Goal: Task Accomplishment & Management: Manage account settings

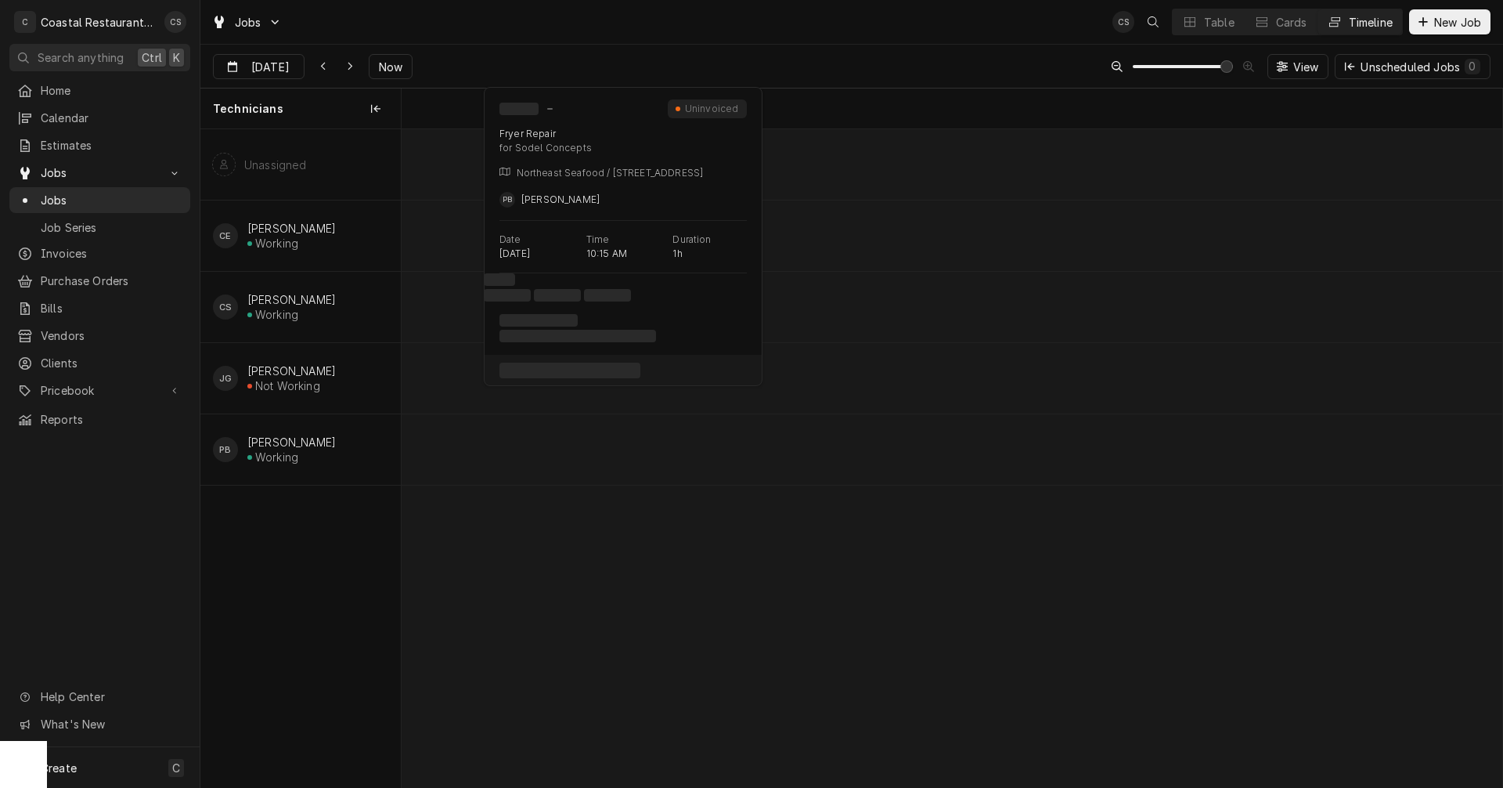
scroll to position [0, 21438]
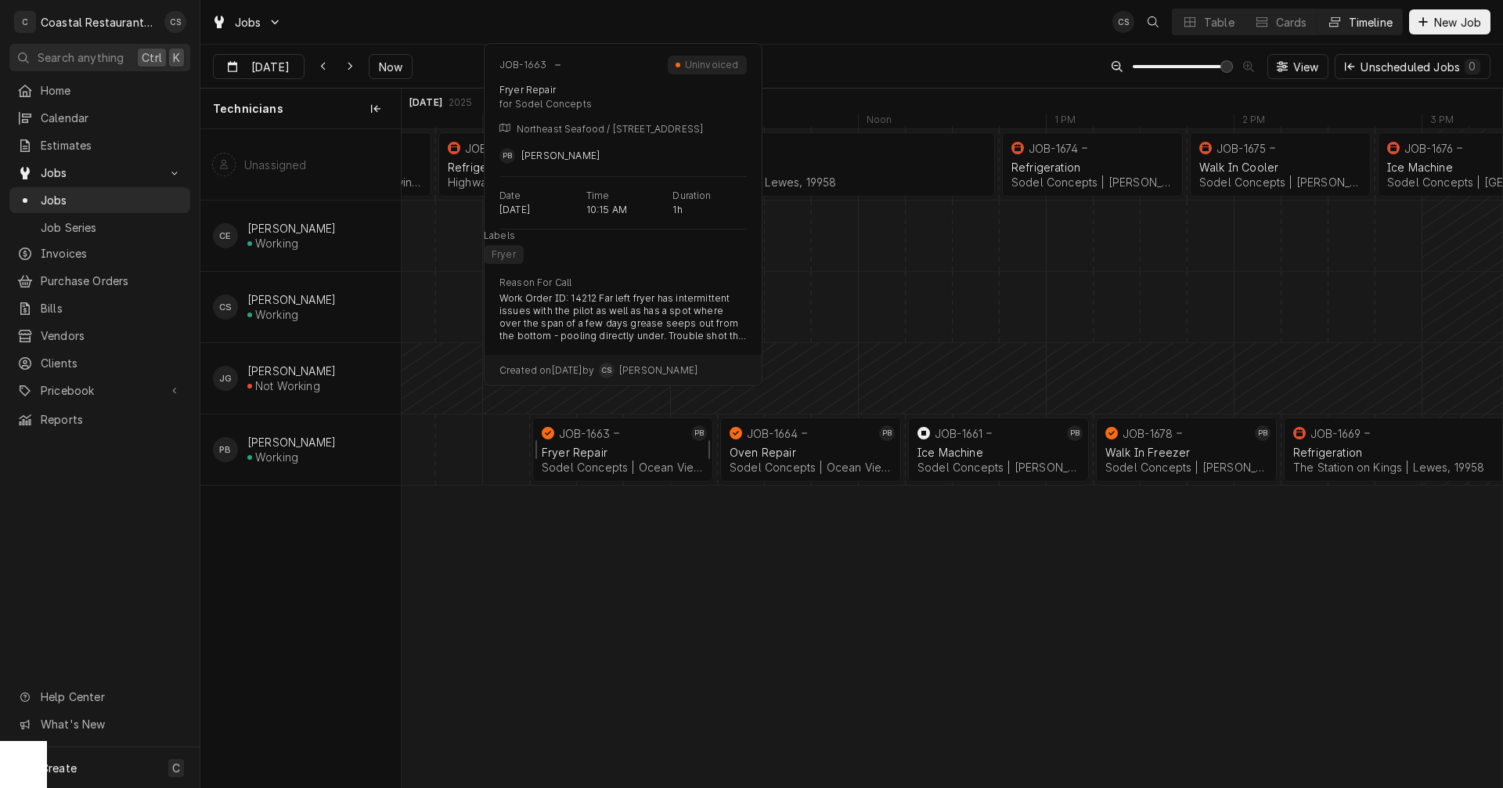
click at [596, 455] on div "Fryer Repair" at bounding box center [623, 452] width 162 height 13
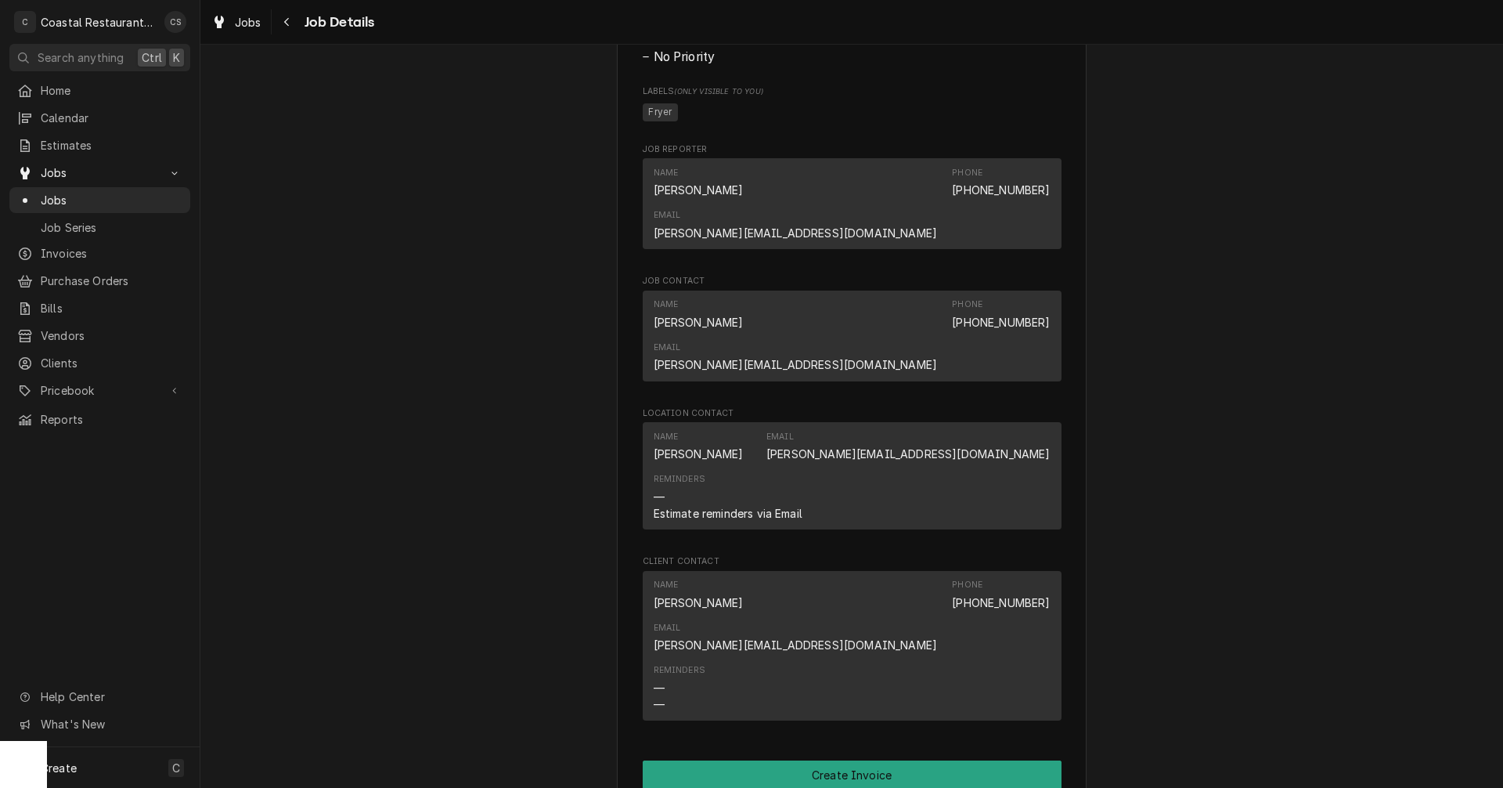
scroll to position [1253, 0]
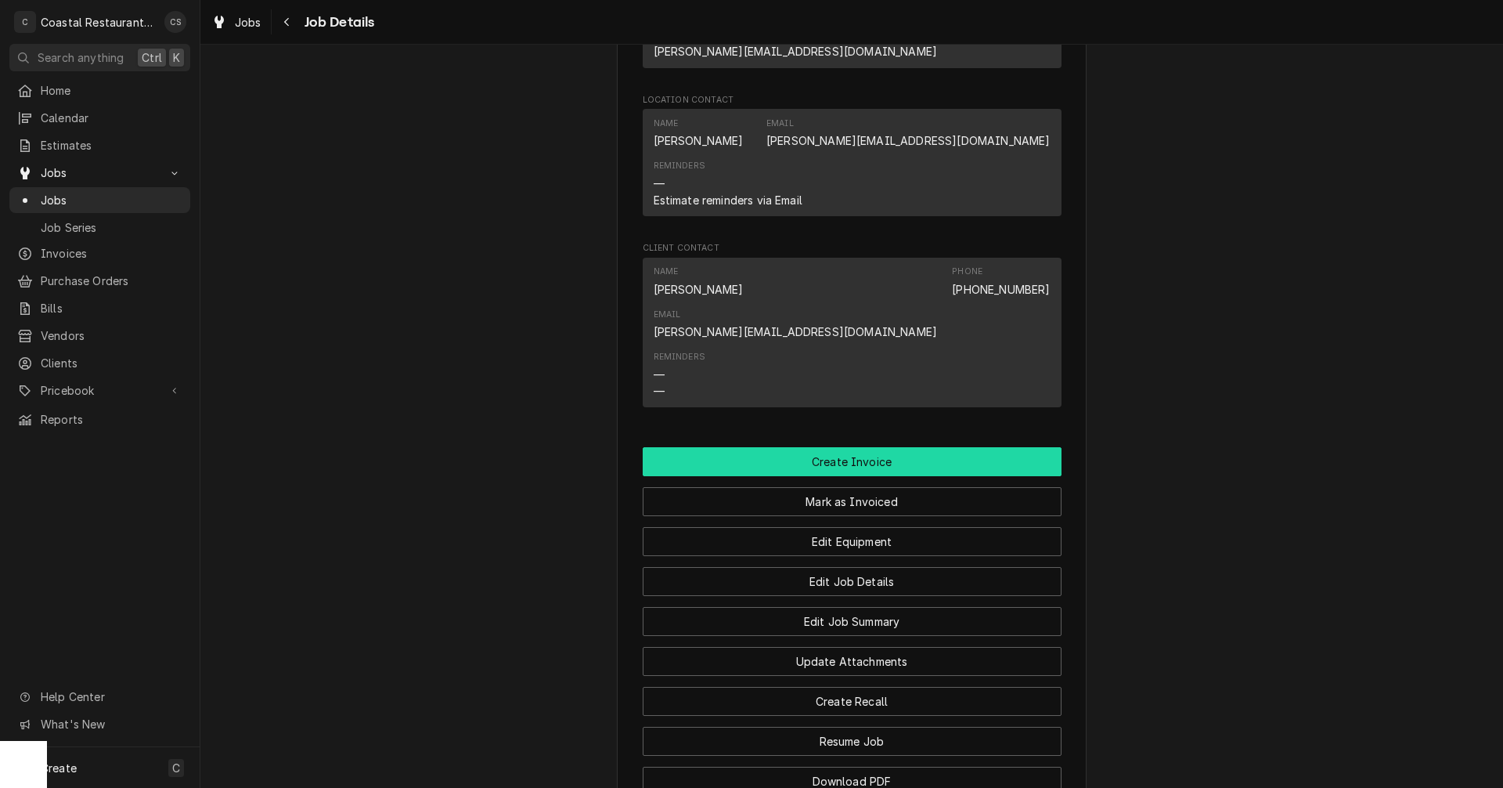
click at [846, 447] on button "Create Invoice" at bounding box center [852, 461] width 419 height 29
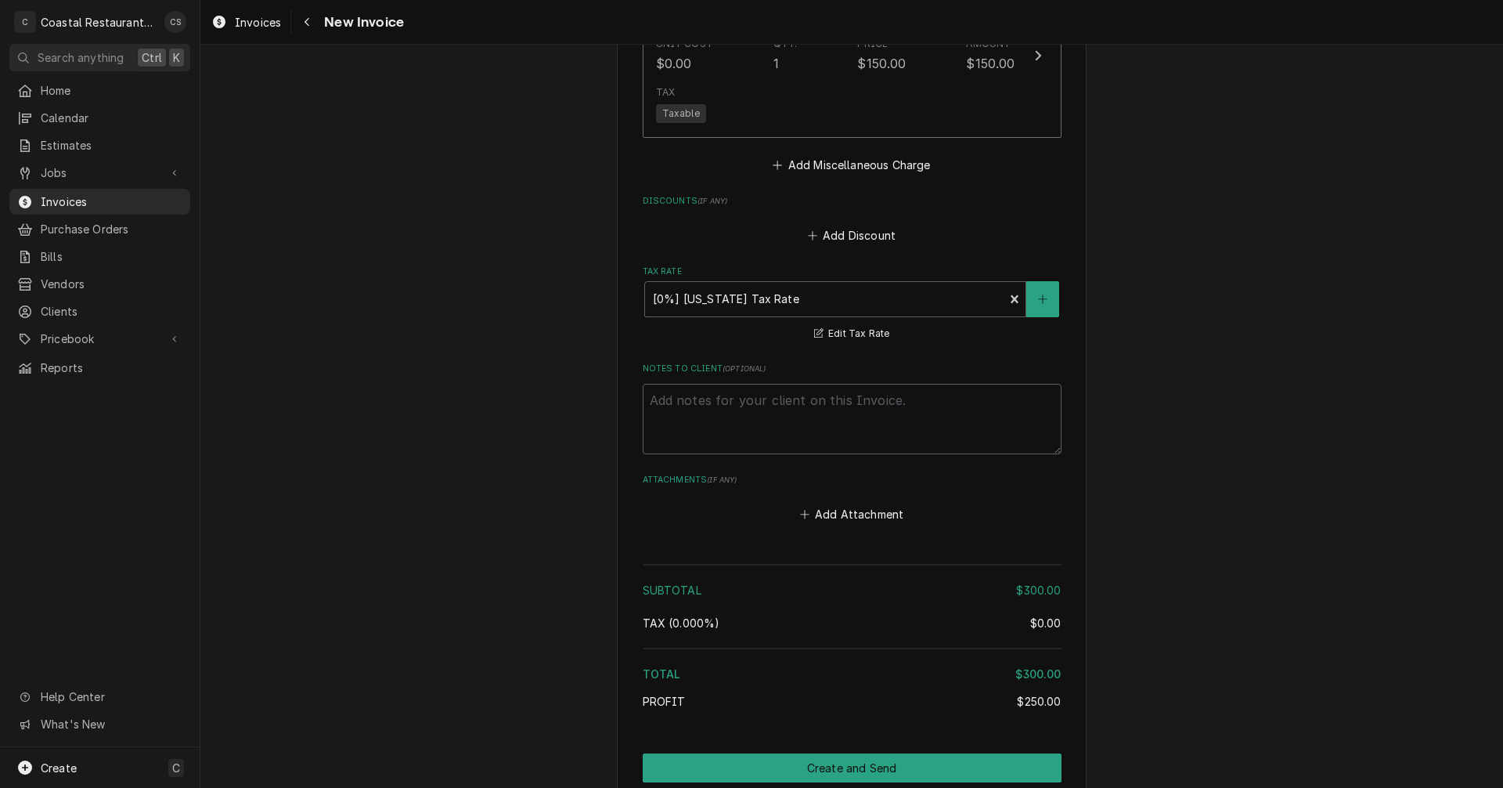
scroll to position [1991, 0]
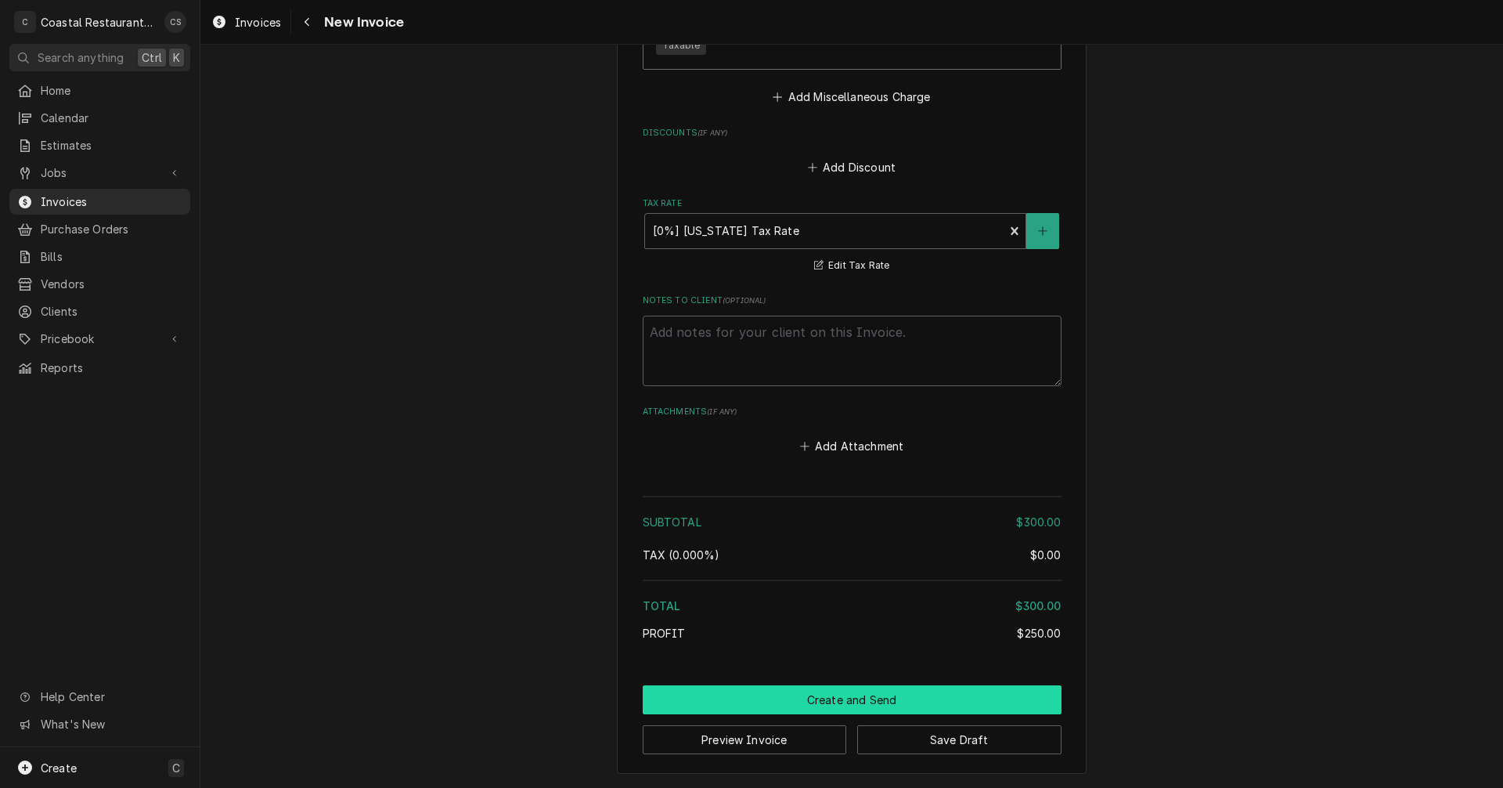
click at [866, 701] on button "Create and Send" at bounding box center [852, 699] width 419 height 29
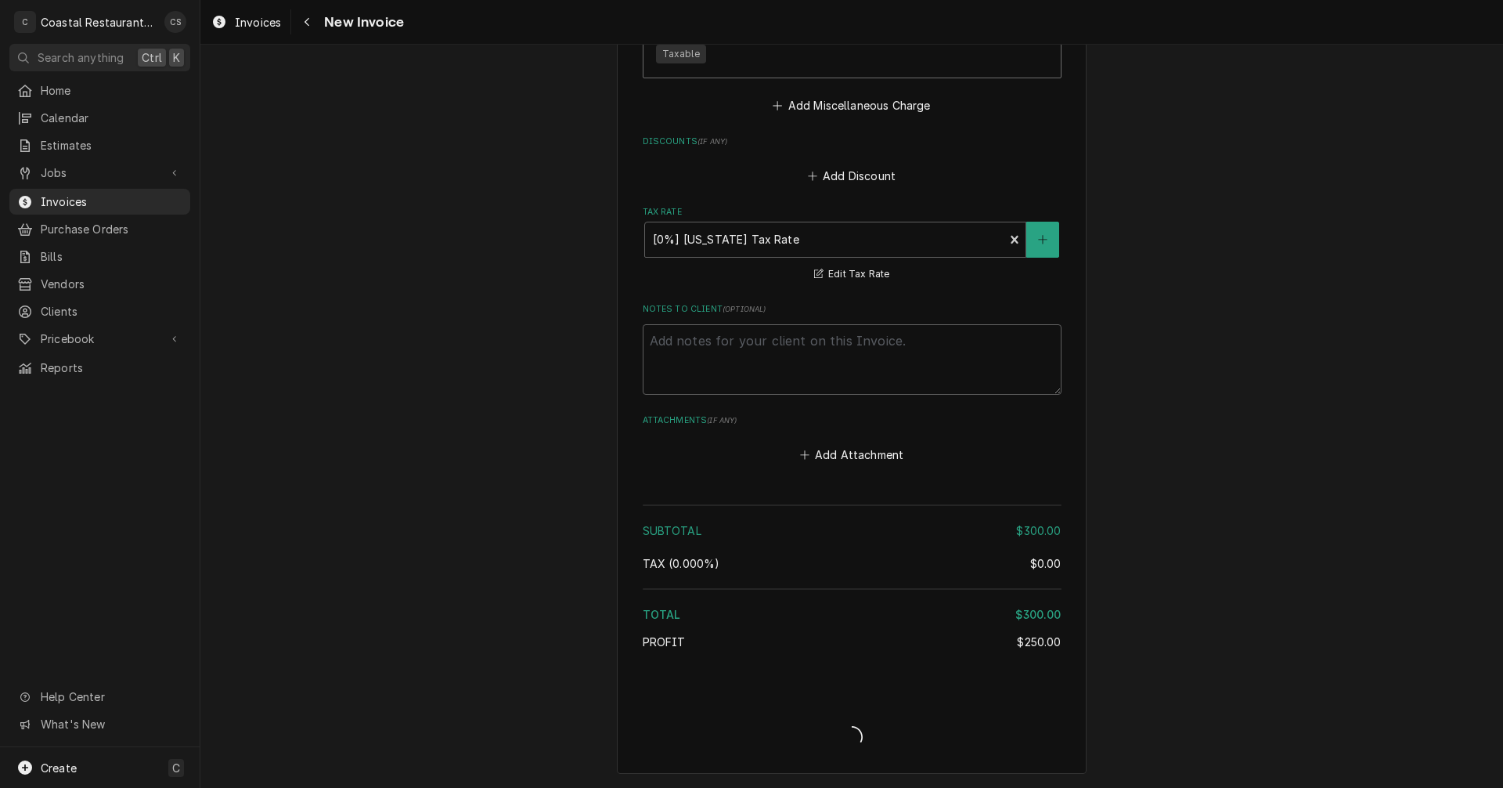
scroll to position [1983, 0]
type textarea "x"
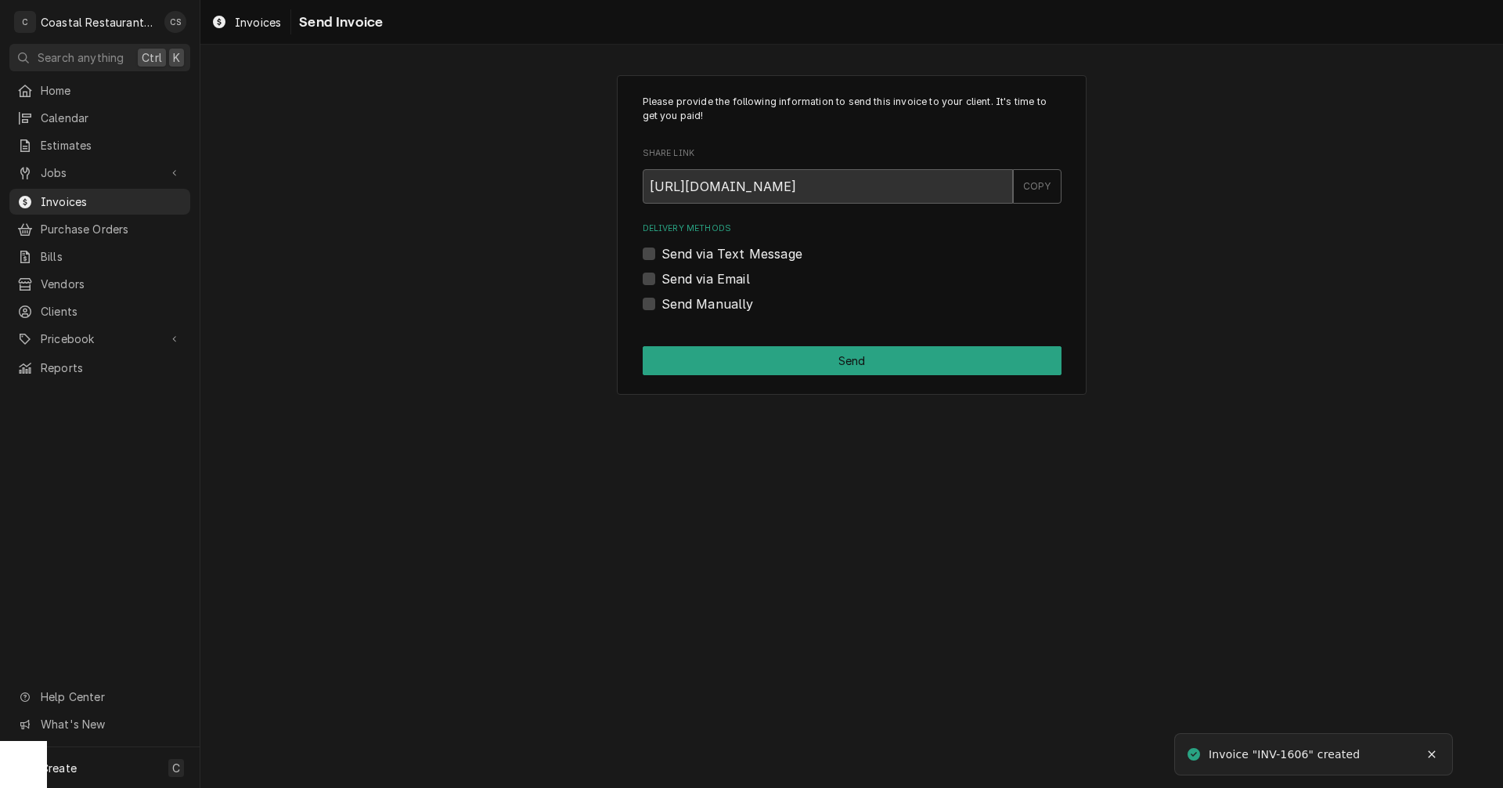
click at [662, 280] on label "Send via Email" at bounding box center [706, 278] width 88 height 19
click at [662, 280] on input "Send via Email" at bounding box center [871, 286] width 419 height 34
checkbox input "true"
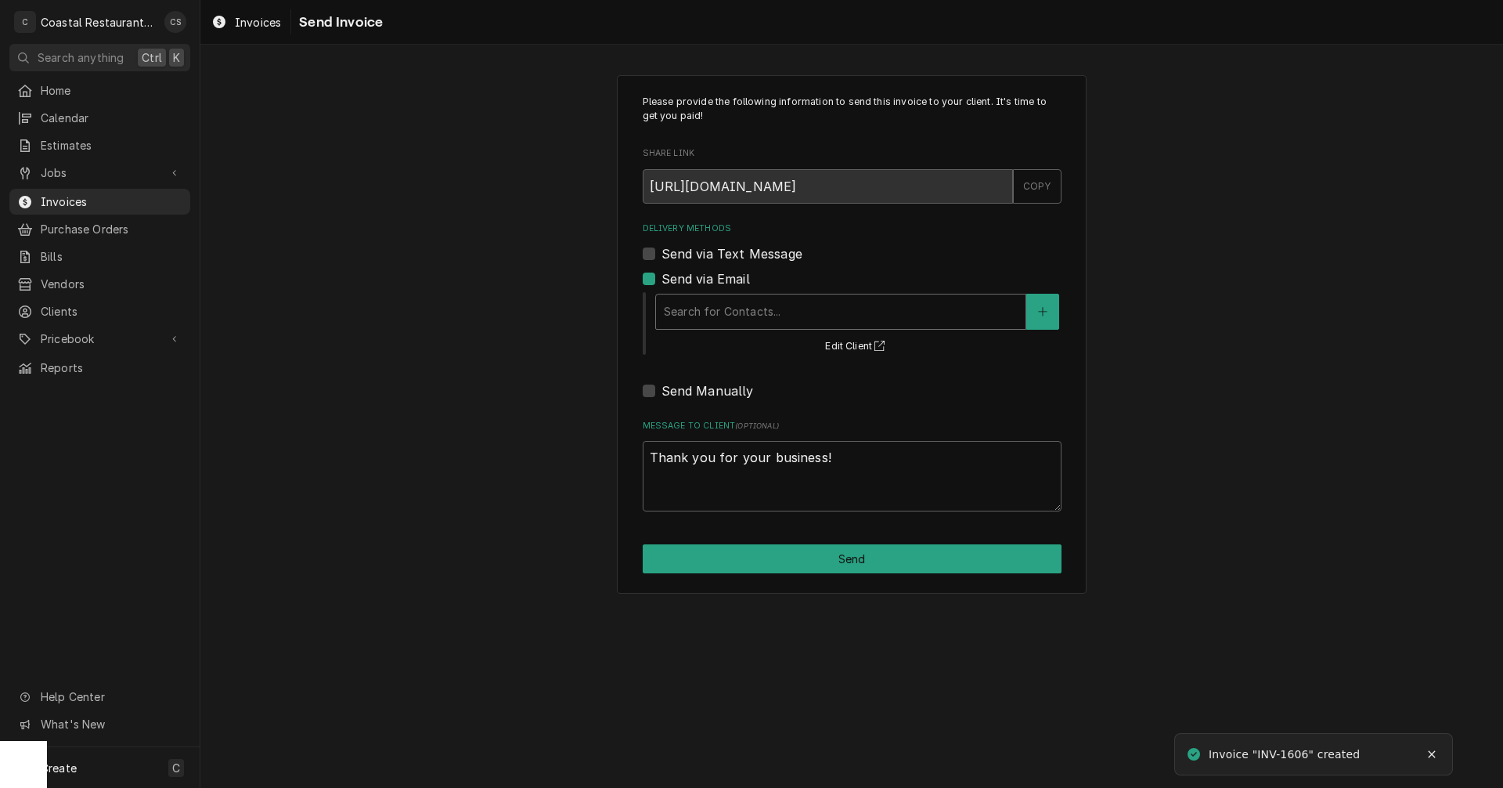
click at [688, 305] on div "Delivery Methods" at bounding box center [841, 312] width 354 height 28
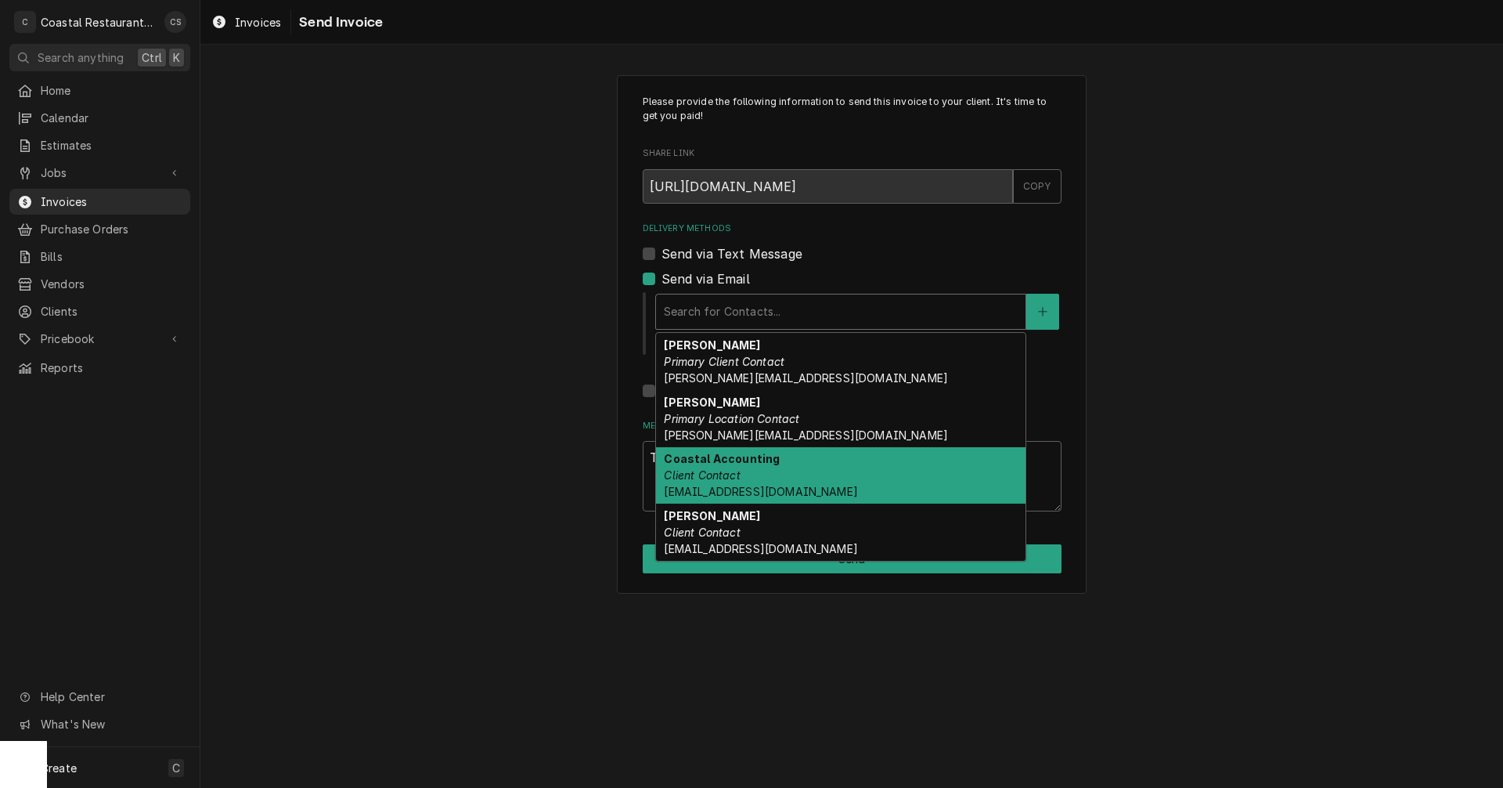
click at [713, 467] on div "Coastal Accounting Client Contact Accounting@coastalrestaurantrepair.com" at bounding box center [841, 475] width 370 height 57
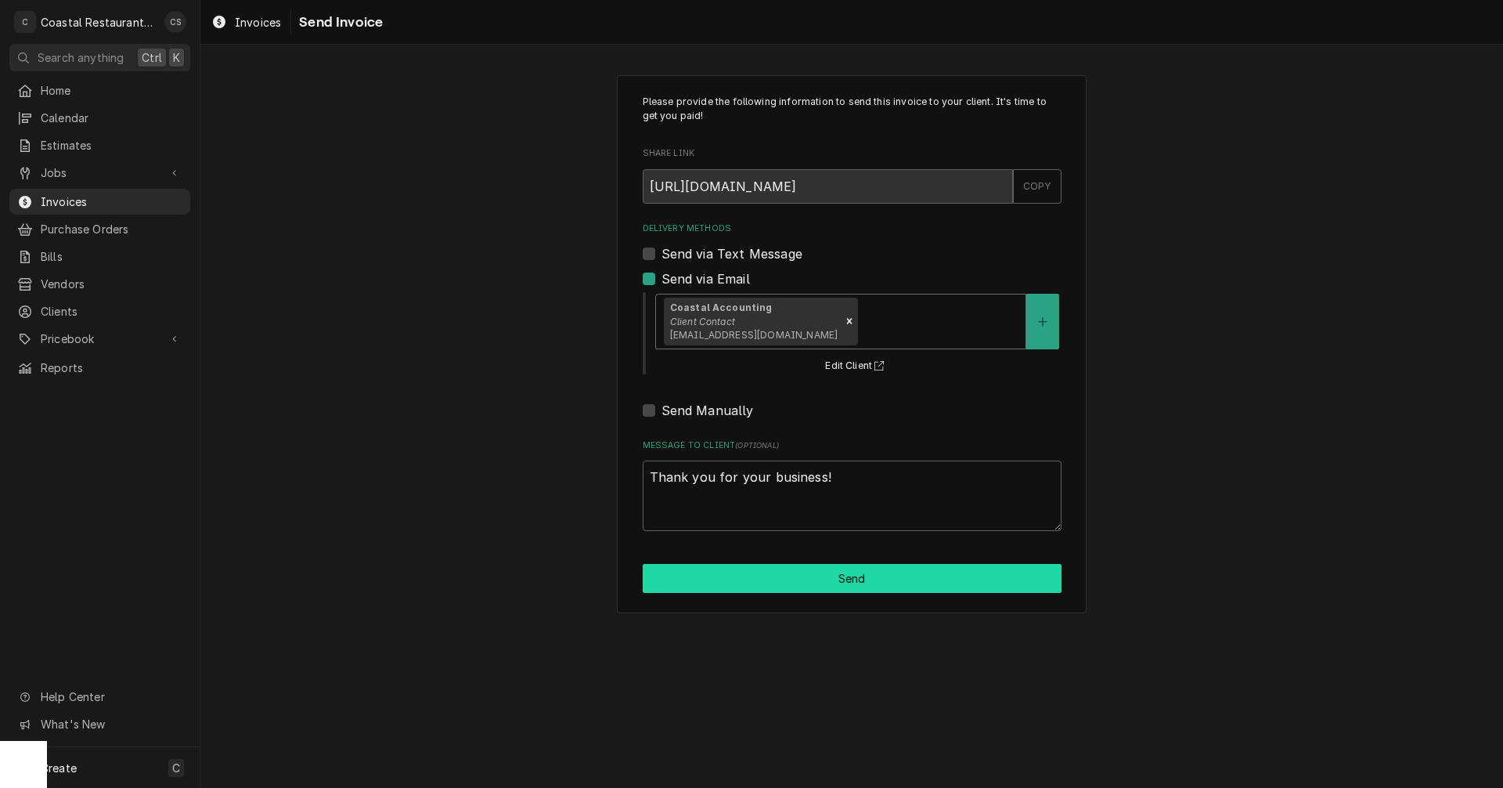
click at [800, 583] on button "Send" at bounding box center [852, 578] width 419 height 29
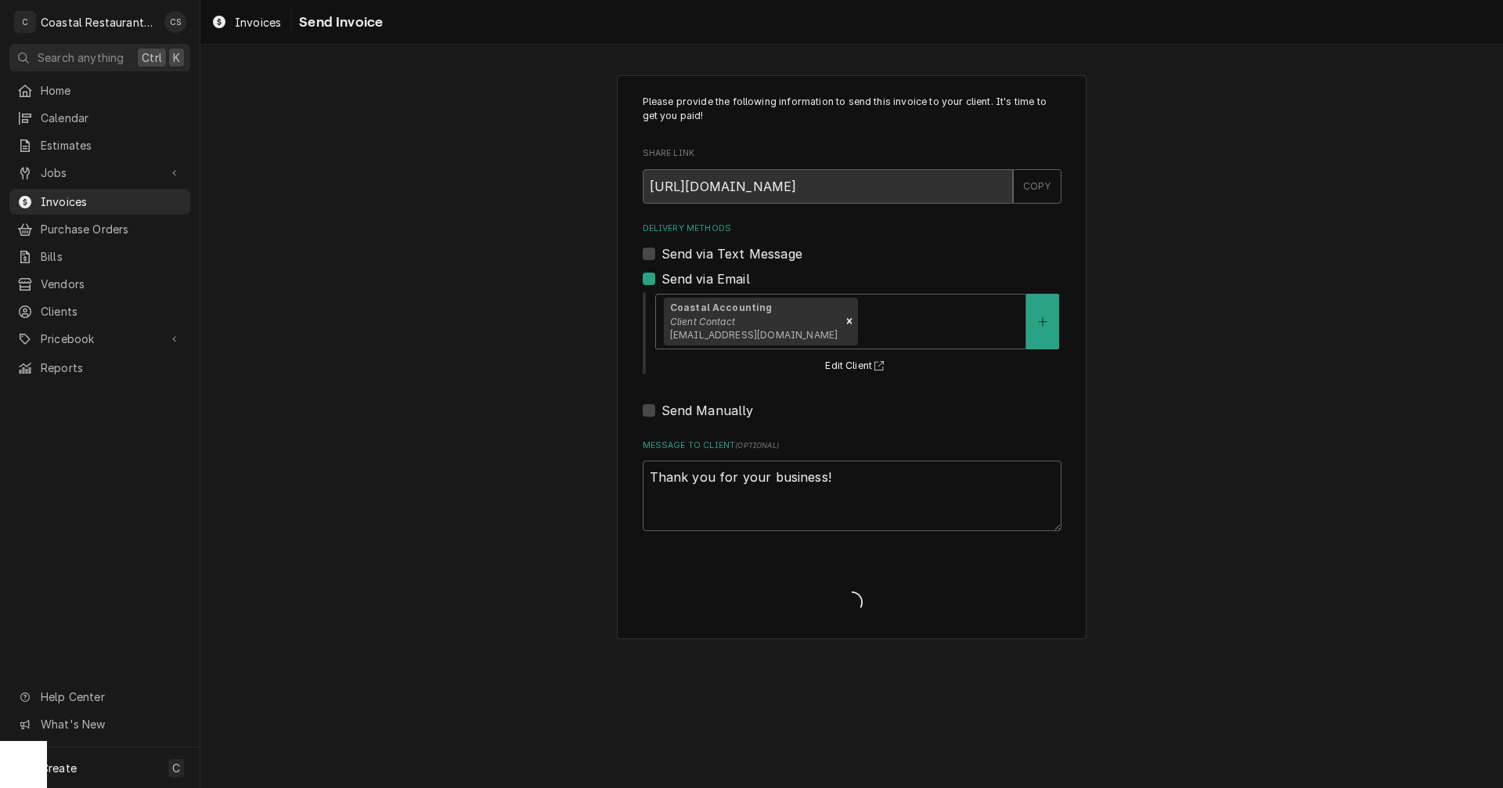
type textarea "x"
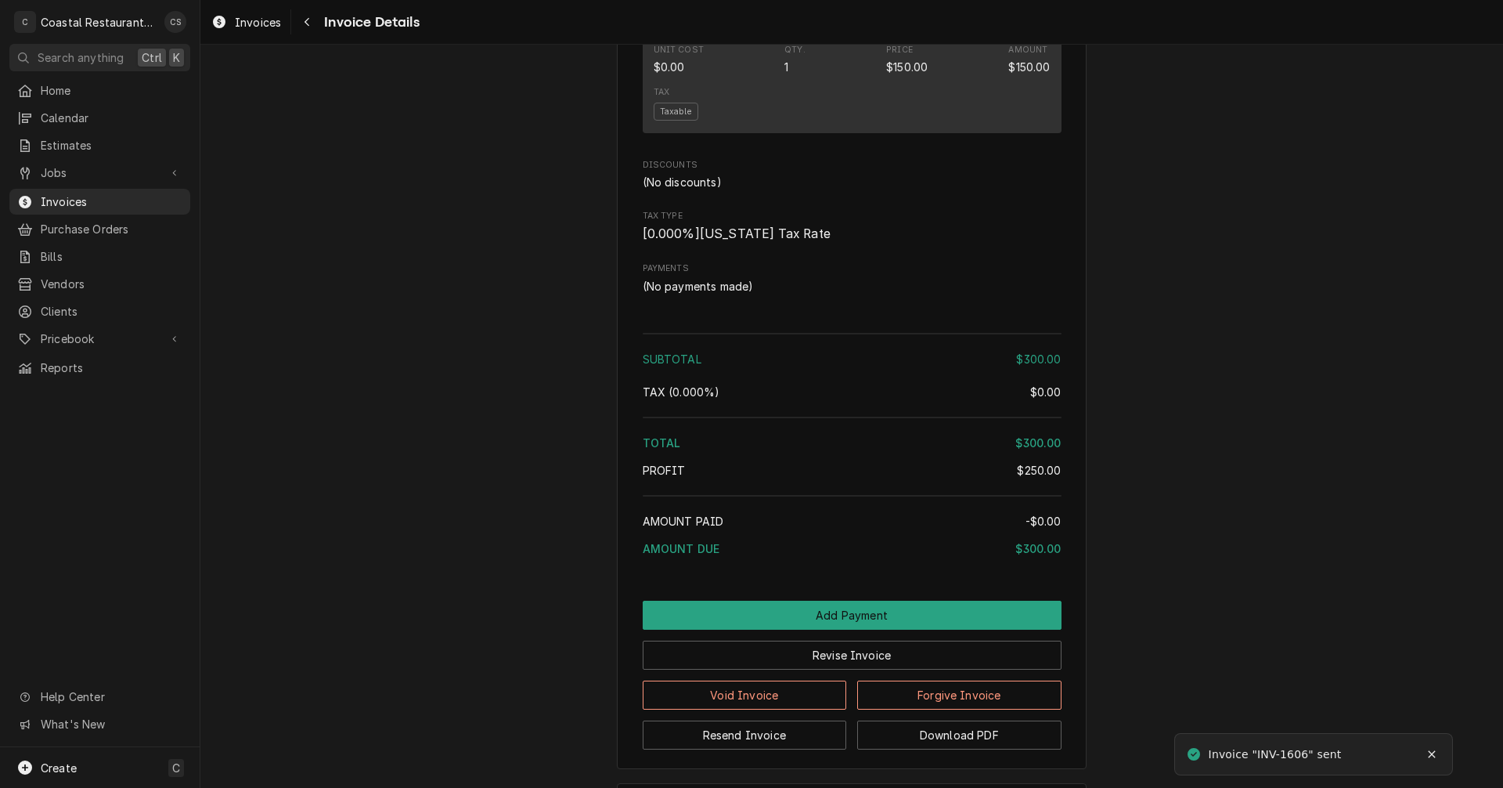
scroll to position [1392, 0]
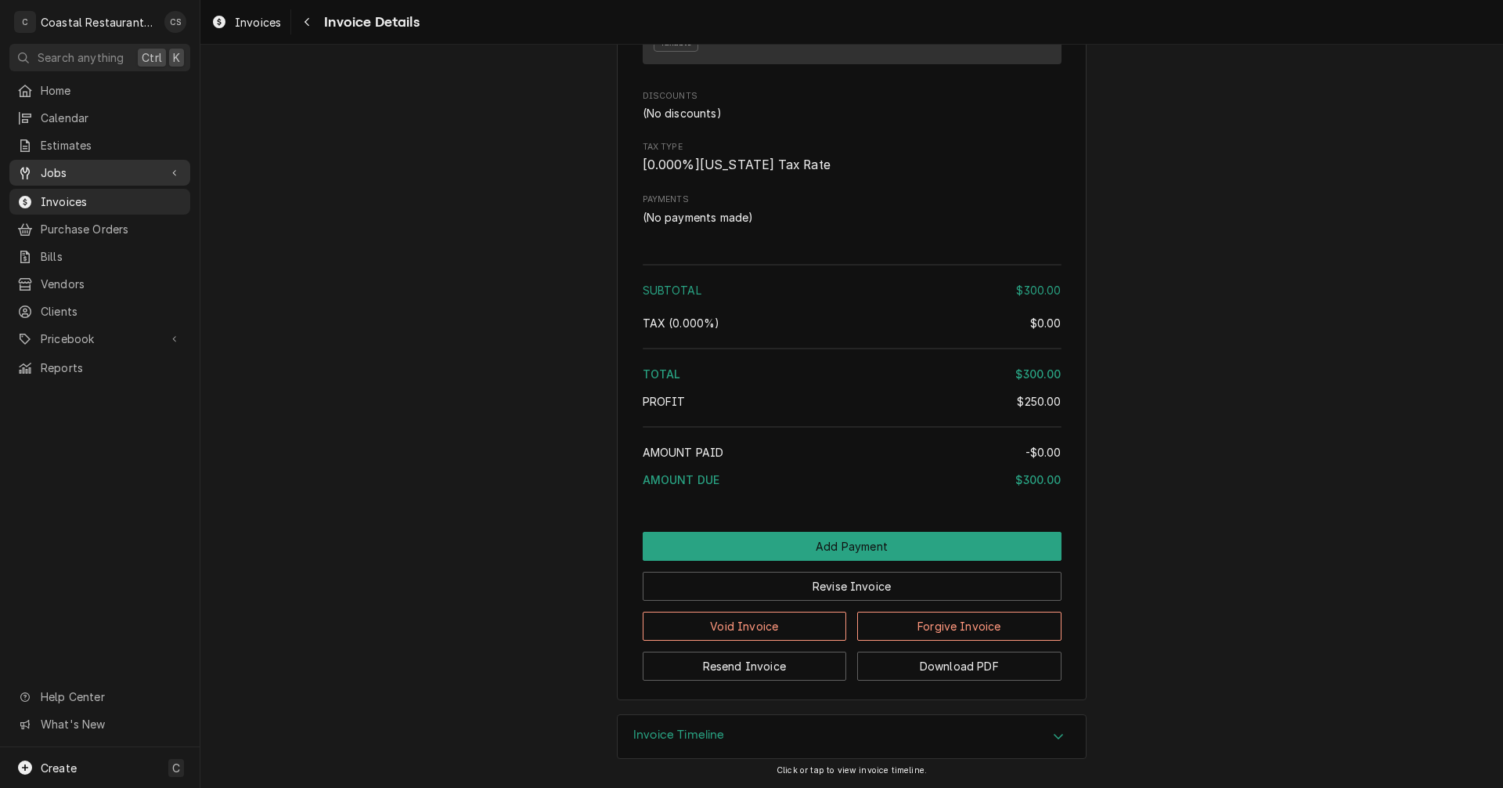
click at [63, 168] on span "Jobs" at bounding box center [100, 172] width 118 height 16
click at [67, 192] on span "Jobs" at bounding box center [112, 200] width 142 height 16
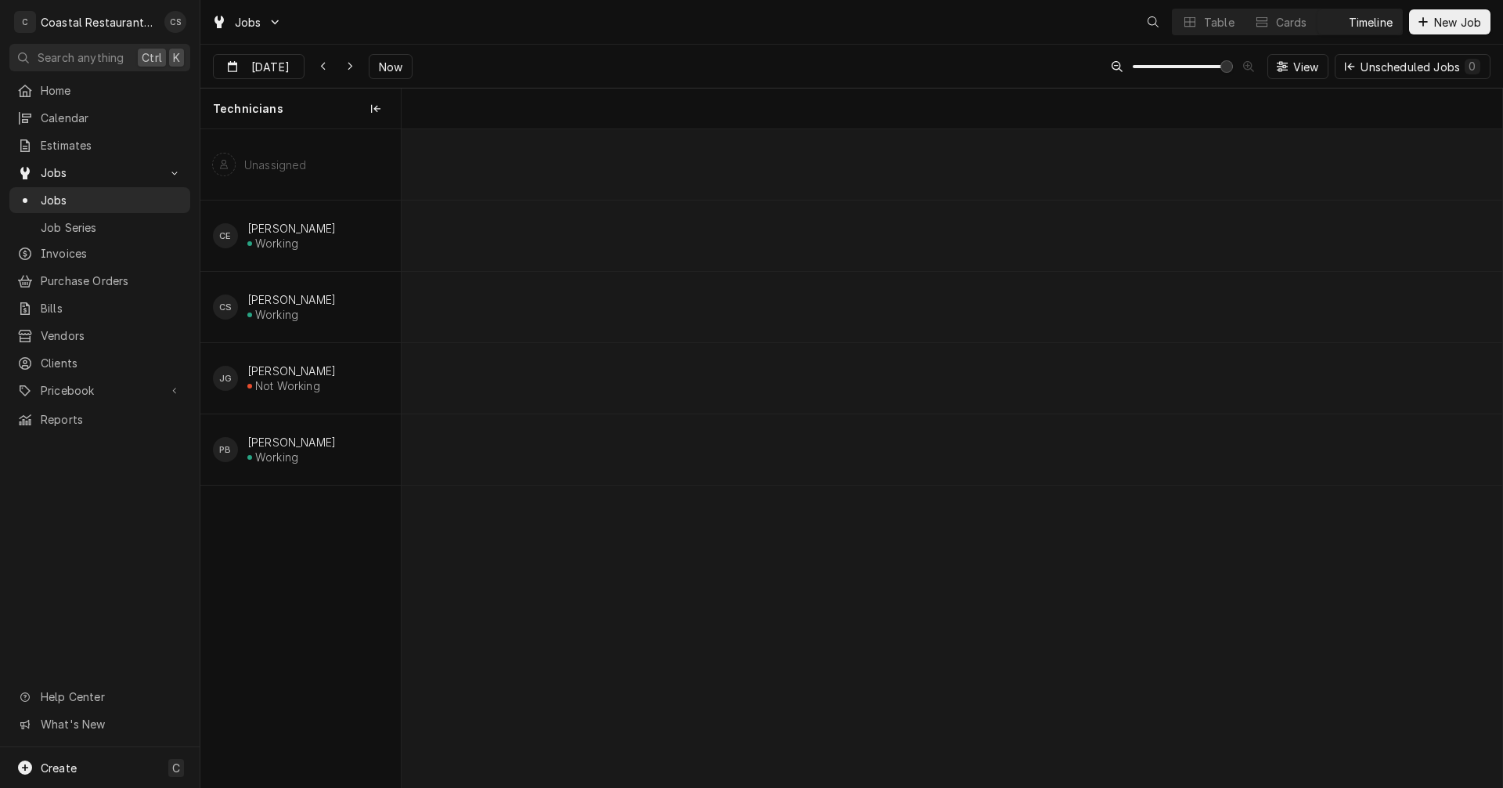
scroll to position [0, 21814]
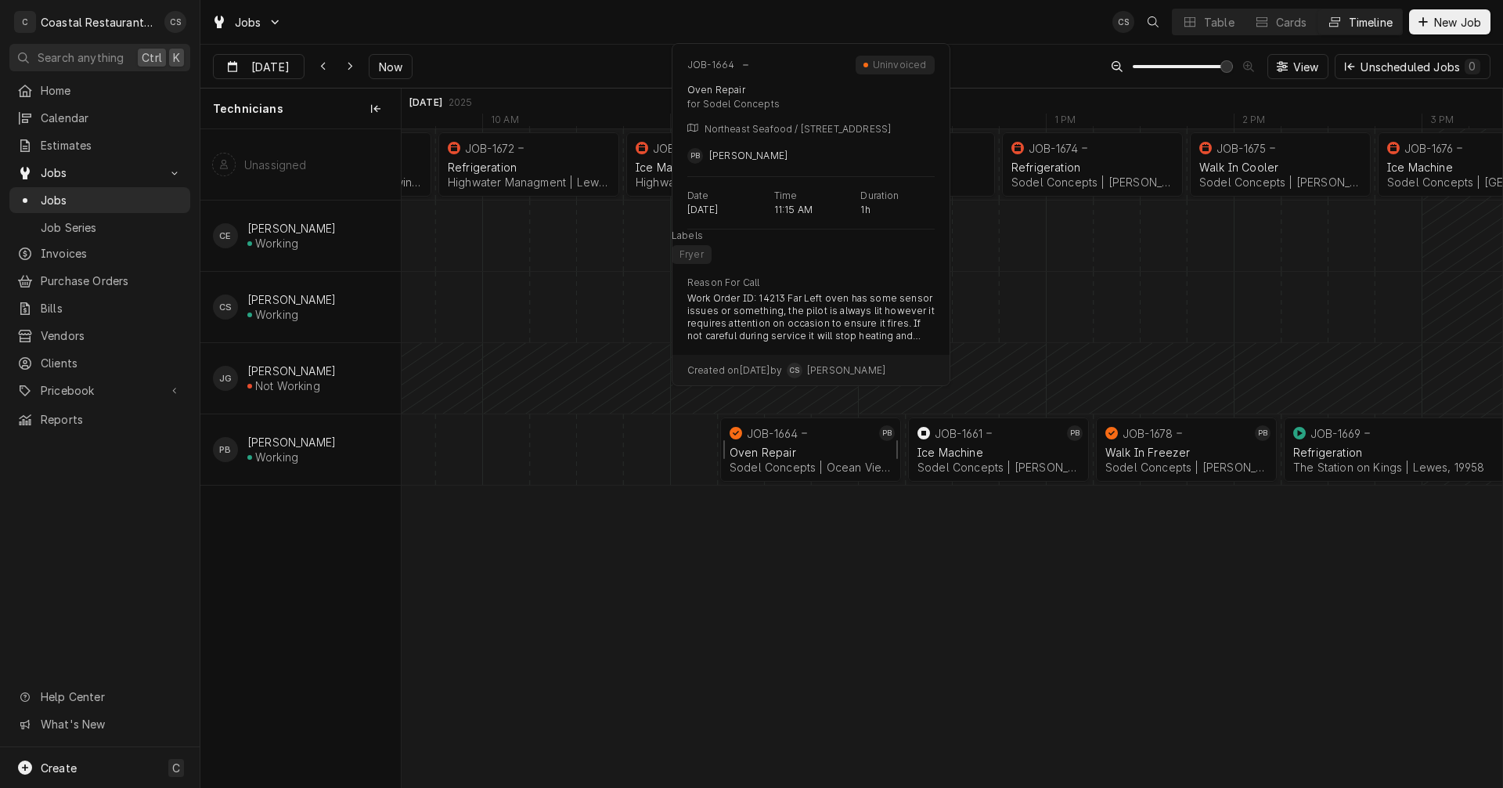
click at [774, 452] on div "Oven Repair" at bounding box center [811, 452] width 162 height 13
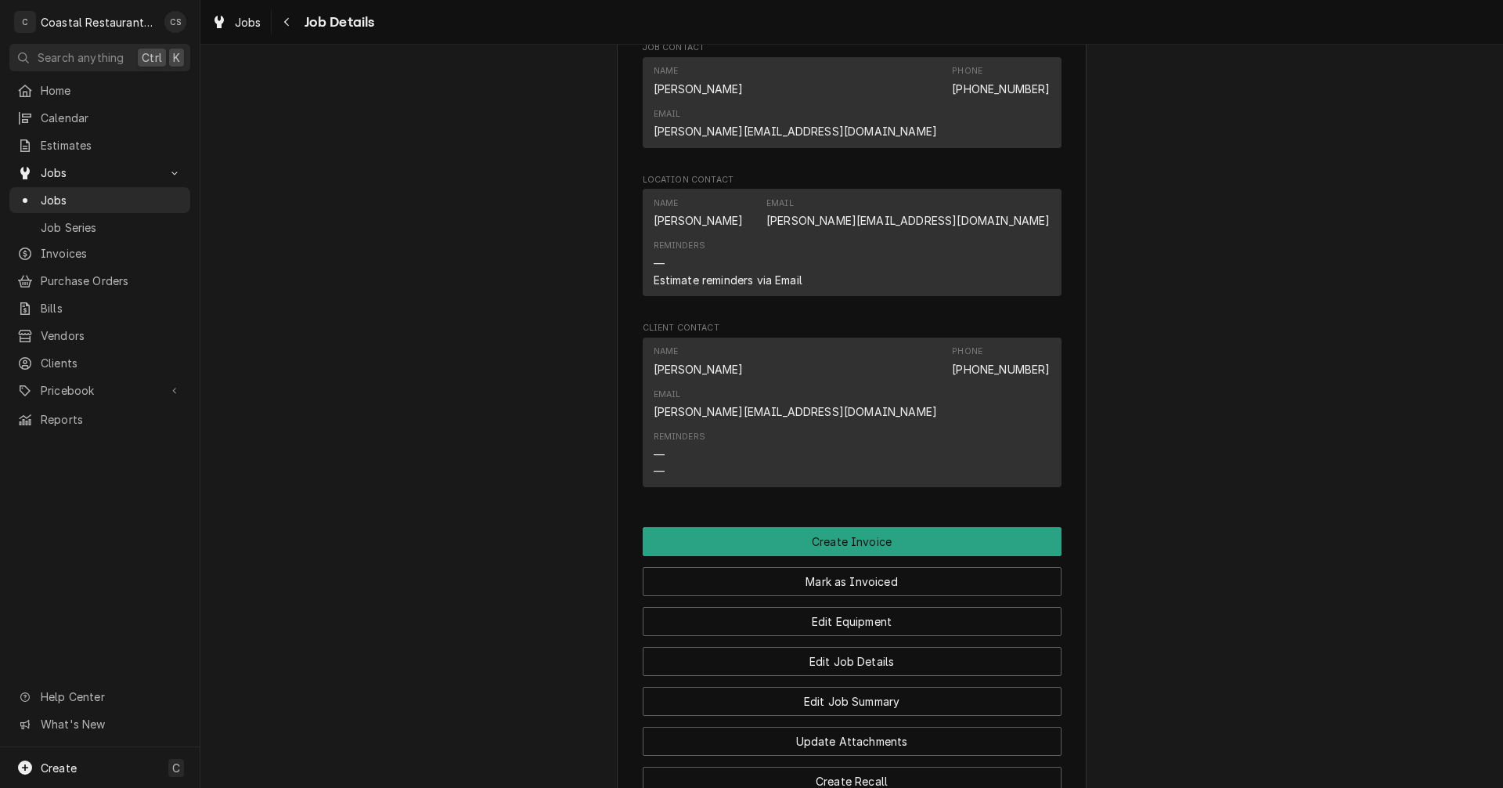
scroll to position [1175, 0]
click at [855, 525] on button "Create Invoice" at bounding box center [852, 539] width 419 height 29
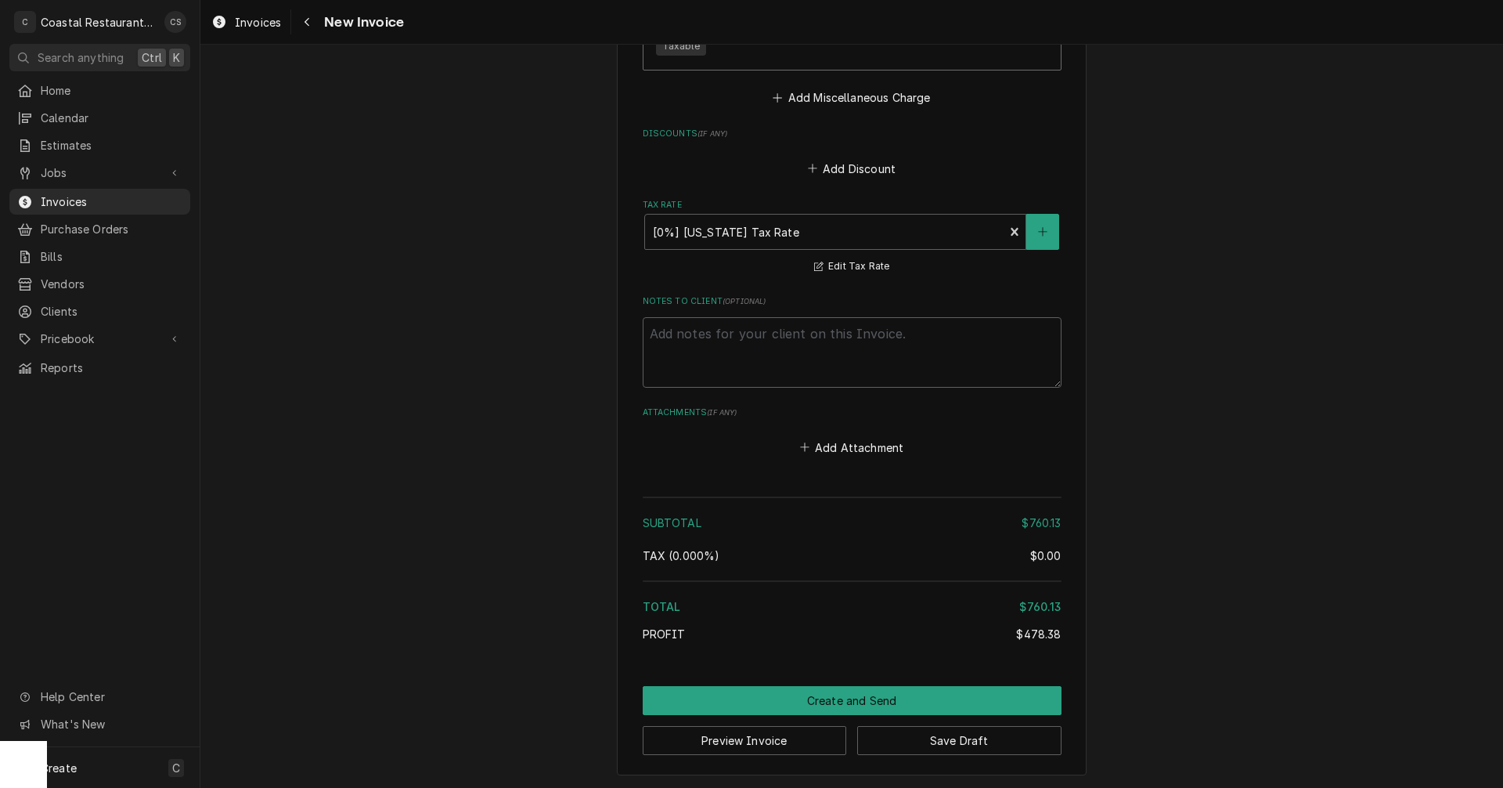
scroll to position [2704, 0]
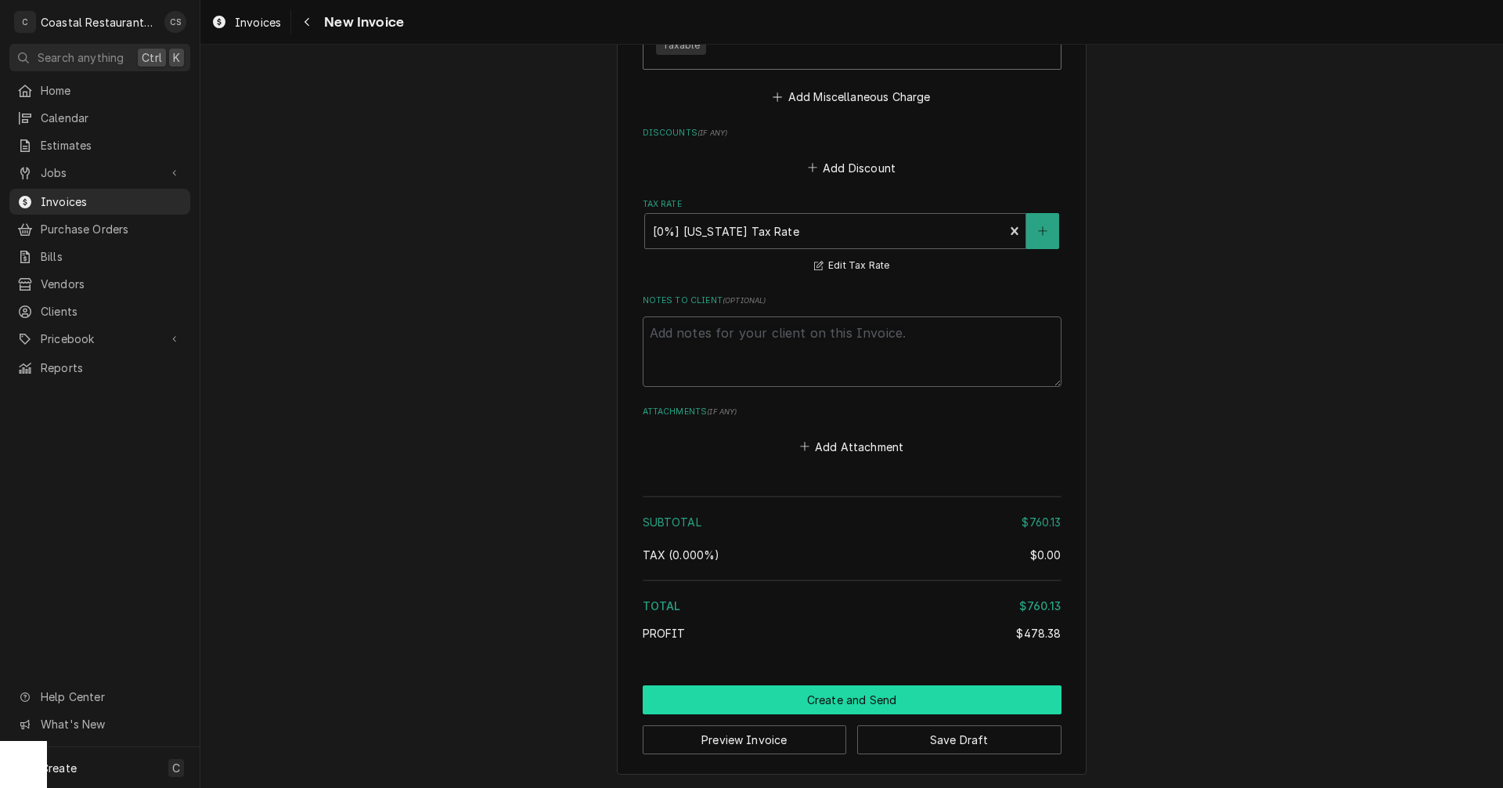
click at [863, 699] on button "Create and Send" at bounding box center [852, 699] width 419 height 29
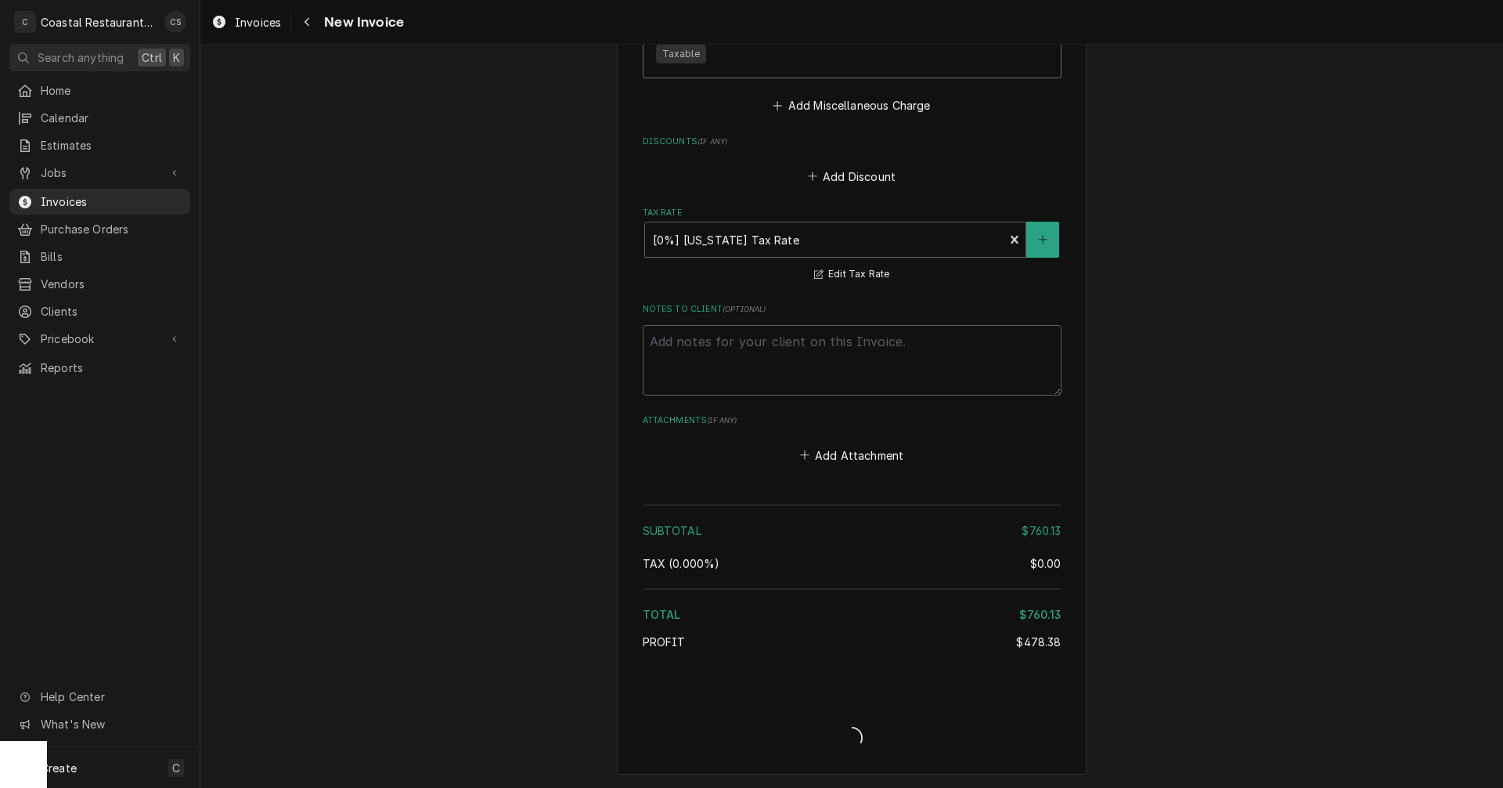
scroll to position [2695, 0]
type textarea "x"
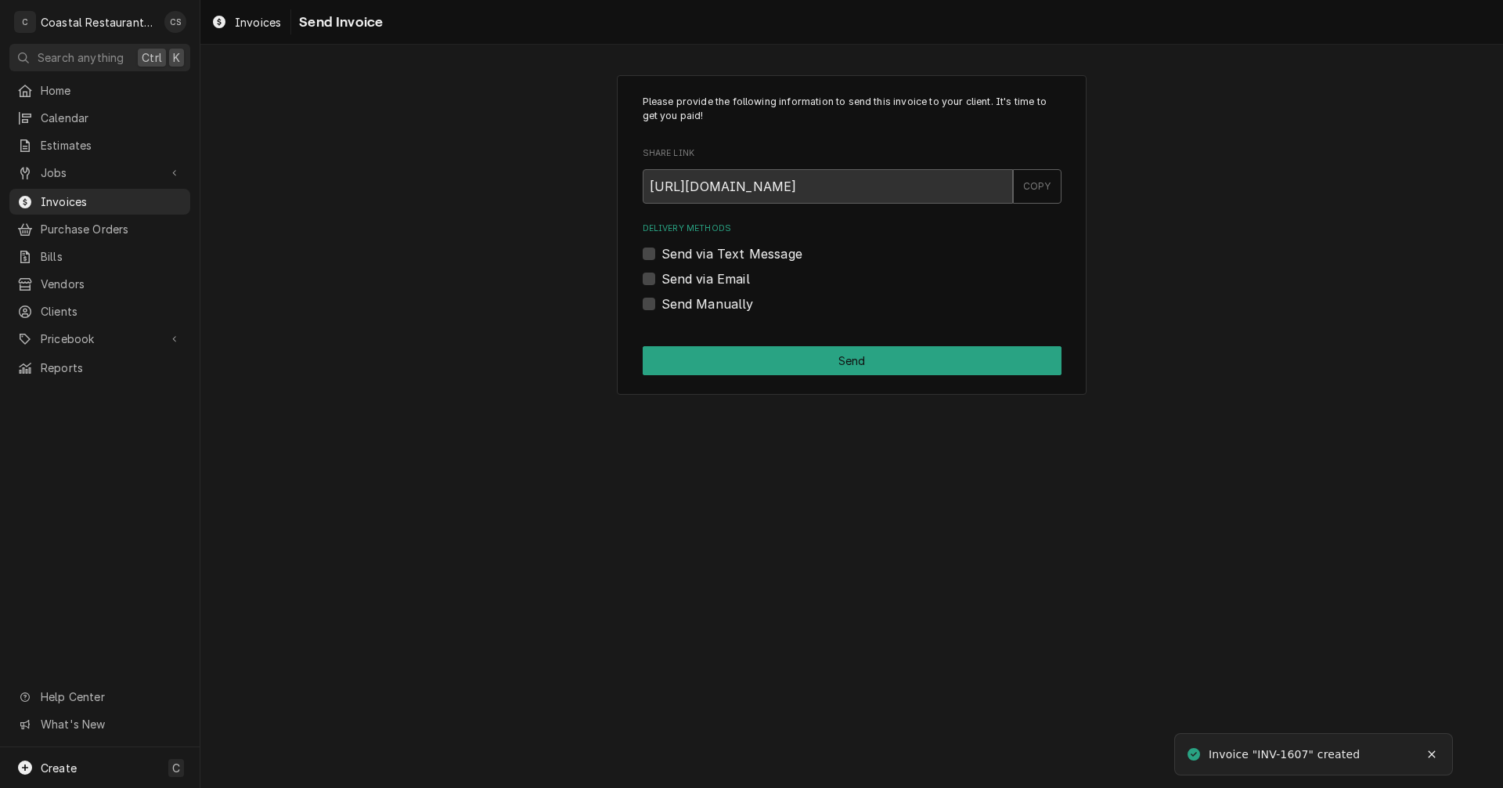
click at [662, 278] on label "Send via Email" at bounding box center [706, 278] width 88 height 19
click at [662, 278] on input "Send via Email" at bounding box center [871, 286] width 419 height 34
checkbox input "true"
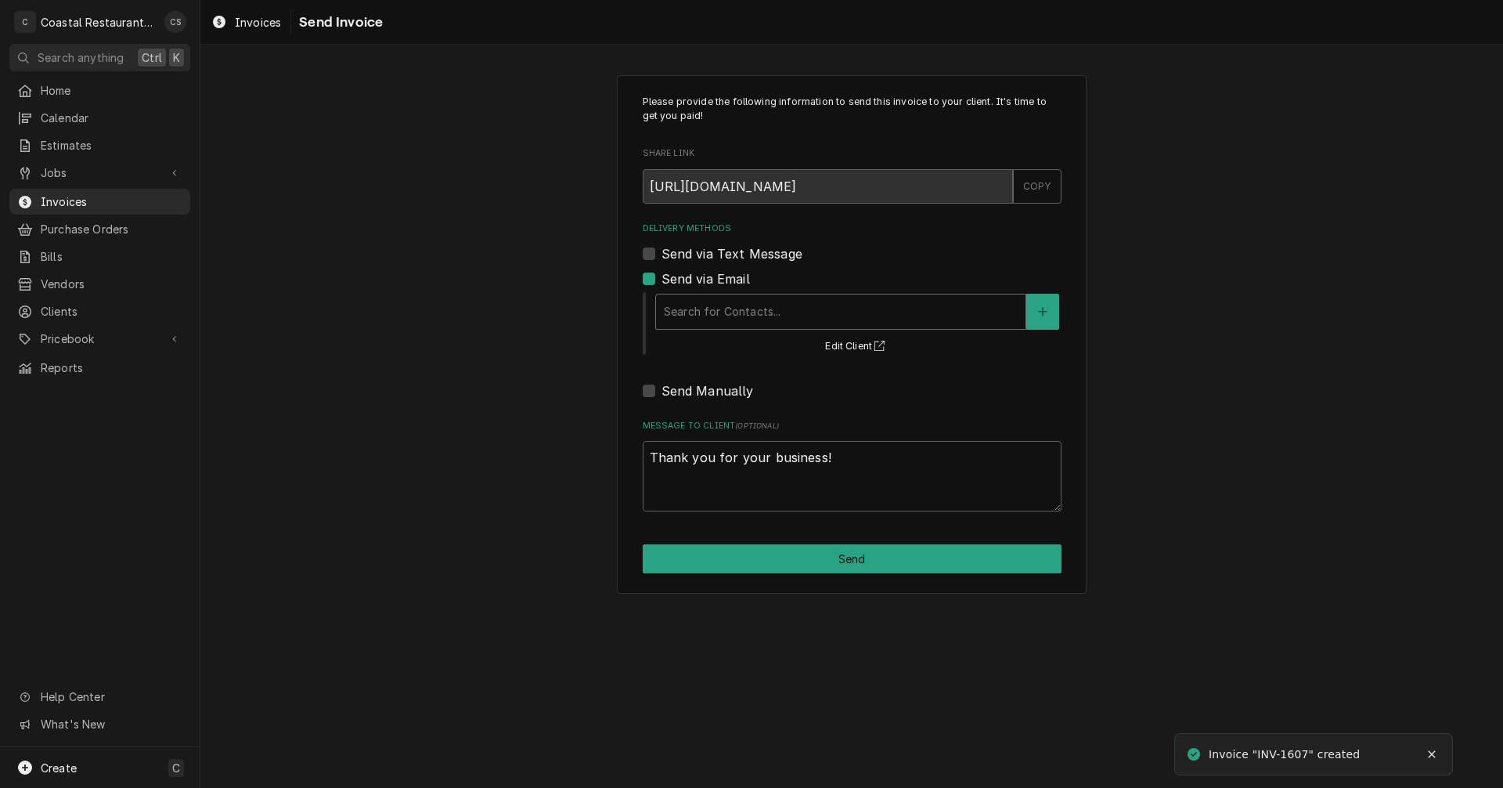
click at [688, 306] on div "Delivery Methods" at bounding box center [841, 312] width 354 height 28
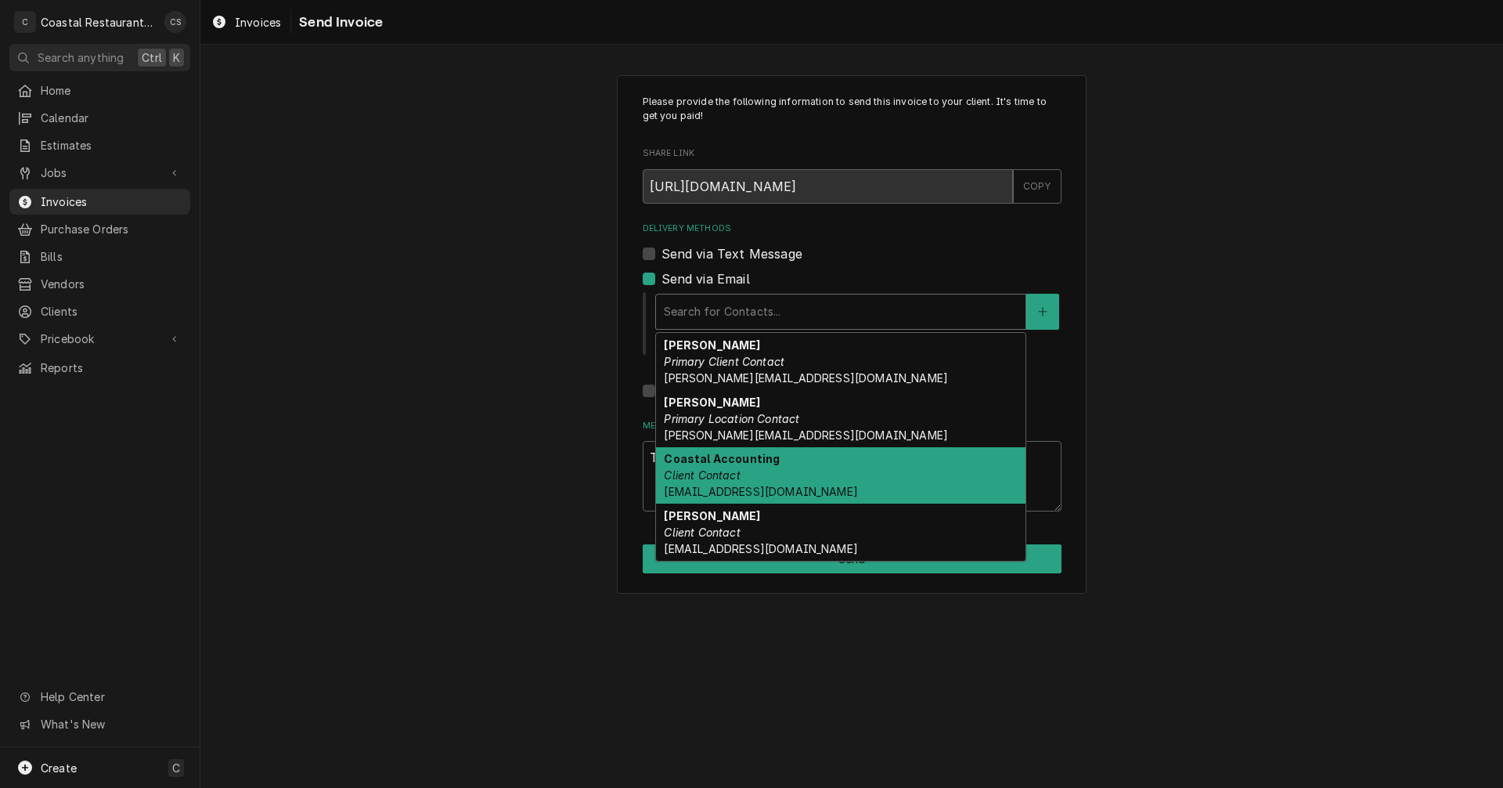
click at [726, 474] on em "Client Contact" at bounding box center [702, 474] width 76 height 13
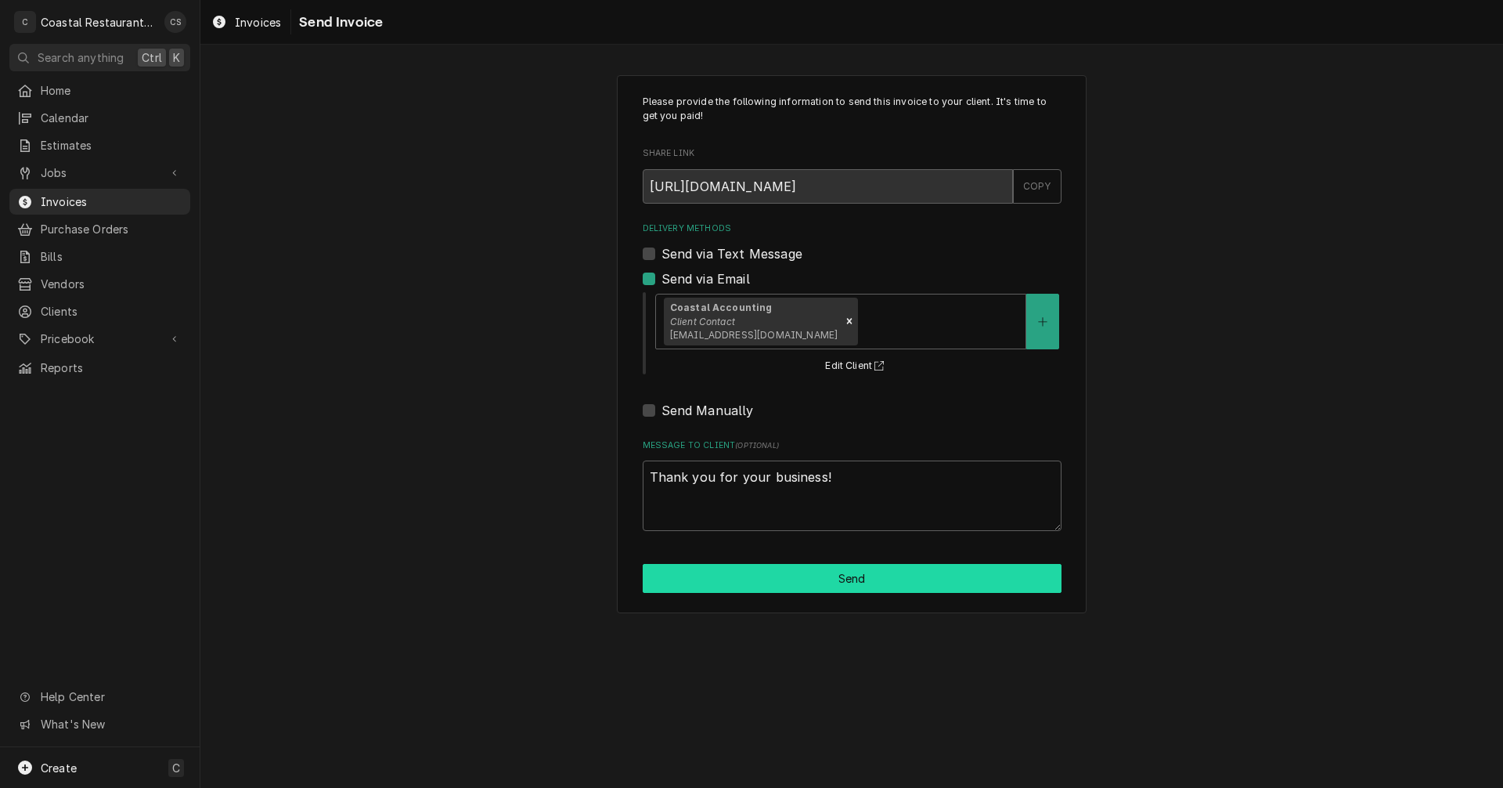
click at [838, 582] on button "Send" at bounding box center [852, 578] width 419 height 29
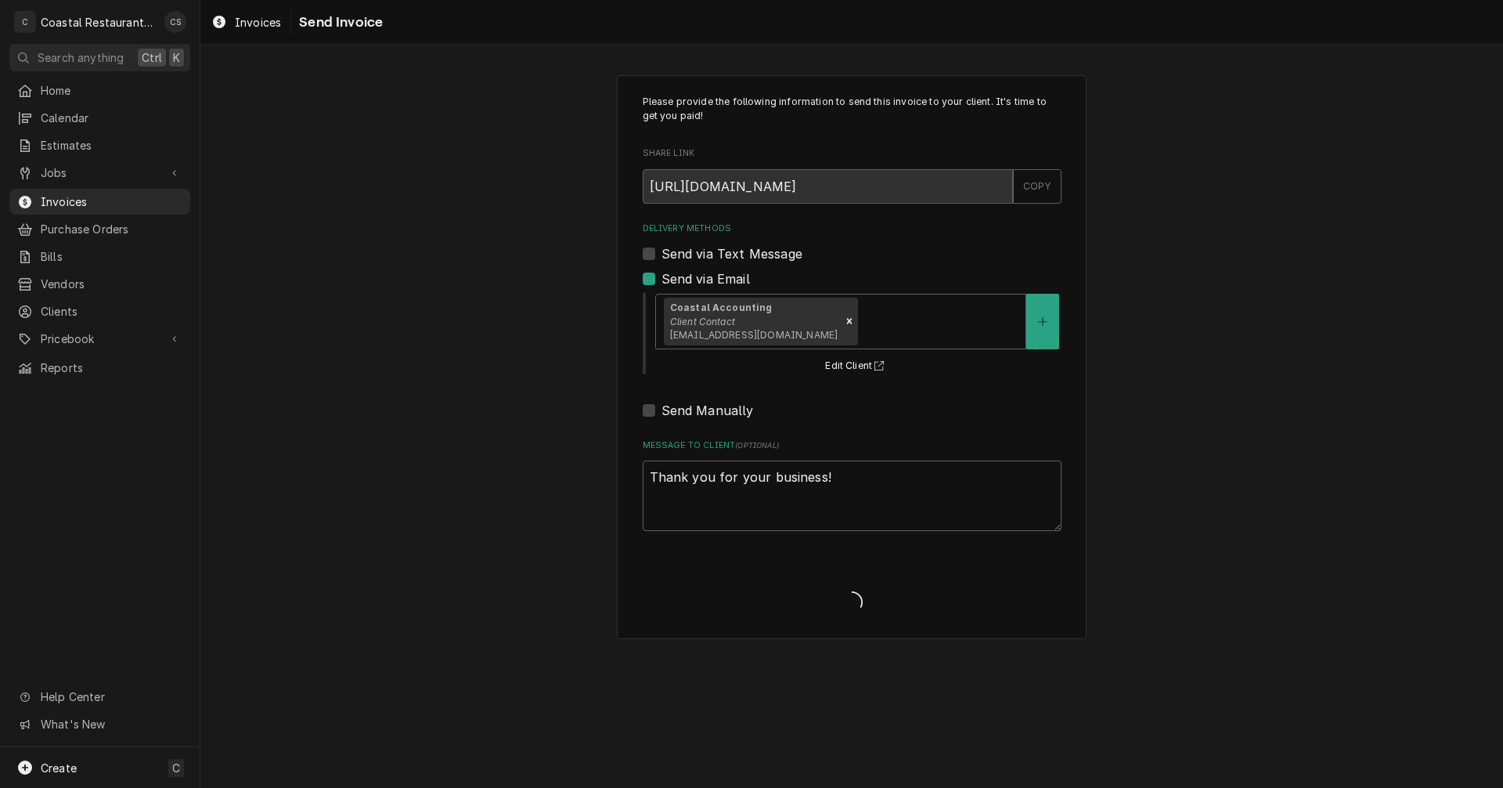
type textarea "x"
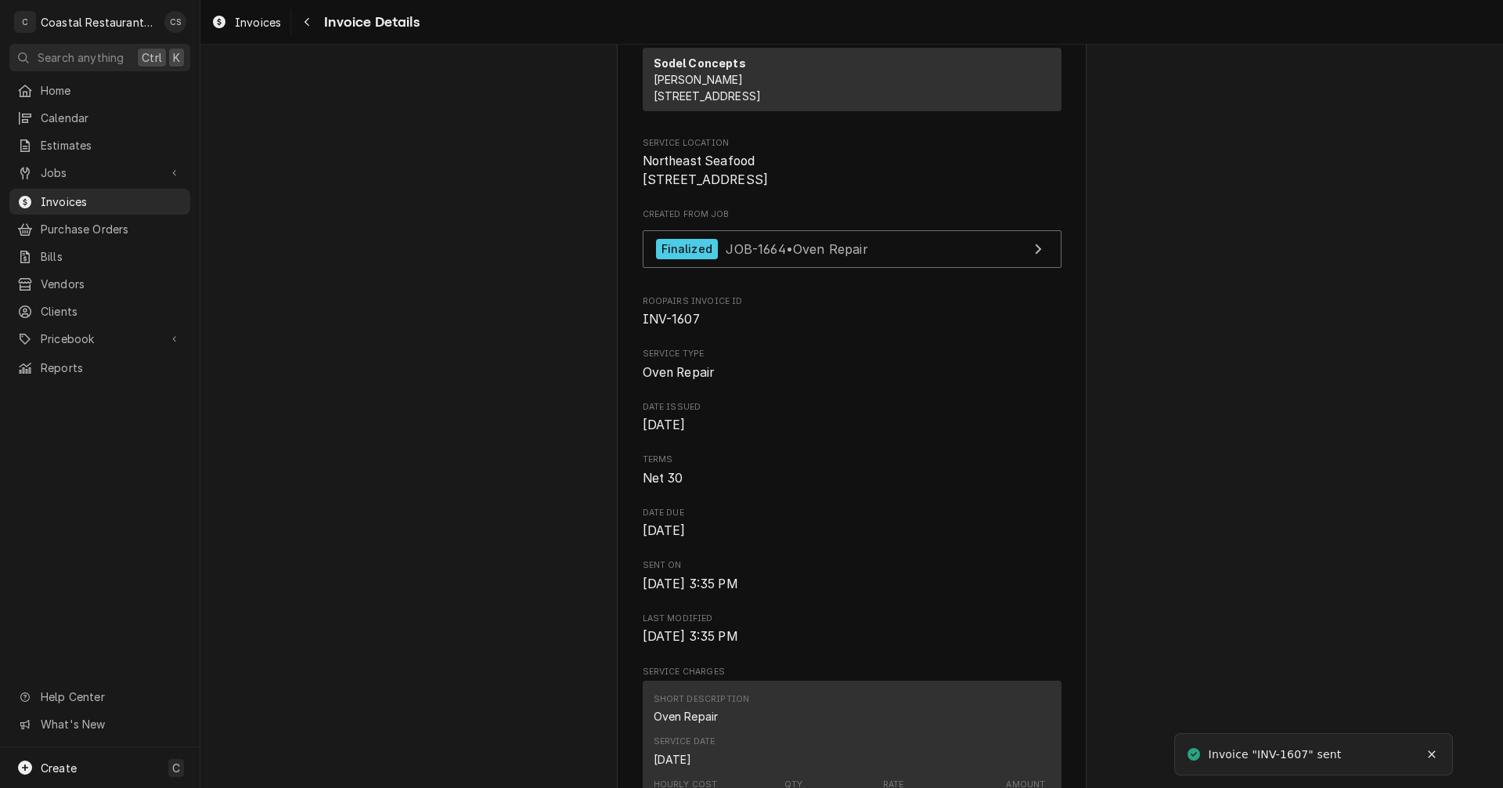
scroll to position [470, 0]
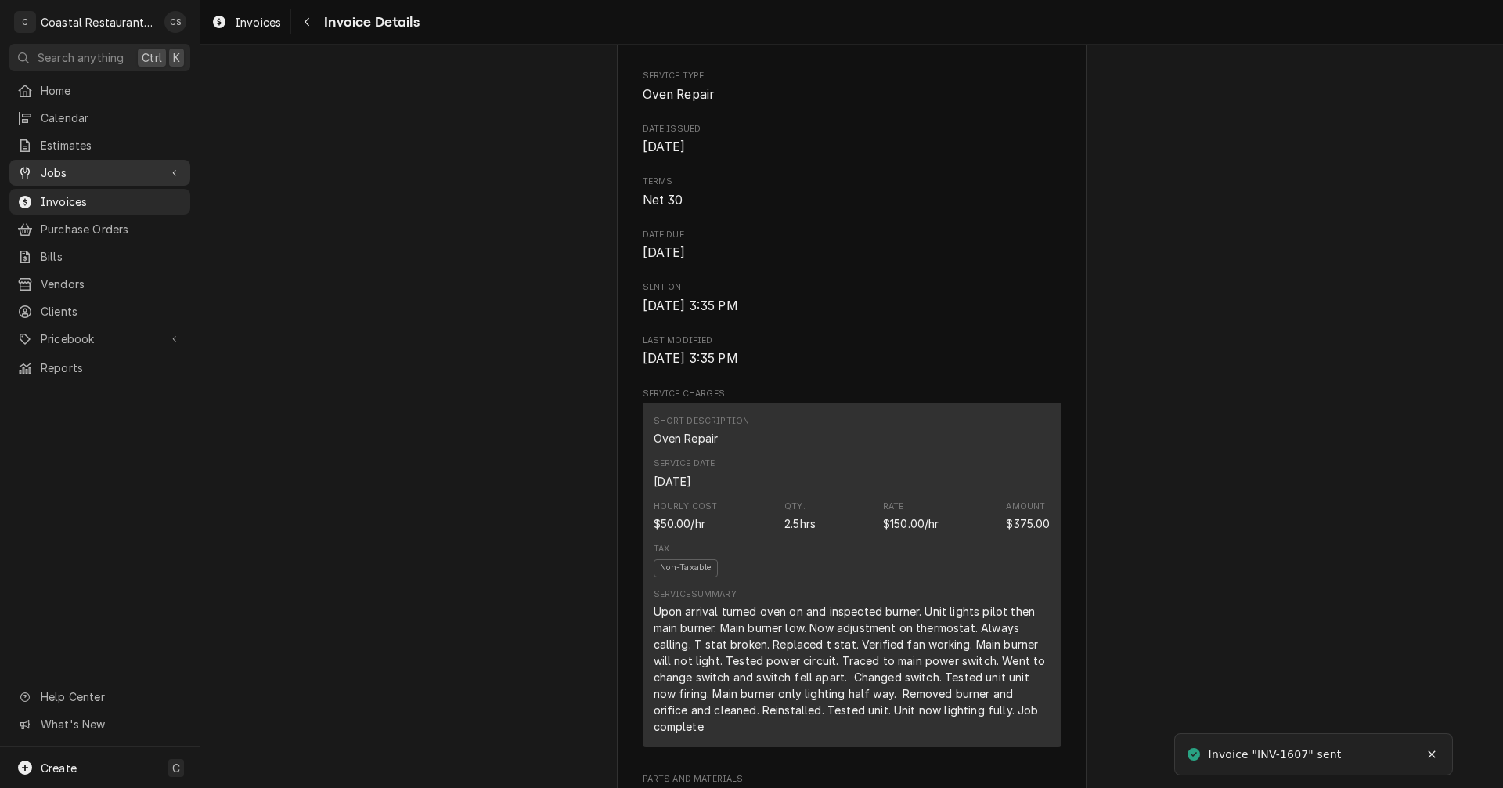
click at [87, 164] on span "Jobs" at bounding box center [100, 172] width 118 height 16
click at [88, 192] on span "Jobs" at bounding box center [112, 200] width 142 height 16
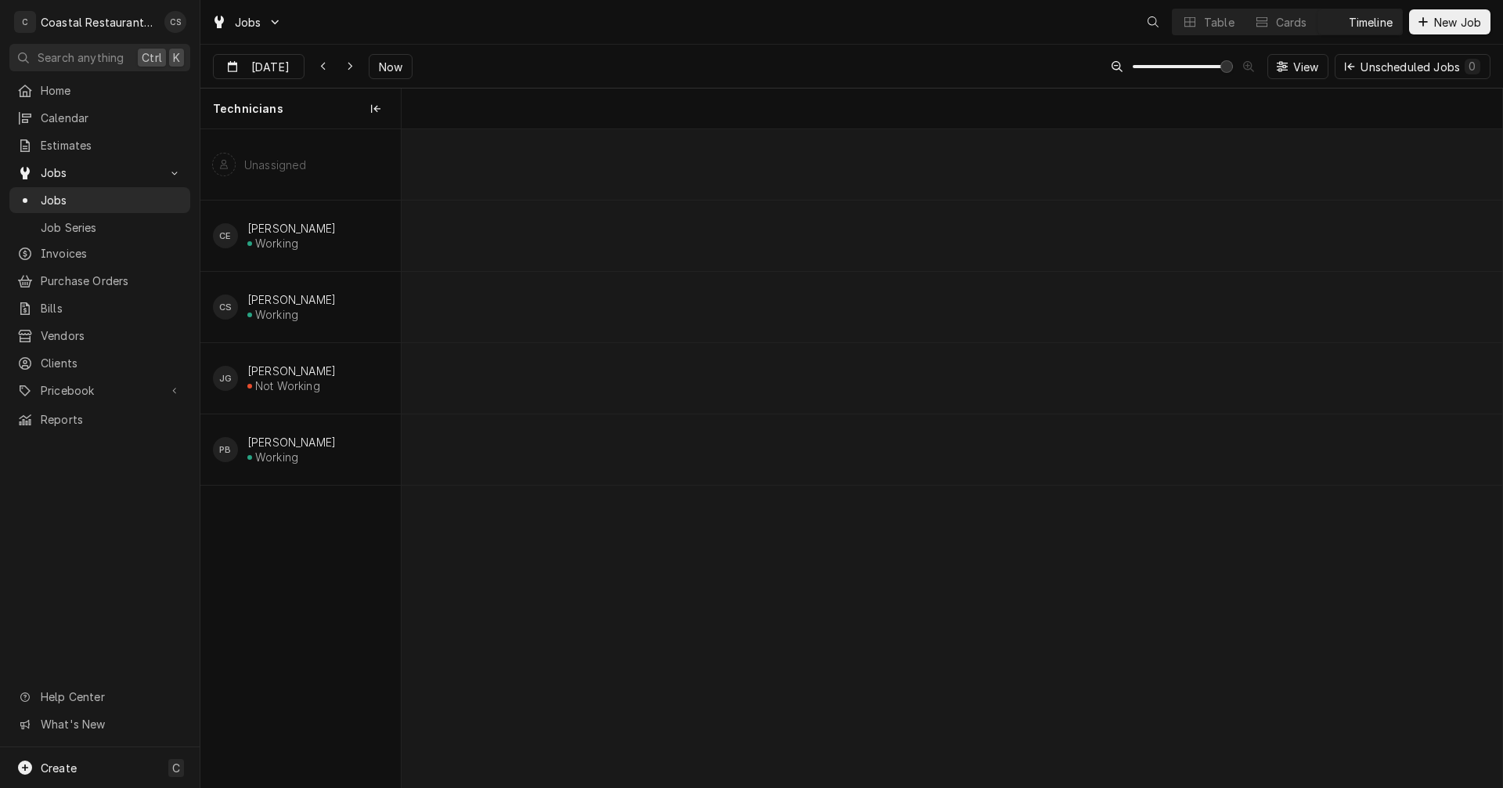
scroll to position [0, 21814]
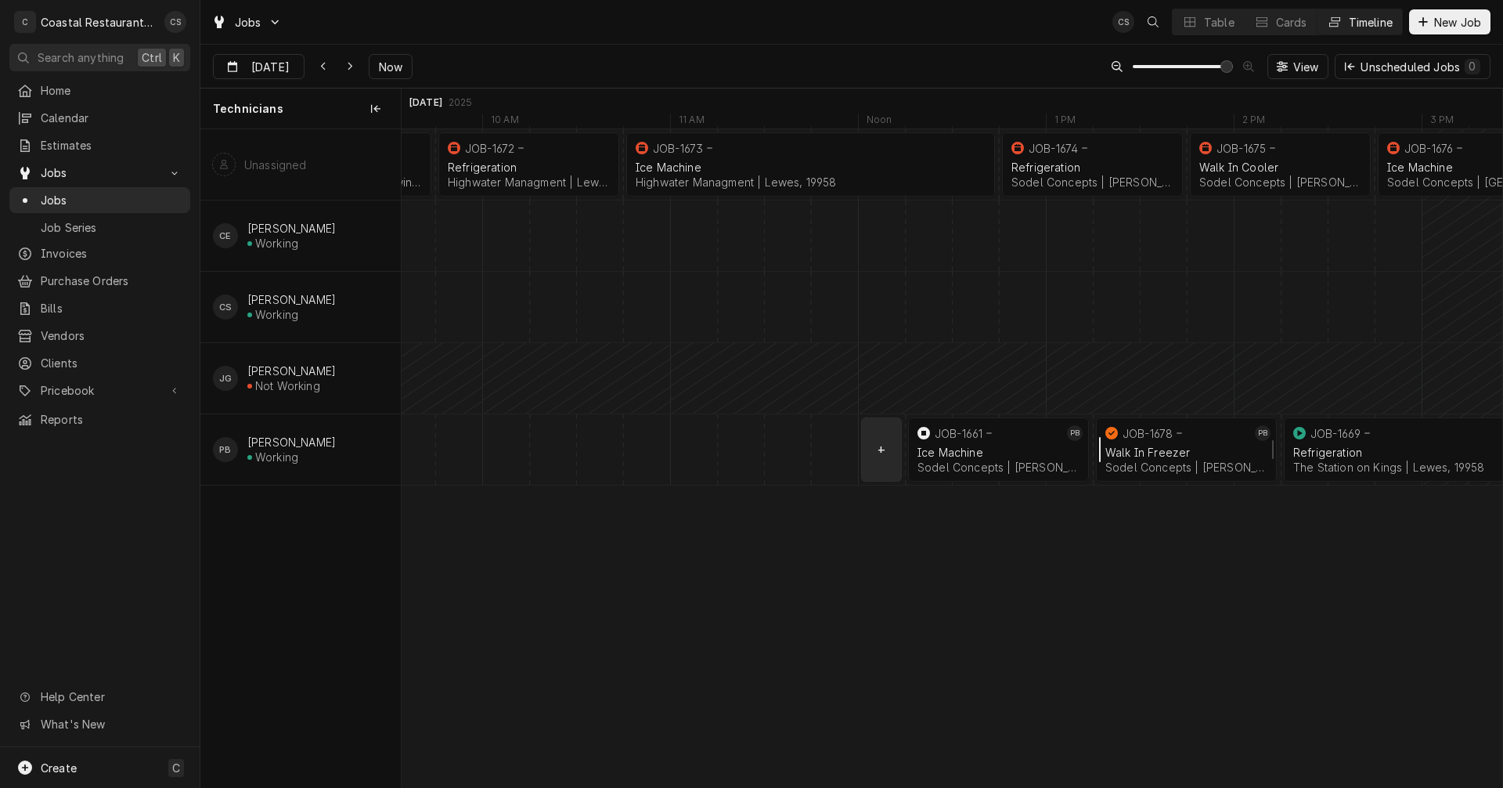
click at [1148, 442] on span "Created on Sep 22 by CS Chris Sockriter" at bounding box center [1187, 426] width 279 height 31
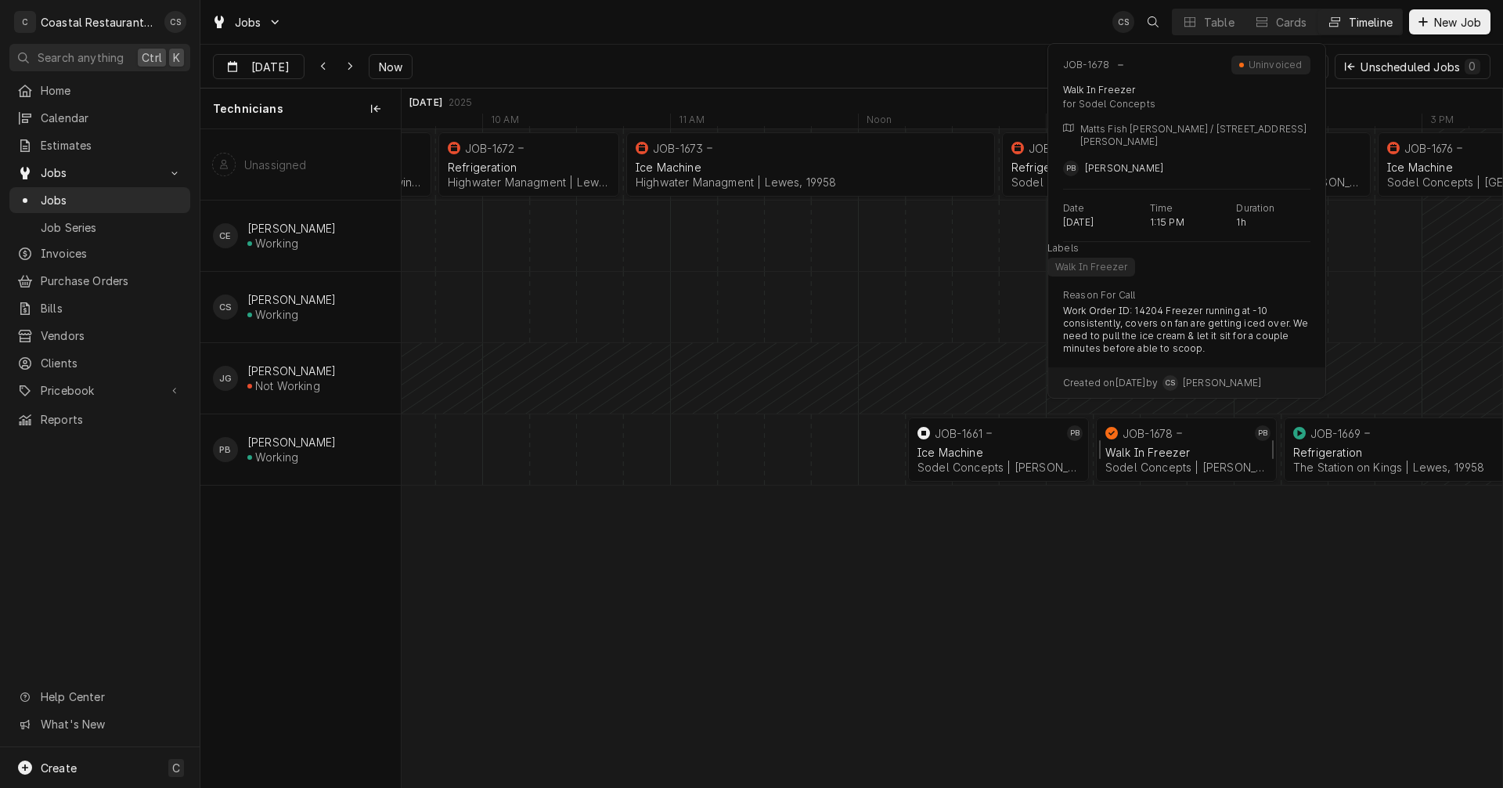
click at [1149, 446] on div "Walk In Freezer" at bounding box center [1187, 452] width 162 height 13
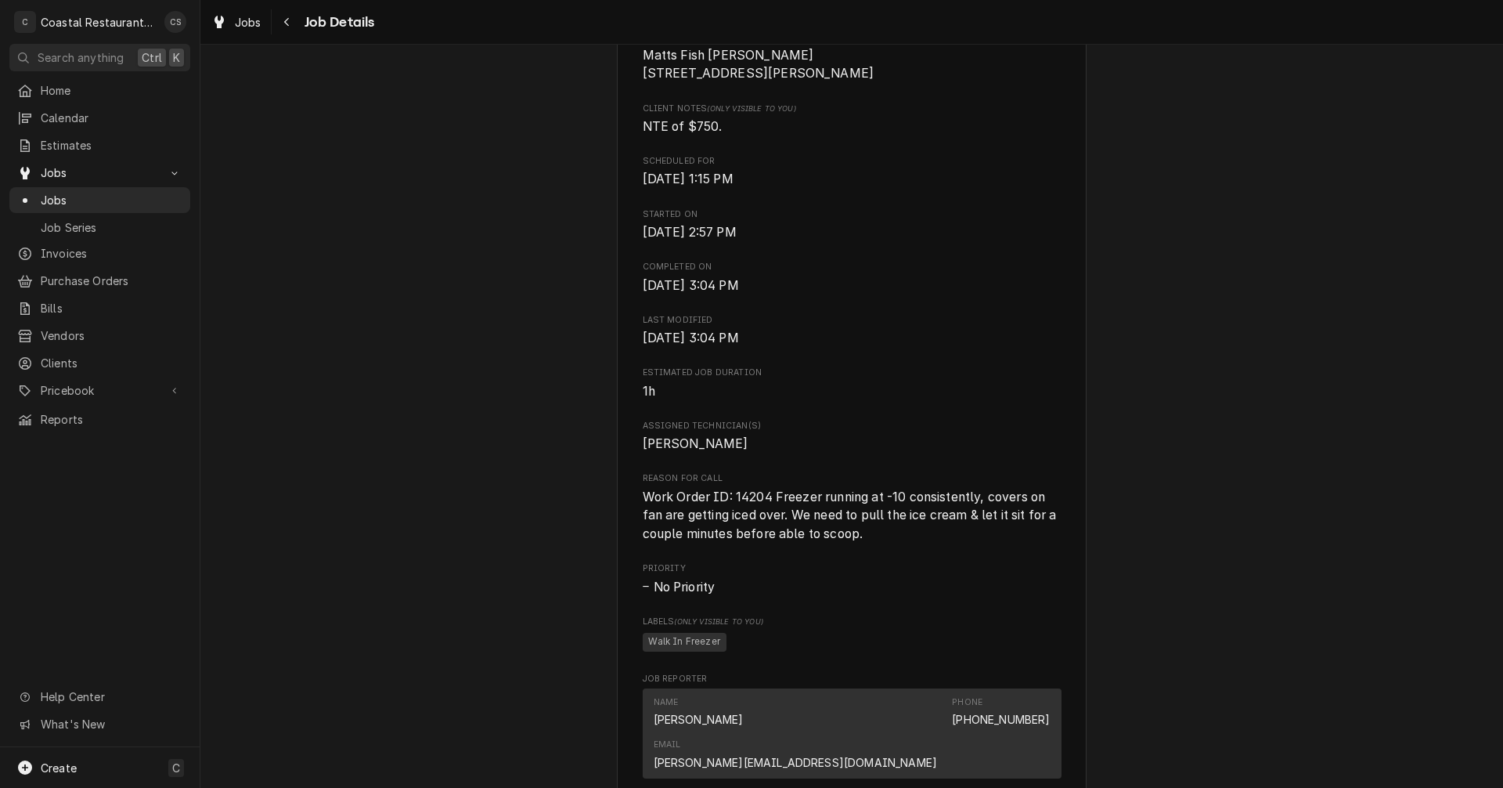
scroll to position [783, 0]
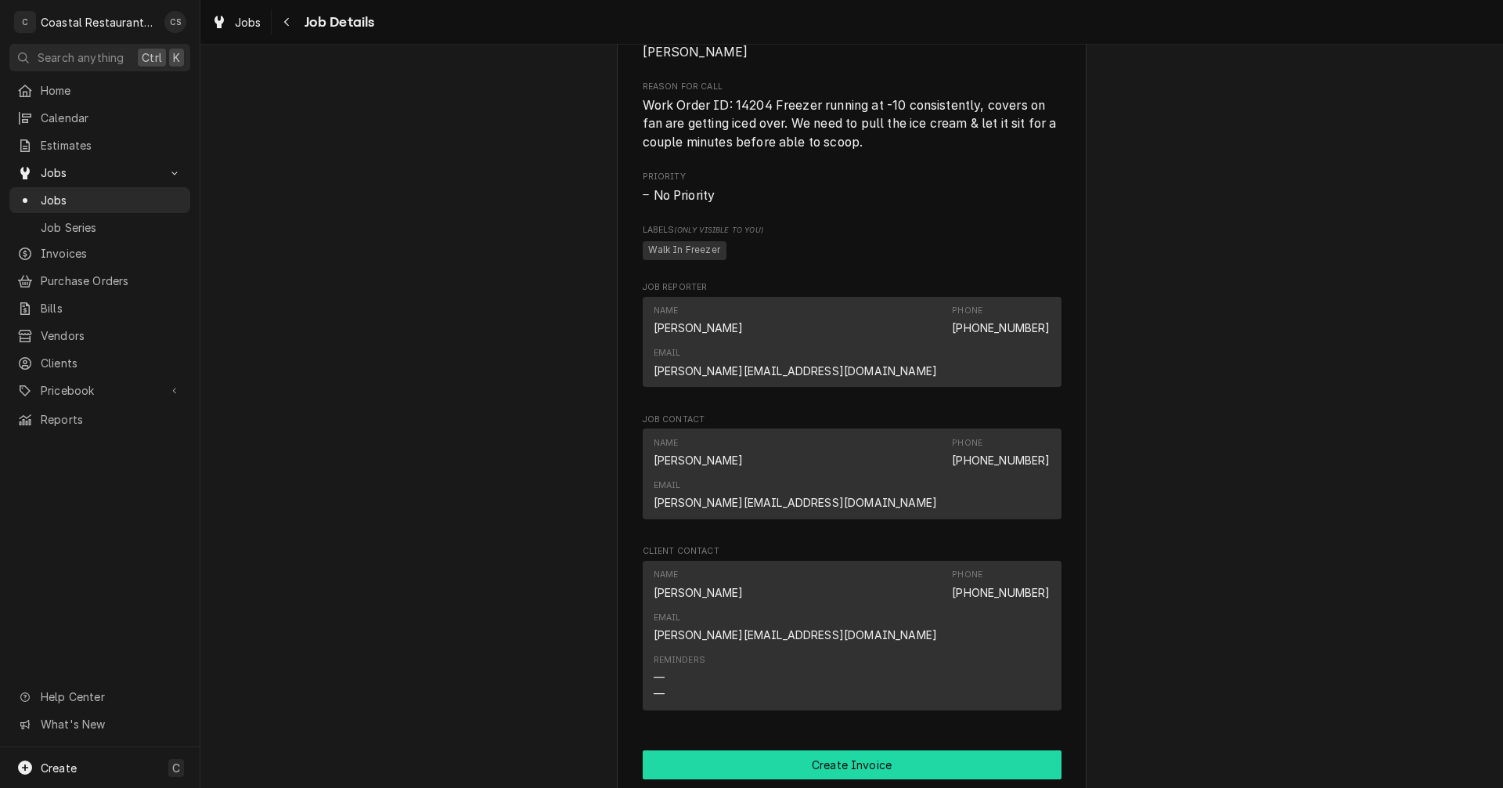
click at [841, 750] on button "Create Invoice" at bounding box center [852, 764] width 419 height 29
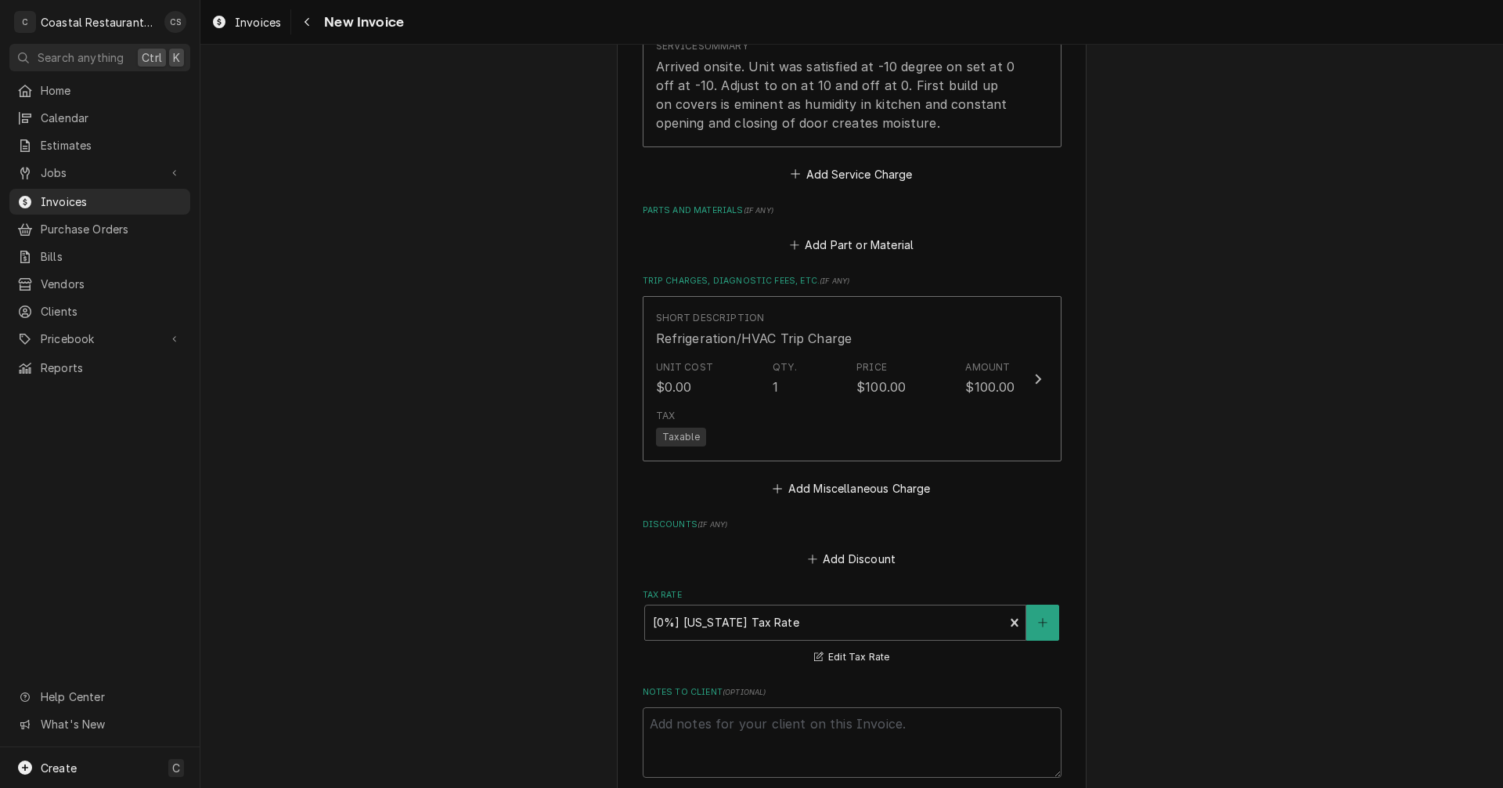
scroll to position [1954, 0]
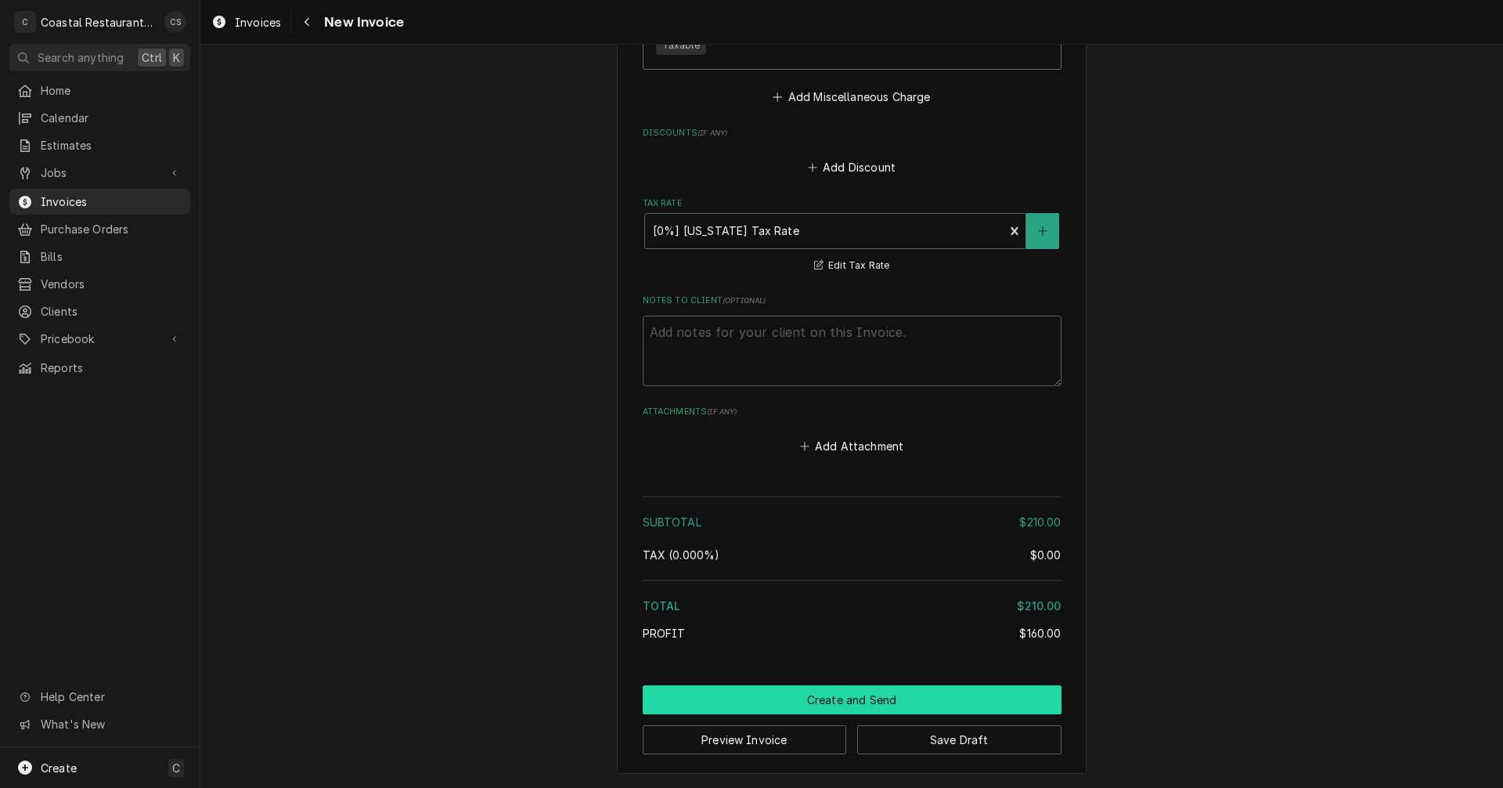
click at [850, 698] on button "Create and Send" at bounding box center [852, 699] width 419 height 29
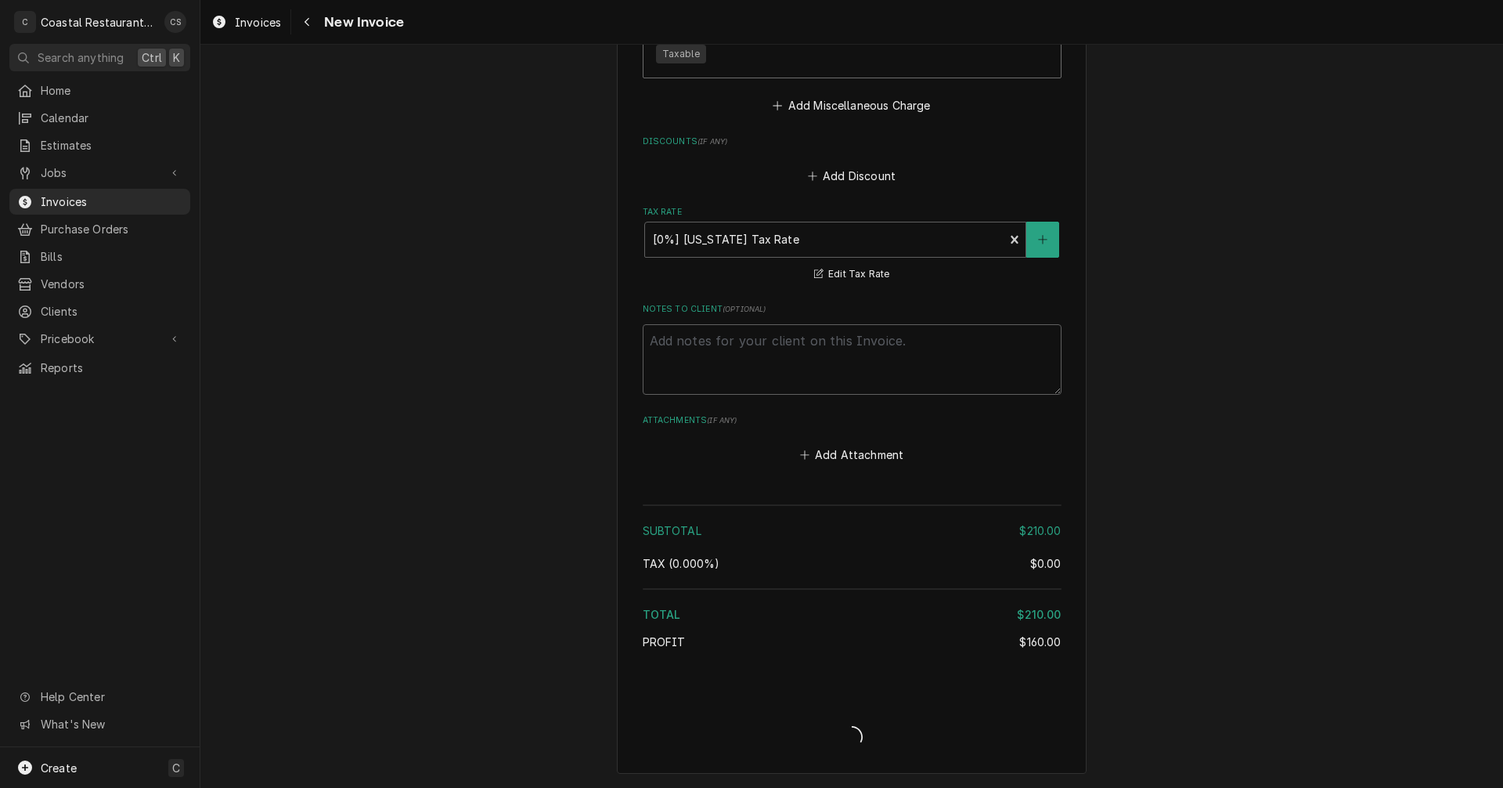
scroll to position [1945, 0]
type textarea "x"
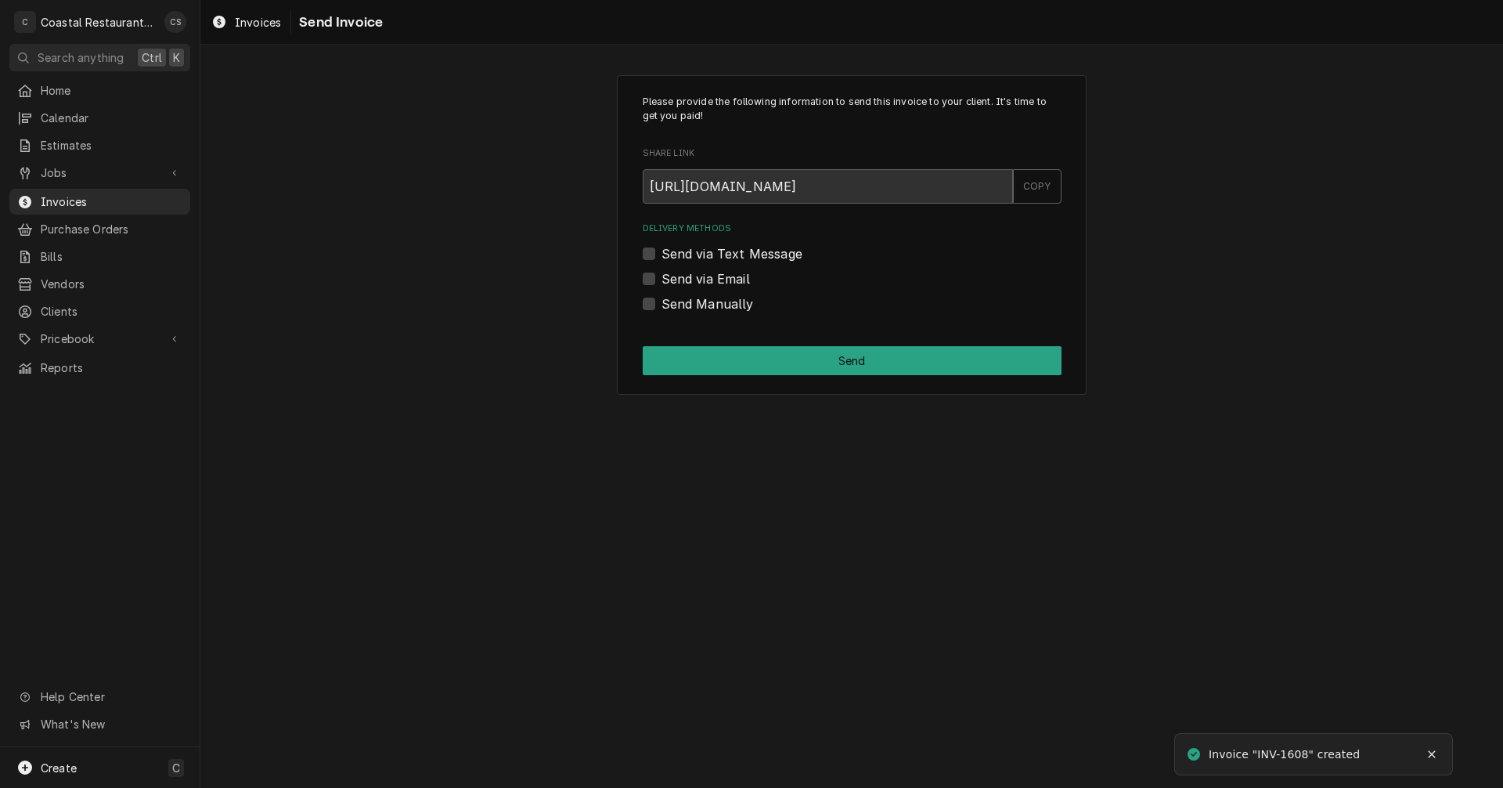
click at [662, 281] on label "Send via Email" at bounding box center [706, 278] width 88 height 19
click at [662, 281] on input "Send via Email" at bounding box center [871, 286] width 419 height 34
checkbox input "true"
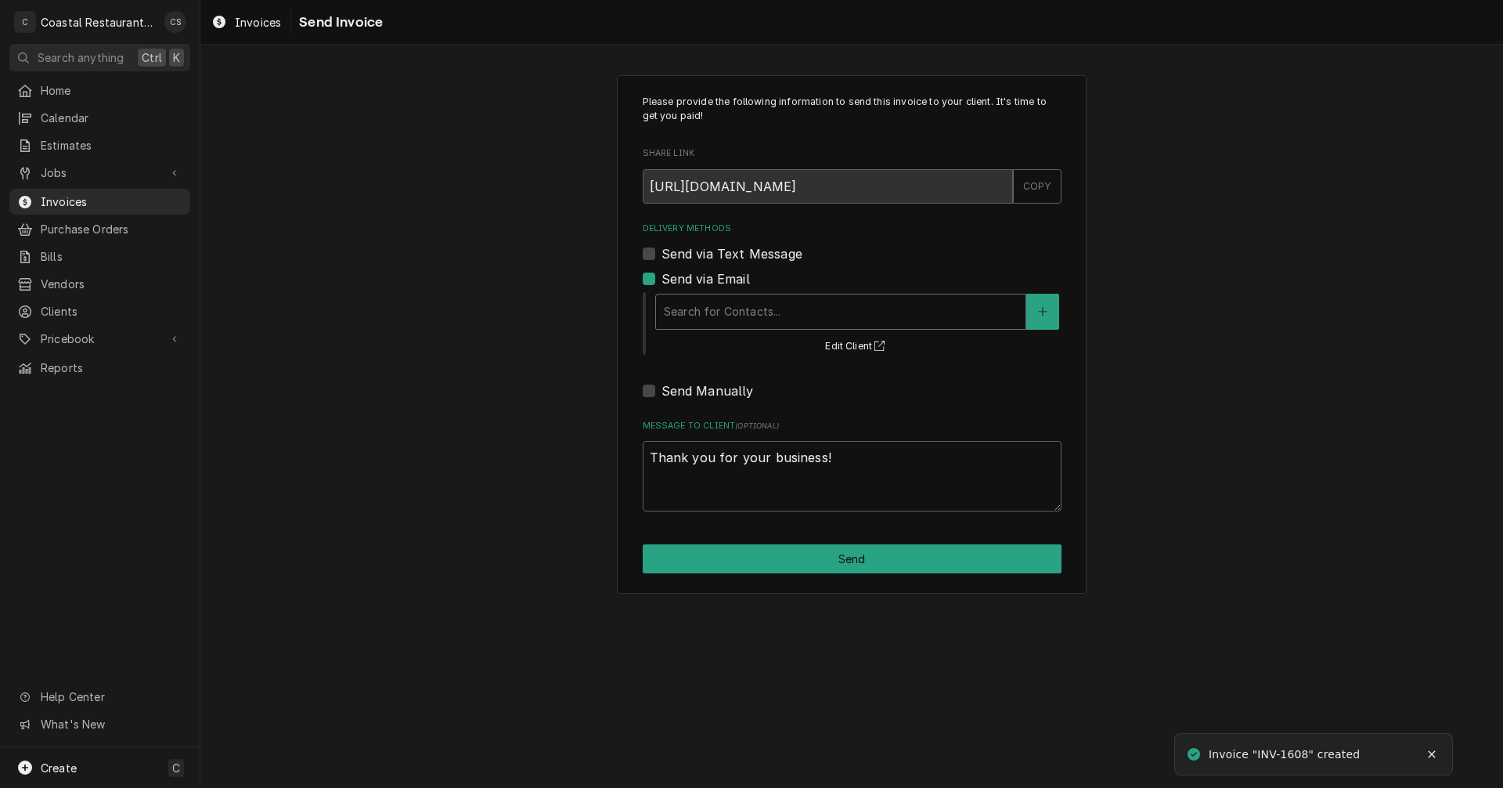
click at [680, 310] on div "Delivery Methods" at bounding box center [841, 312] width 354 height 28
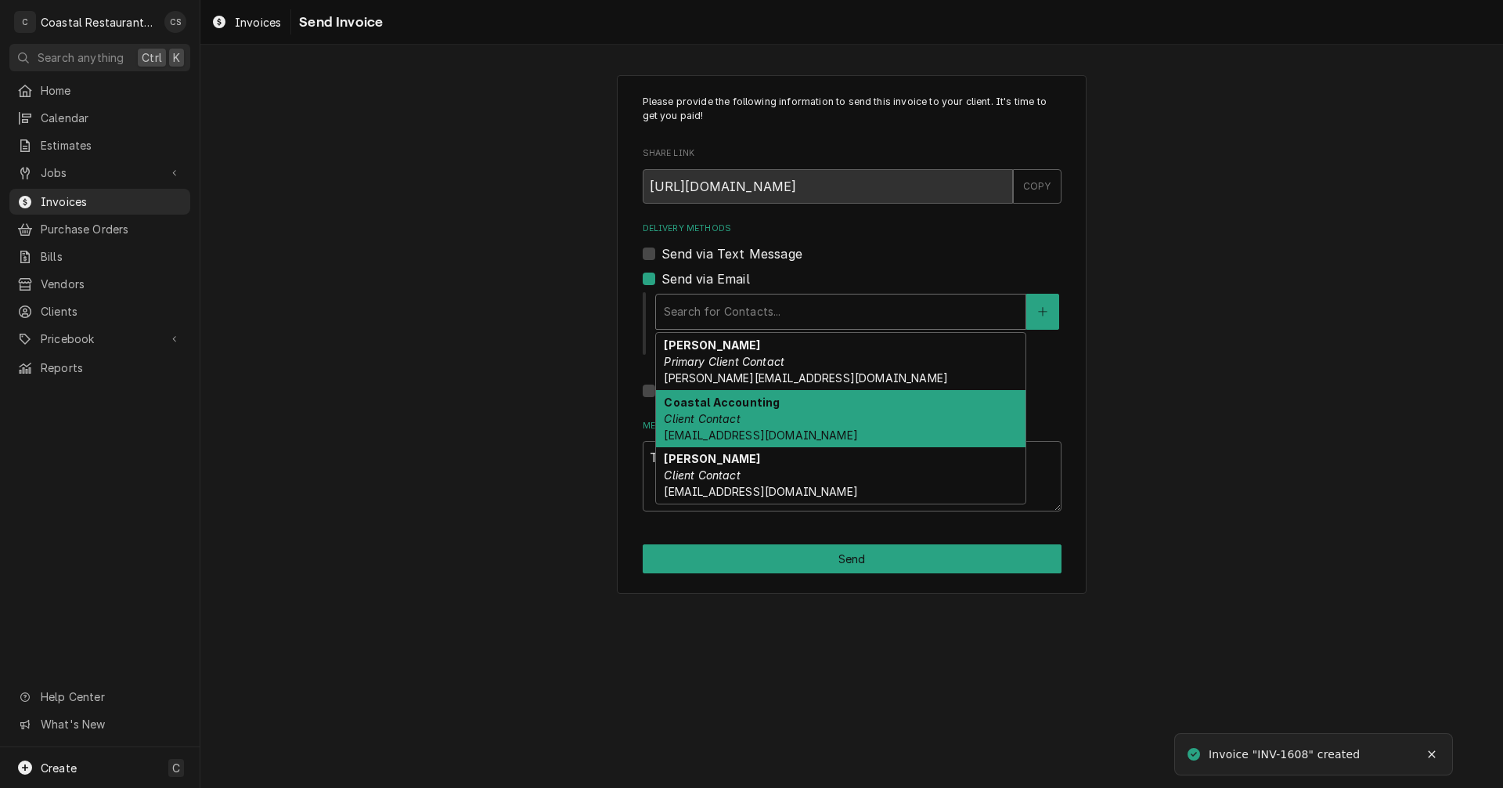
click at [713, 420] on em "Client Contact" at bounding box center [702, 418] width 76 height 13
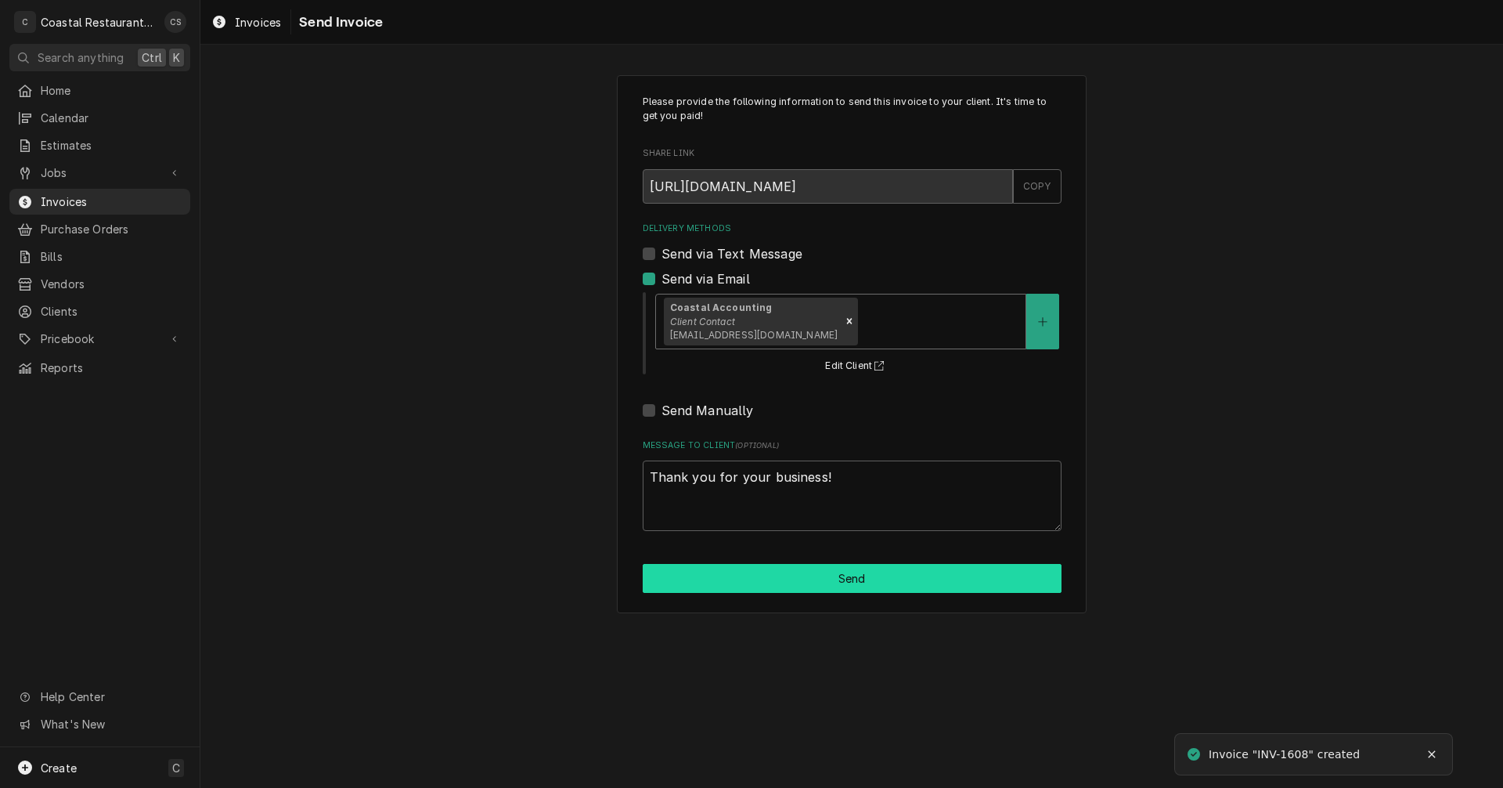
click at [839, 576] on button "Send" at bounding box center [852, 578] width 419 height 29
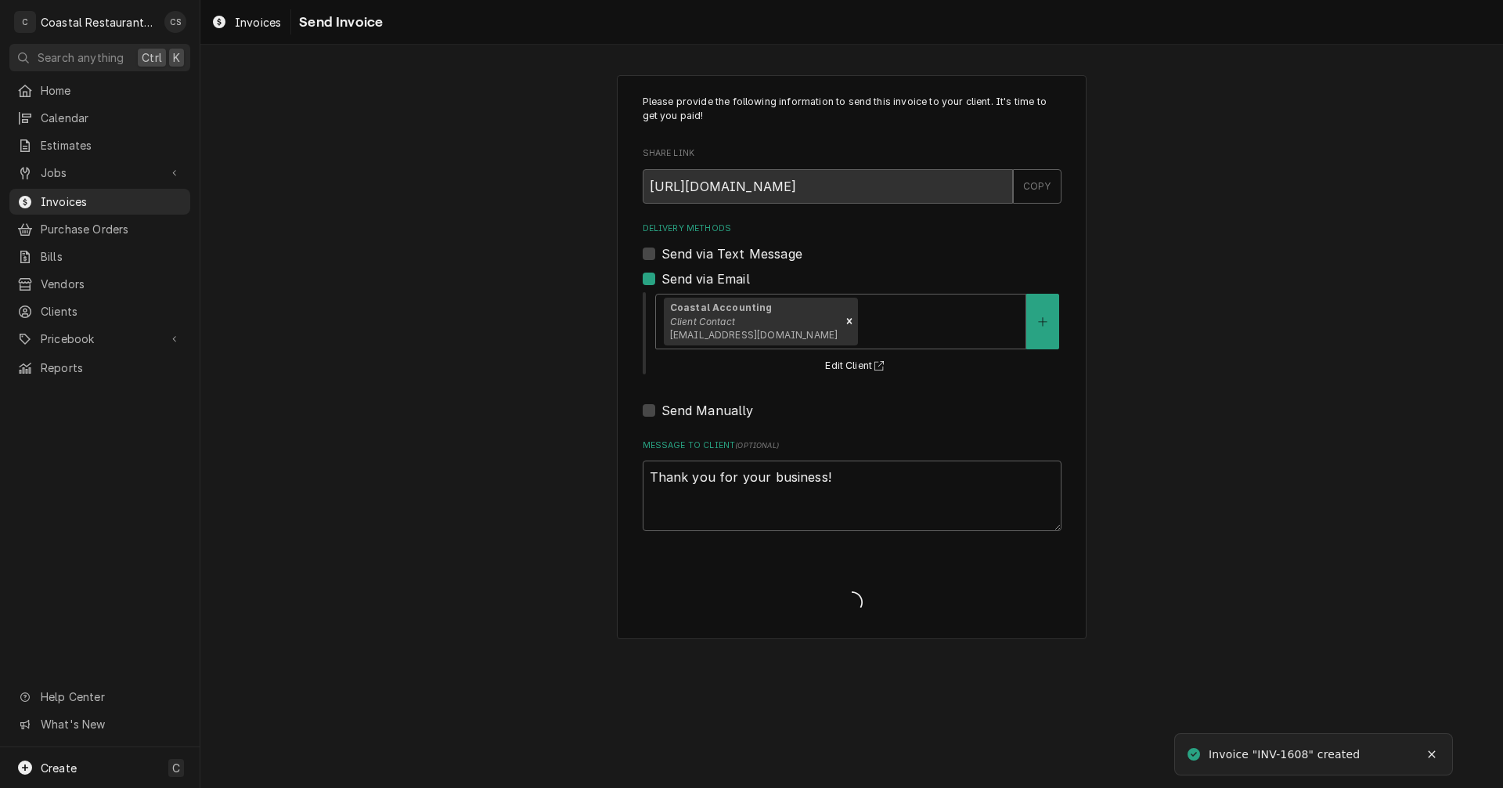
type textarea "x"
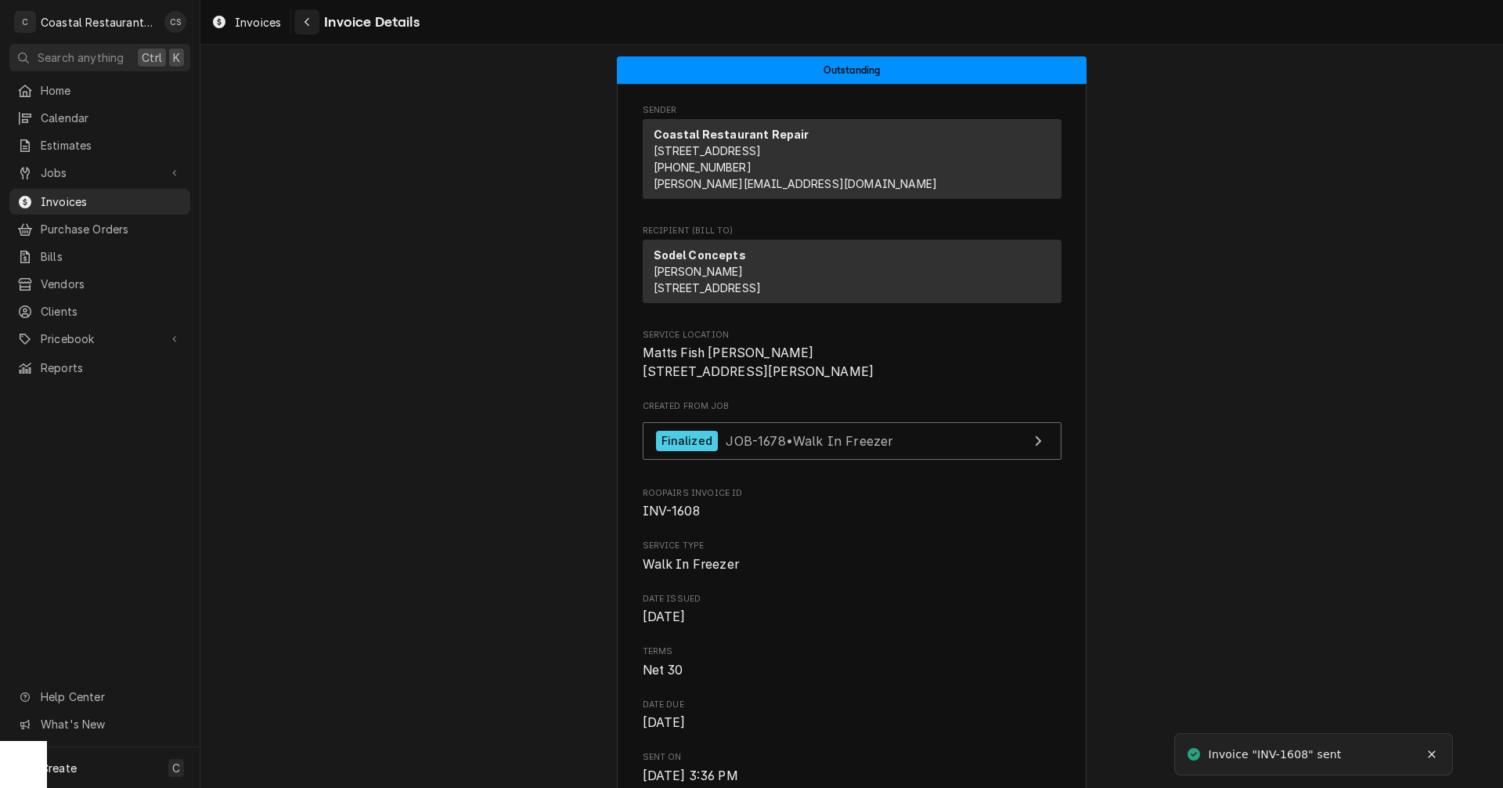
click at [312, 21] on div "Navigate back" at bounding box center [307, 22] width 16 height 16
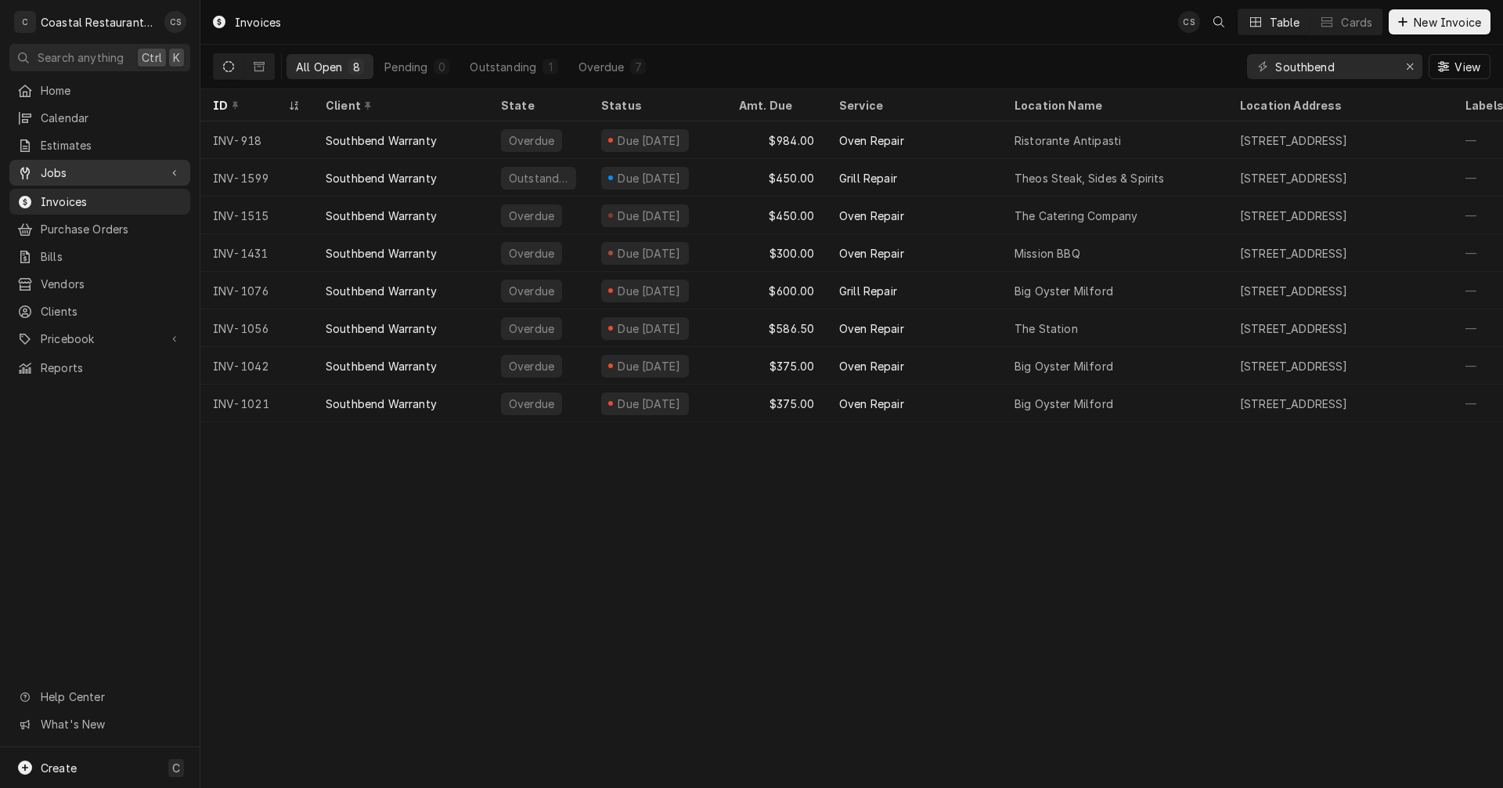
click at [74, 164] on span "Jobs" at bounding box center [100, 172] width 118 height 16
click at [78, 192] on span "Jobs" at bounding box center [112, 200] width 142 height 16
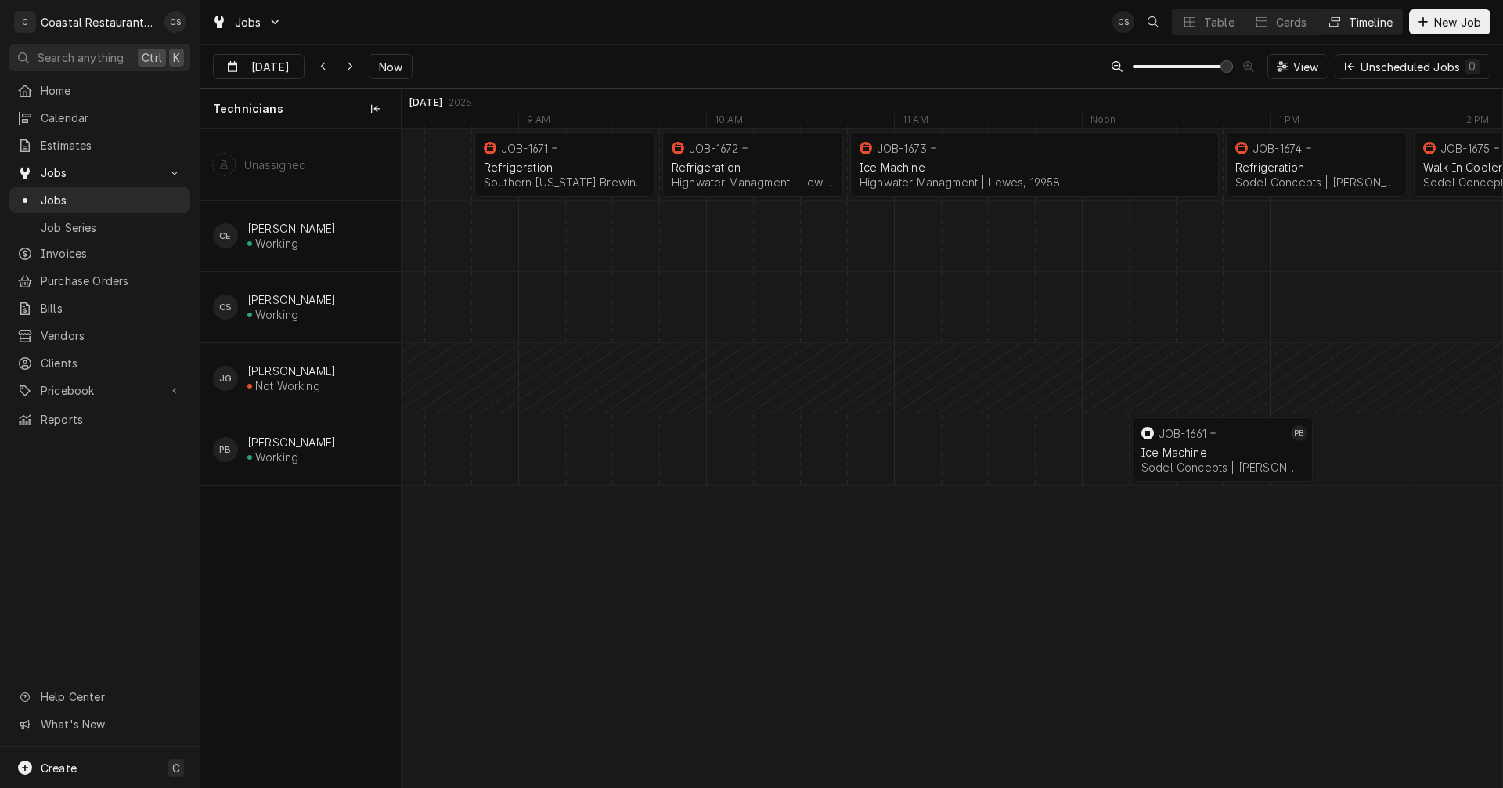
scroll to position [0, 21493]
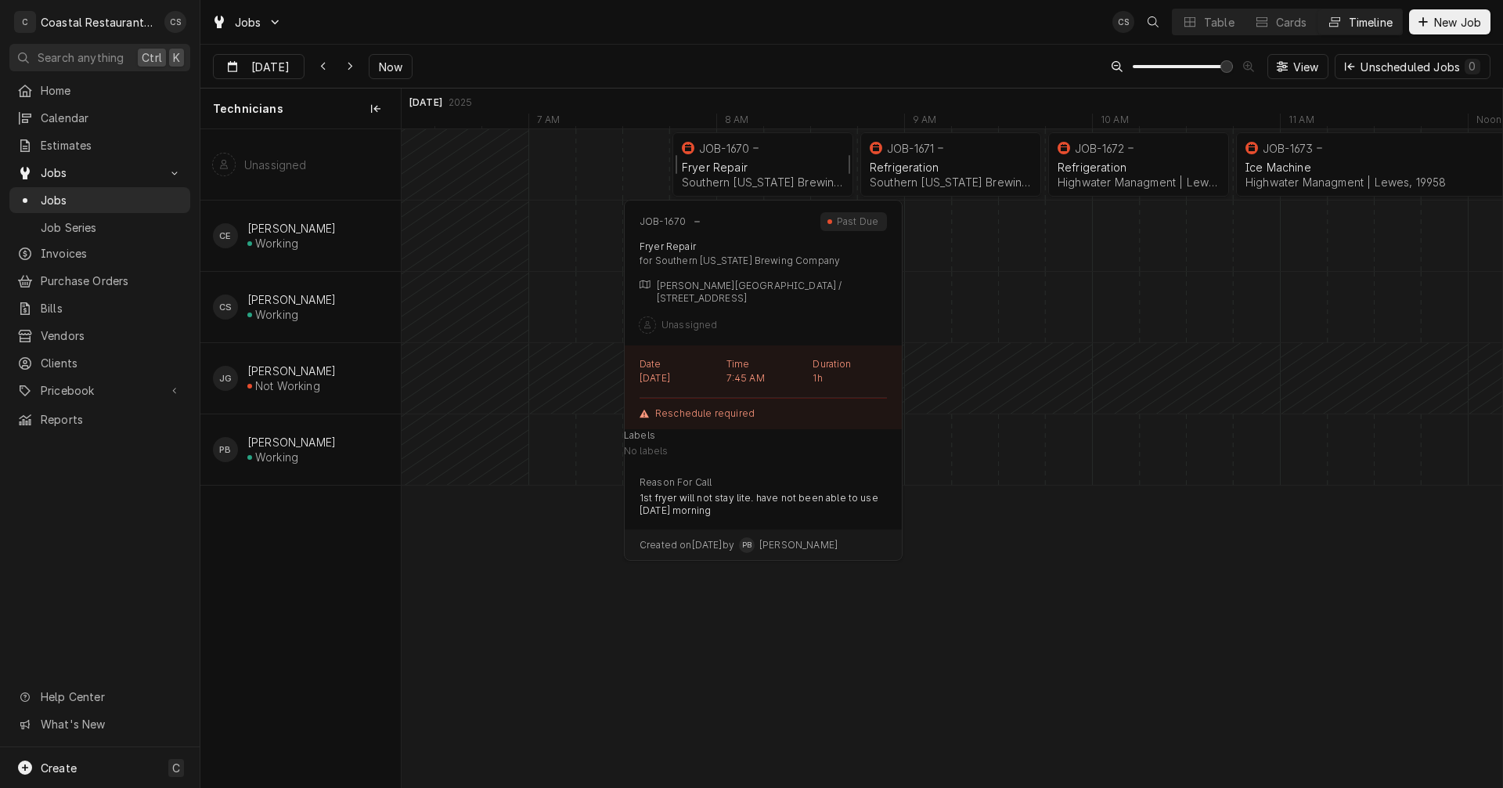
click at [738, 148] on div "JOB-1670" at bounding box center [724, 148] width 50 height 13
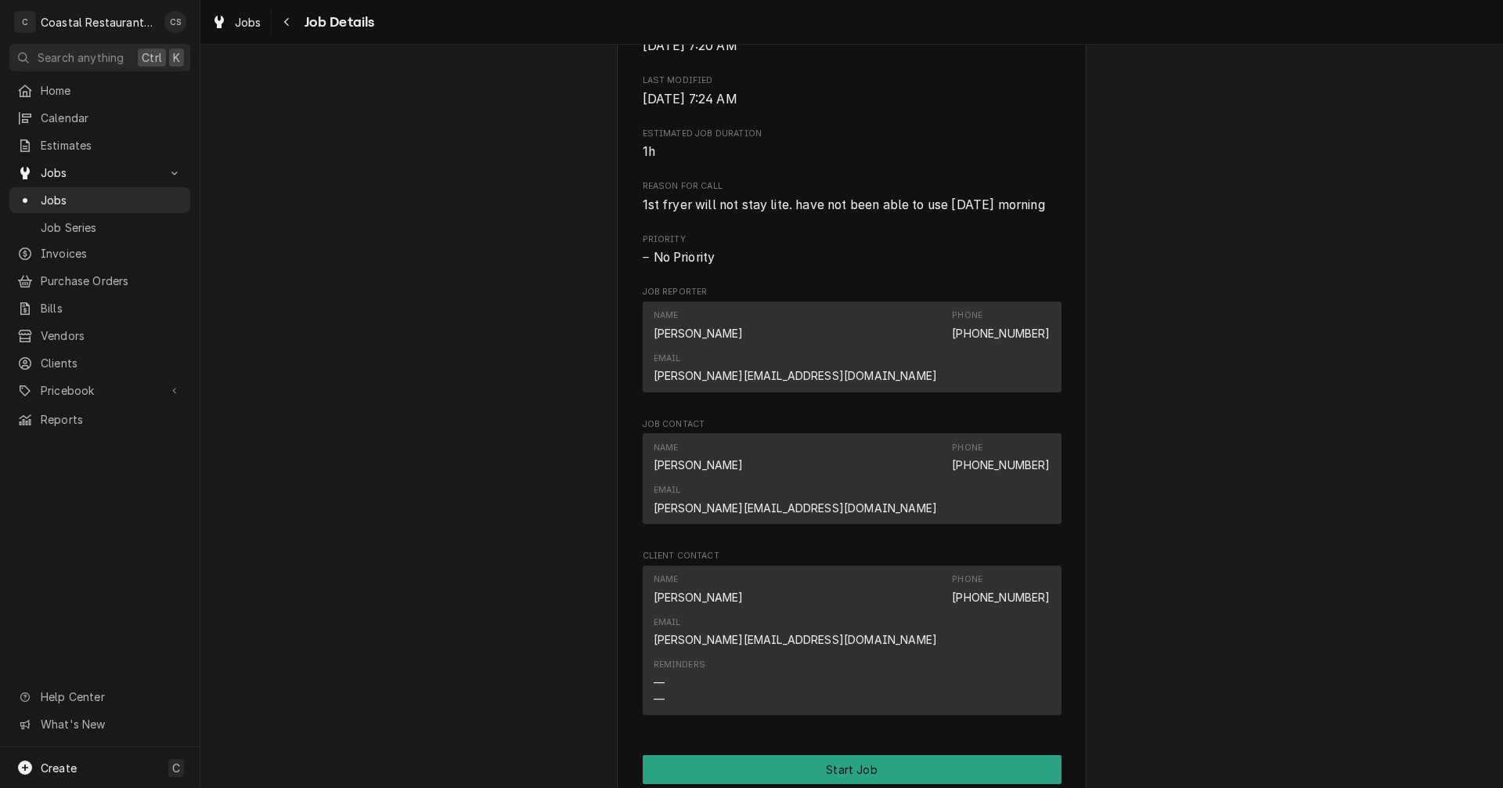
scroll to position [783, 0]
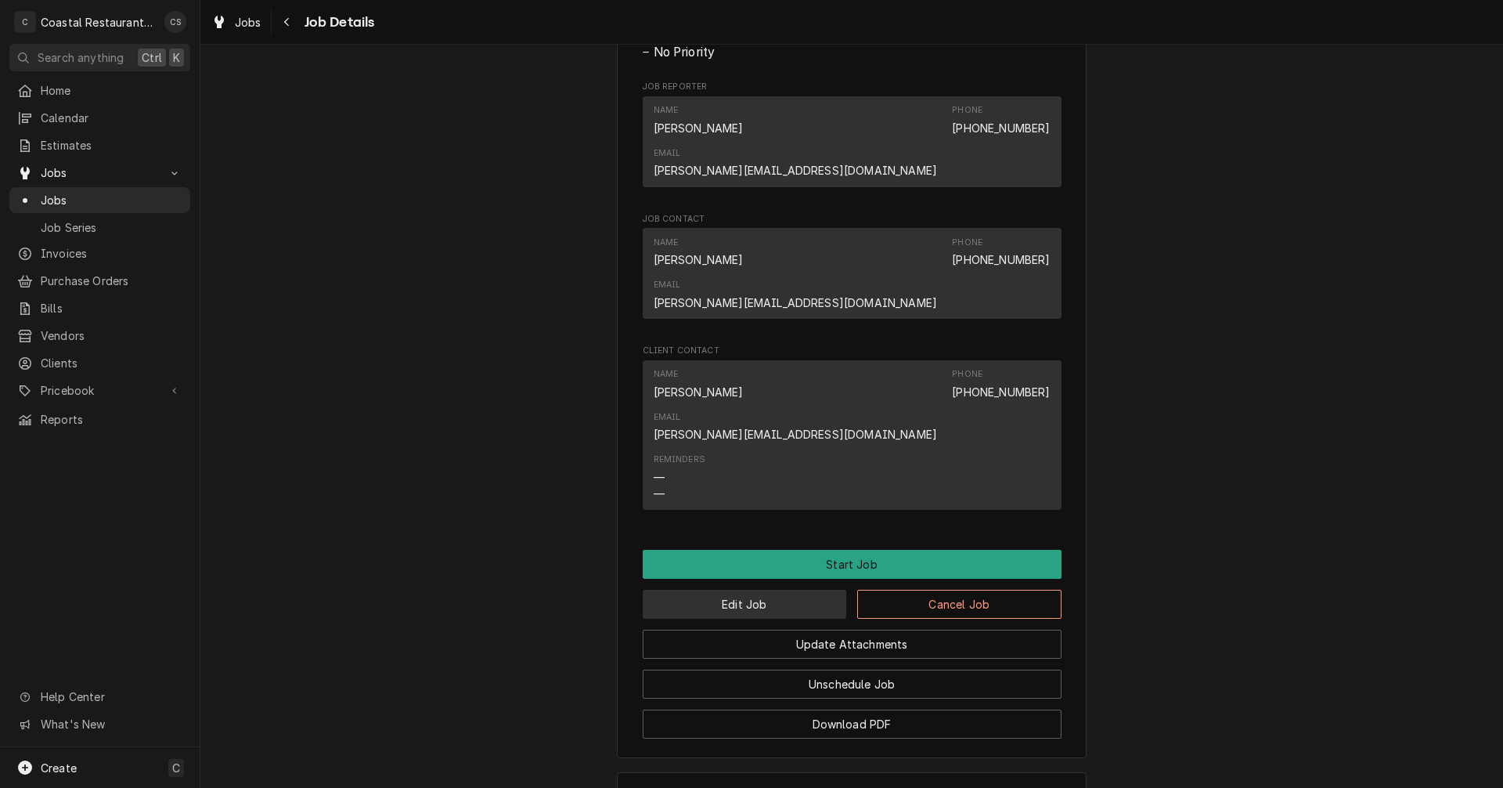
click at [756, 590] on button "Edit Job" at bounding box center [745, 604] width 204 height 29
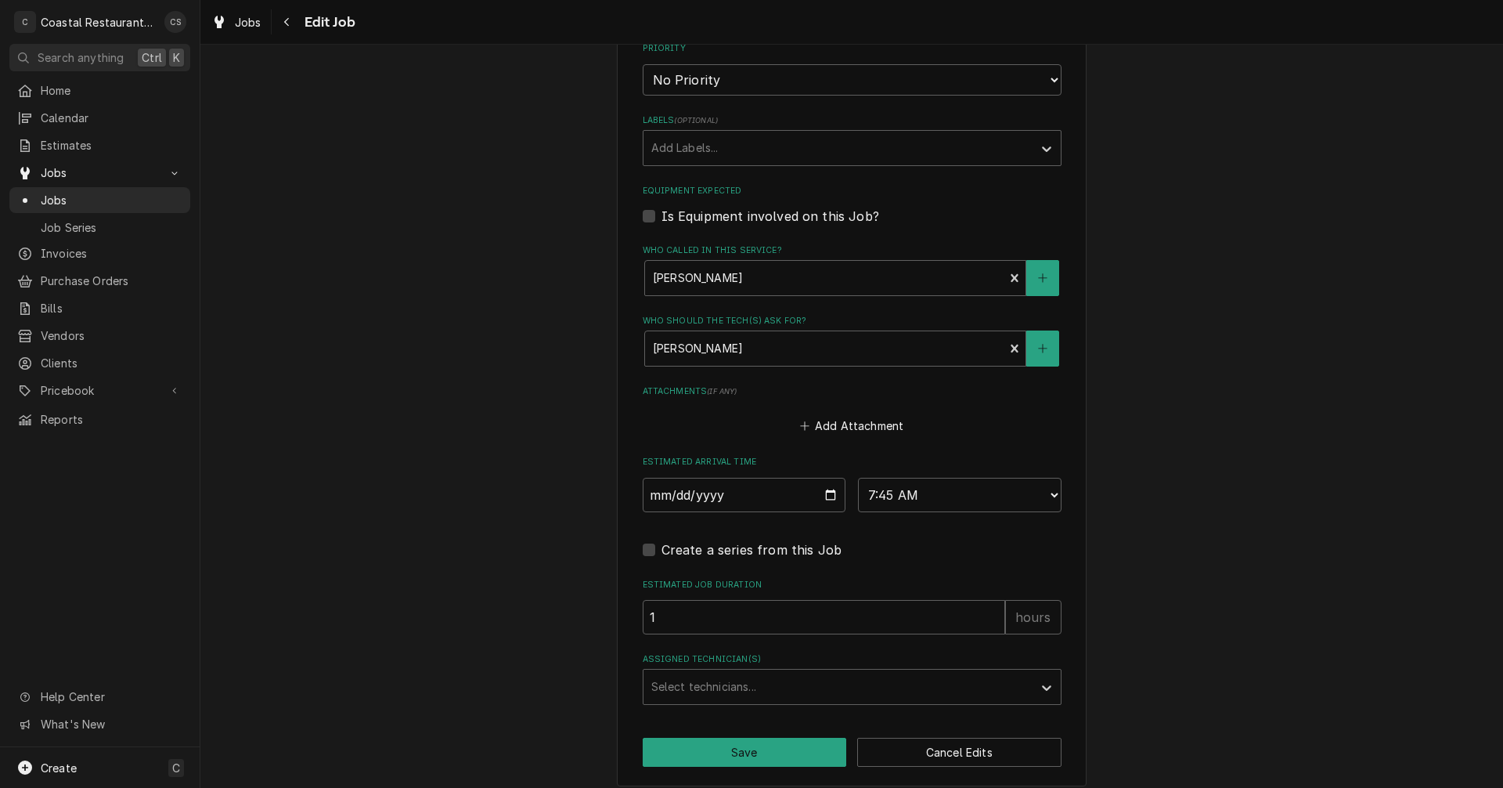
scroll to position [901, 0]
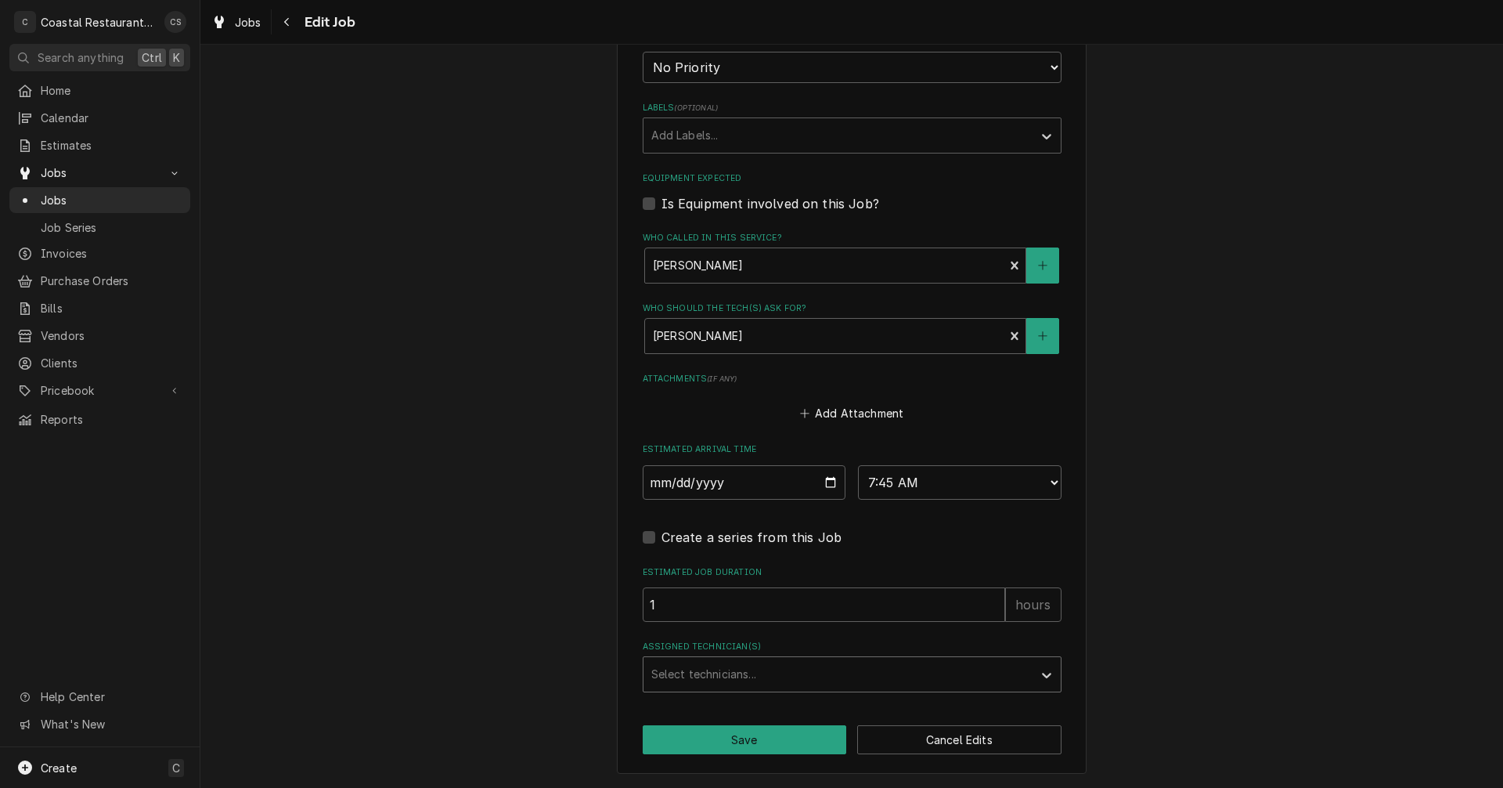
click at [738, 677] on div "Assigned Technician(s)" at bounding box center [839, 674] width 374 height 28
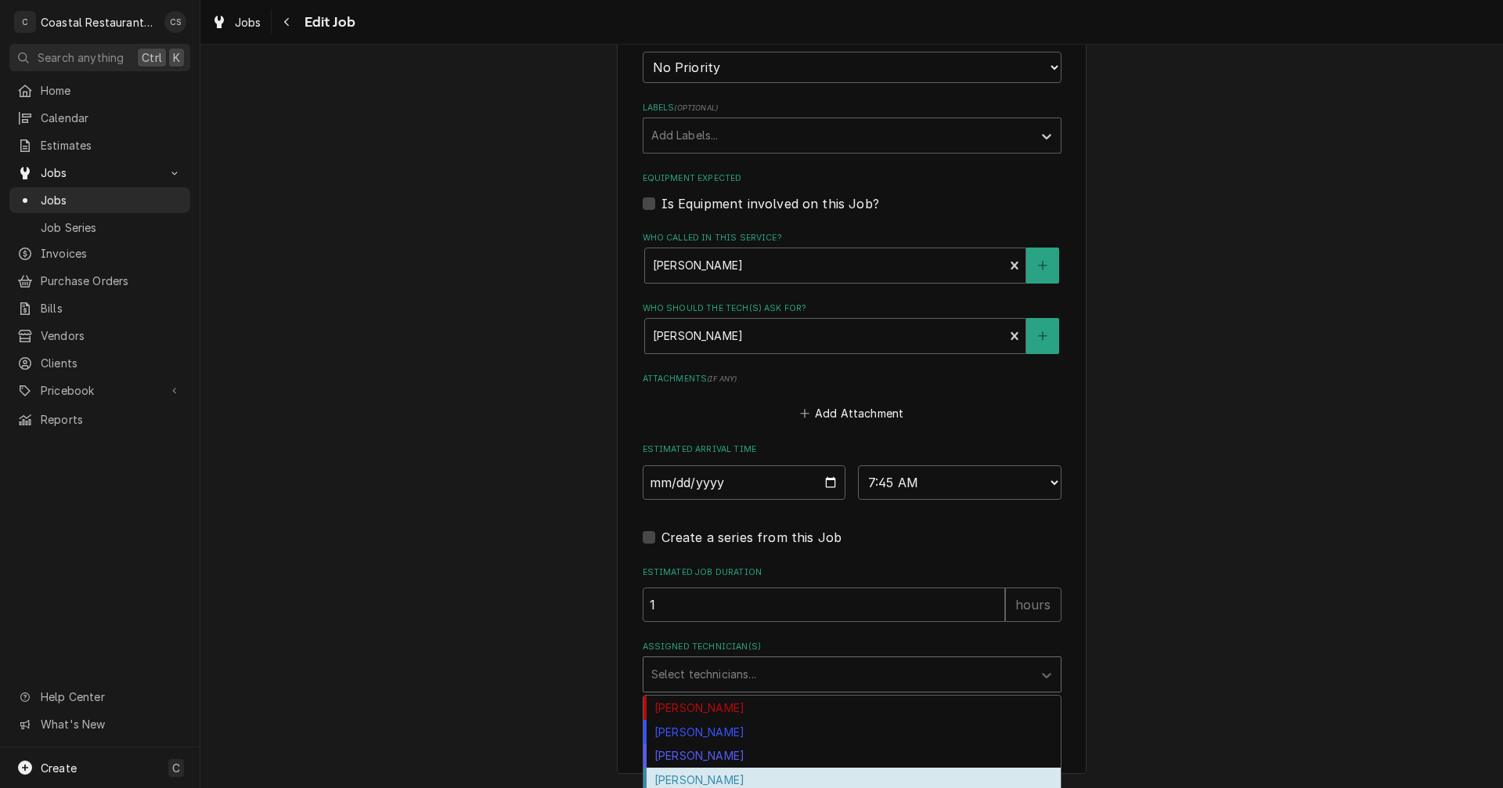
click at [719, 778] on div "[PERSON_NAME]" at bounding box center [852, 779] width 417 height 24
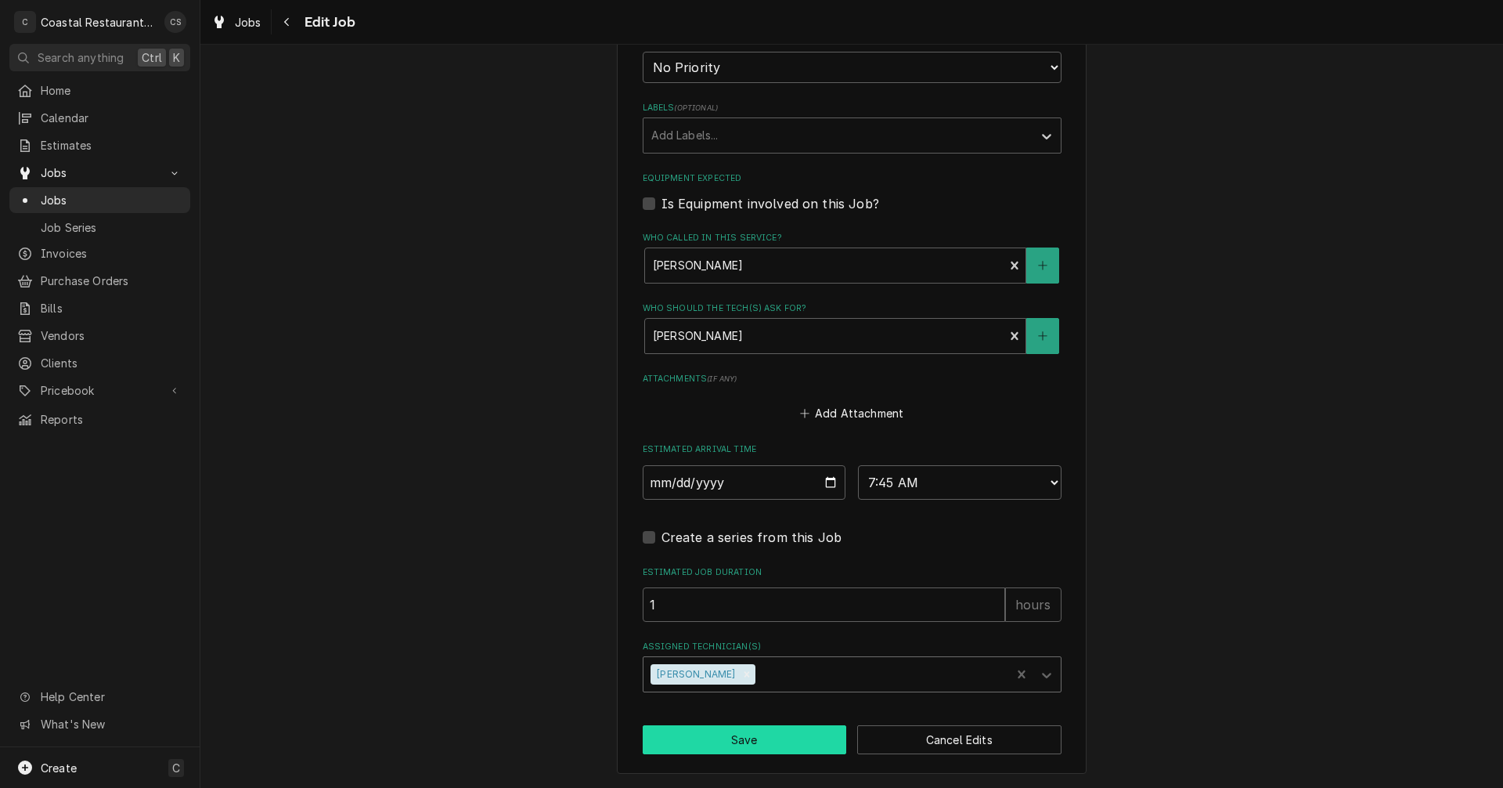
click at [743, 739] on button "Save" at bounding box center [745, 739] width 204 height 29
type textarea "x"
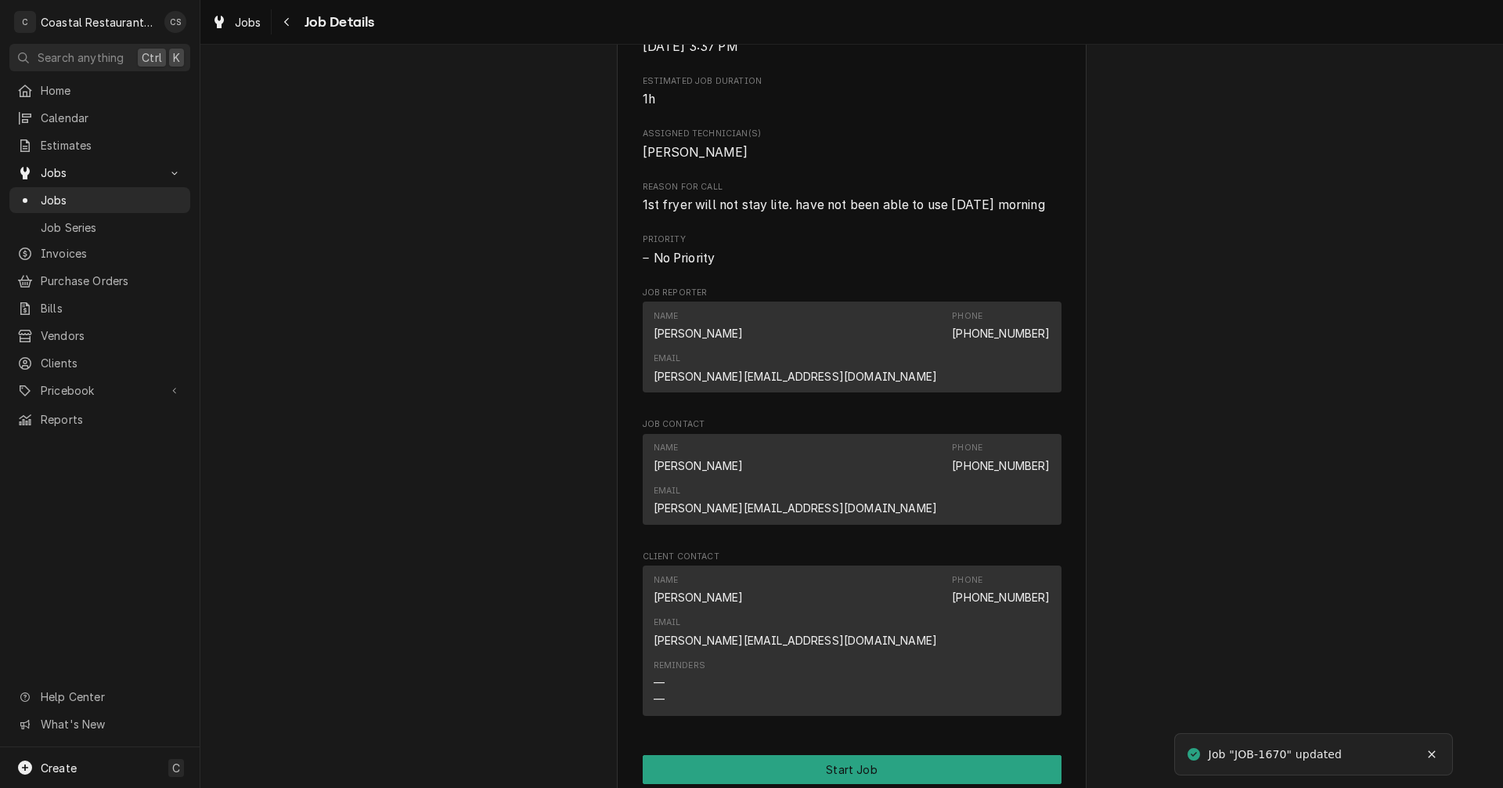
scroll to position [783, 0]
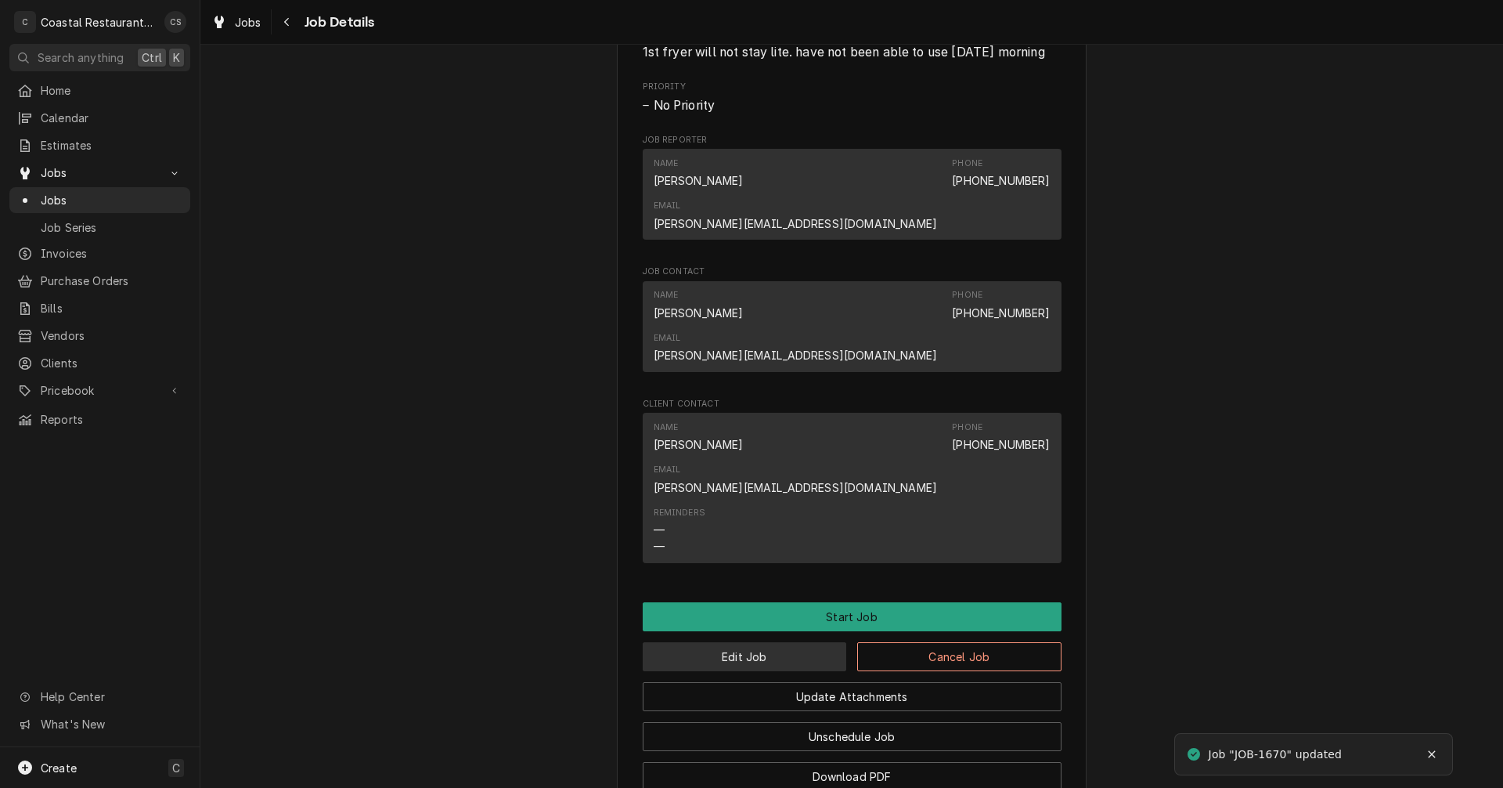
click at [781, 642] on button "Edit Job" at bounding box center [745, 656] width 204 height 29
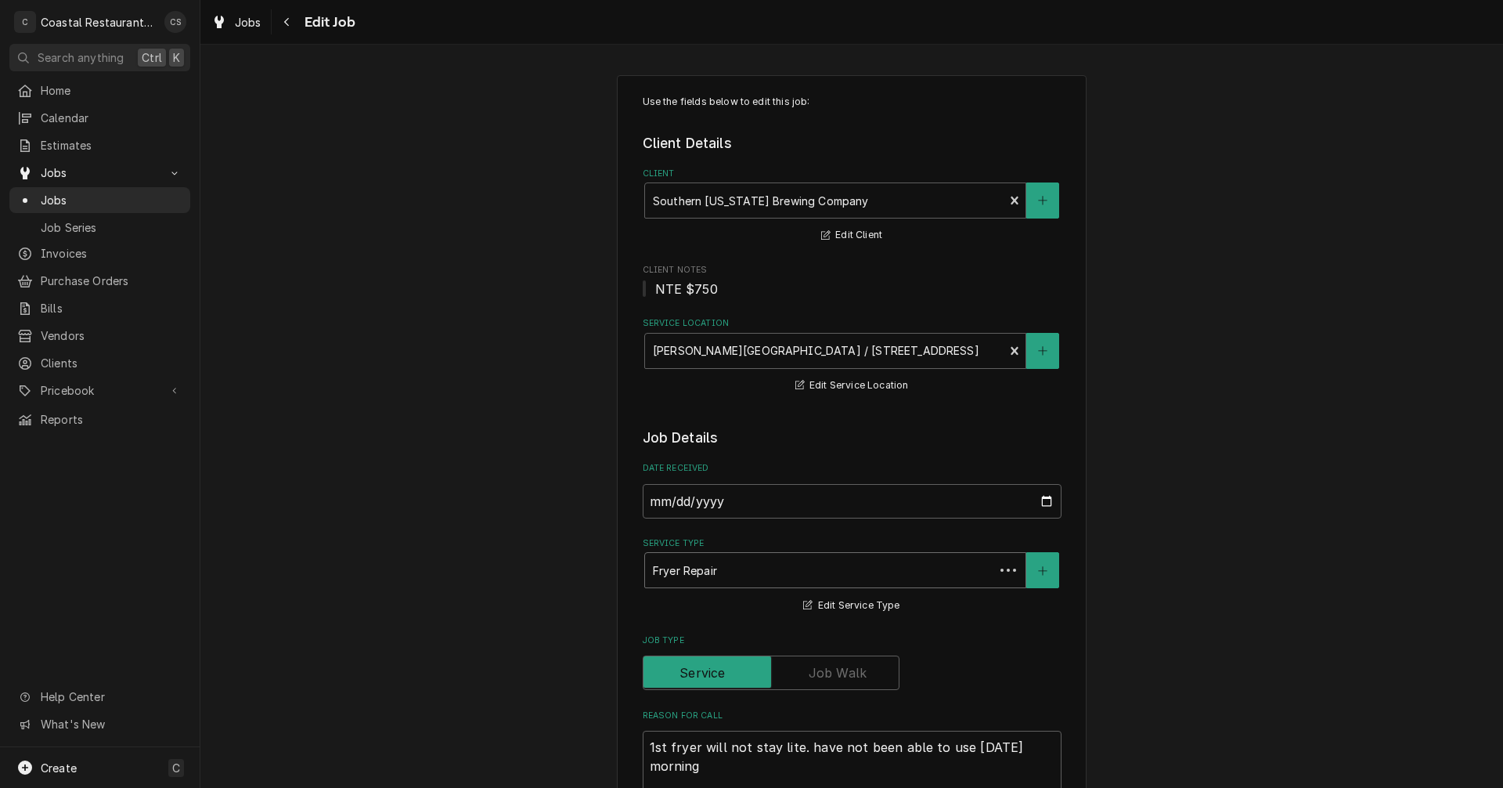
type textarea "x"
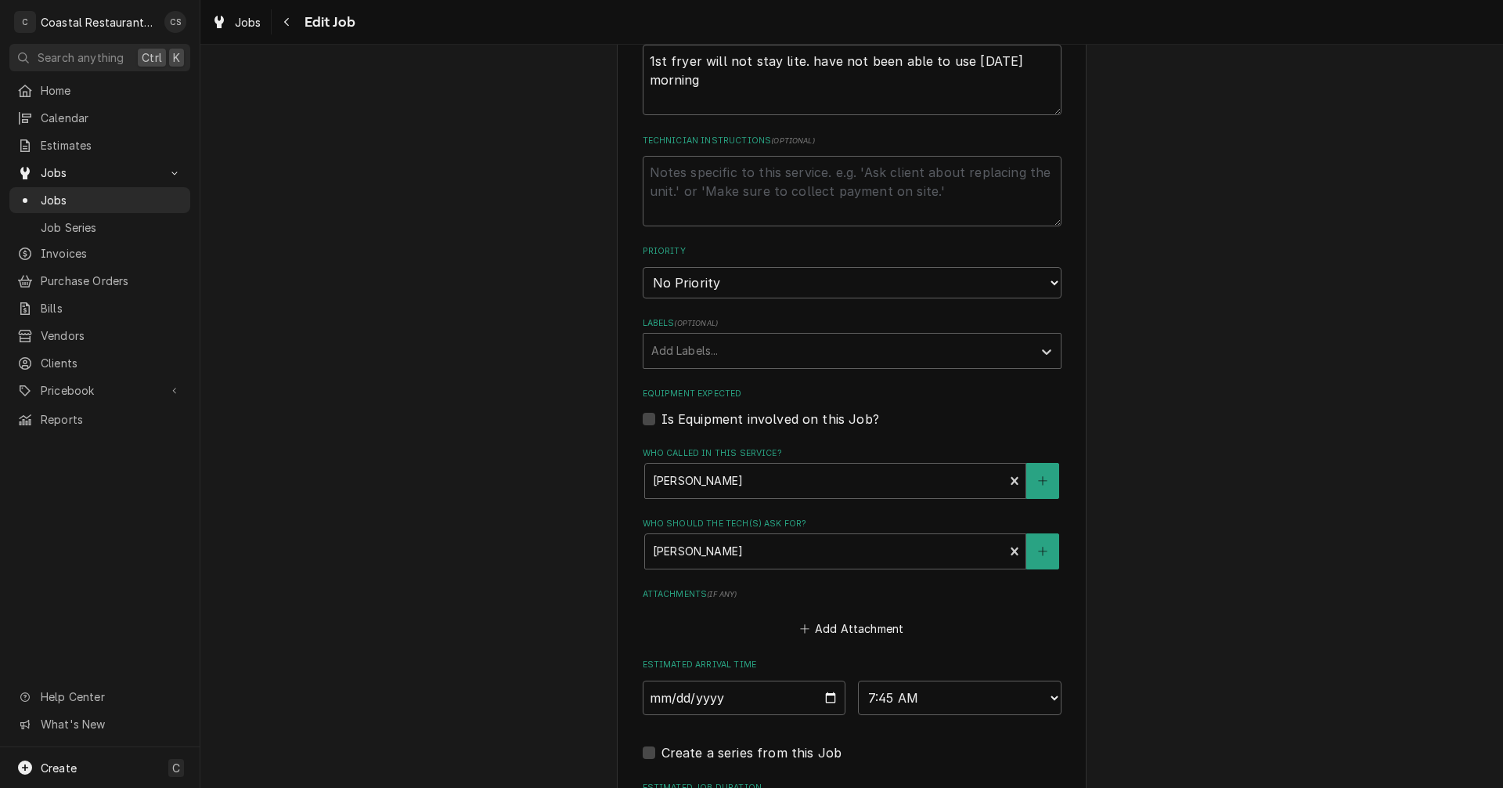
scroll to position [861, 0]
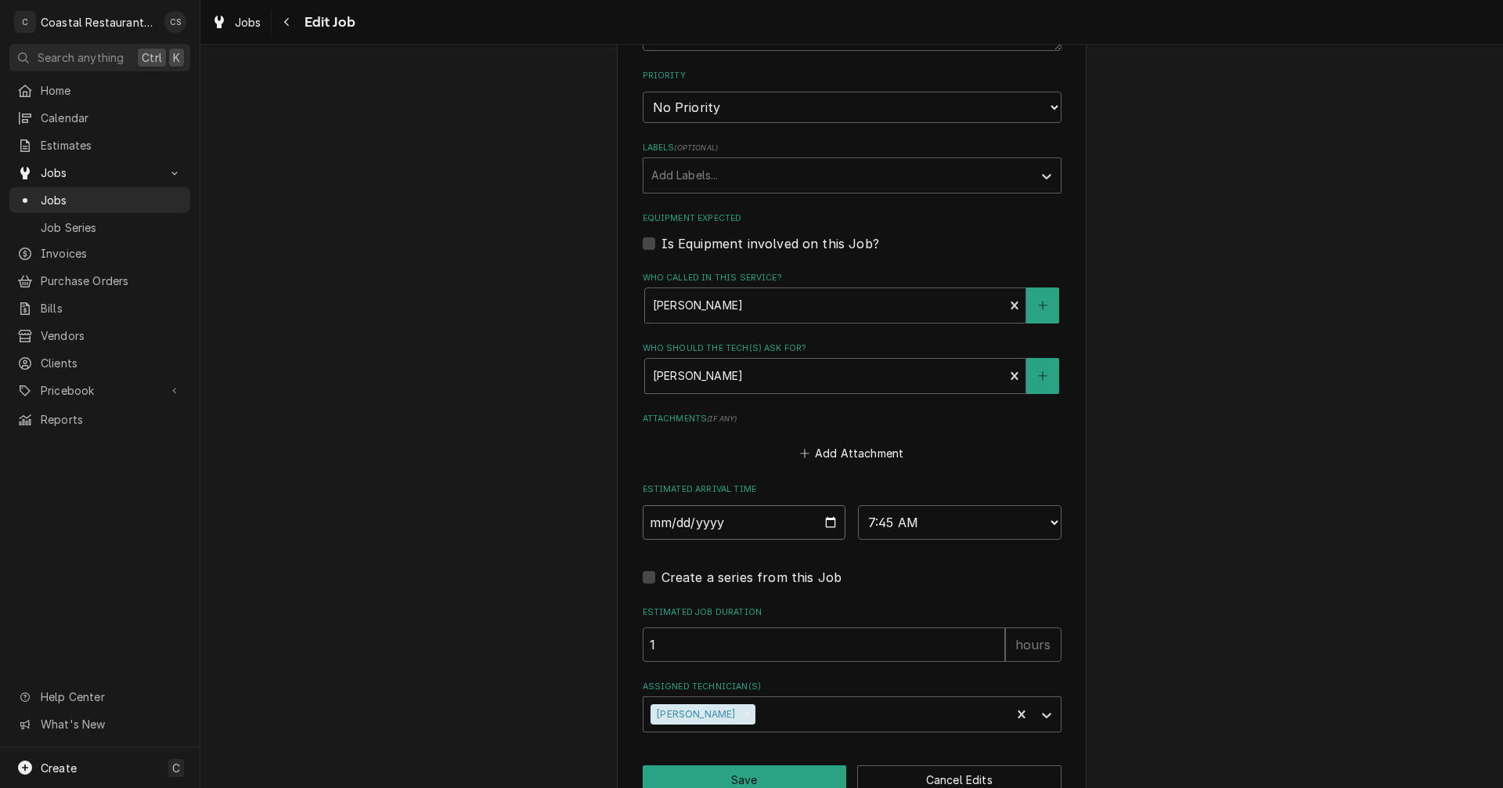
click at [825, 520] on input "2025-09-22" at bounding box center [745, 522] width 204 height 34
type input "2025-09-23"
click at [762, 776] on button "Save" at bounding box center [745, 779] width 204 height 29
type textarea "x"
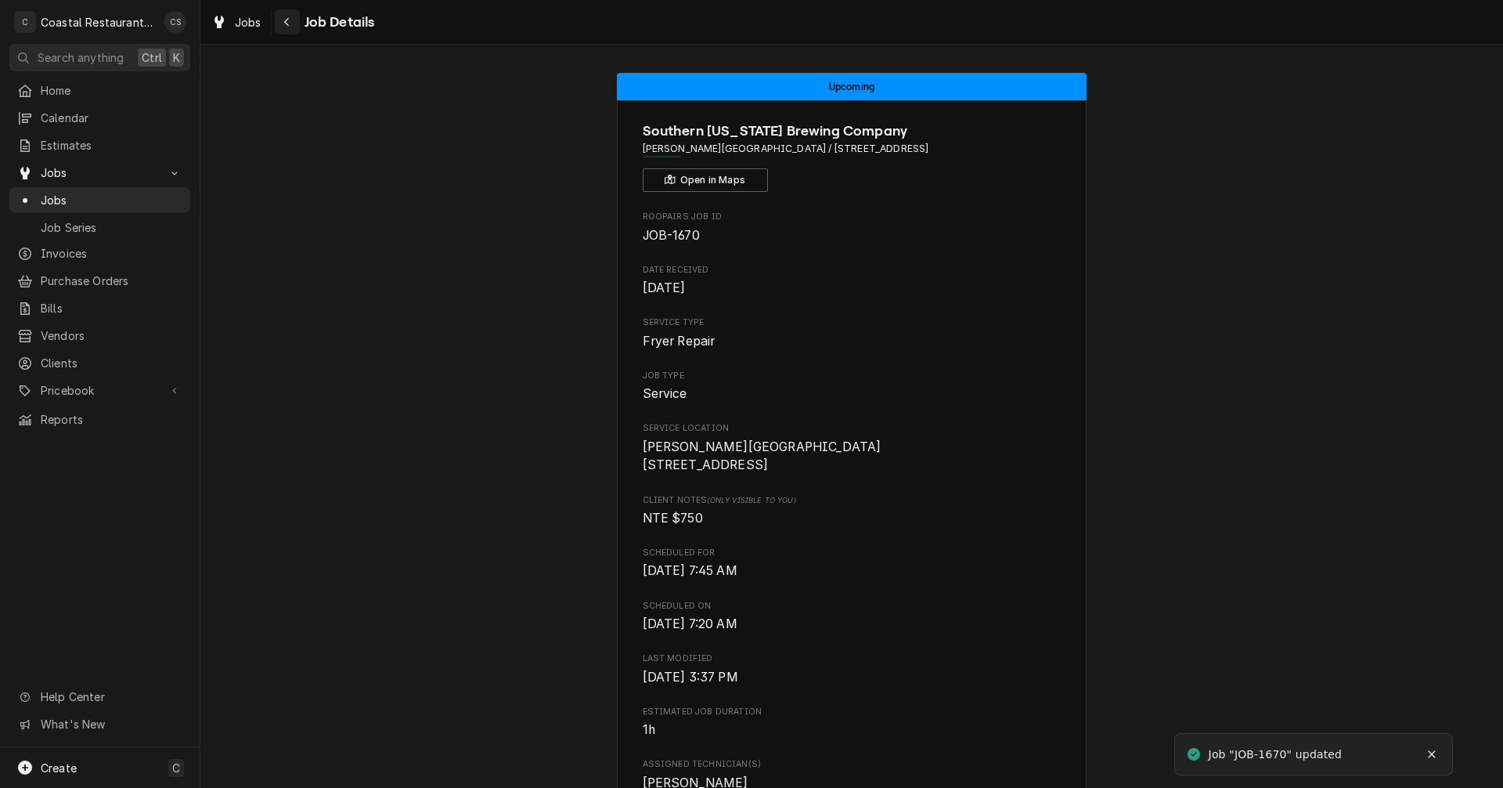
click at [287, 22] on icon "Navigate back" at bounding box center [286, 21] width 7 height 11
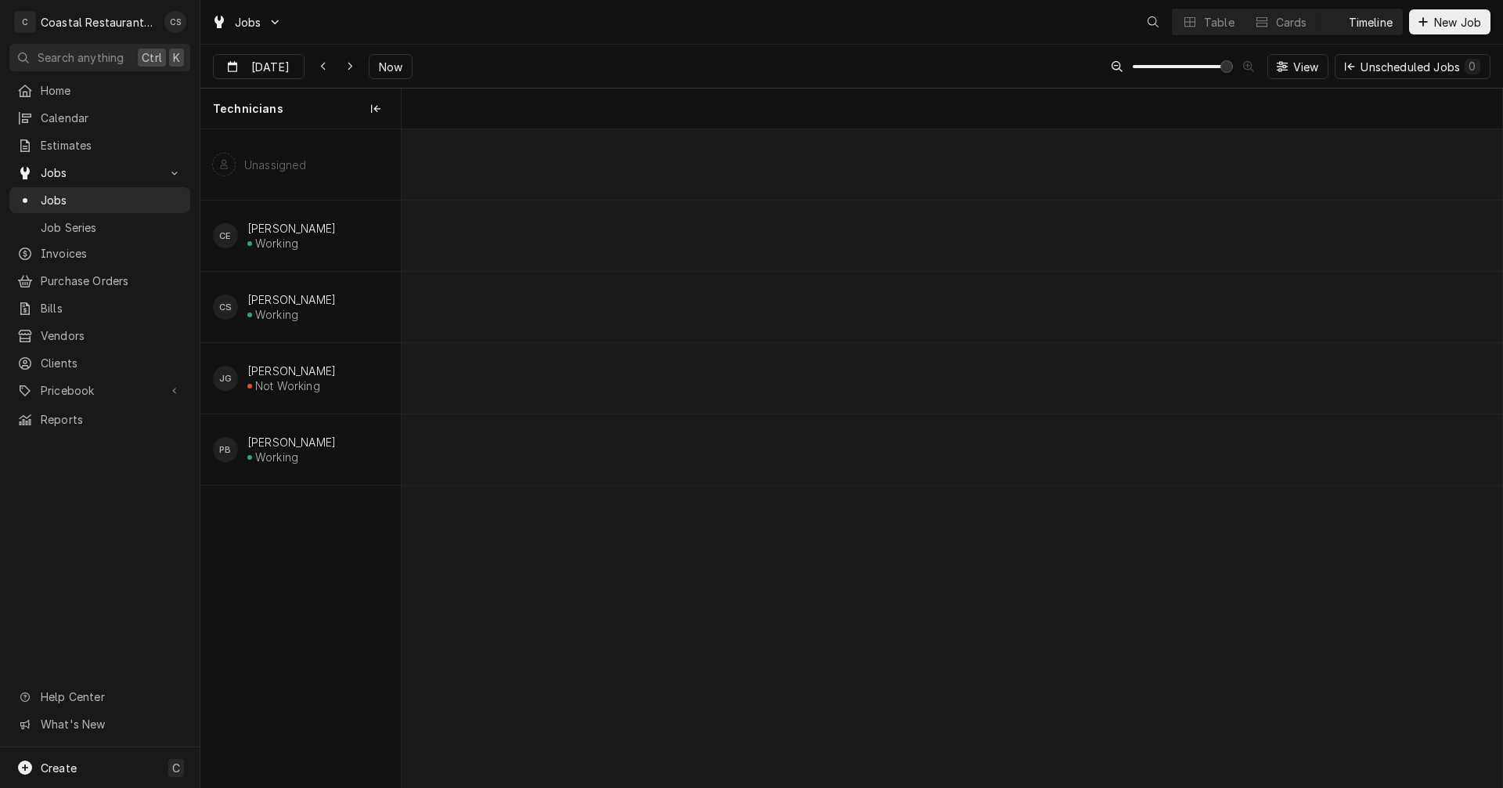
scroll to position [0, 21815]
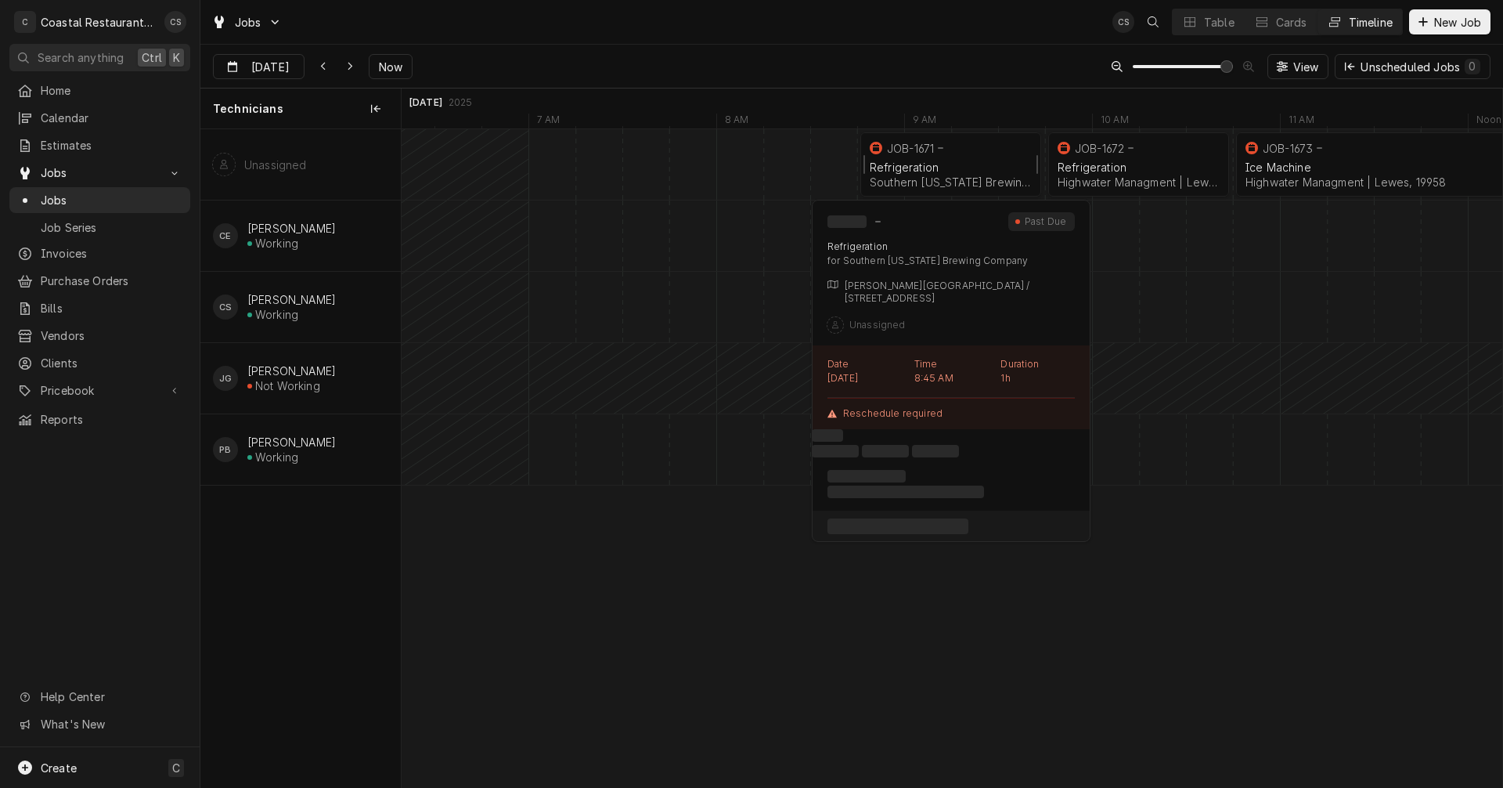
click at [959, 168] on div "Refrigeration" at bounding box center [951, 167] width 162 height 13
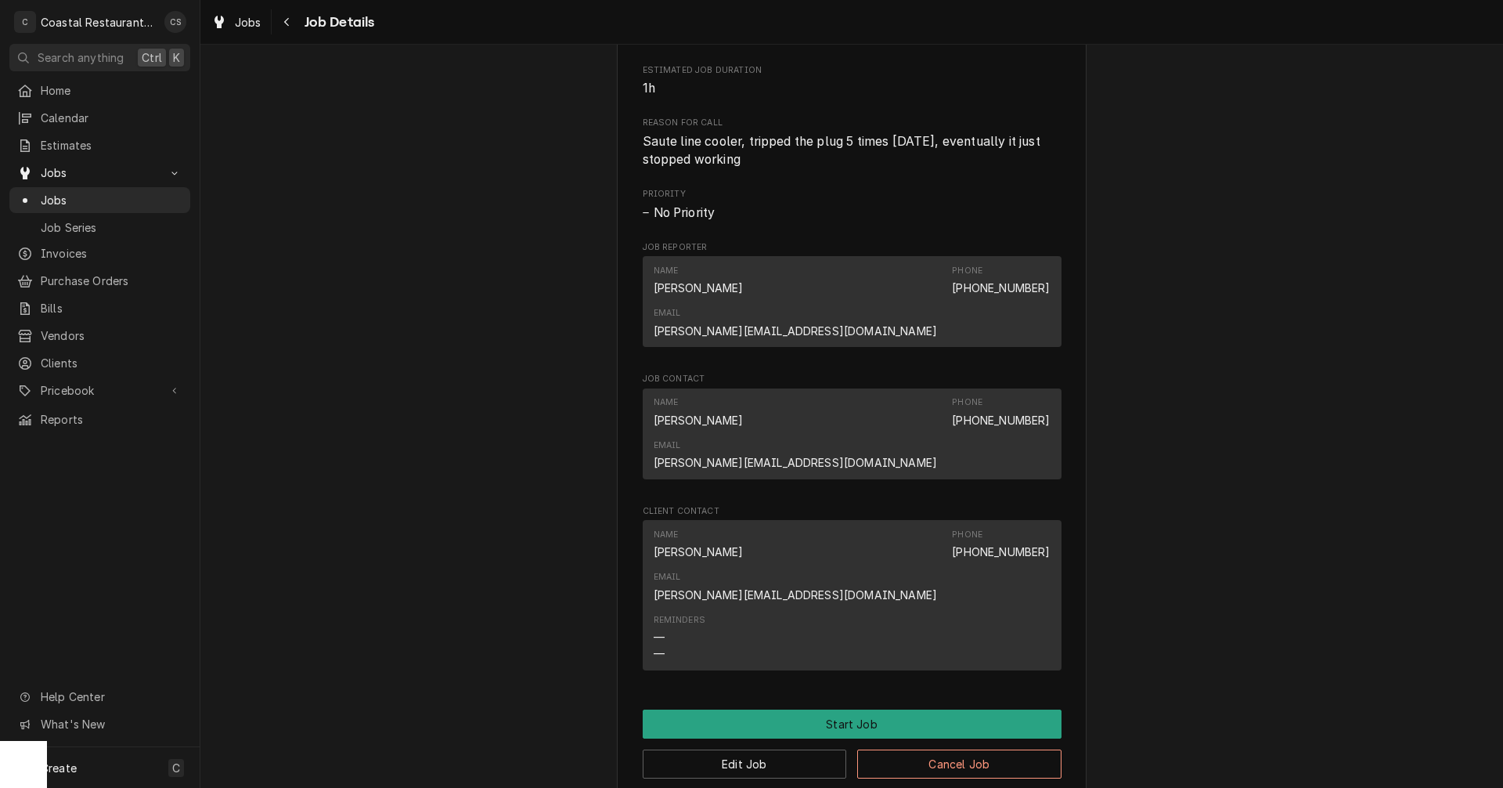
scroll to position [783, 0]
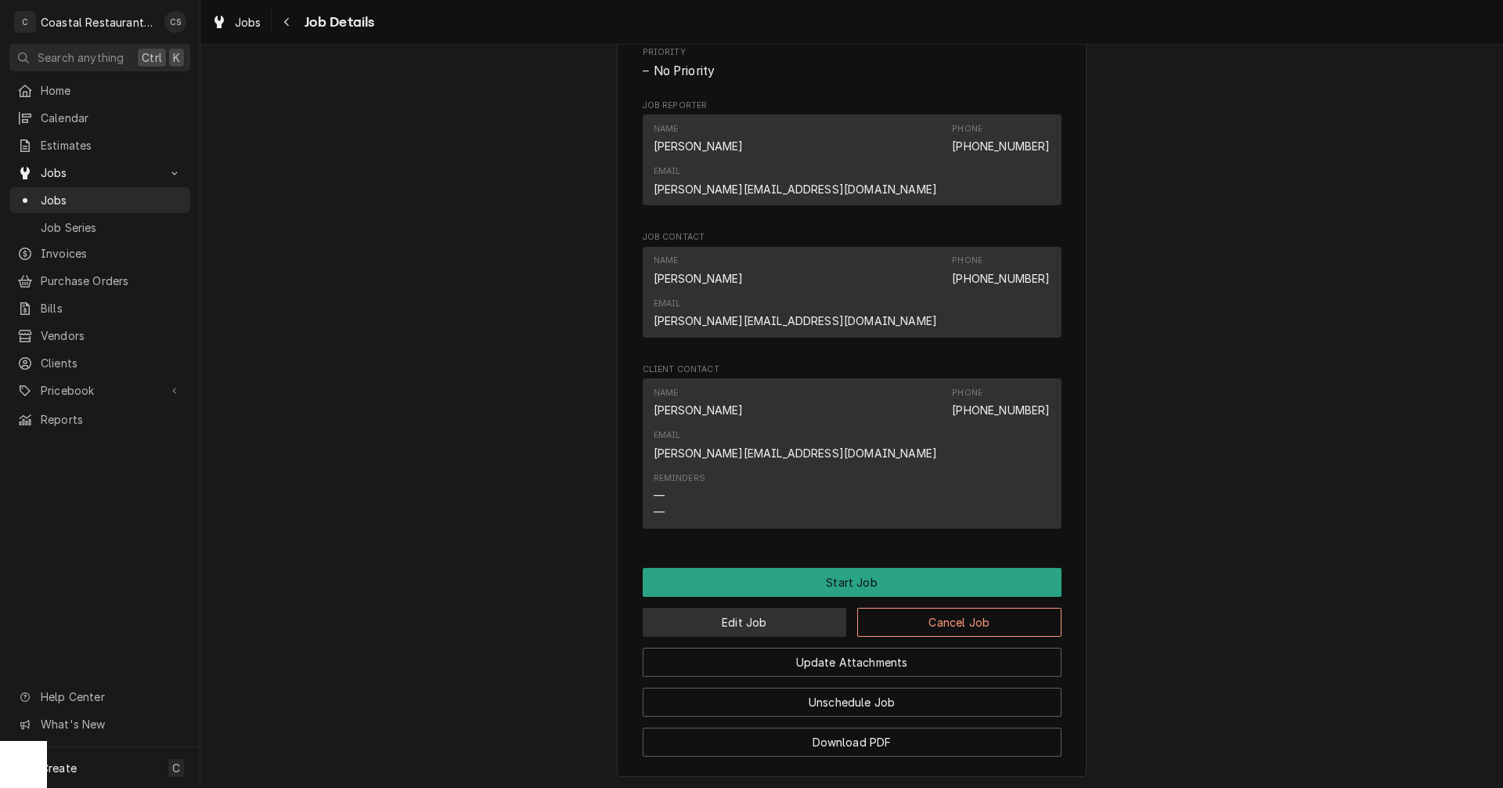
click at [778, 608] on button "Edit Job" at bounding box center [745, 622] width 204 height 29
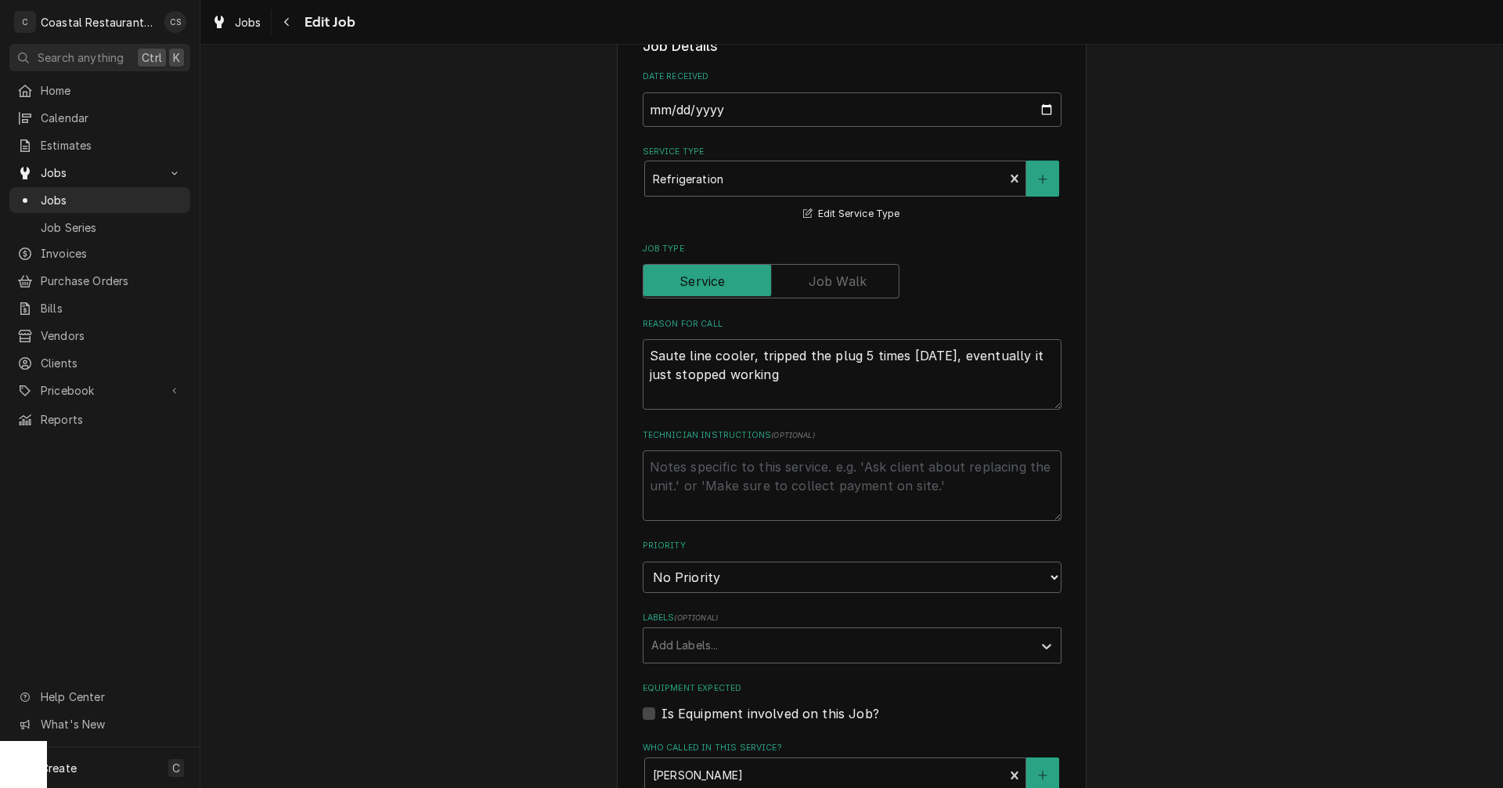
scroll to position [861, 0]
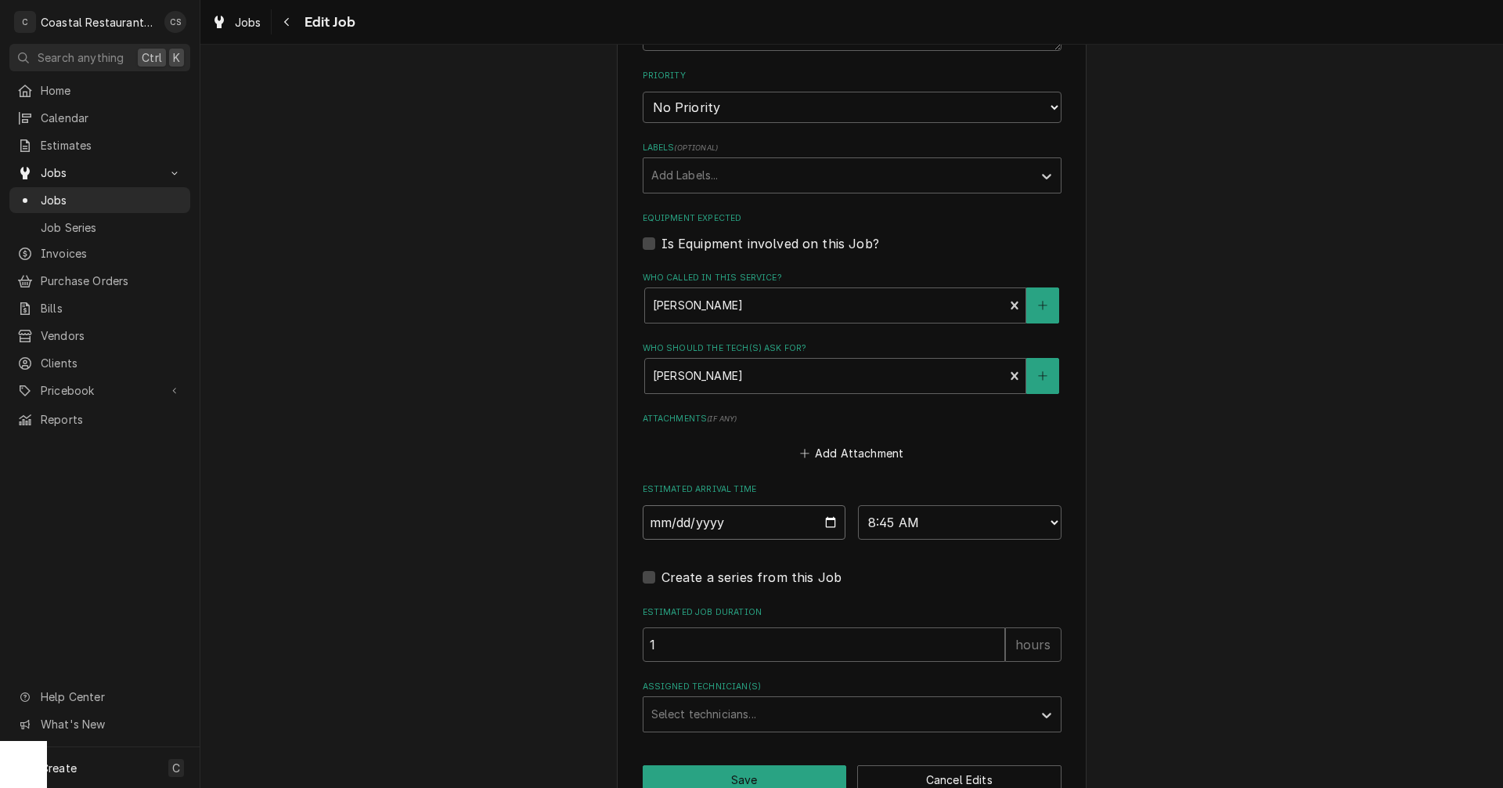
click at [825, 521] on input "2025-09-22" at bounding box center [745, 522] width 204 height 34
type textarea "x"
type input "2025-09-23"
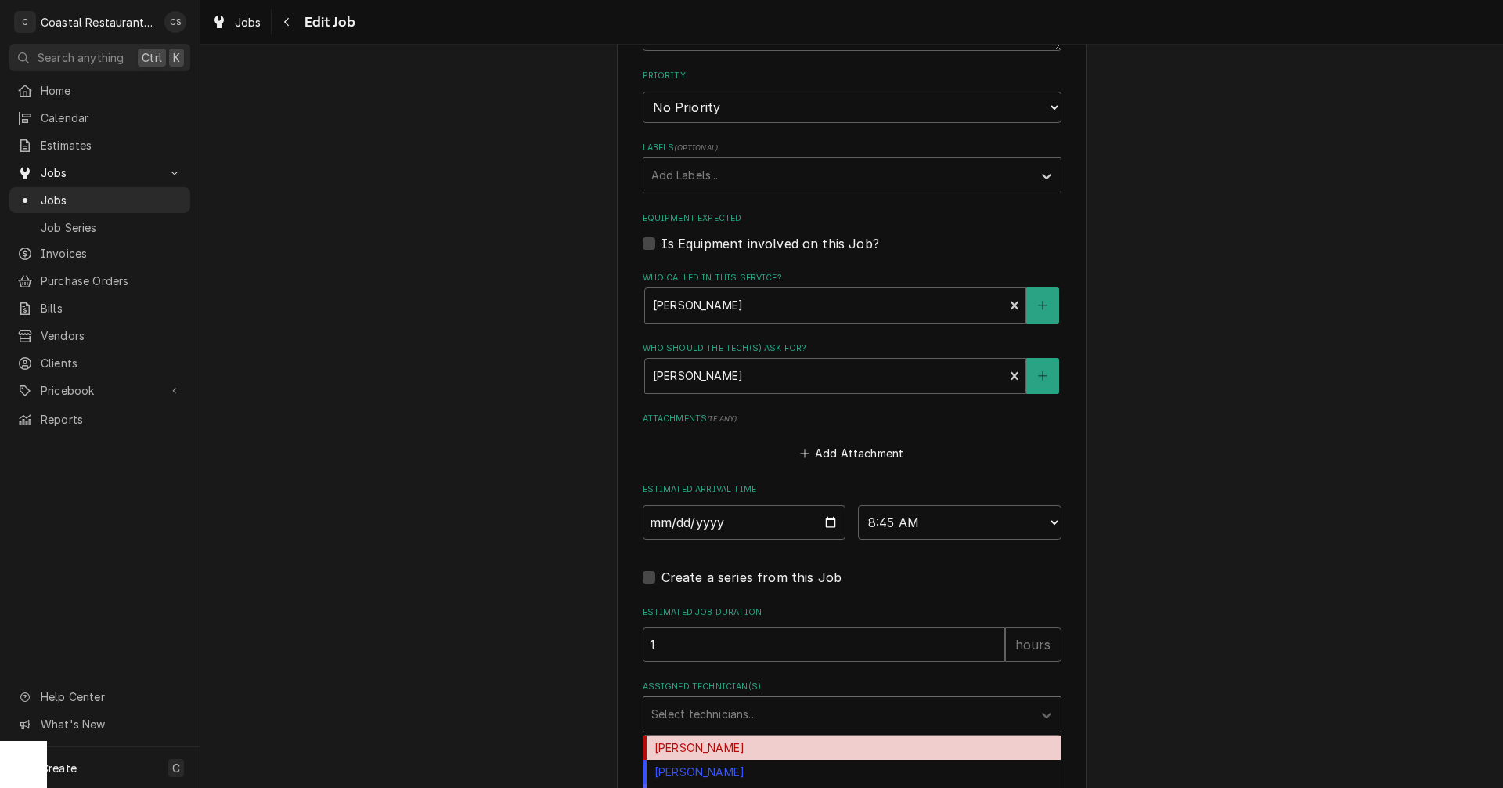
click at [748, 710] on div "Assigned Technician(s)" at bounding box center [839, 714] width 374 height 28
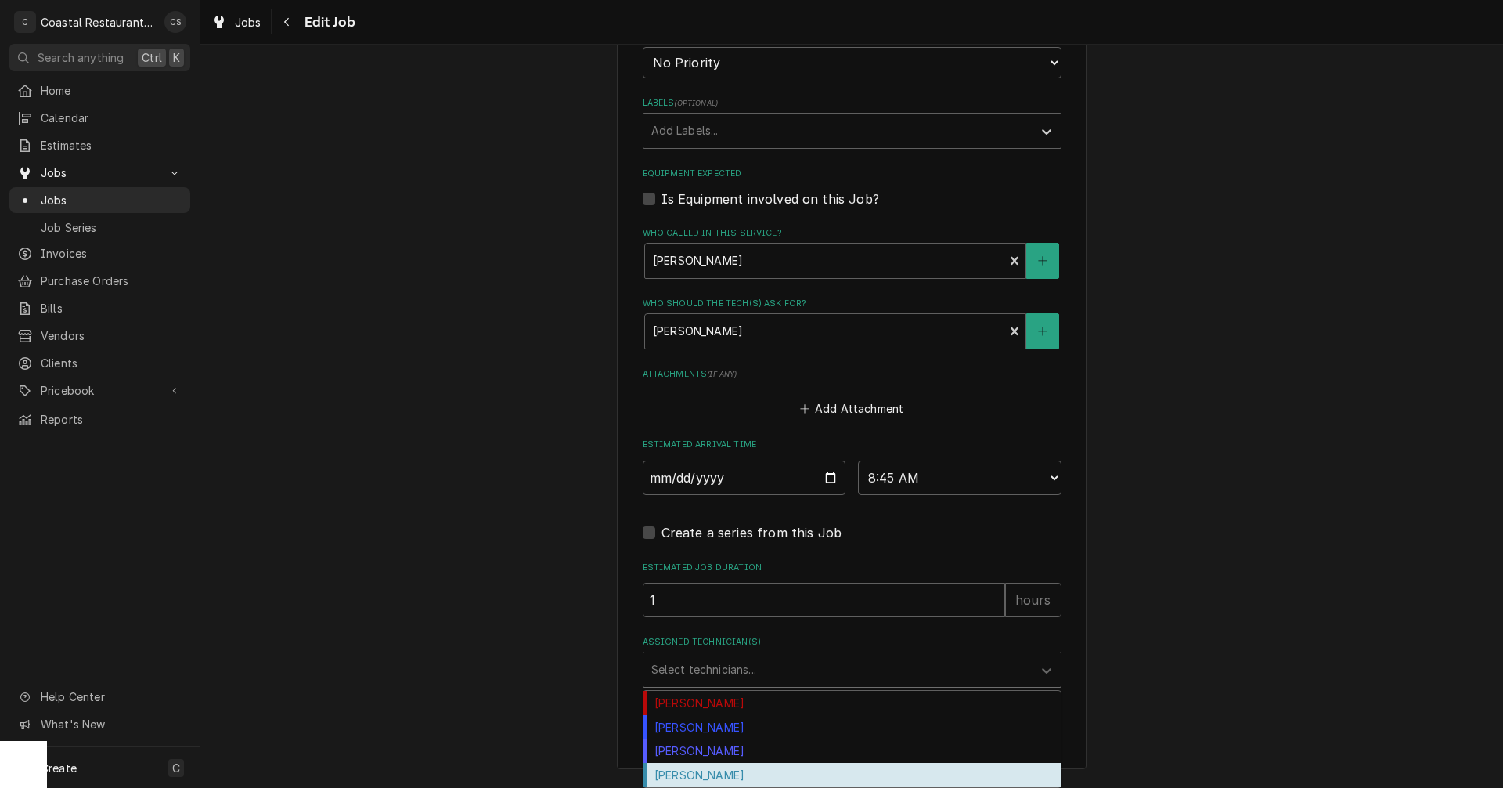
click at [740, 777] on div "[PERSON_NAME]" at bounding box center [852, 775] width 417 height 24
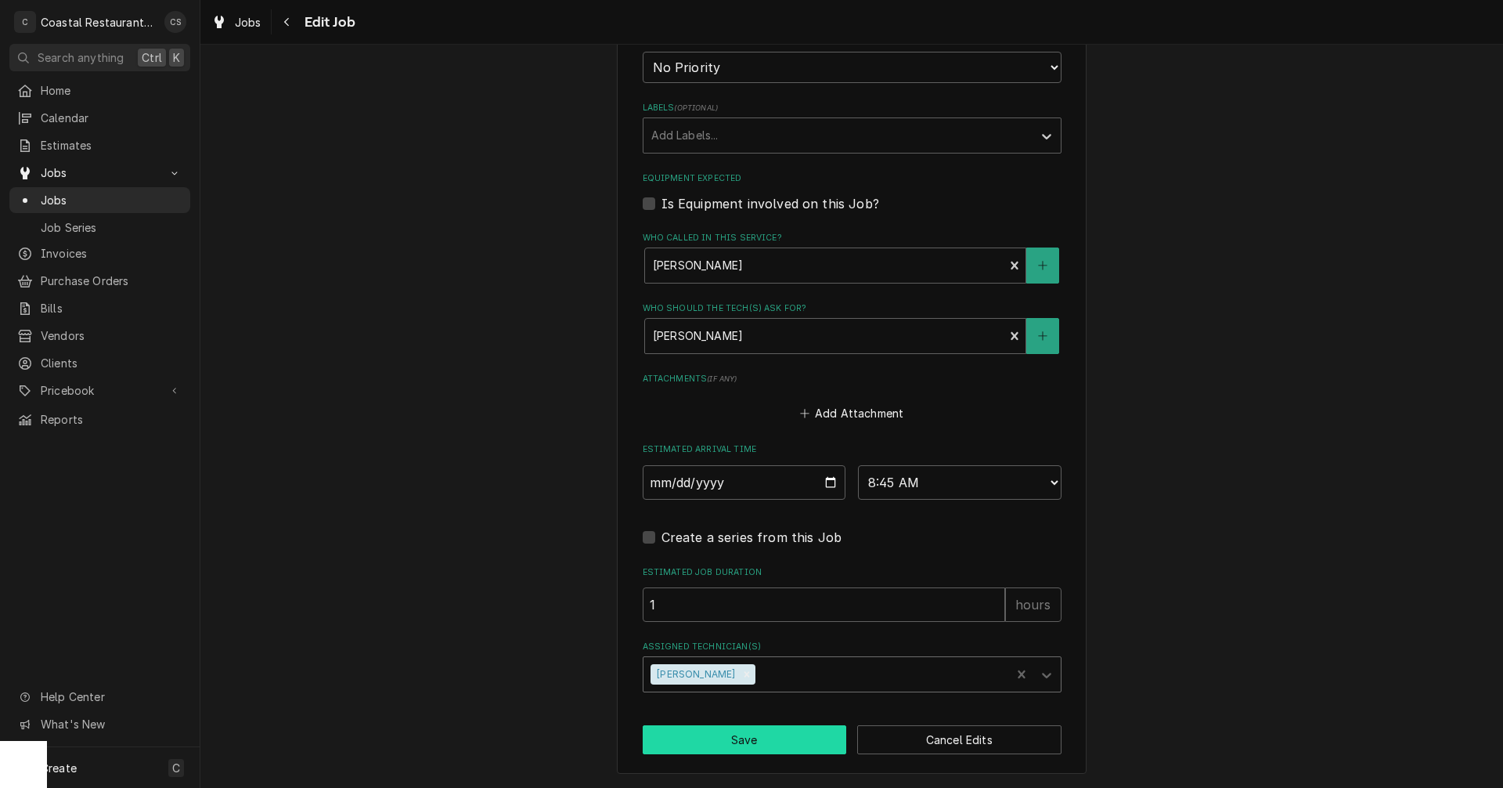
click at [745, 743] on button "Save" at bounding box center [745, 739] width 204 height 29
type textarea "x"
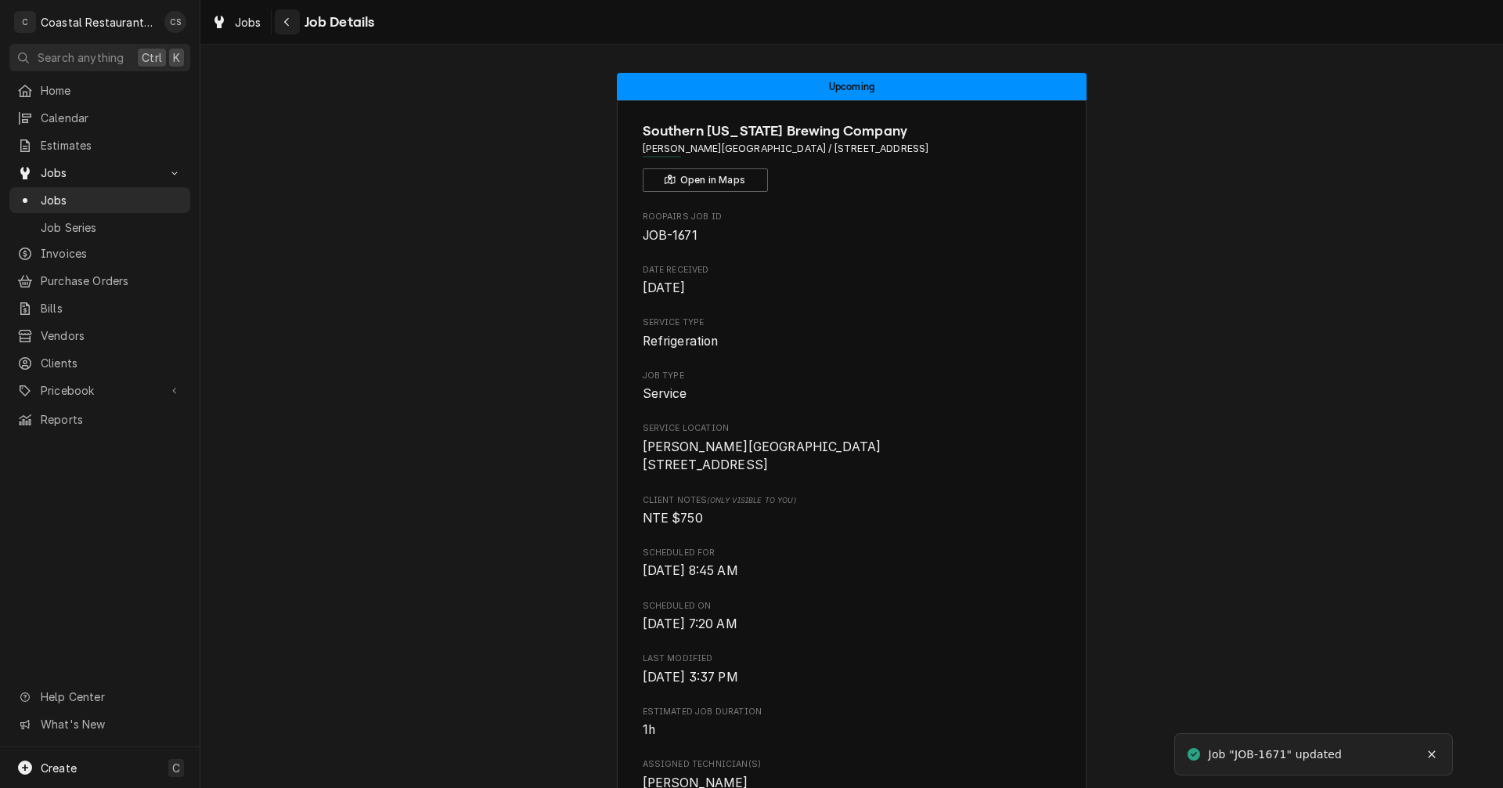
click at [290, 29] on div "Navigate back" at bounding box center [288, 22] width 16 height 16
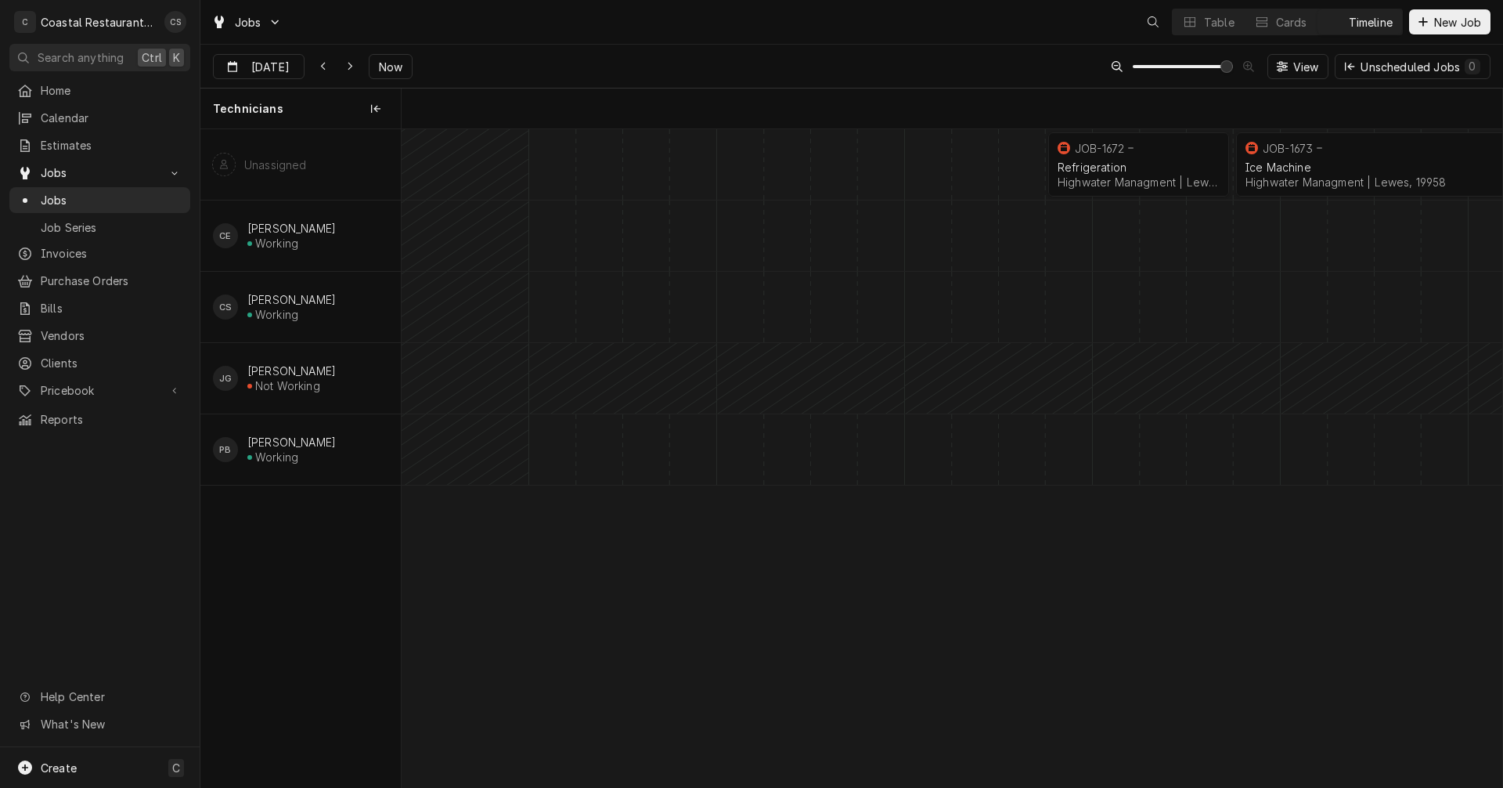
scroll to position [0, 21815]
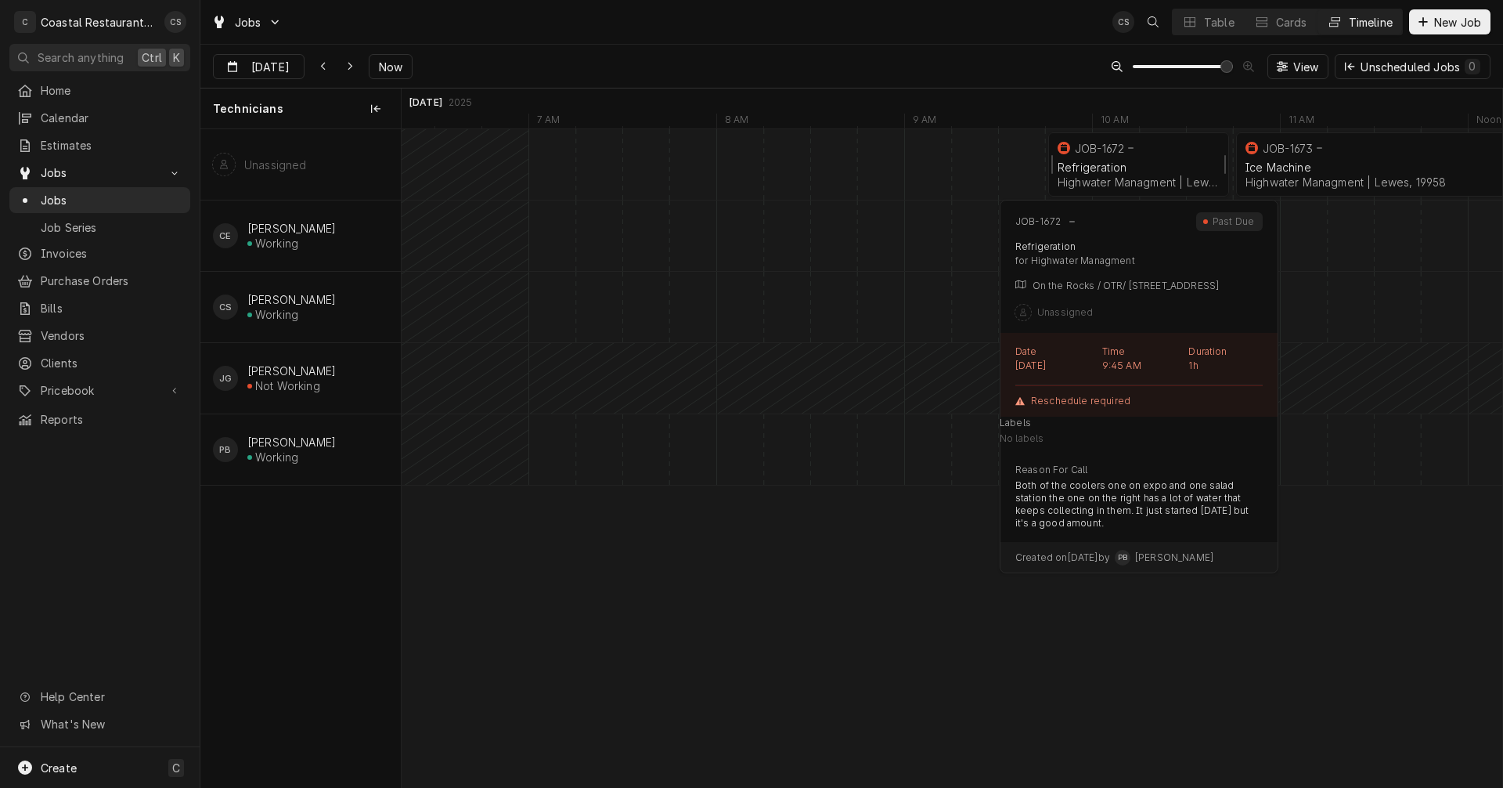
click at [1126, 164] on div "Refrigeration" at bounding box center [1139, 167] width 162 height 13
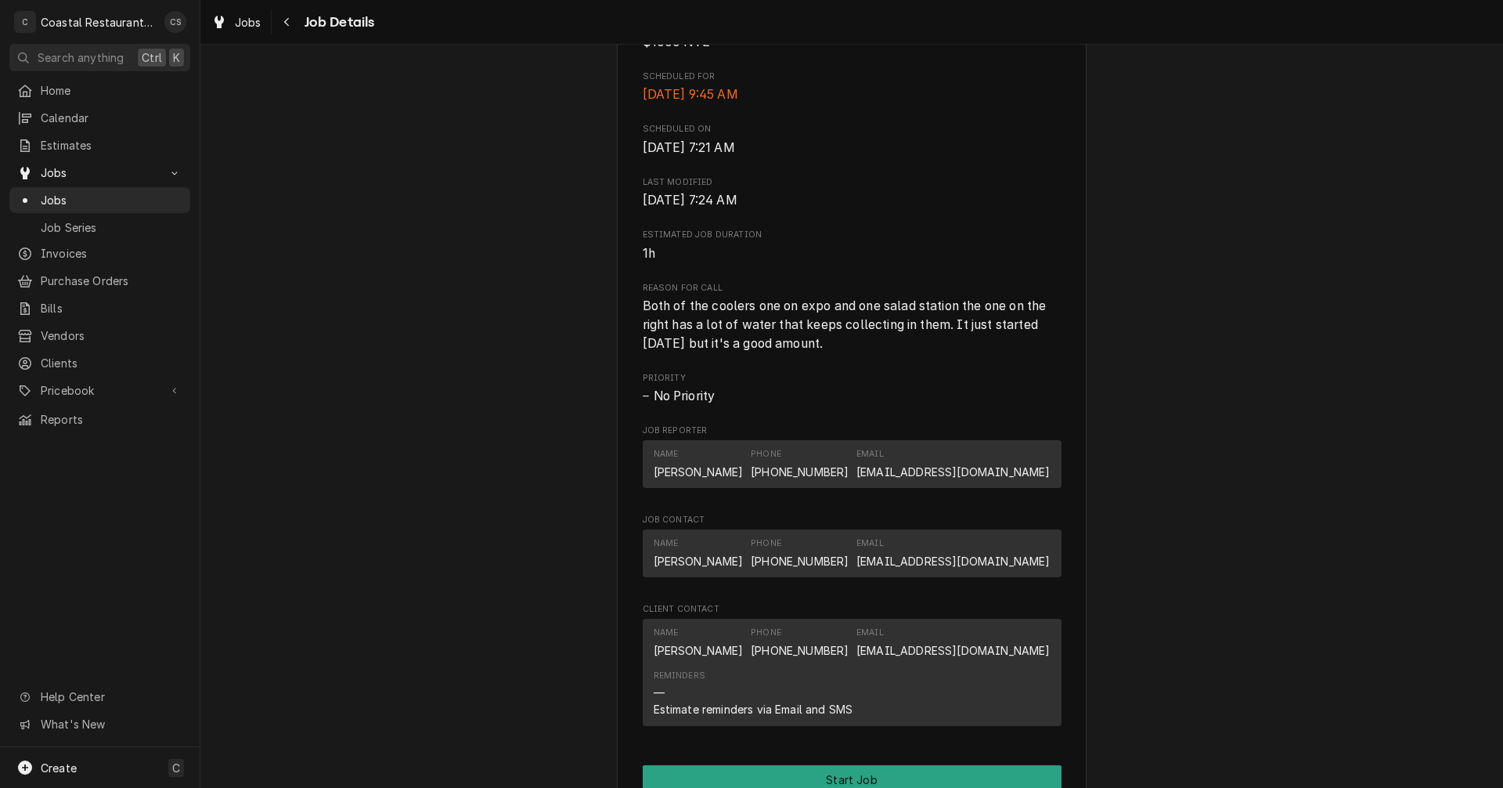
scroll to position [705, 0]
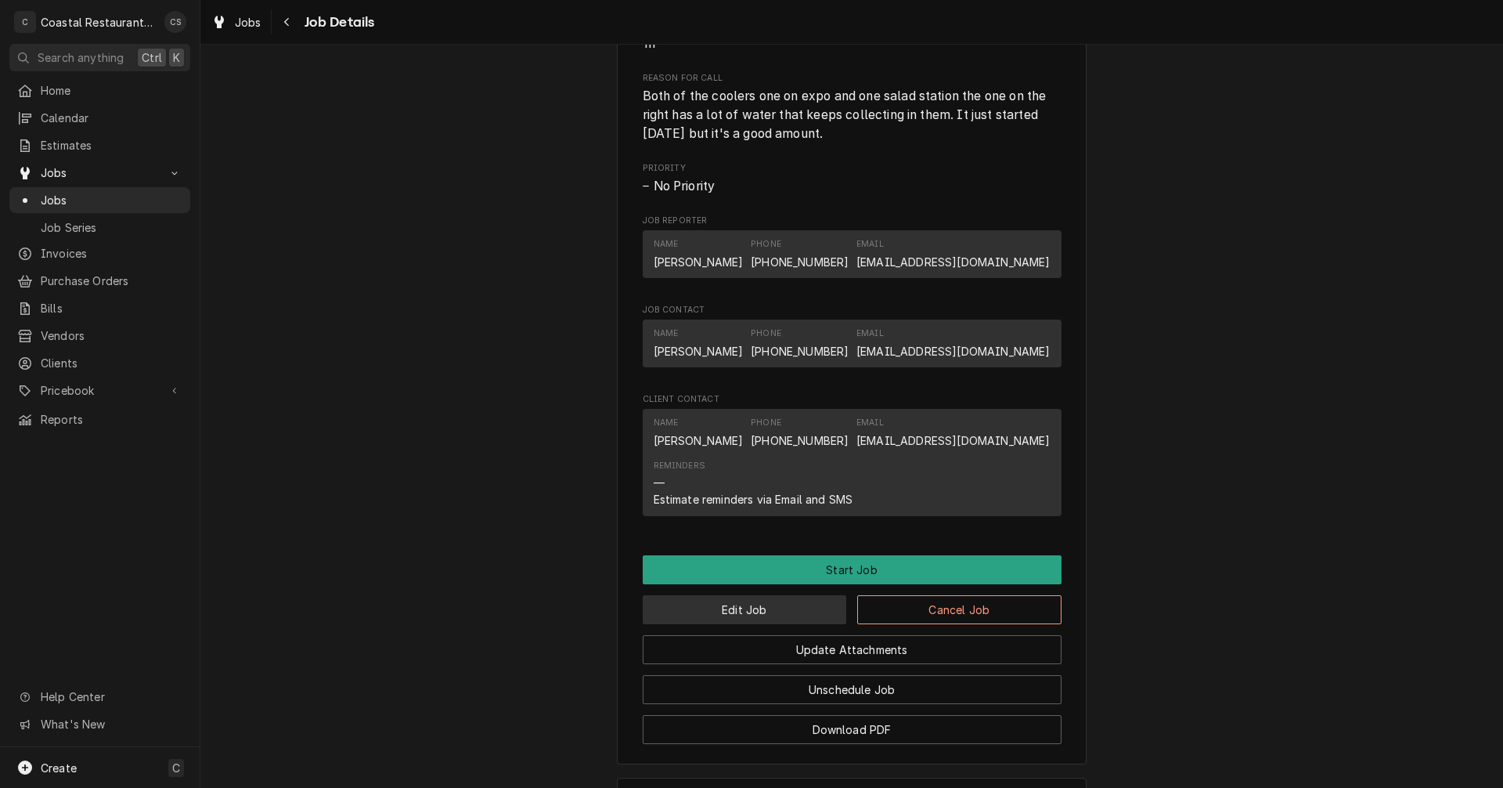
click at [760, 618] on button "Edit Job" at bounding box center [745, 609] width 204 height 29
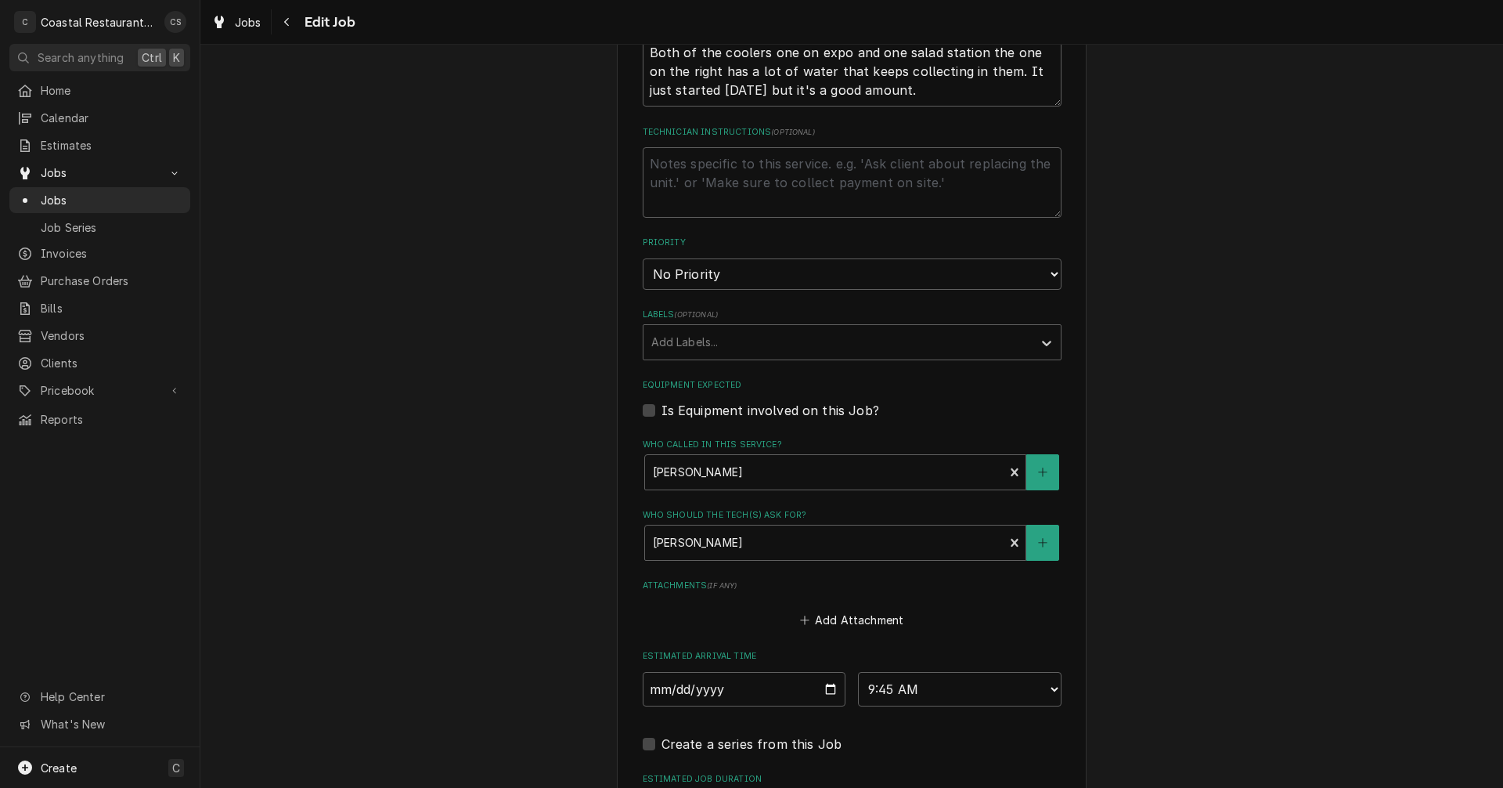
scroll to position [705, 0]
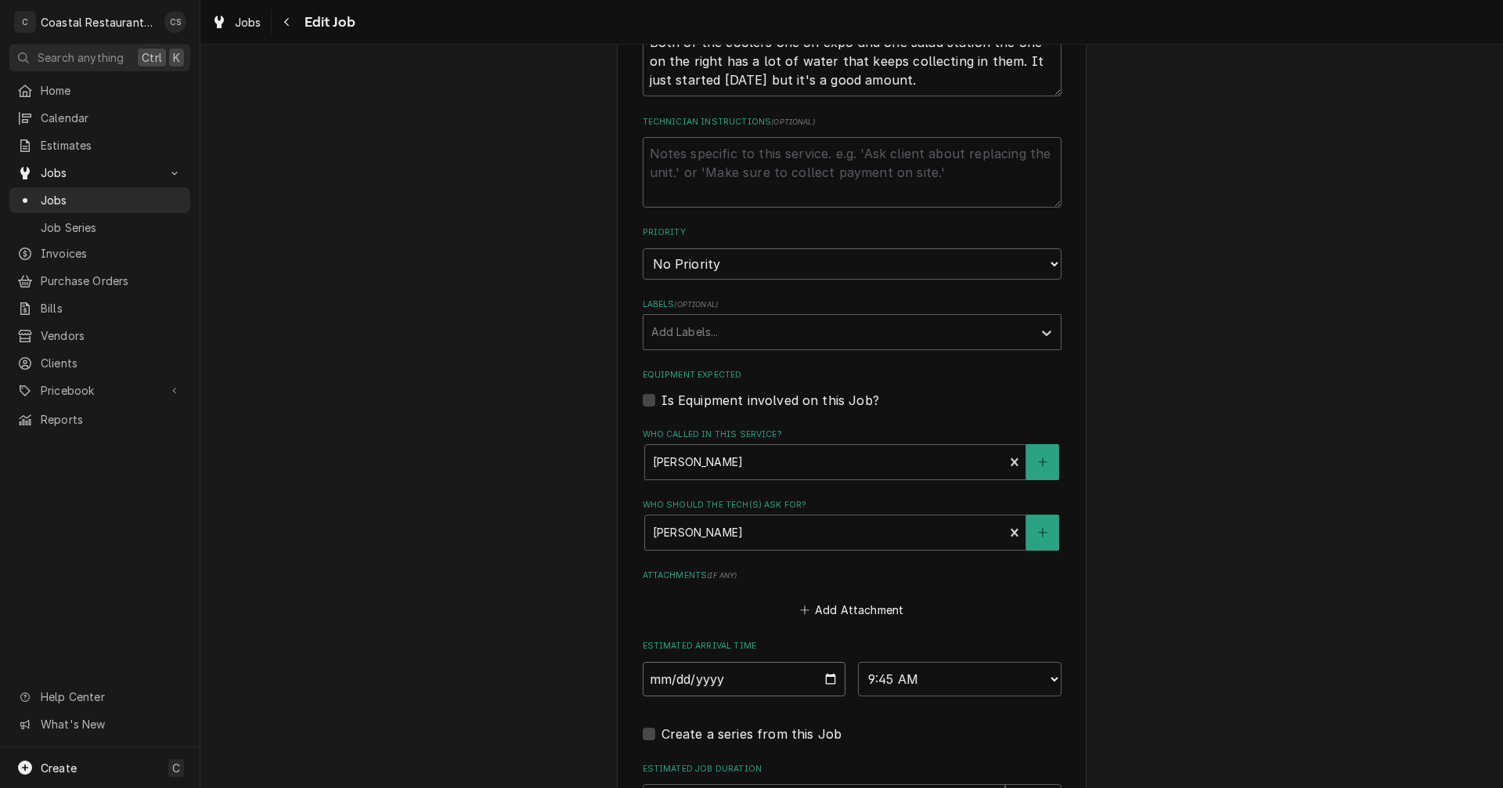
click at [826, 680] on input "2025-09-22" at bounding box center [745, 679] width 204 height 34
type textarea "x"
type input "2025-09-23"
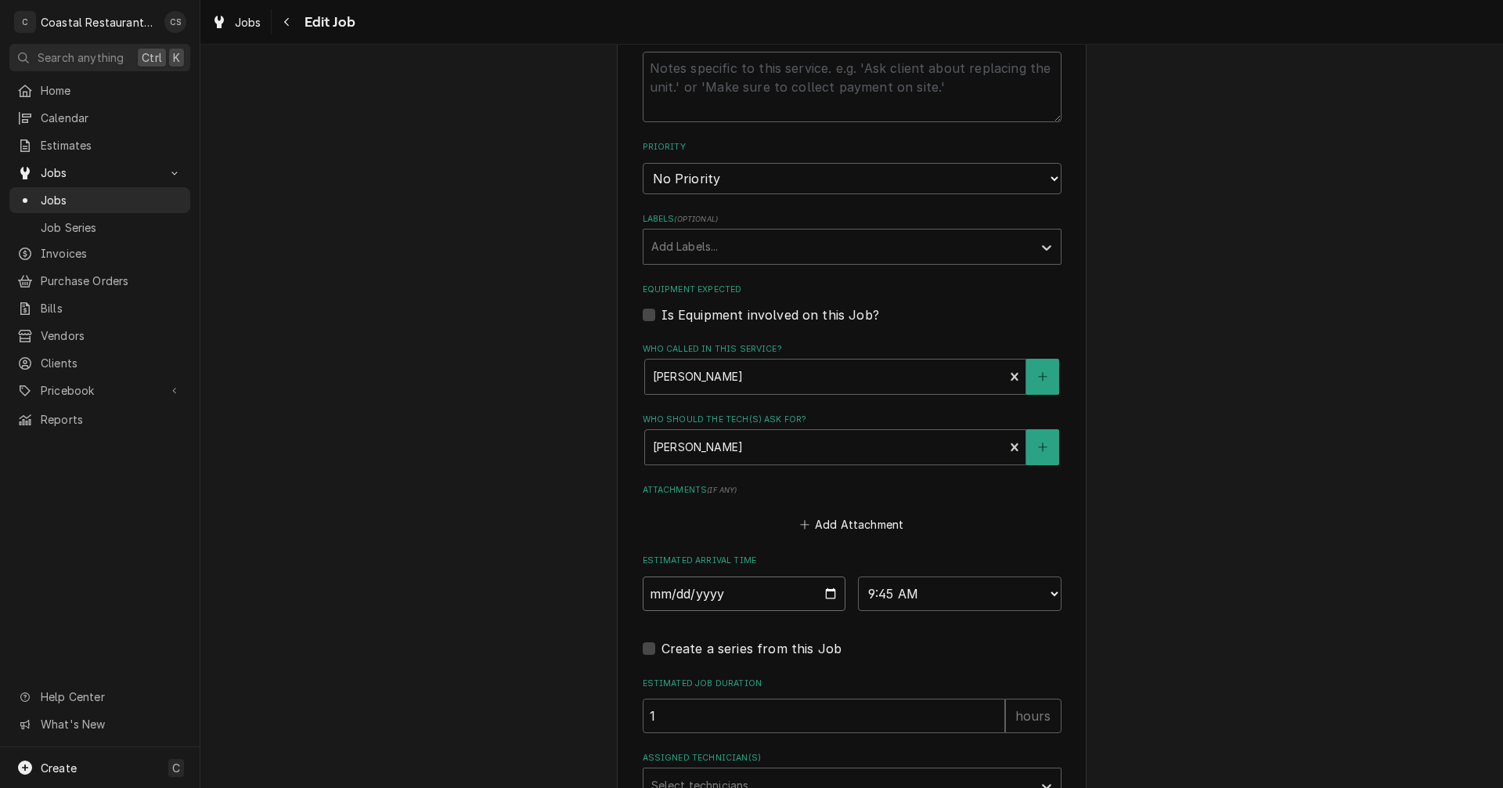
scroll to position [901, 0]
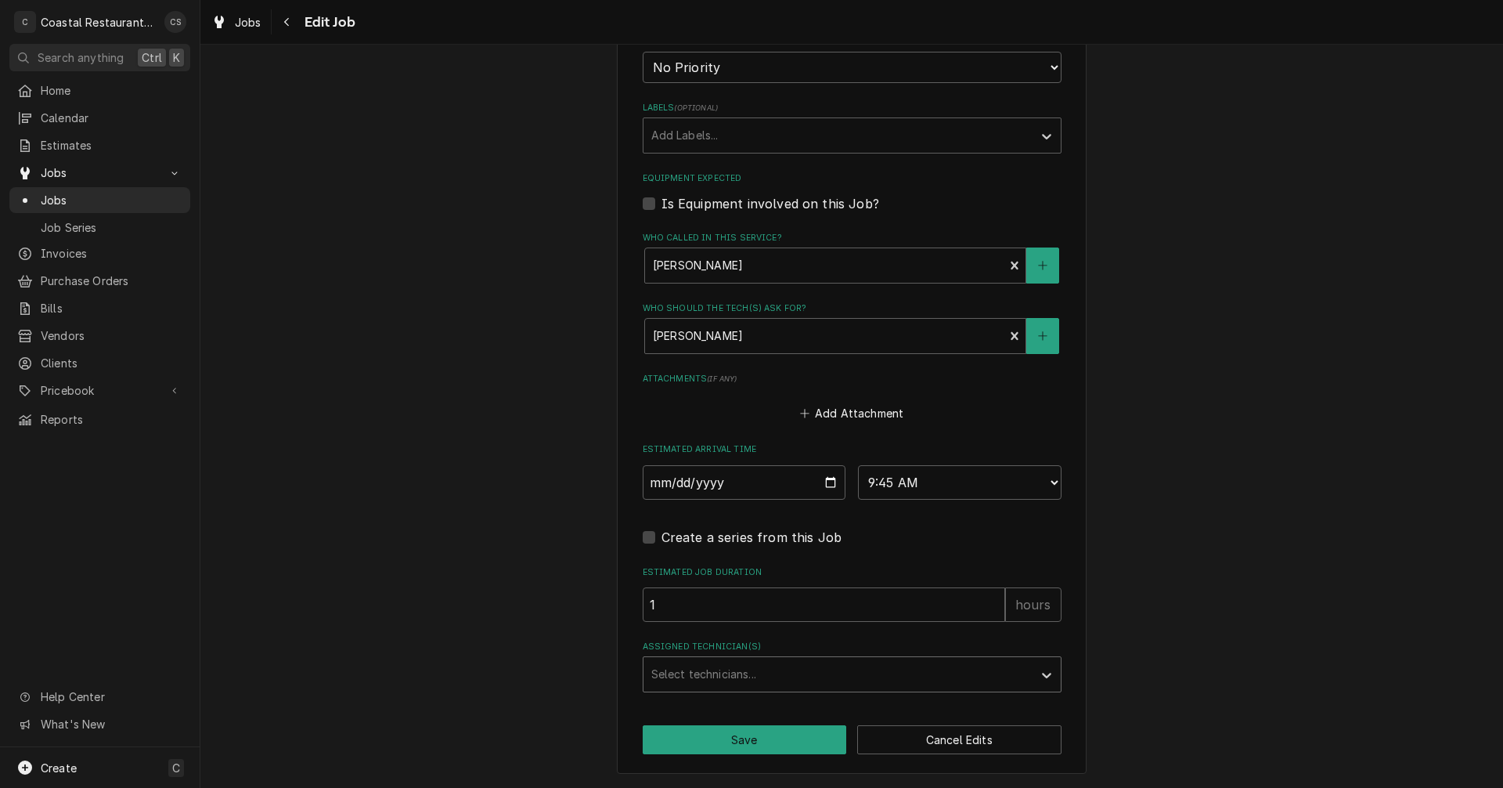
click at [762, 671] on div "Assigned Technician(s)" at bounding box center [839, 674] width 374 height 28
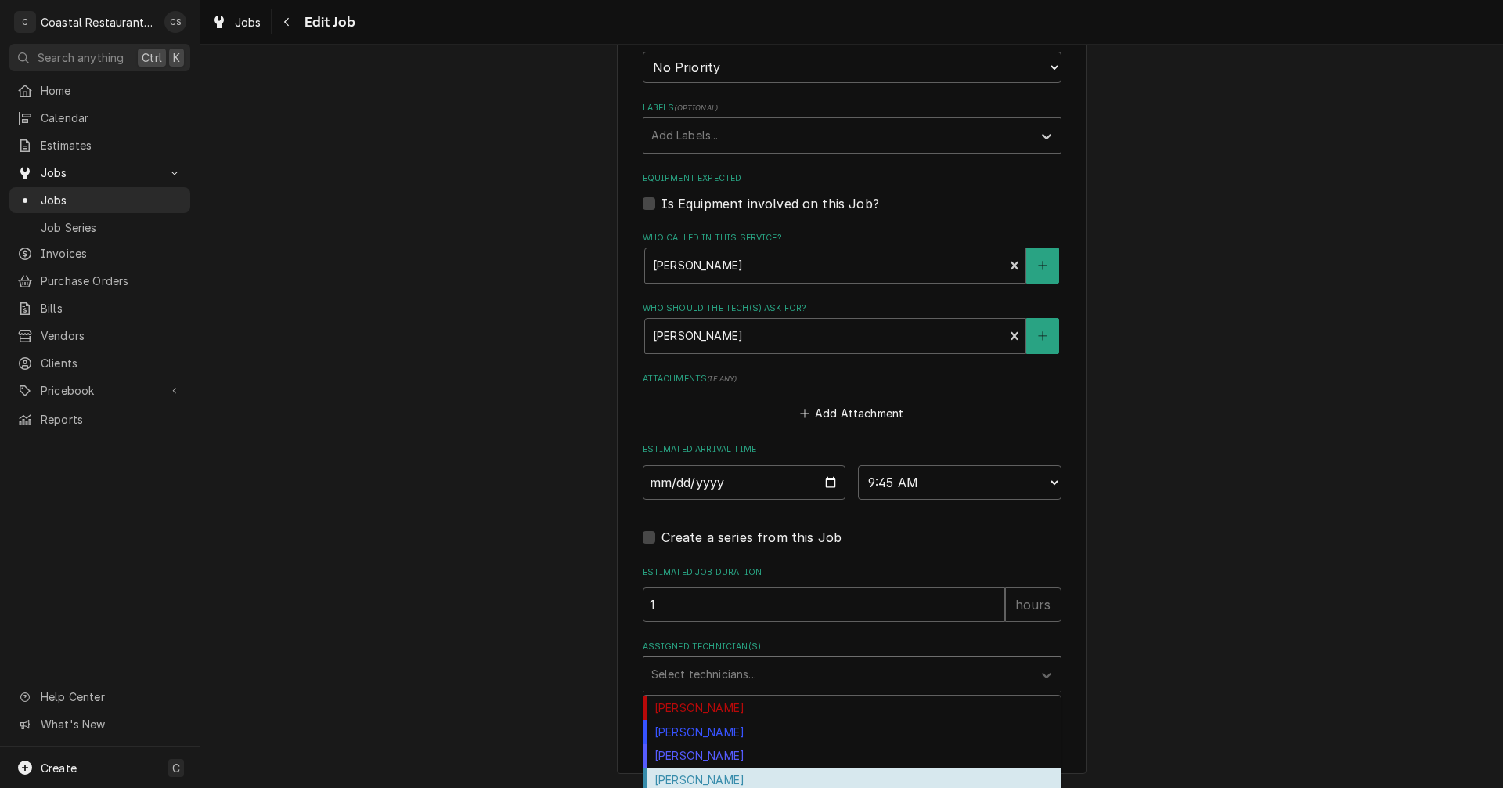
click at [705, 775] on div "[PERSON_NAME]" at bounding box center [852, 779] width 417 height 24
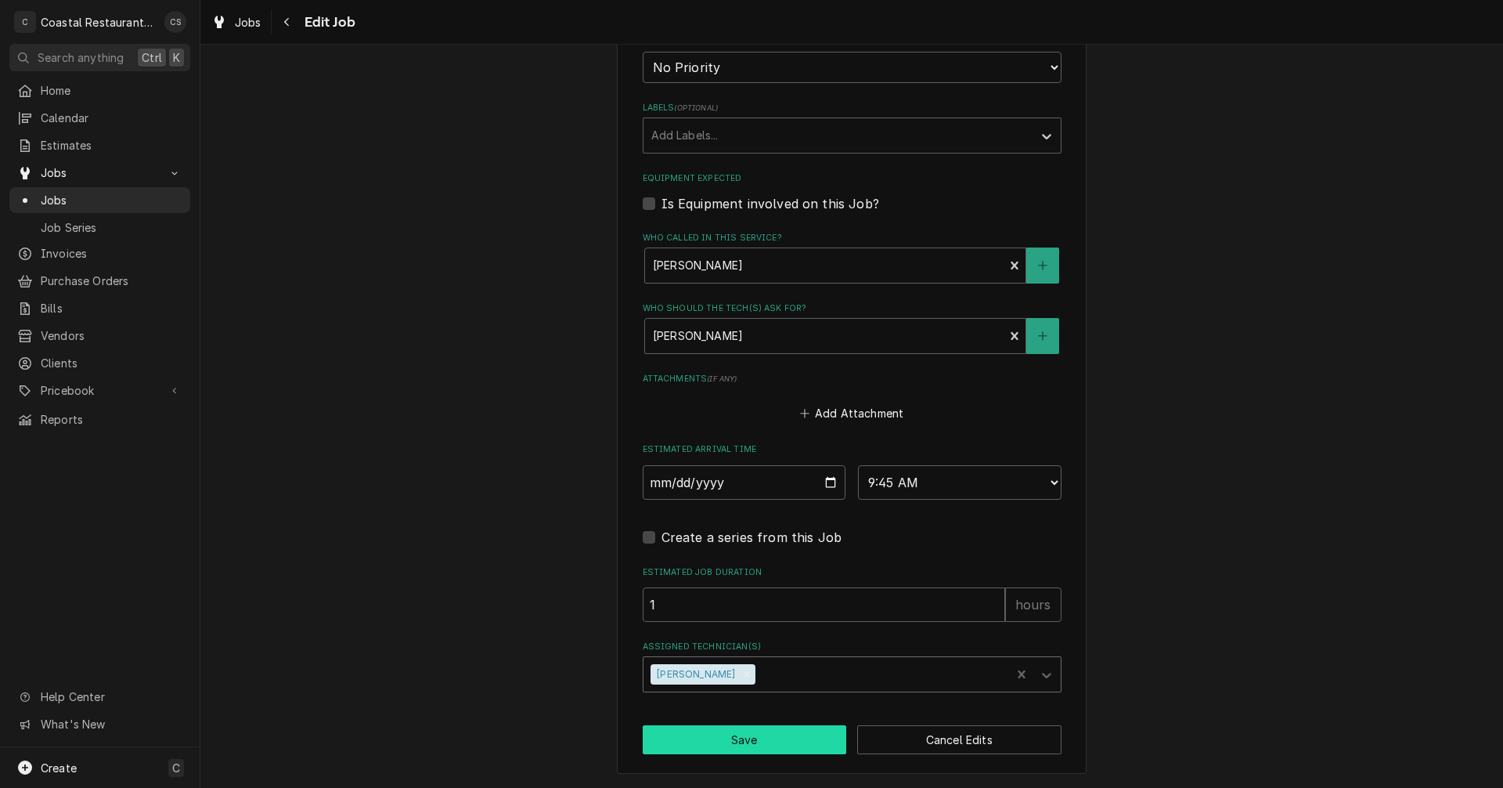
click at [747, 740] on button "Save" at bounding box center [745, 739] width 204 height 29
type textarea "x"
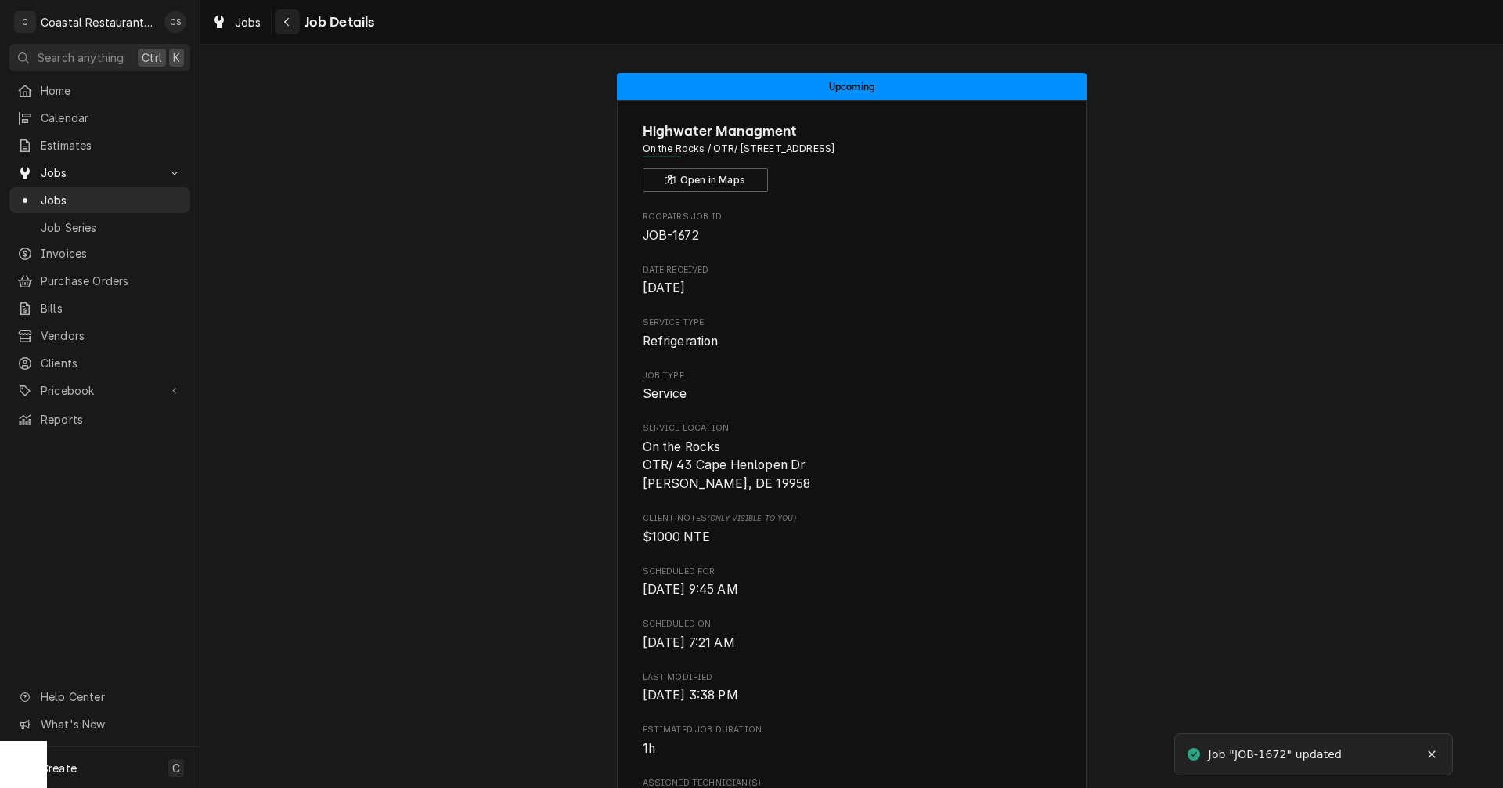
click at [286, 18] on icon "Navigate back" at bounding box center [286, 21] width 7 height 11
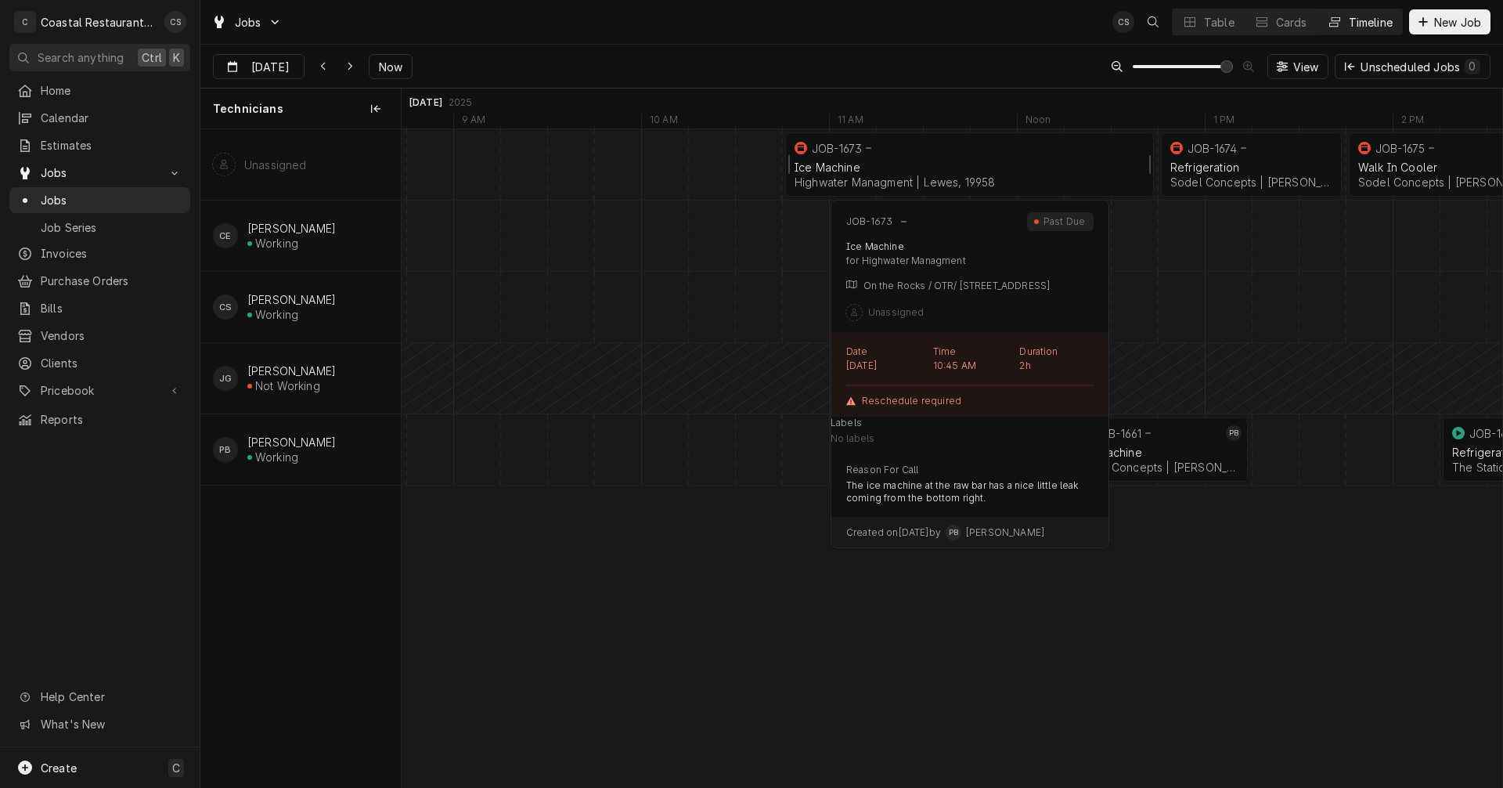
click at [896, 168] on div "Ice Machine" at bounding box center [970, 167] width 350 height 13
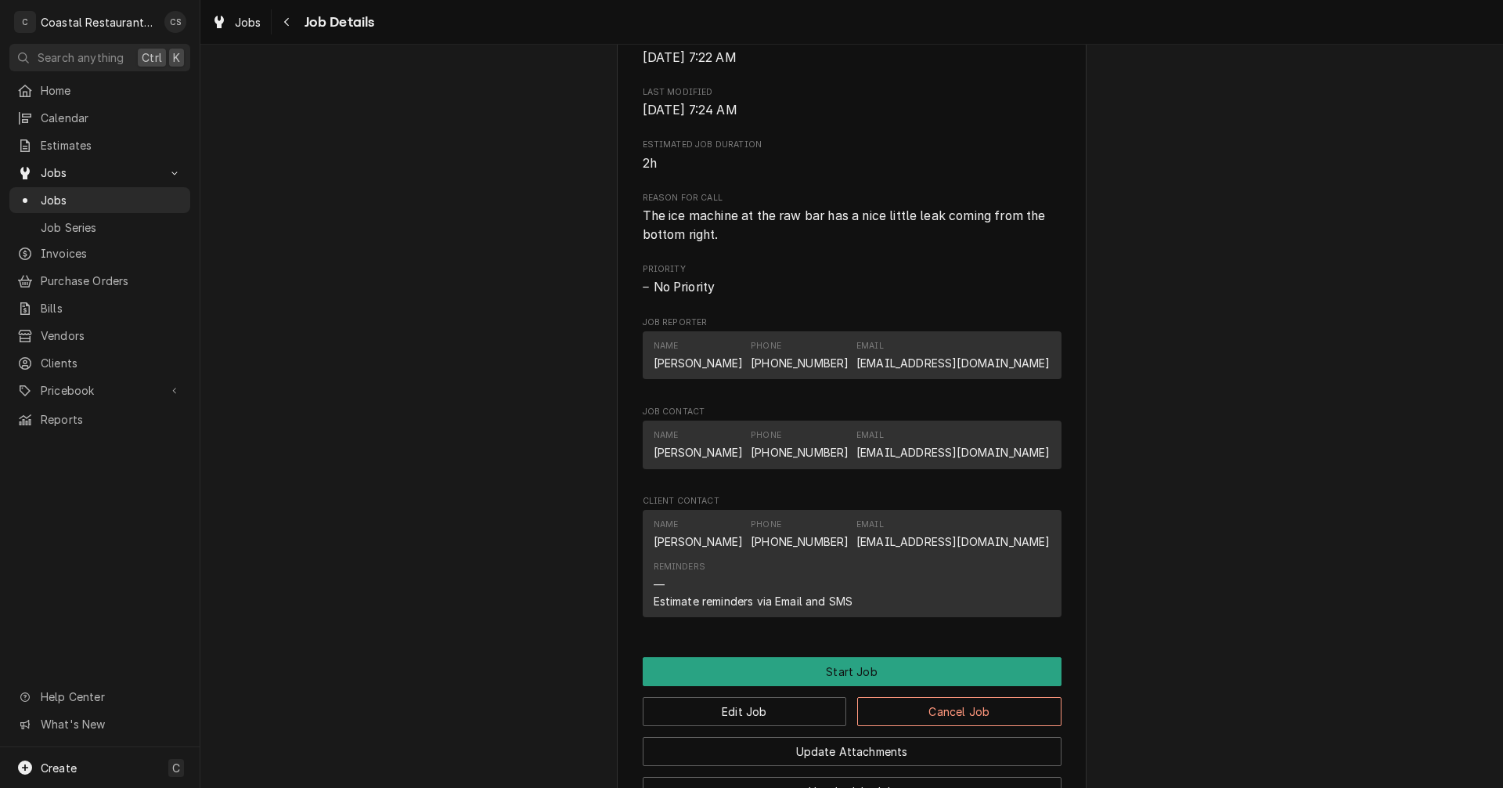
scroll to position [825, 0]
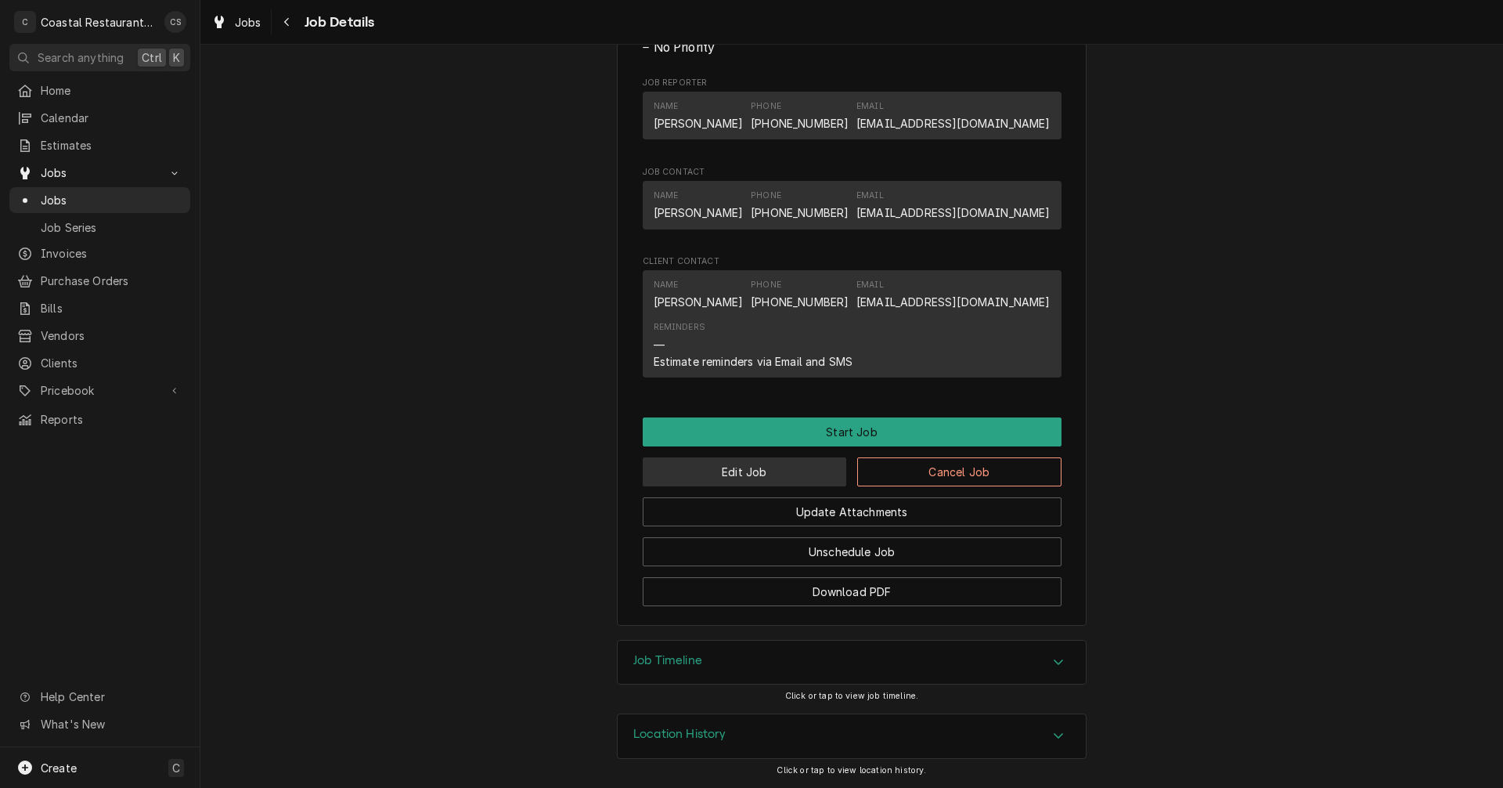
click at [792, 475] on button "Edit Job" at bounding box center [745, 471] width 204 height 29
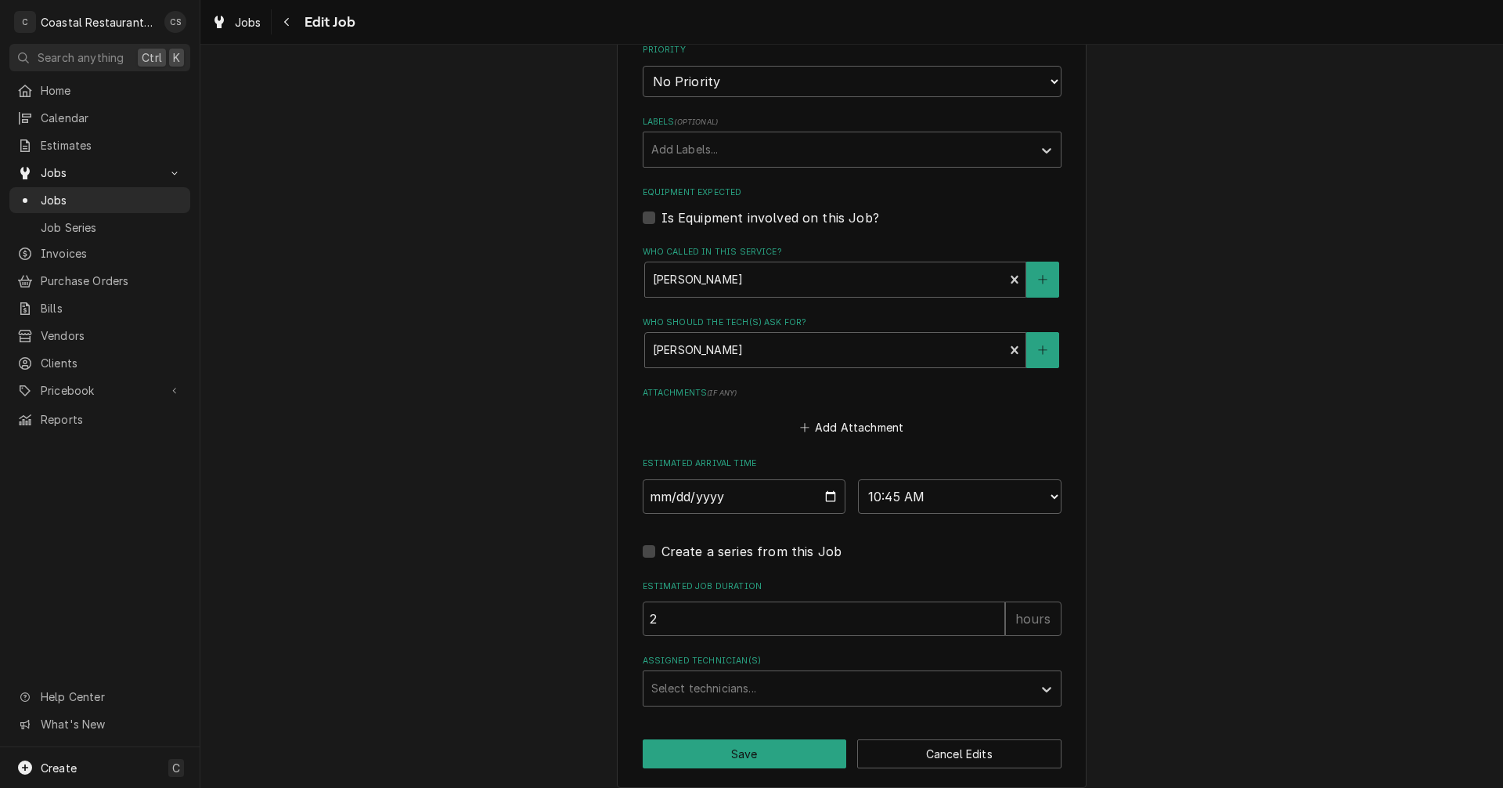
scroll to position [901, 0]
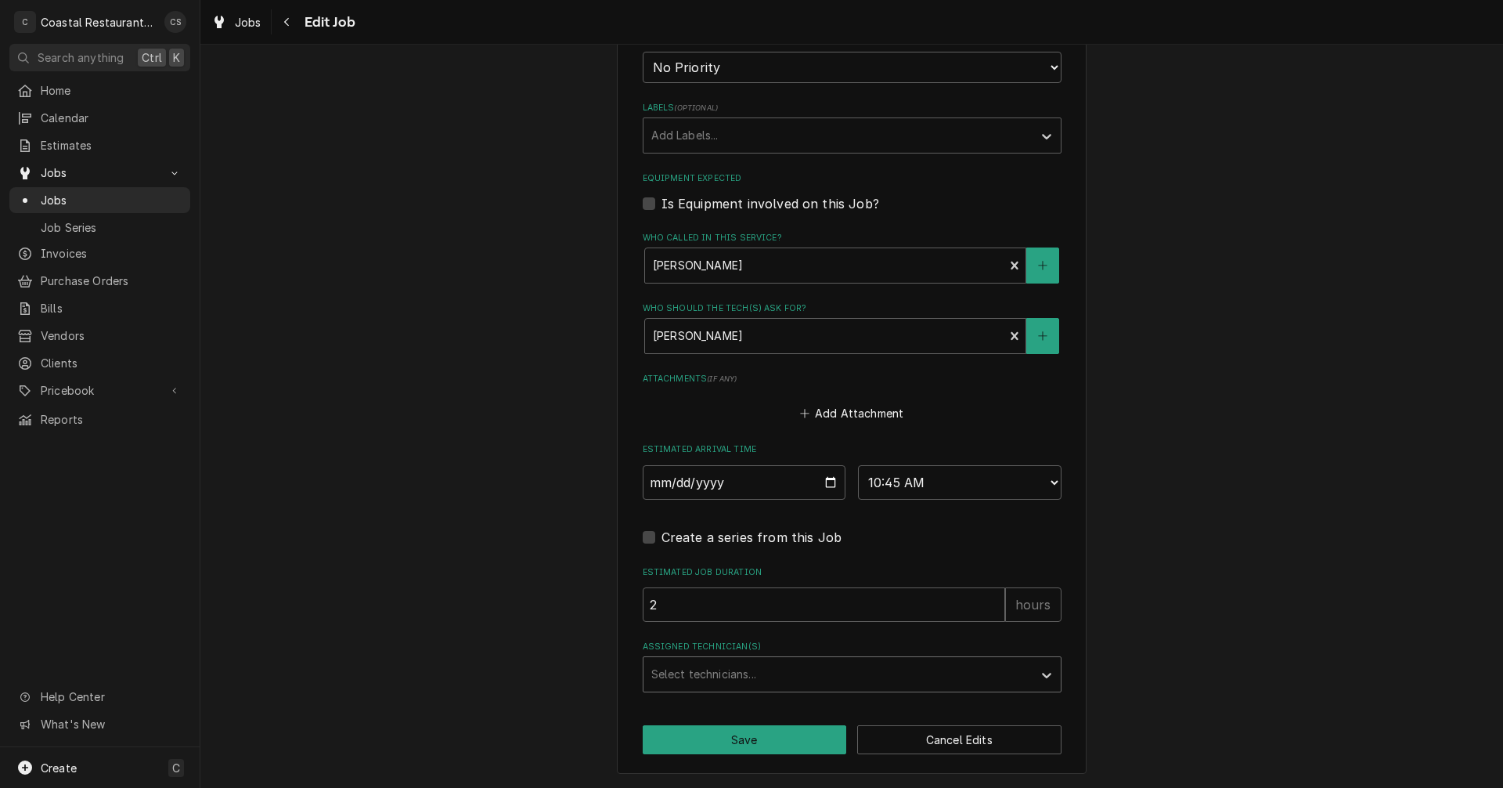
click at [733, 666] on div "Assigned Technician(s)" at bounding box center [839, 674] width 374 height 28
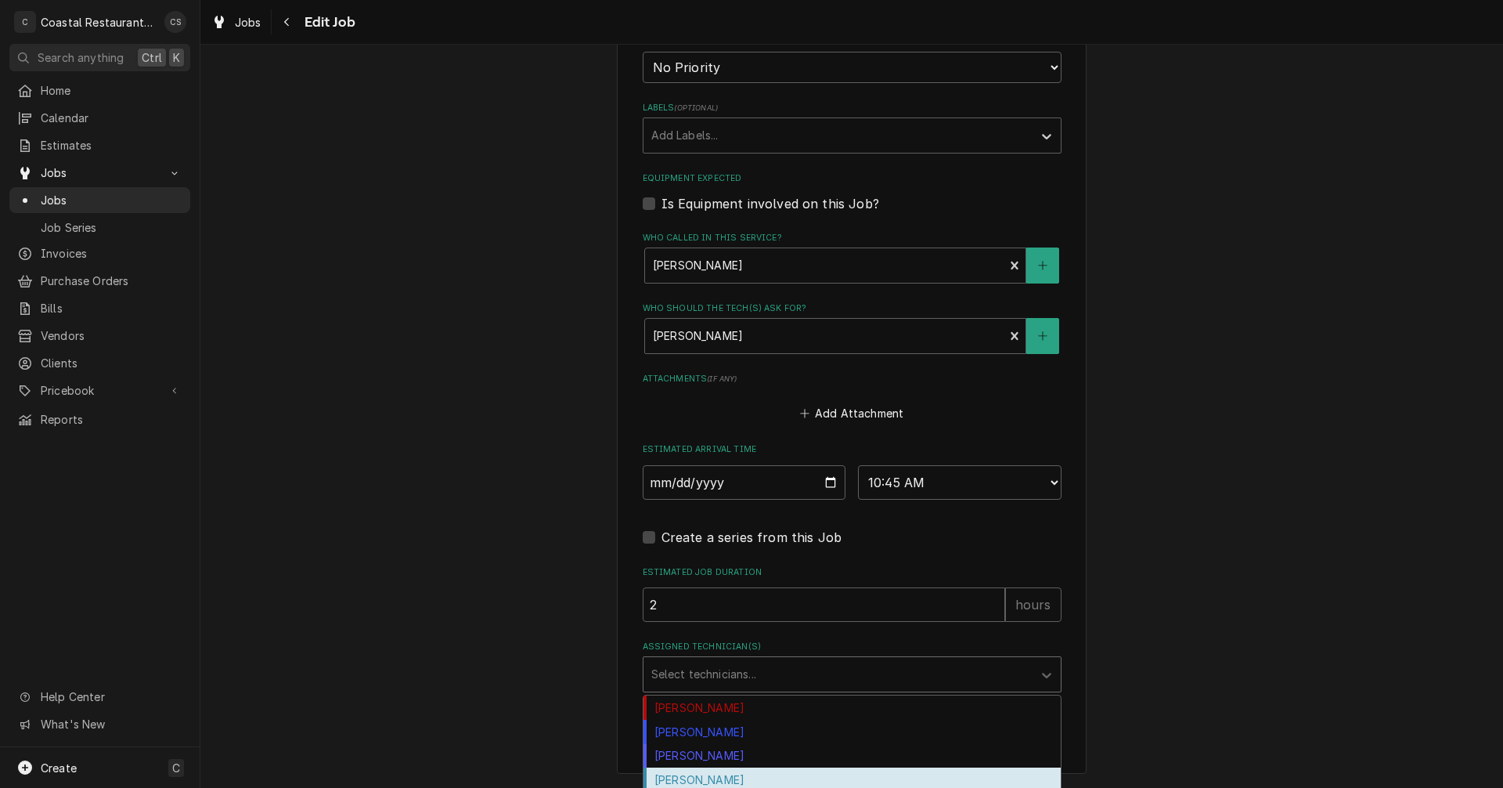
click at [729, 778] on div "[PERSON_NAME]" at bounding box center [852, 779] width 417 height 24
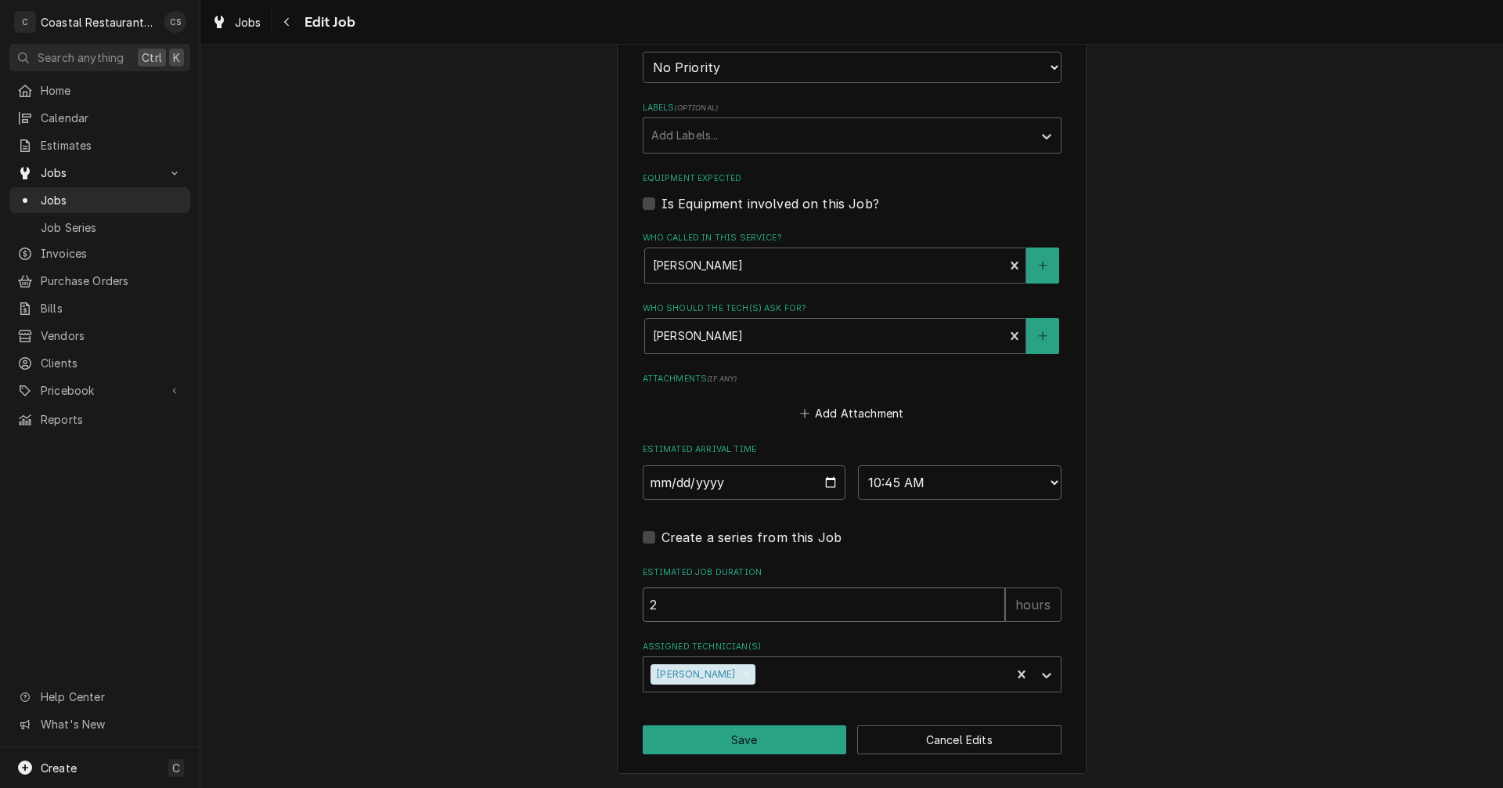
click at [686, 609] on input "2" at bounding box center [824, 604] width 363 height 34
type textarea "x"
type input "1"
type textarea "x"
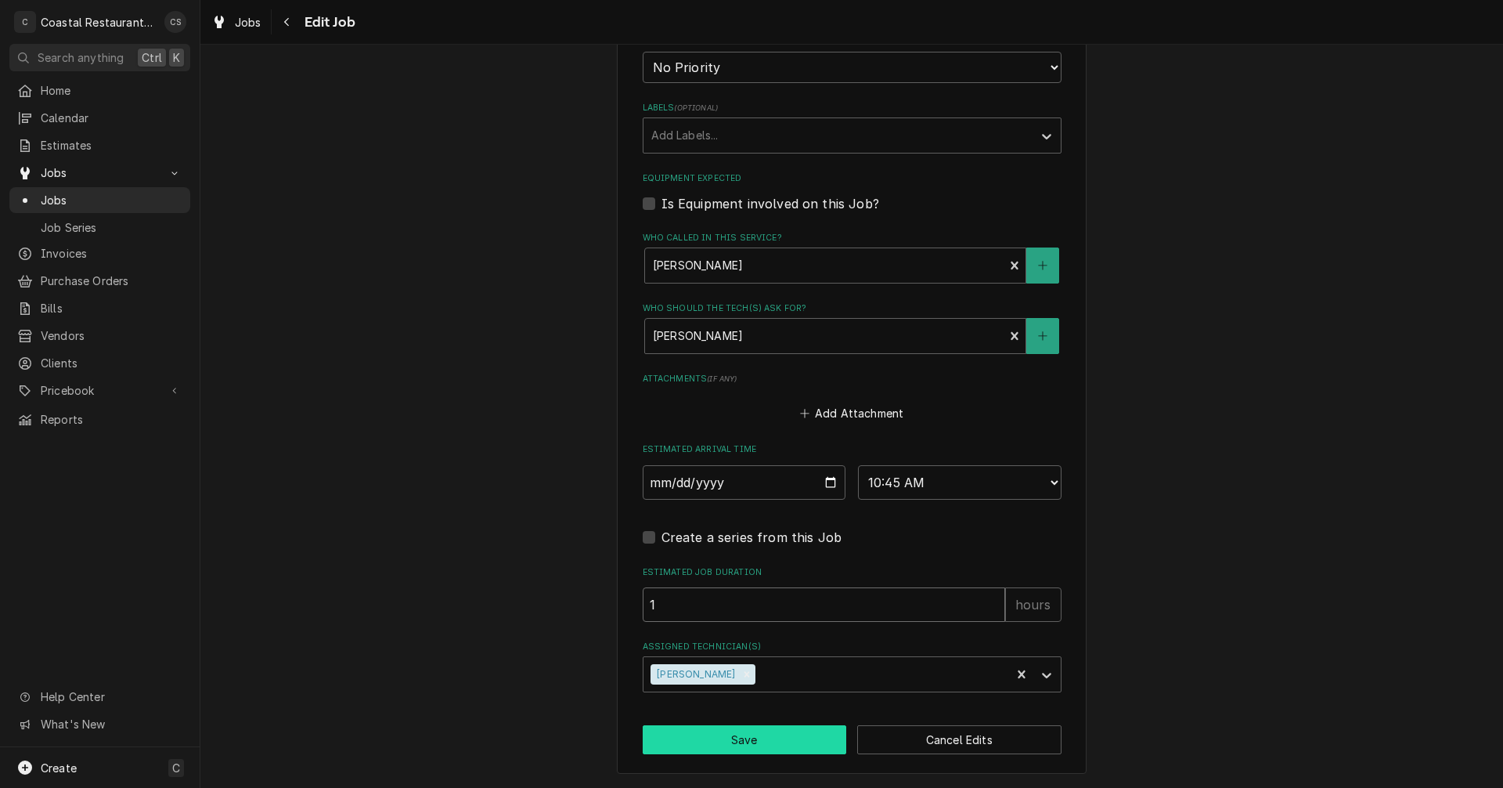
type input "1"
click at [723, 744] on button "Save" at bounding box center [745, 739] width 204 height 29
type textarea "x"
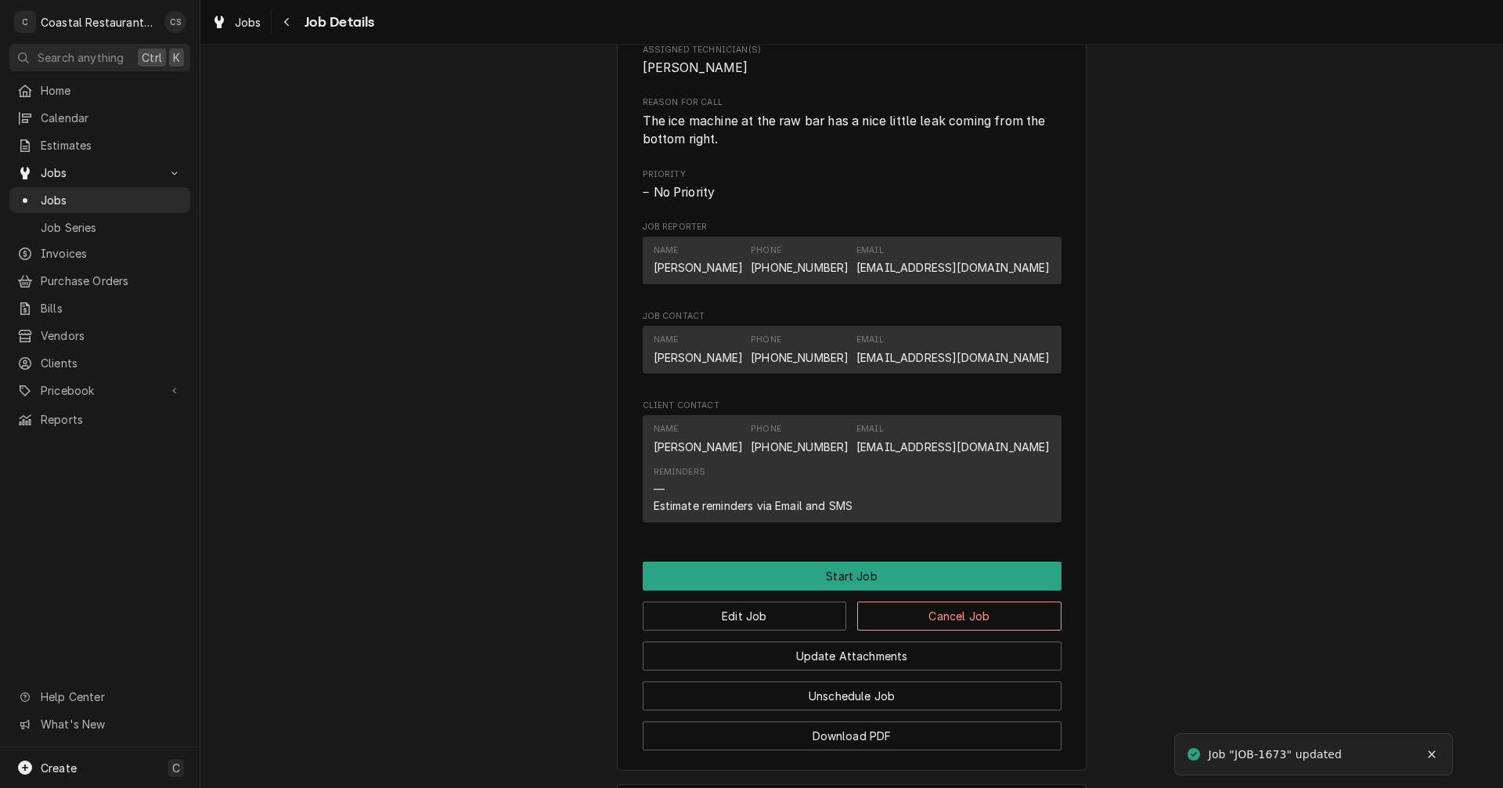
scroll to position [877, 0]
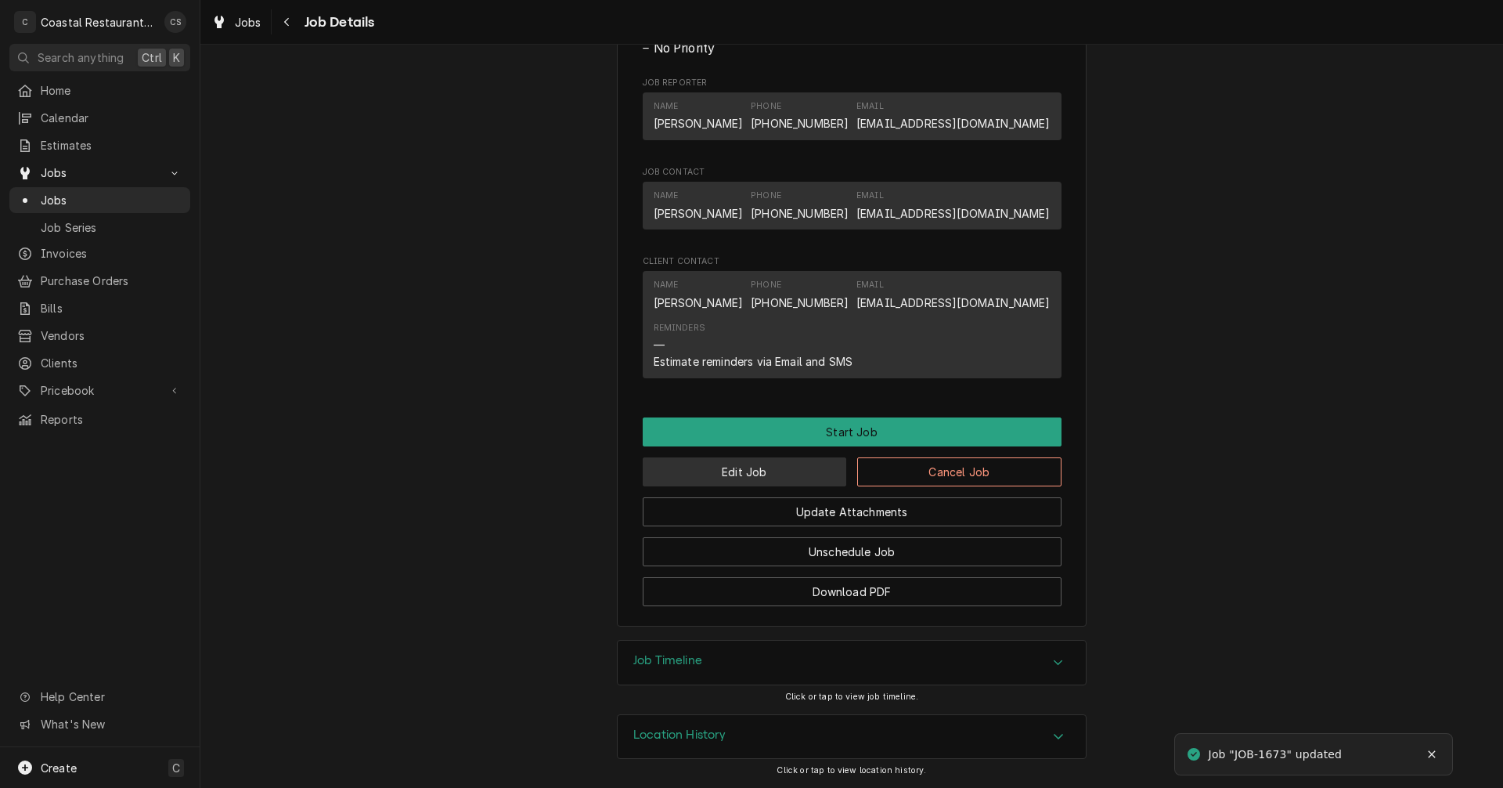
click at [756, 470] on button "Edit Job" at bounding box center [745, 471] width 204 height 29
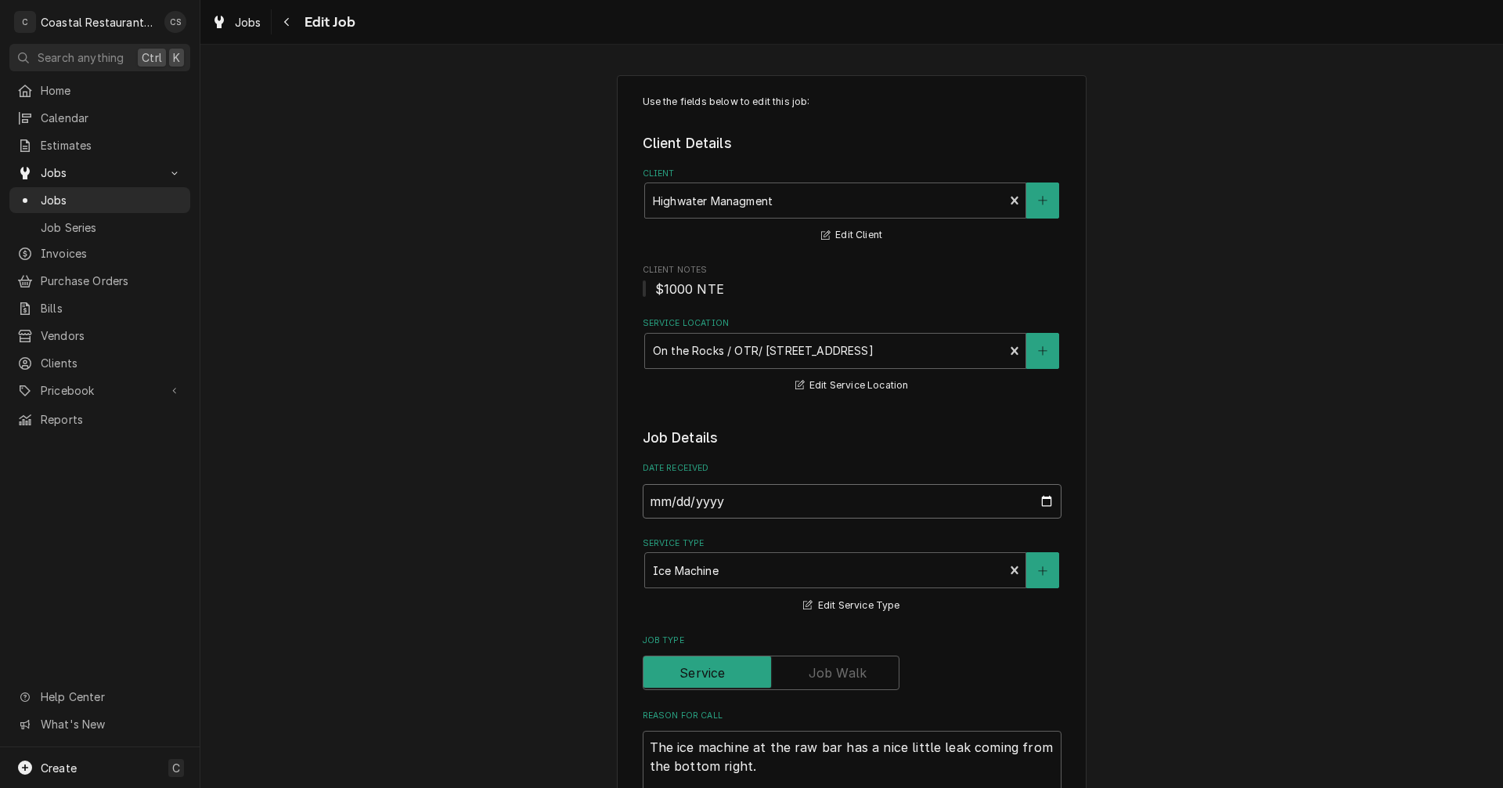
click at [883, 500] on input "2025-09-22" at bounding box center [852, 501] width 419 height 34
click at [992, 637] on label "Job Type" at bounding box center [852, 640] width 419 height 13
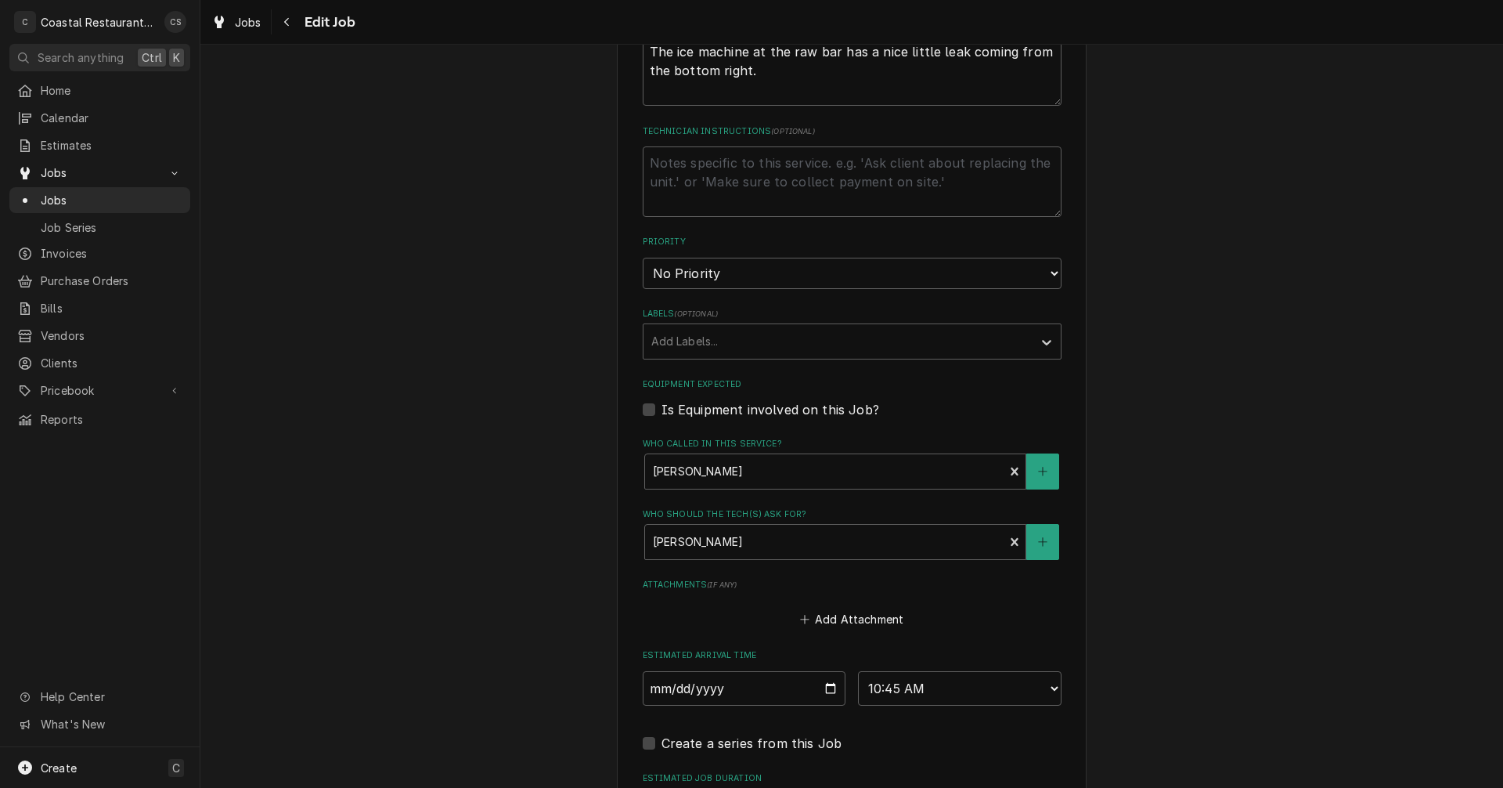
scroll to position [705, 0]
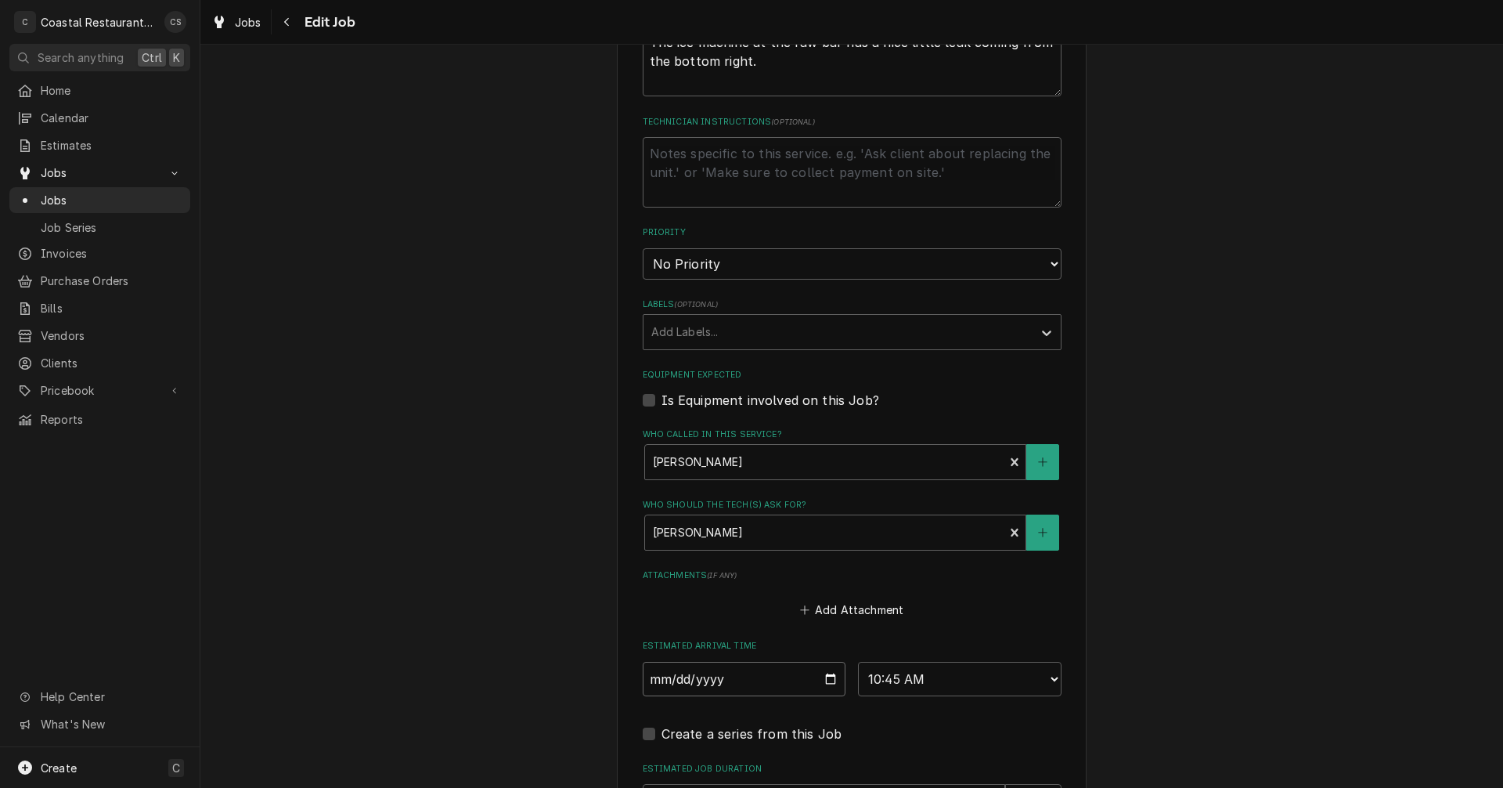
click at [827, 677] on input "2025-09-22" at bounding box center [745, 679] width 204 height 34
type textarea "x"
type input "2025-09-23"
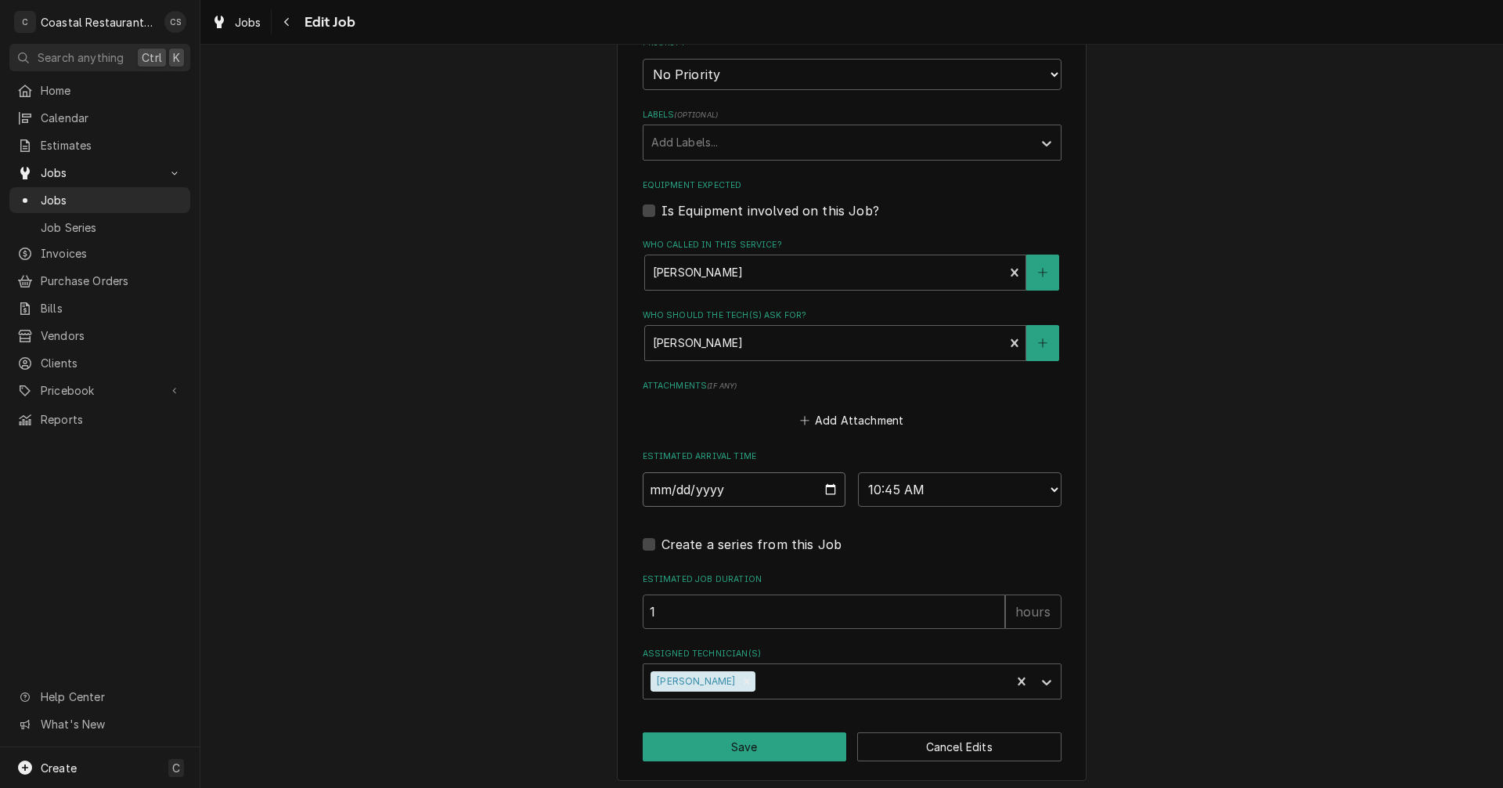
scroll to position [901, 0]
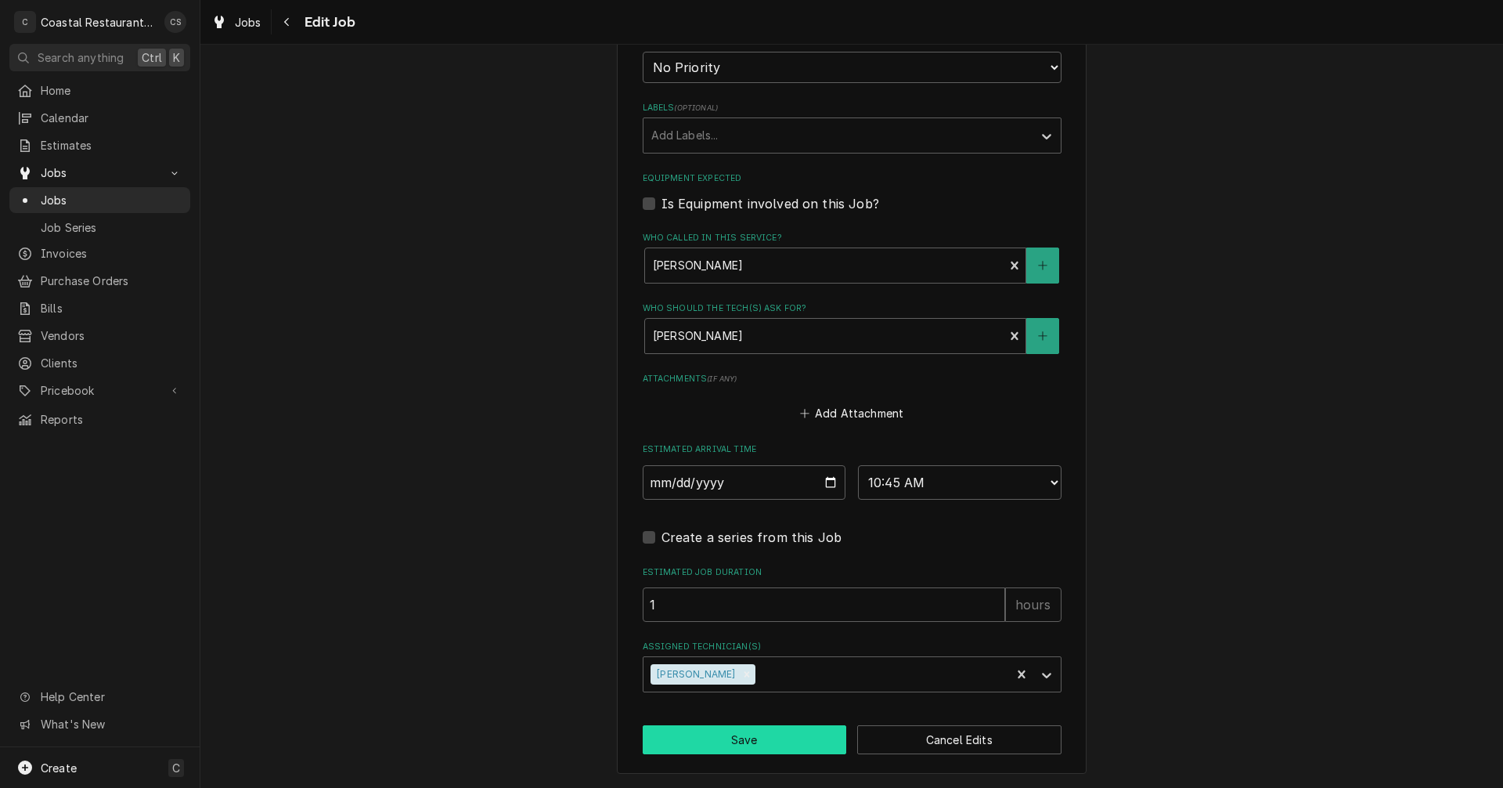
click at [771, 742] on button "Save" at bounding box center [745, 739] width 204 height 29
type textarea "x"
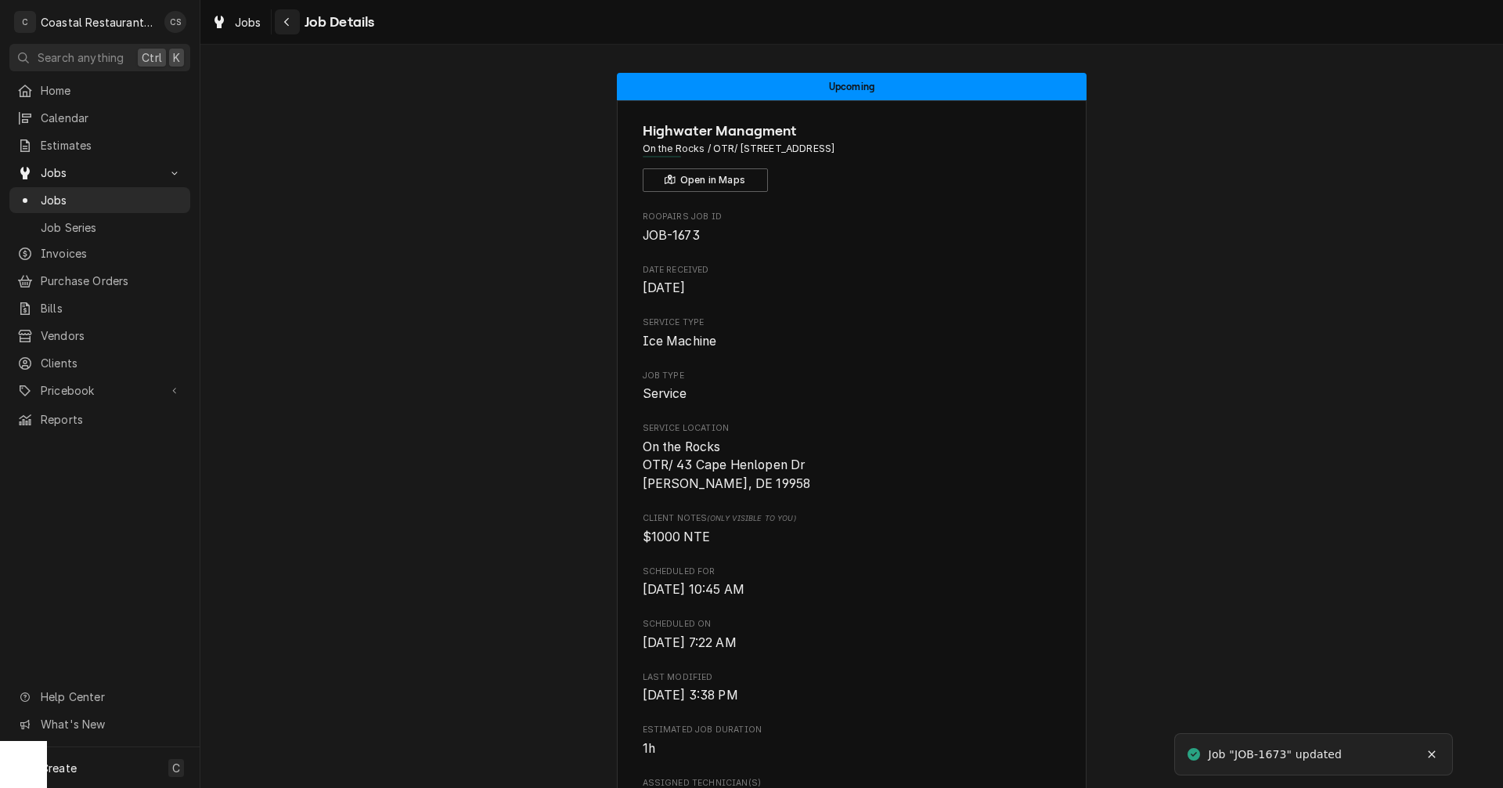
click at [283, 16] on icon "Navigate back" at bounding box center [286, 21] width 7 height 11
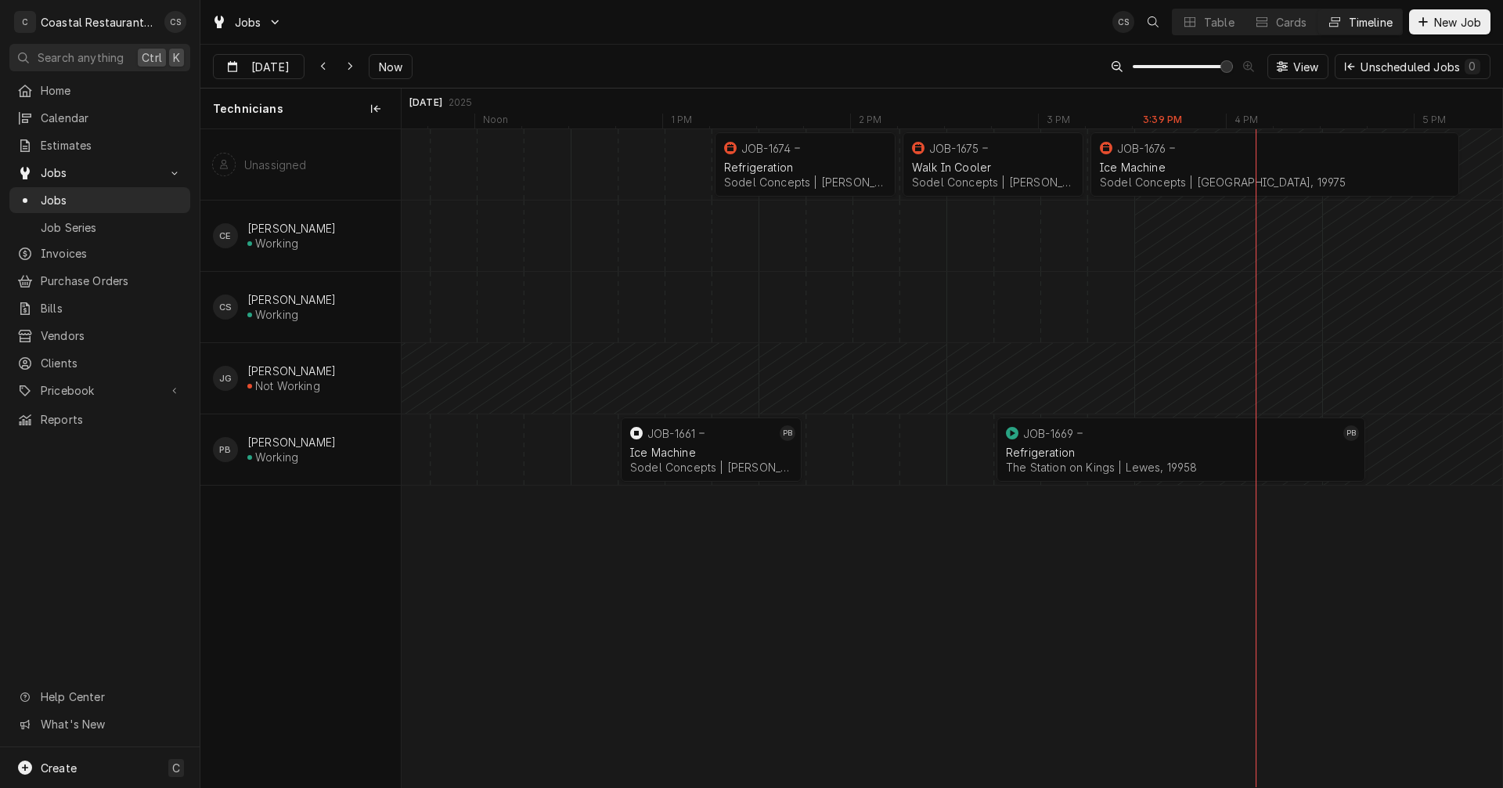
scroll to position [0, 22289]
click at [1189, 166] on div "Ice Machine" at bounding box center [1275, 167] width 350 height 13
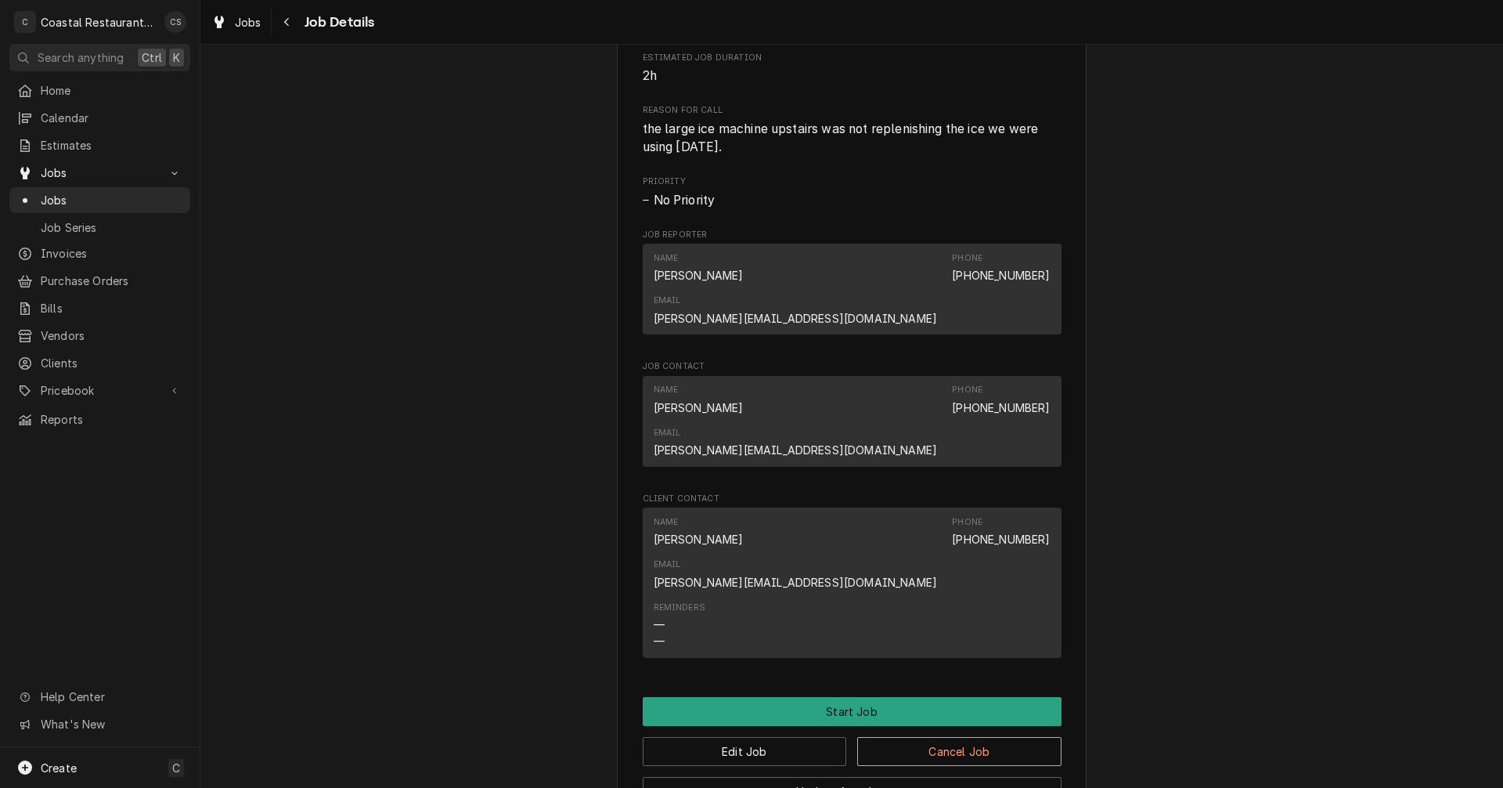
scroll to position [825, 0]
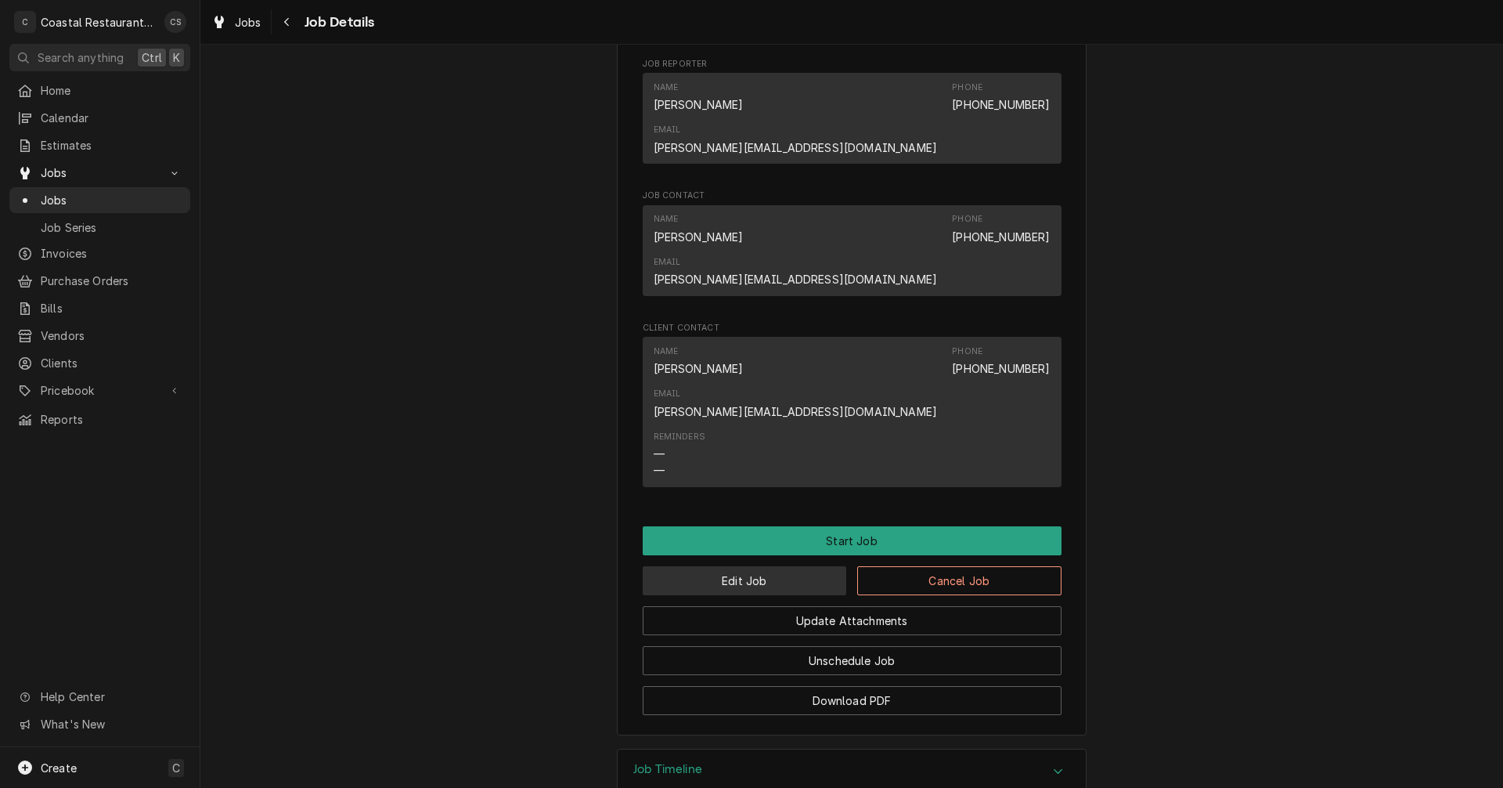
click at [749, 566] on button "Edit Job" at bounding box center [745, 580] width 204 height 29
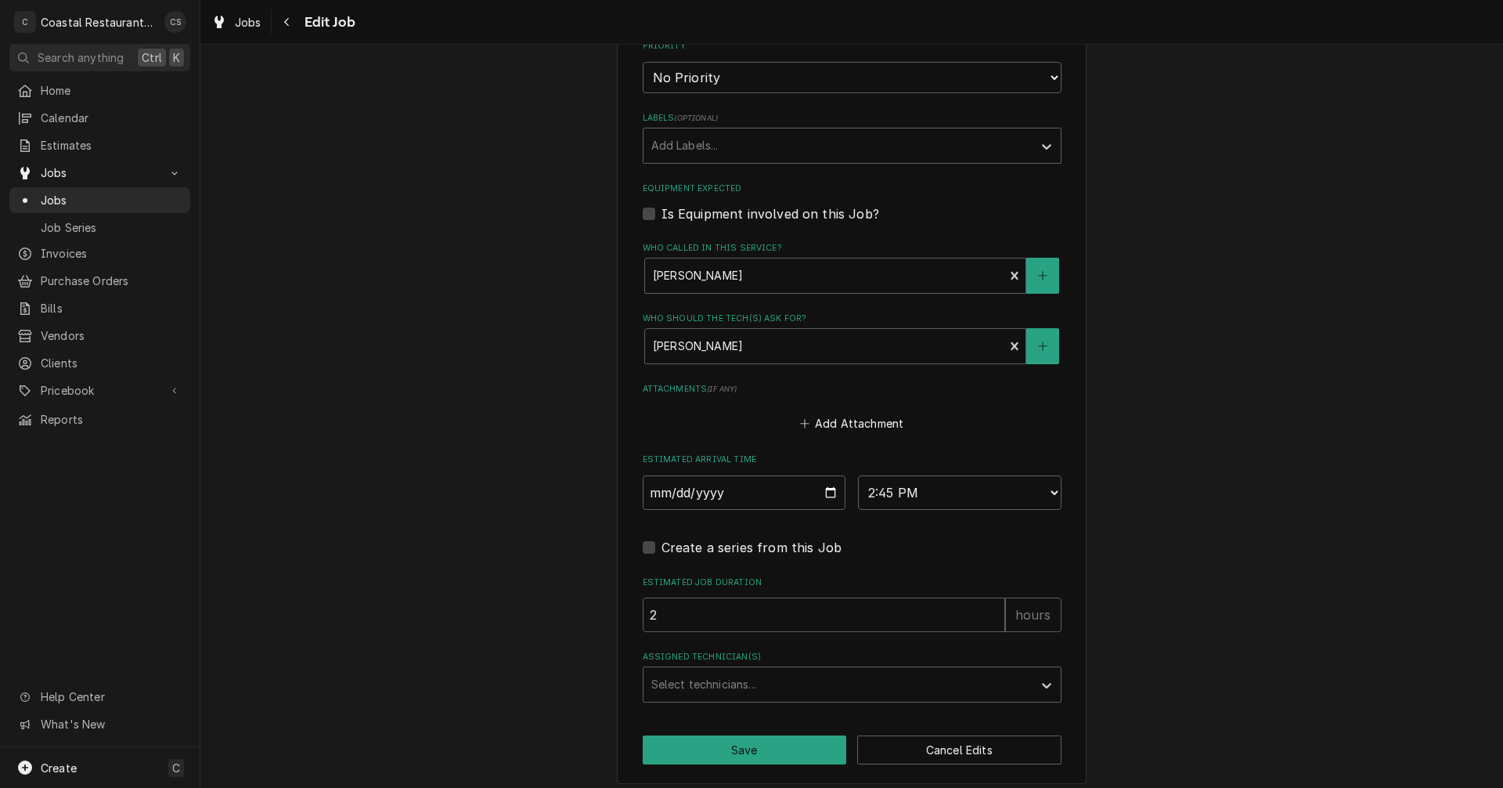
scroll to position [901, 0]
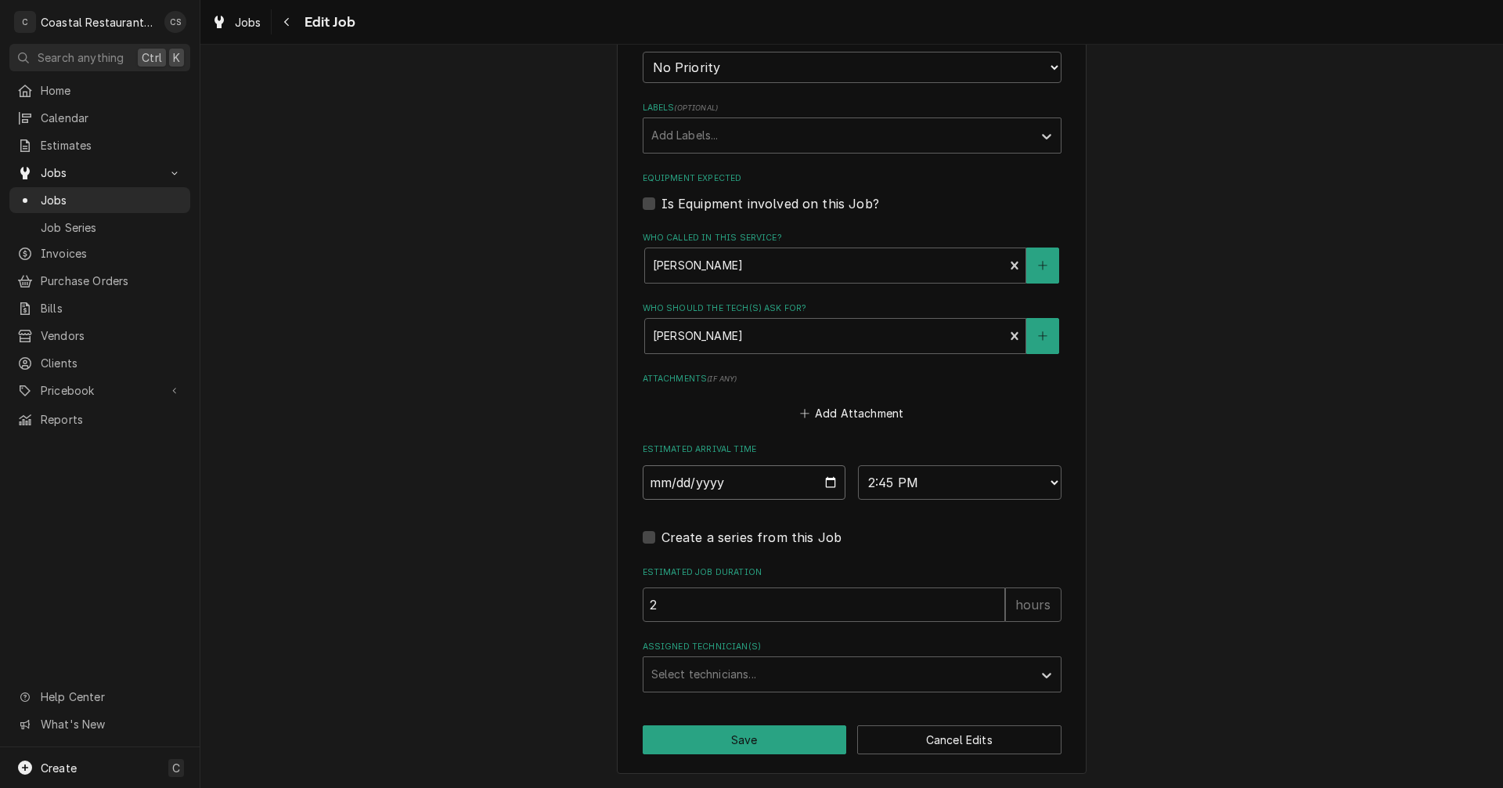
click at [824, 481] on input "2025-09-22" at bounding box center [745, 482] width 204 height 34
type textarea "x"
type input "2025-09-23"
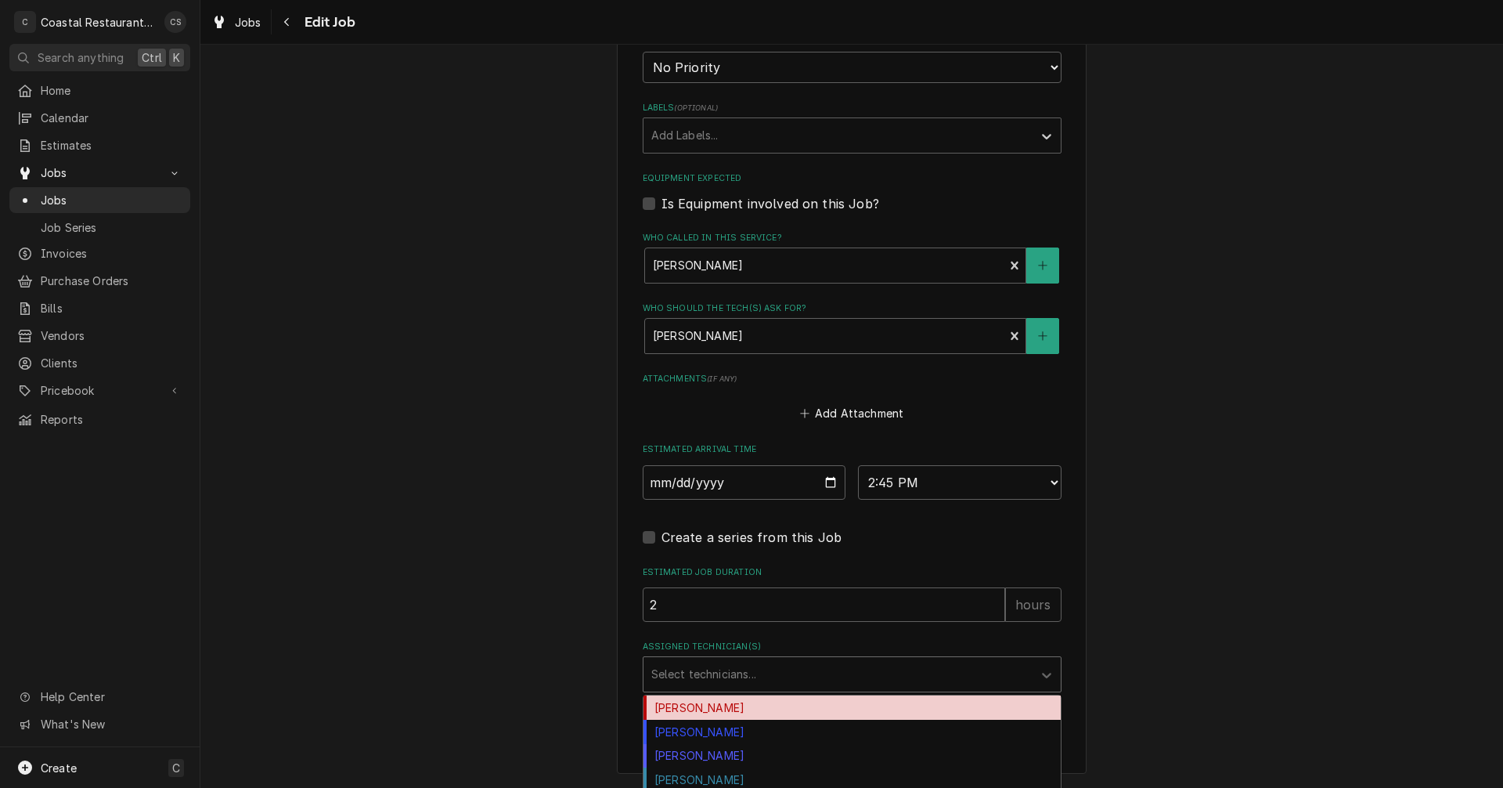
click at [697, 666] on div "Assigned Technician(s)" at bounding box center [839, 674] width 374 height 28
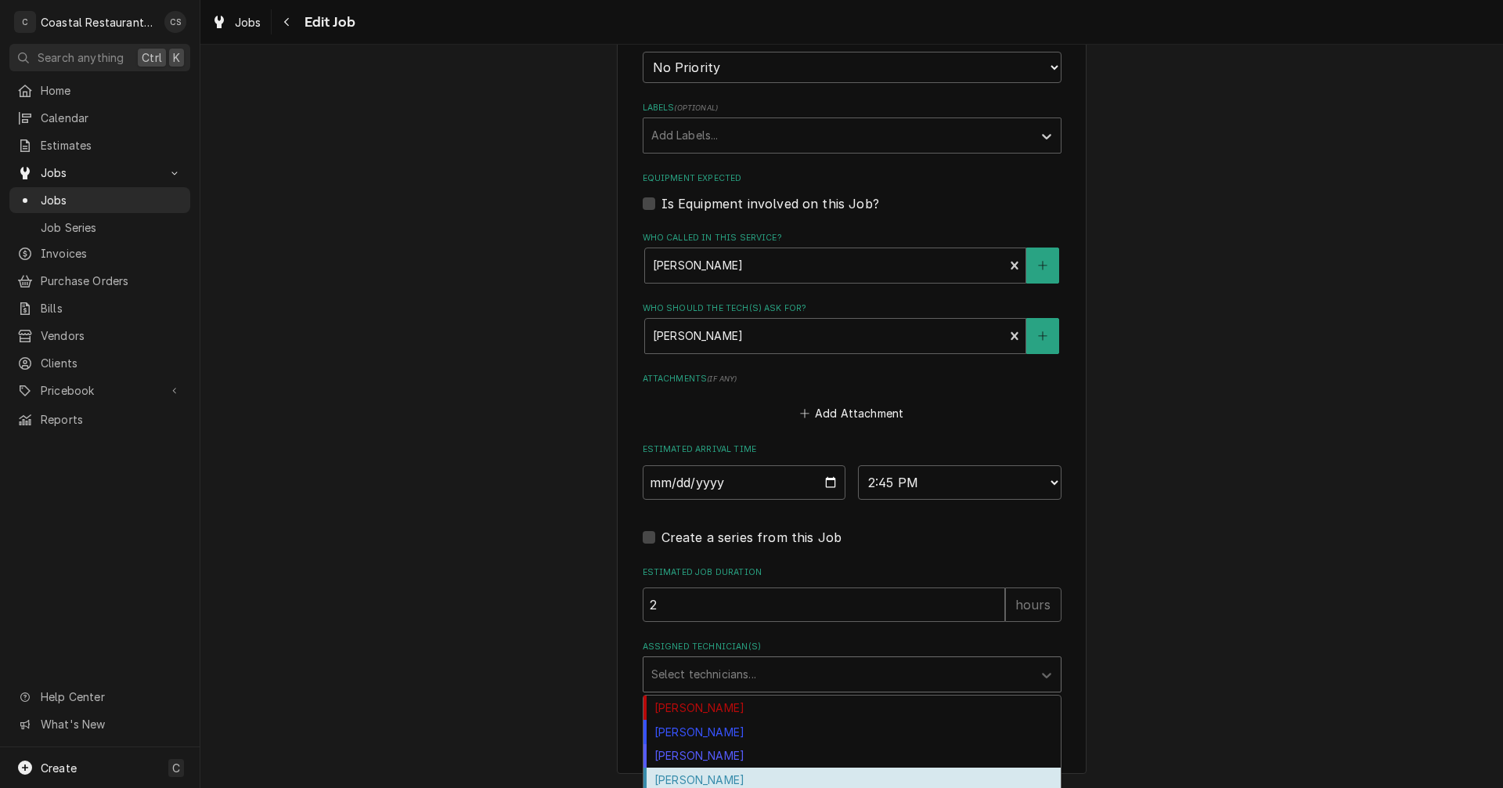
click at [700, 779] on div "[PERSON_NAME]" at bounding box center [852, 779] width 417 height 24
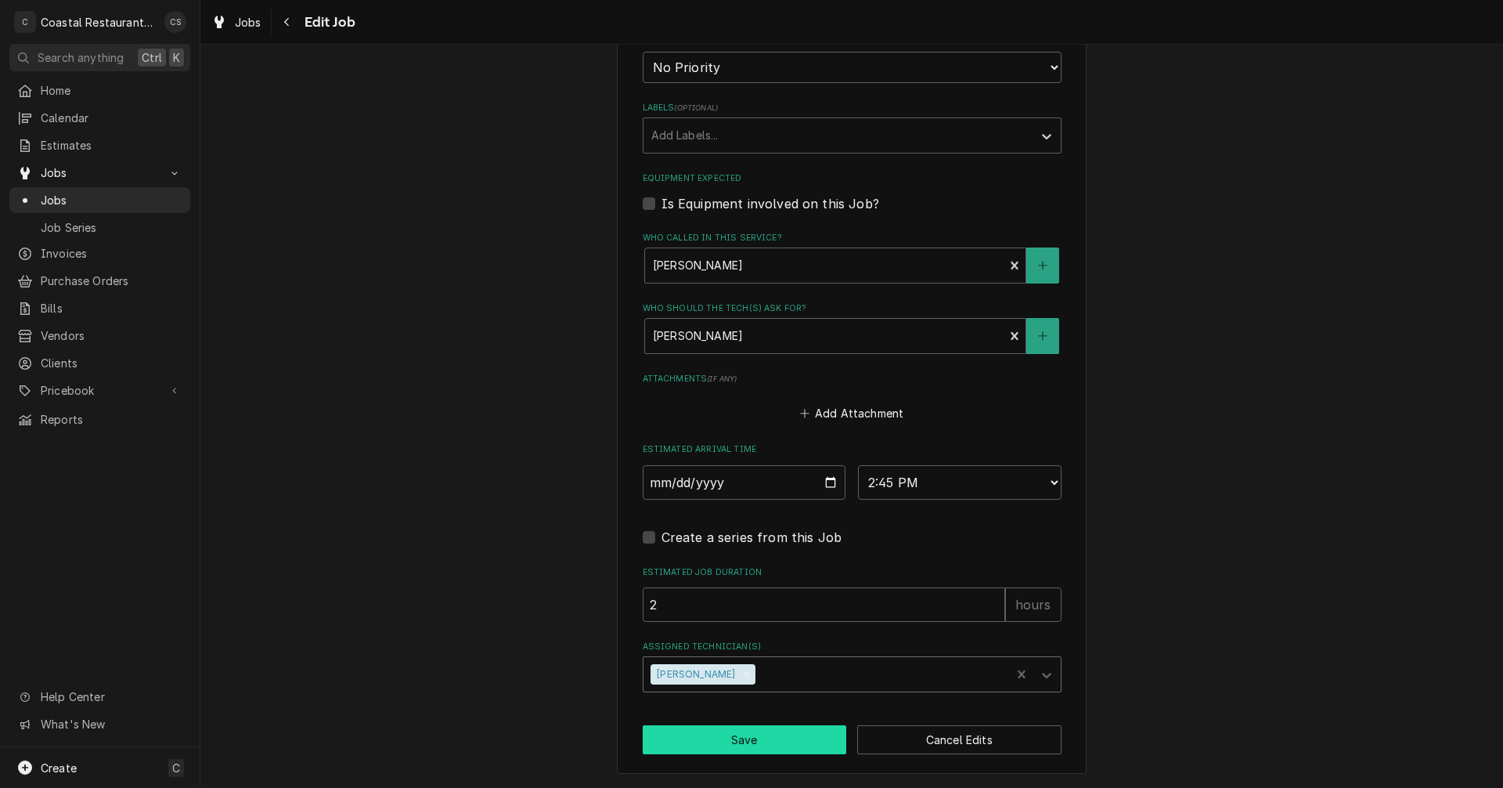
click at [718, 736] on button "Save" at bounding box center [745, 739] width 204 height 29
type textarea "x"
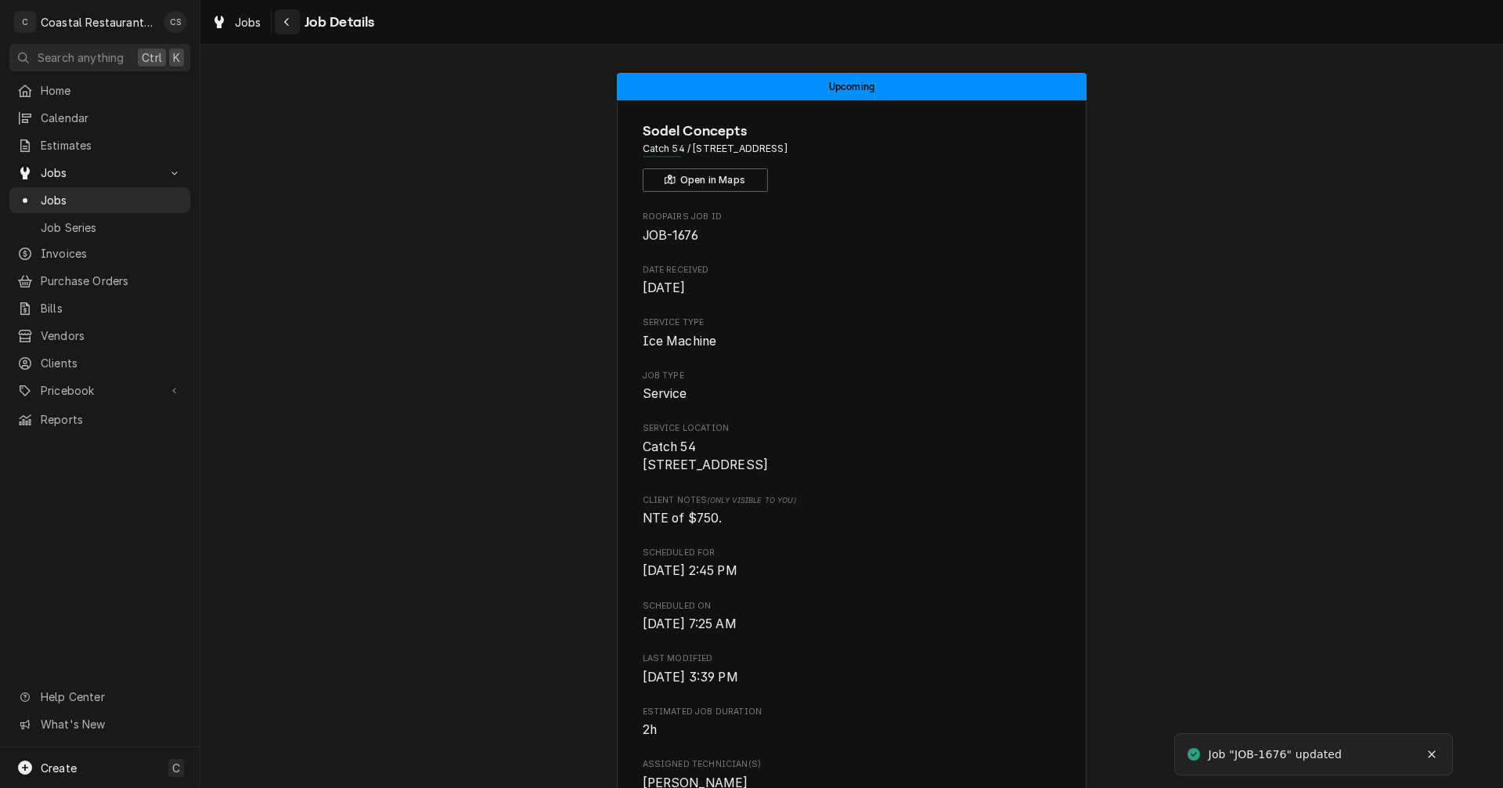
click at [288, 20] on icon "Navigate back" at bounding box center [286, 21] width 7 height 11
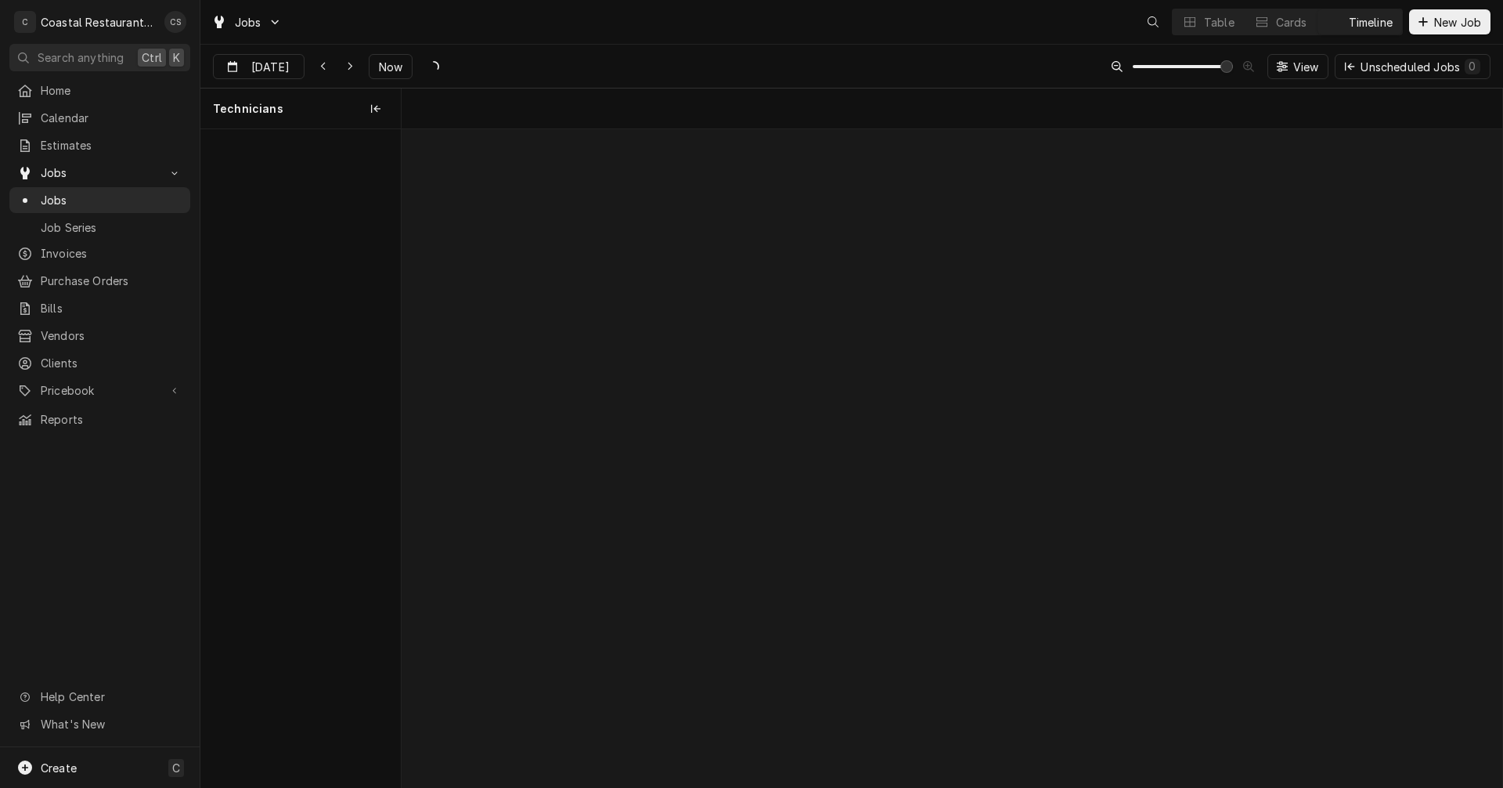
scroll to position [0, 21819]
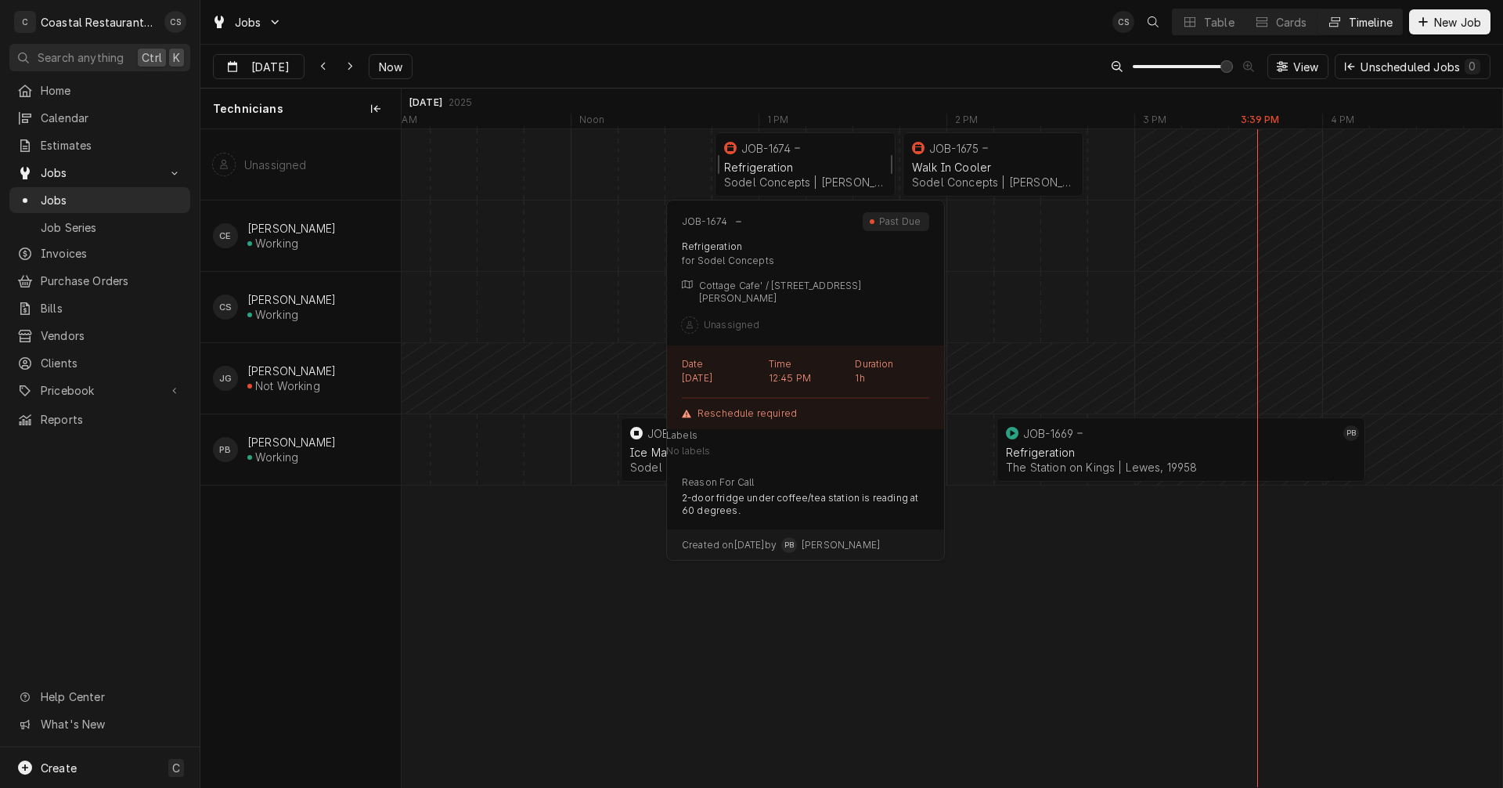
click at [802, 155] on div "JOB-1674" at bounding box center [803, 148] width 164 height 19
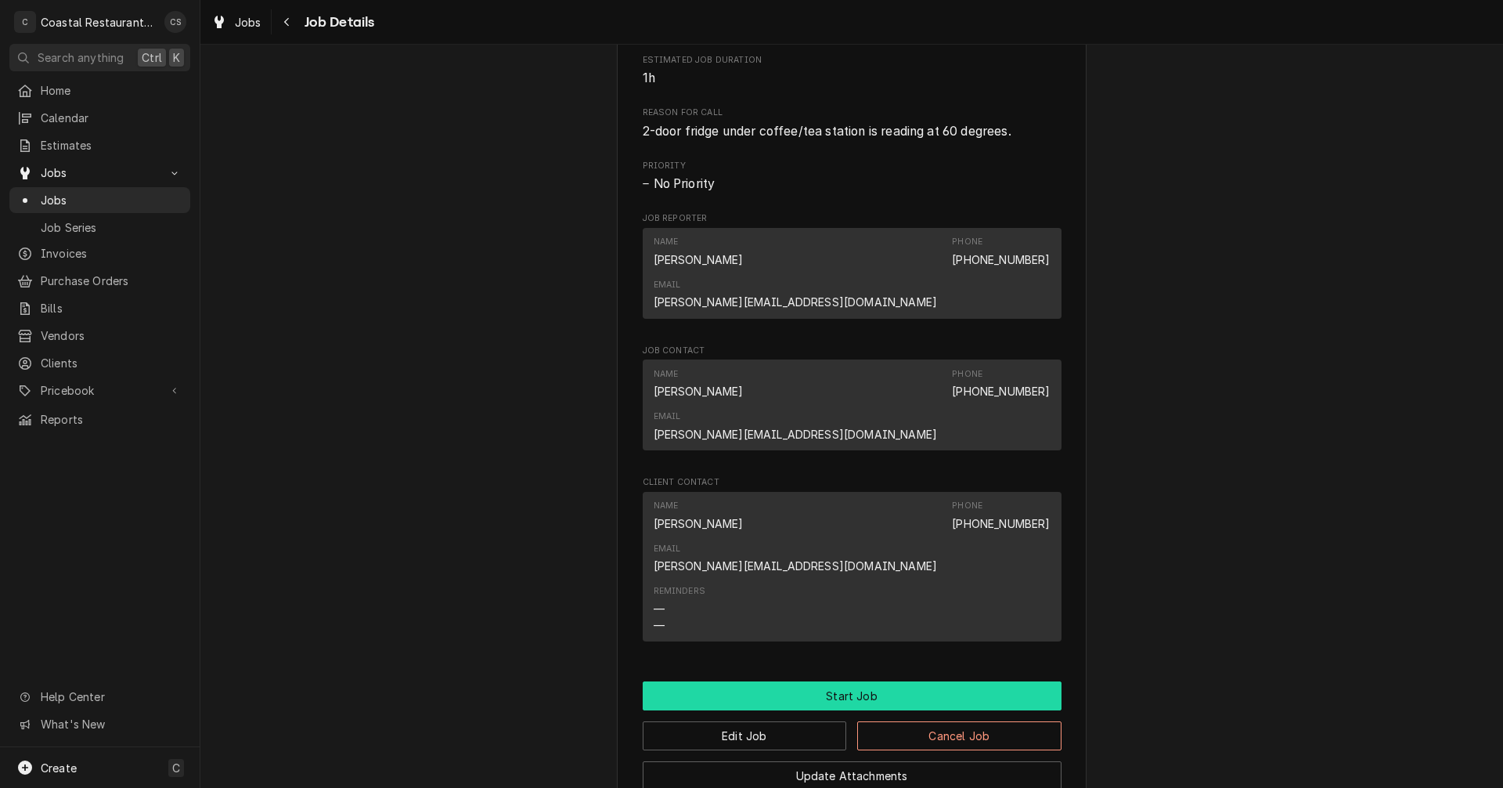
scroll to position [806, 0]
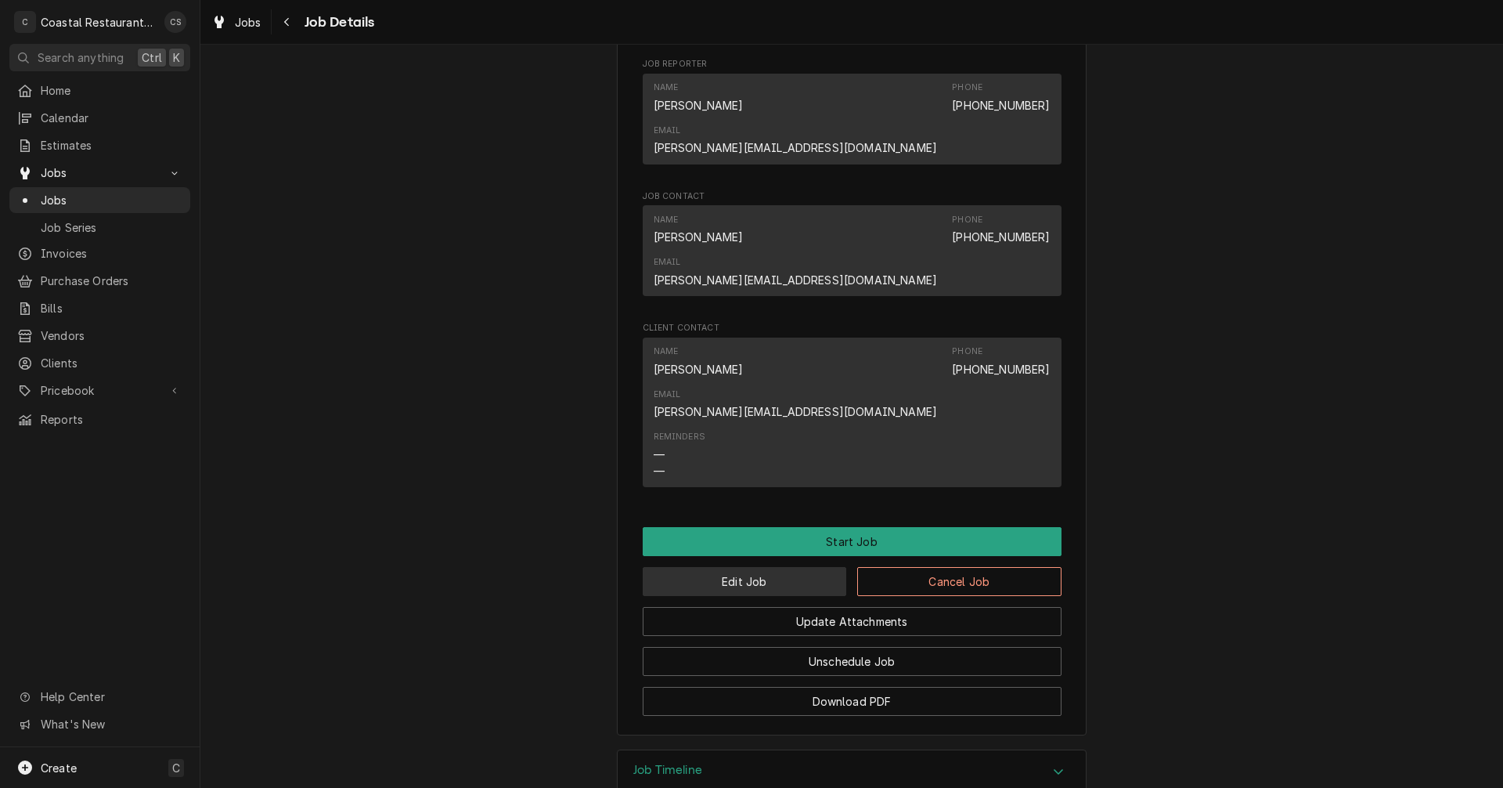
click at [761, 567] on button "Edit Job" at bounding box center [745, 581] width 204 height 29
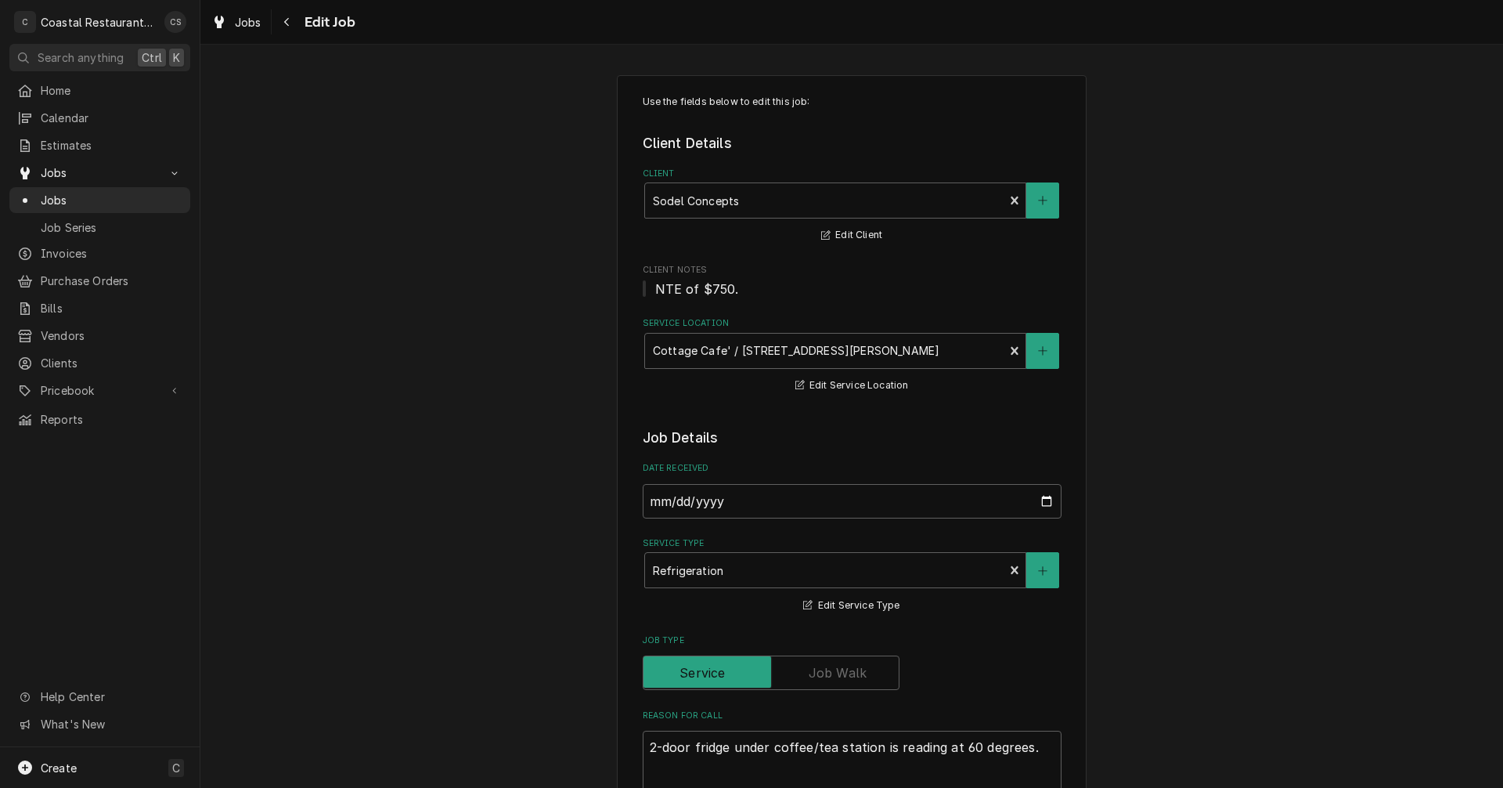
type textarea "x"
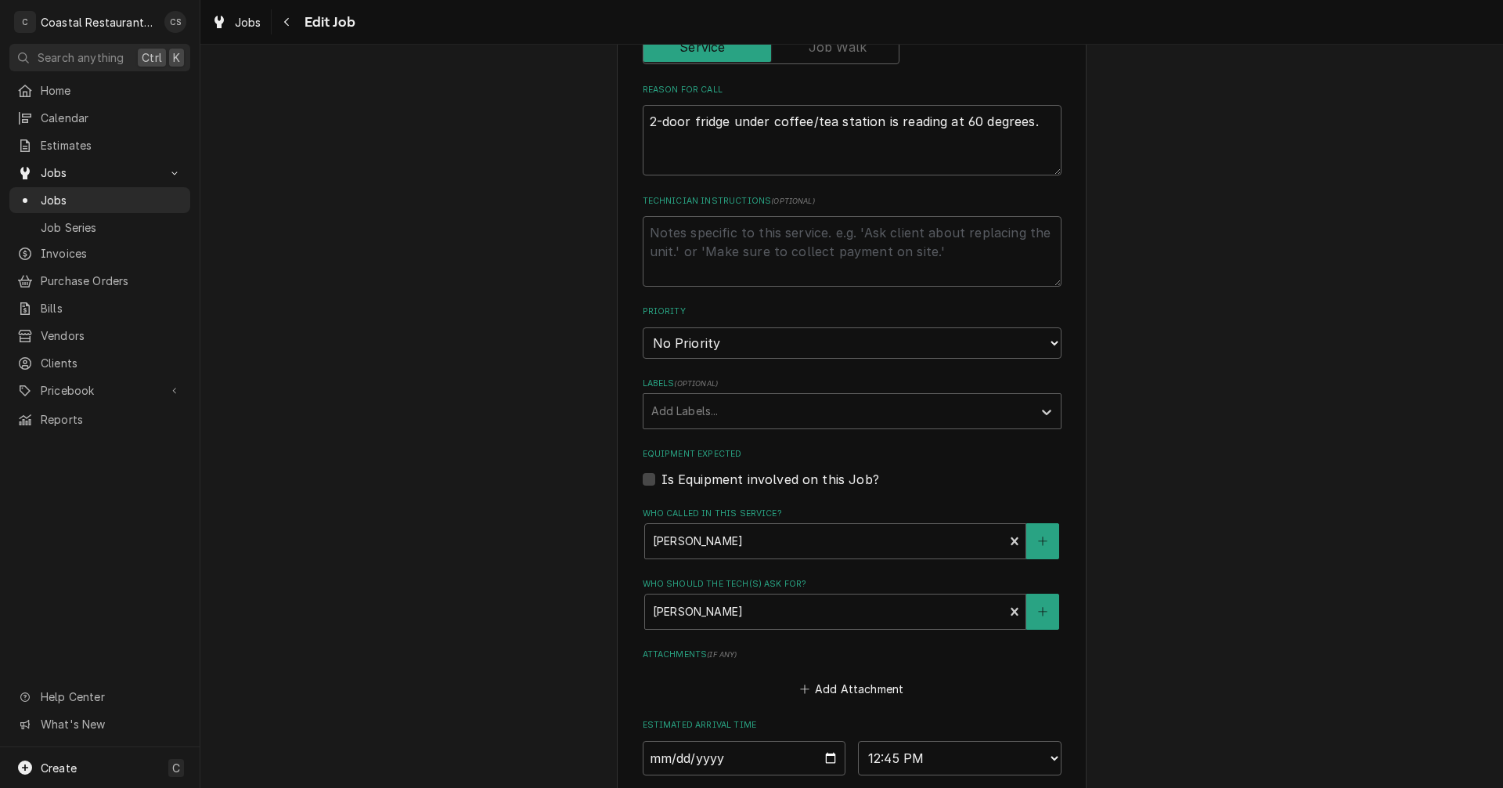
scroll to position [626, 0]
click at [828, 755] on input "2025-09-22" at bounding box center [745, 757] width 204 height 34
type input "2025-09-24"
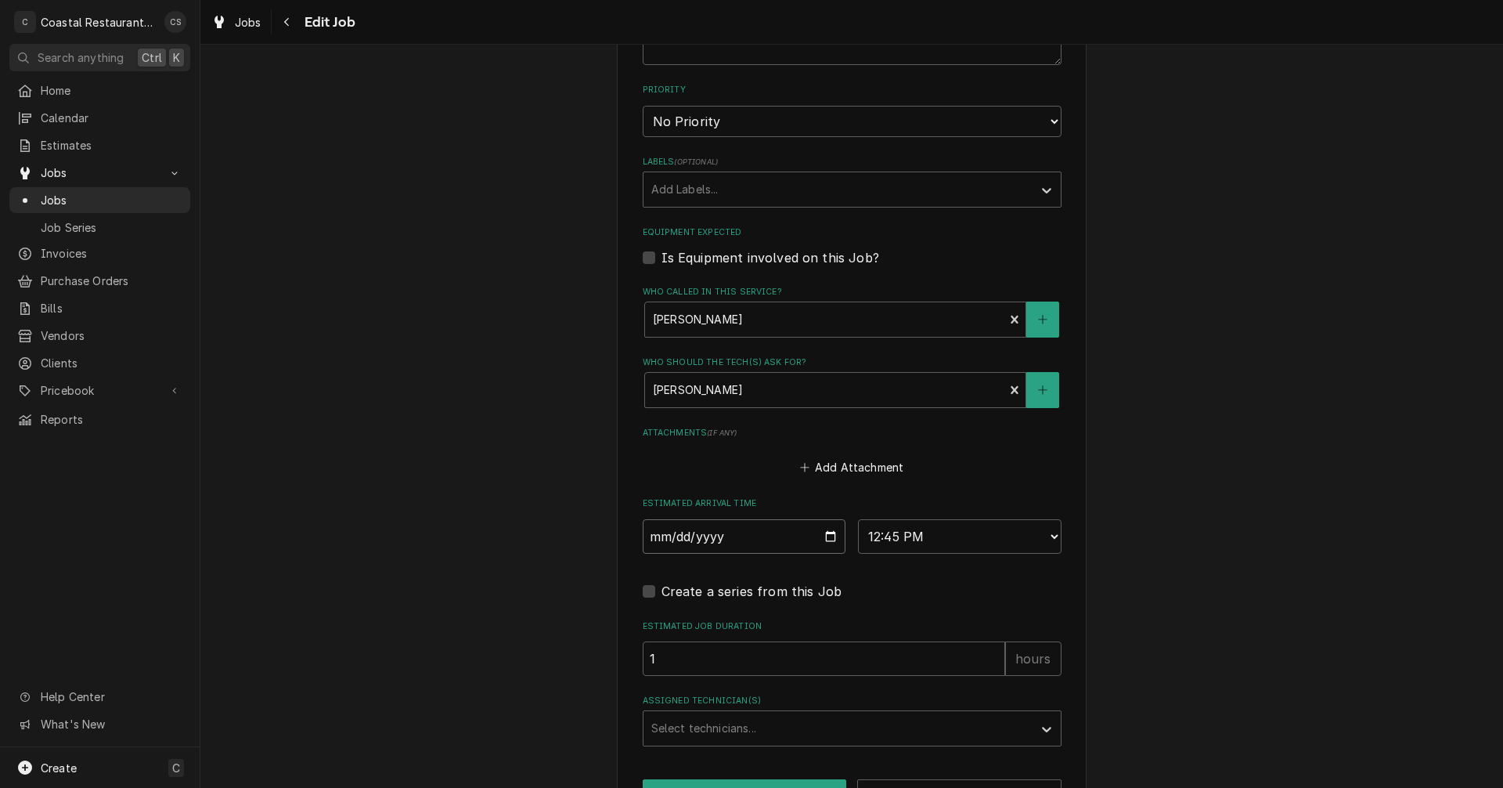
type textarea "x"
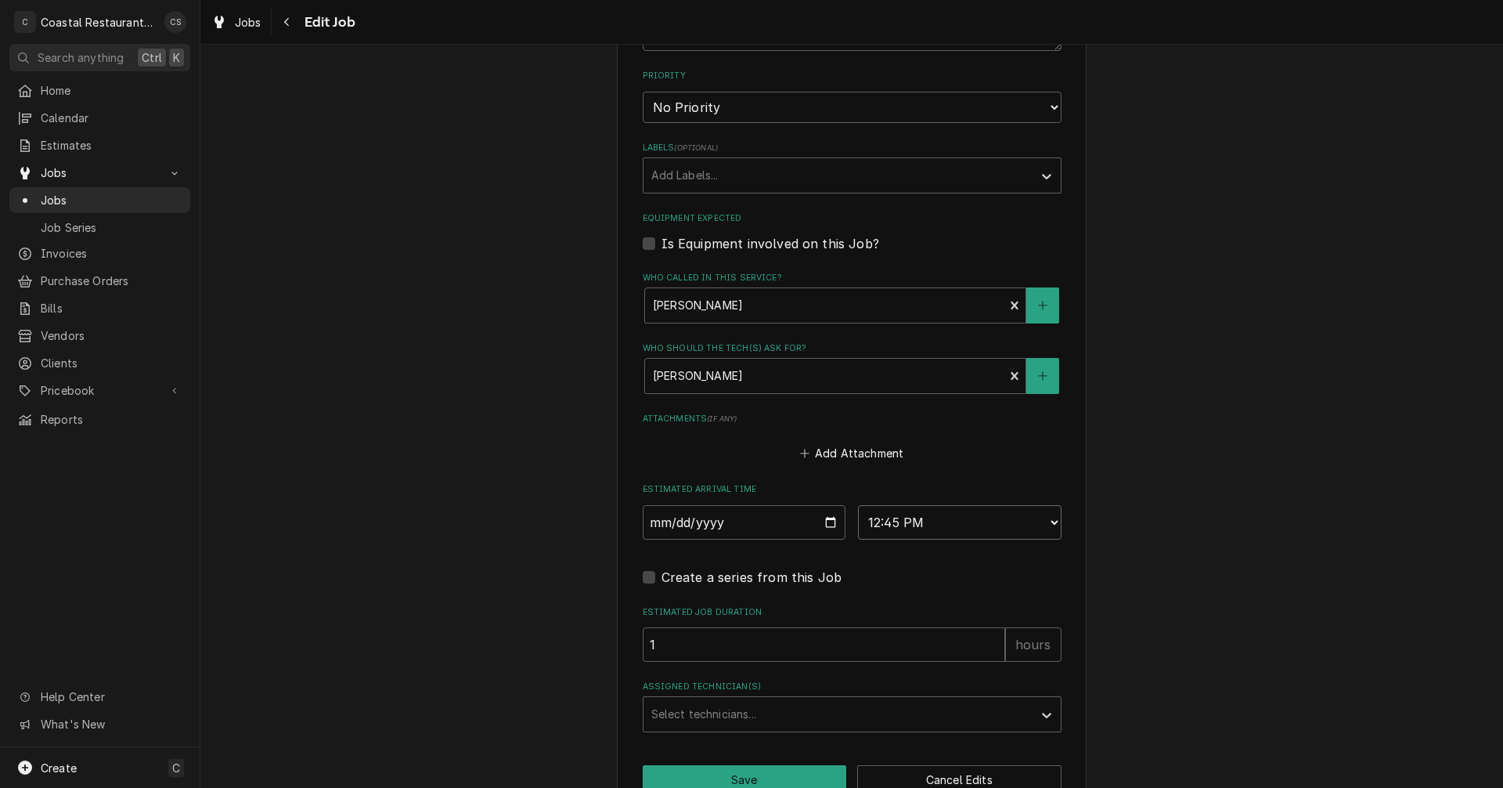
click at [880, 523] on select "AM / PM 6:00 AM 6:15 AM 6:30 AM 6:45 AM 7:00 AM 7:15 AM 7:30 AM 7:45 AM 8:00 AM…" at bounding box center [960, 522] width 204 height 34
select select "07:30:00"
click at [858, 505] on select "AM / PM 6:00 AM 6:15 AM 6:30 AM 6:45 AM 7:00 AM 7:15 AM 7:30 AM 7:45 AM 8:00 AM…" at bounding box center [960, 522] width 204 height 34
click at [732, 711] on div "Assigned Technician(s)" at bounding box center [839, 714] width 374 height 28
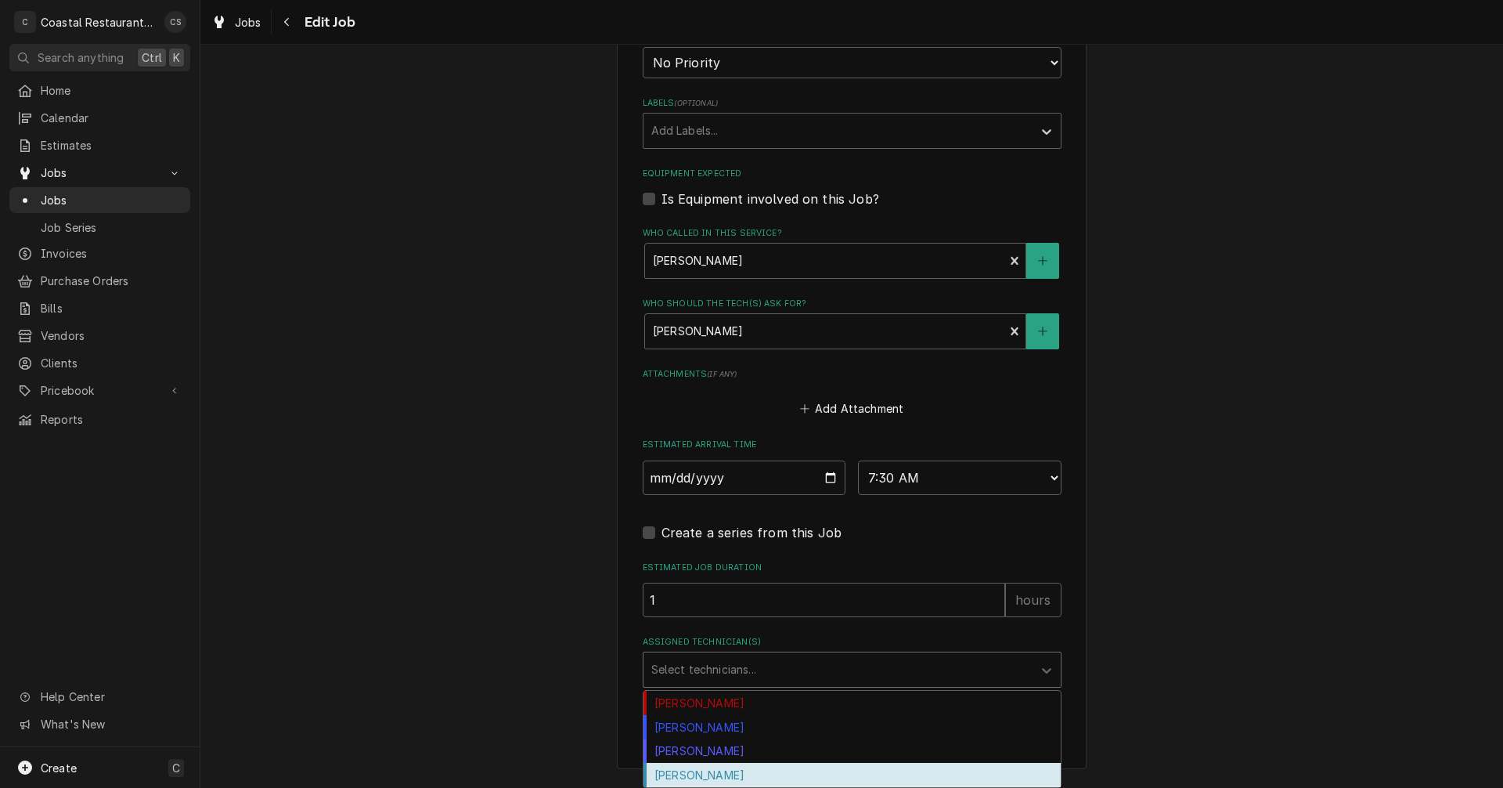
click at [718, 774] on div "Phill Blush" at bounding box center [852, 775] width 417 height 24
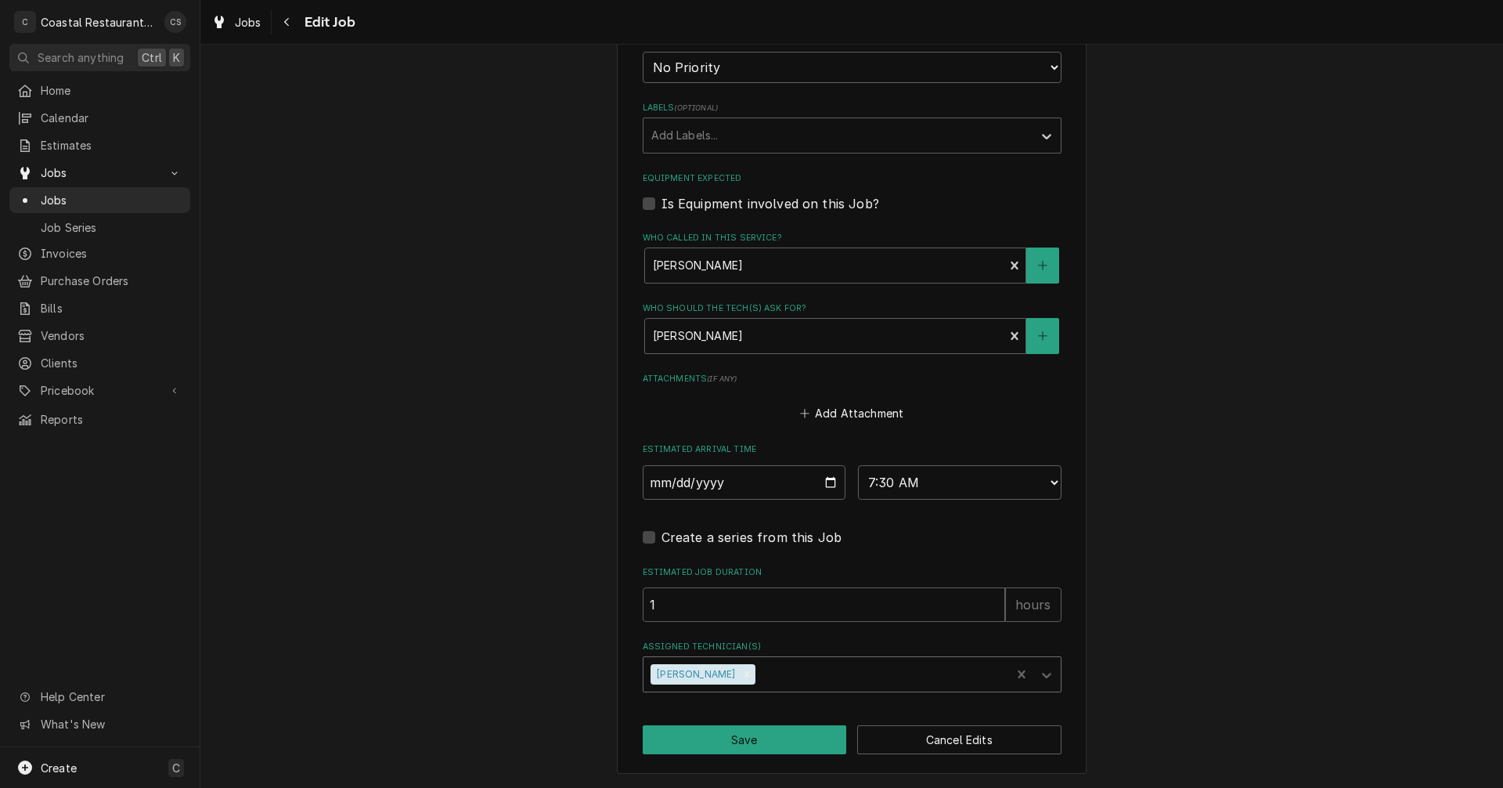
scroll to position [901, 0]
click at [785, 744] on button "Save" at bounding box center [745, 739] width 204 height 29
type textarea "x"
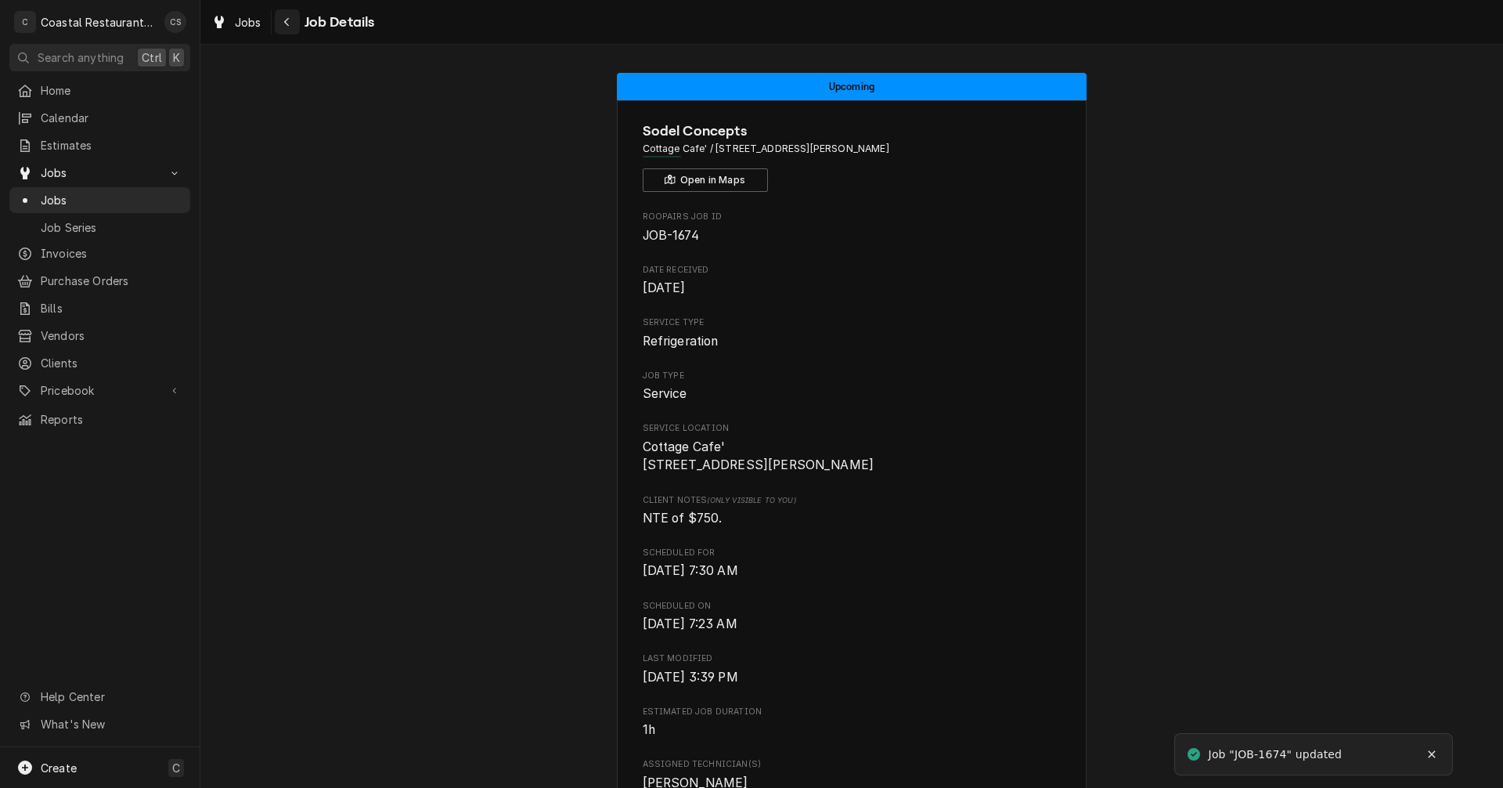
click at [290, 18] on icon "Navigate back" at bounding box center [286, 21] width 7 height 11
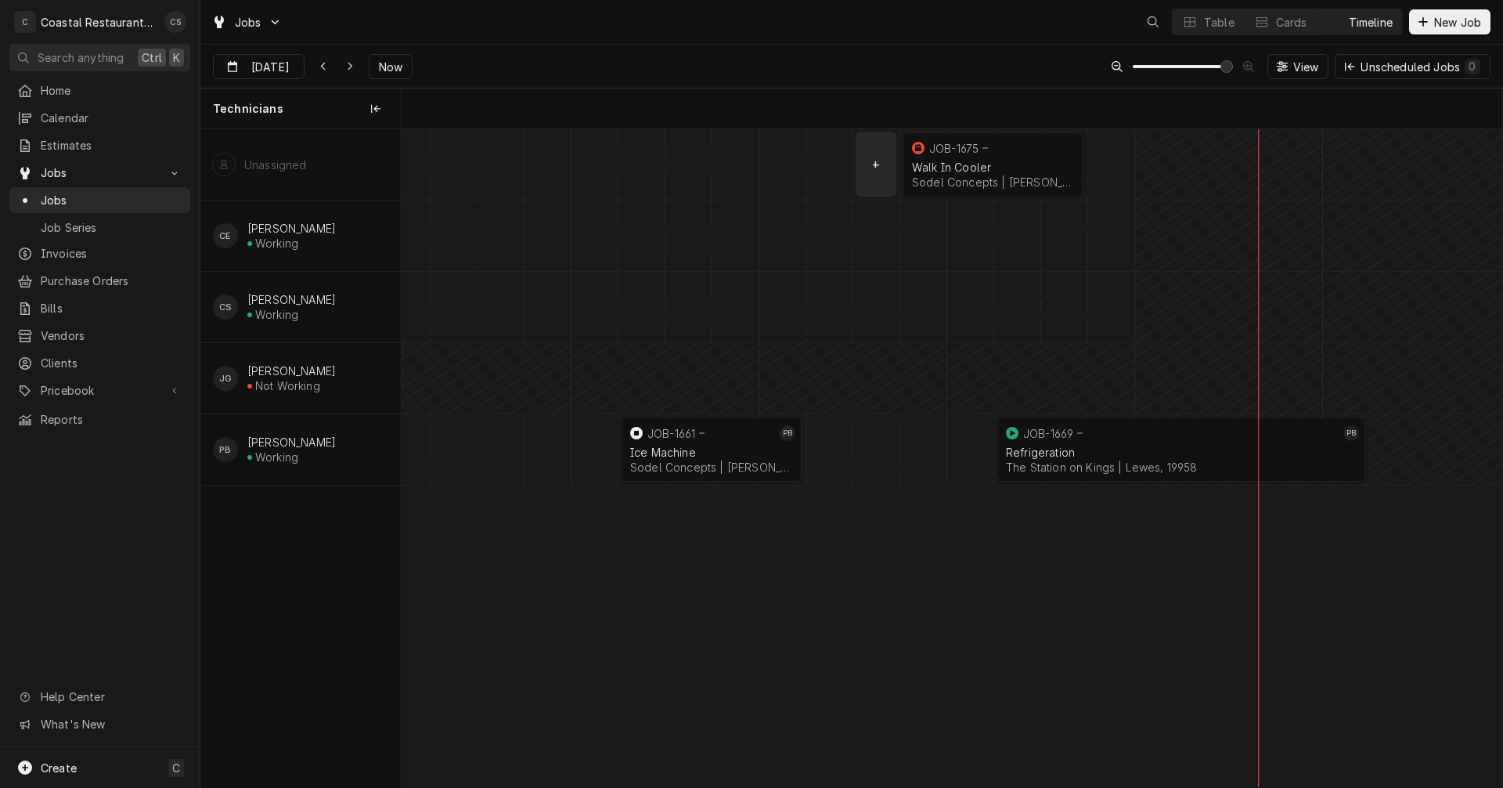
scroll to position [0, 21819]
click at [965, 161] on div "Walk In Cooler" at bounding box center [993, 167] width 162 height 13
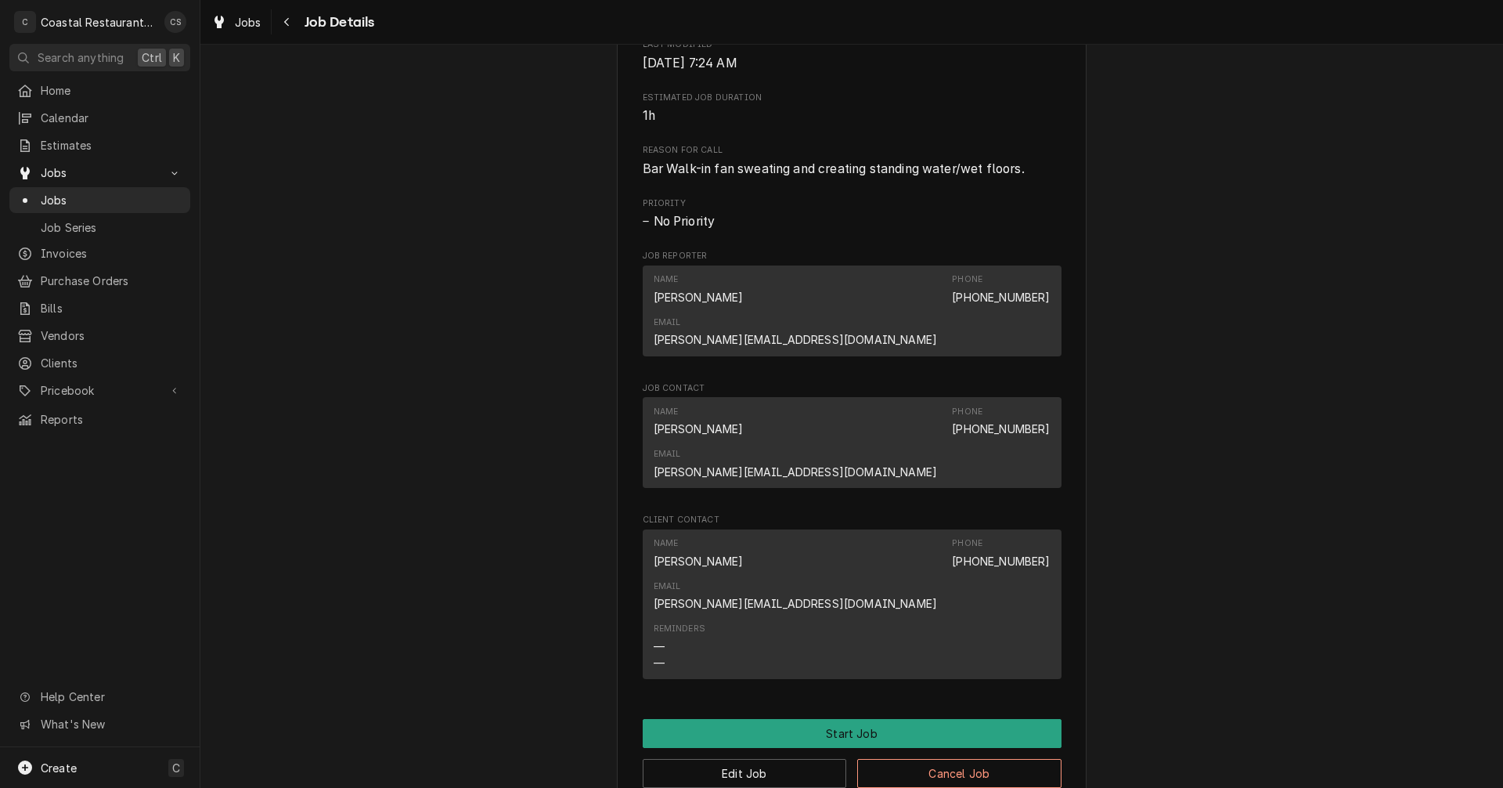
scroll to position [806, 0]
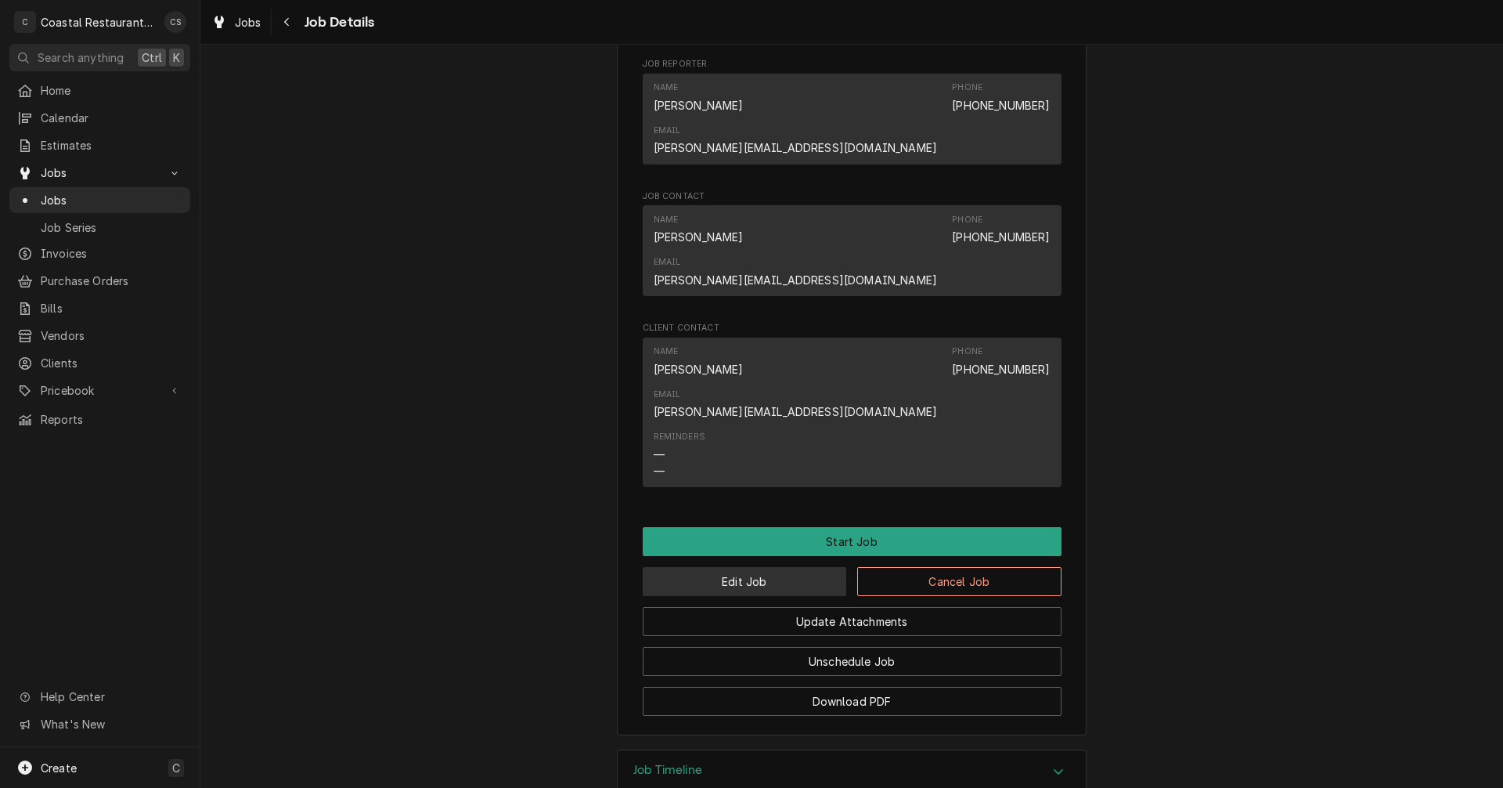
click at [769, 567] on button "Edit Job" at bounding box center [745, 581] width 204 height 29
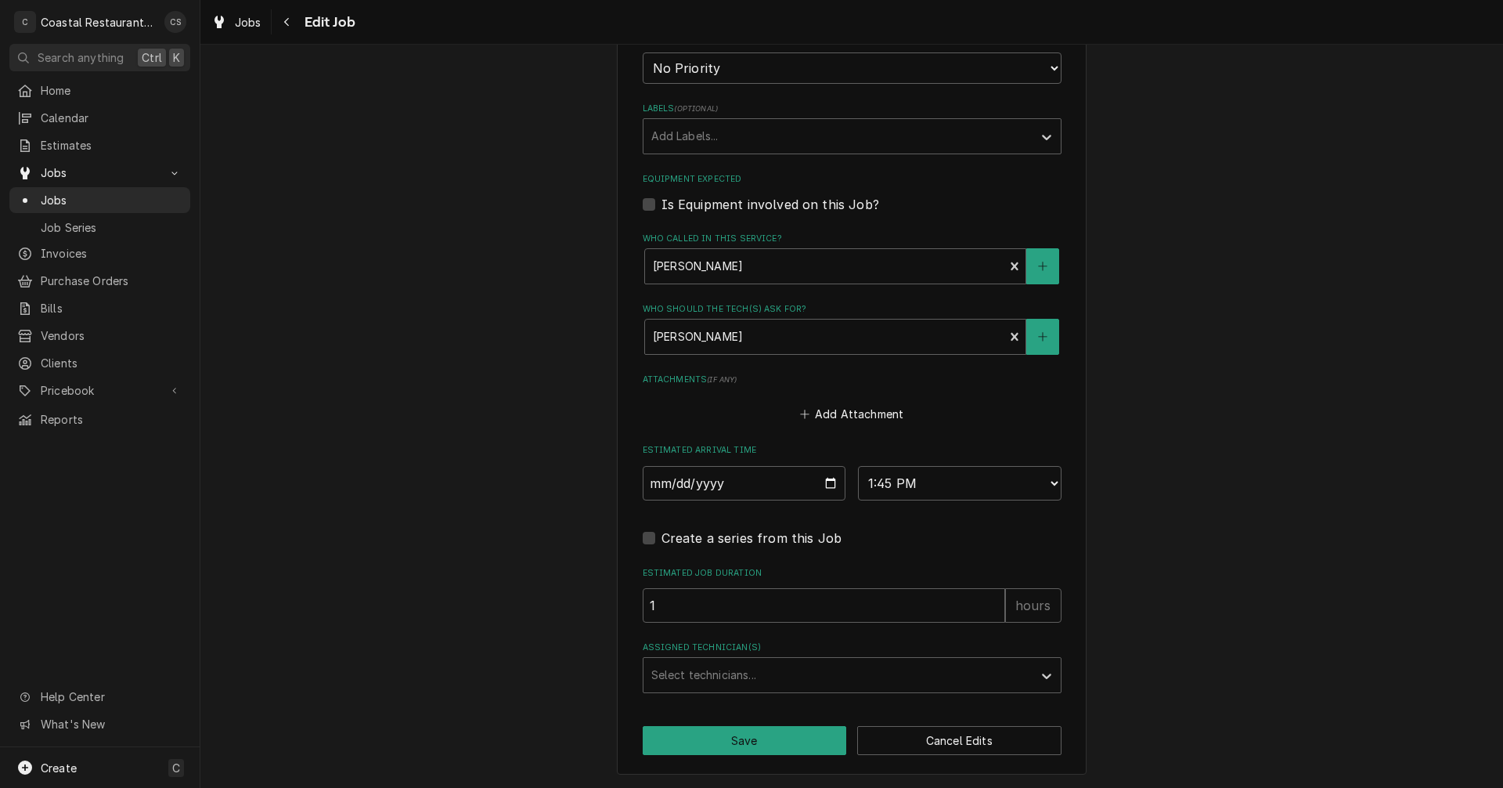
scroll to position [901, 0]
click at [825, 482] on input "2025-09-22" at bounding box center [745, 482] width 204 height 34
type textarea "x"
type input "2025-09-24"
click at [696, 676] on div "Assigned Technician(s)" at bounding box center [839, 674] width 374 height 28
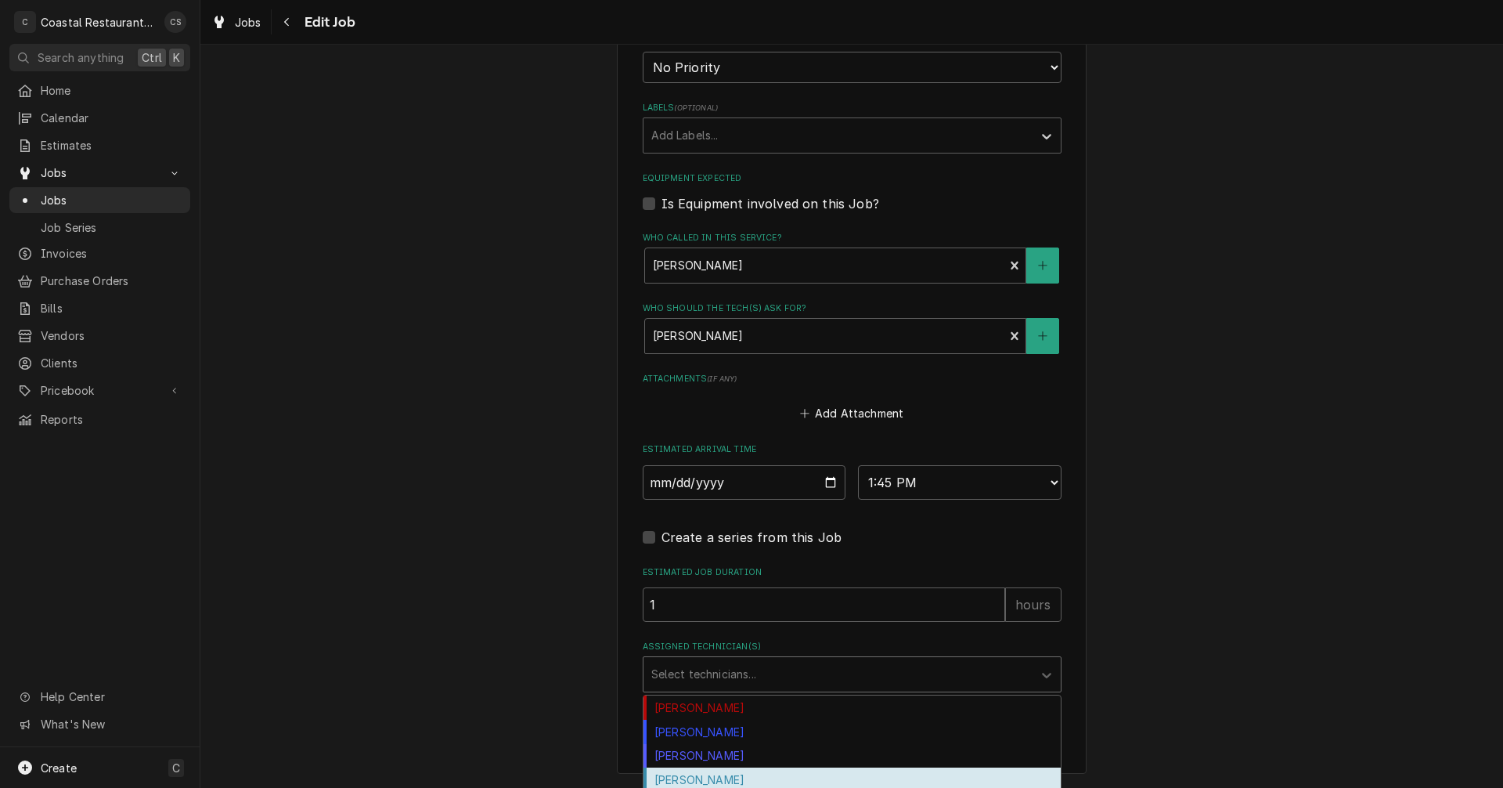
click at [689, 783] on div "[PERSON_NAME]" at bounding box center [852, 779] width 417 height 24
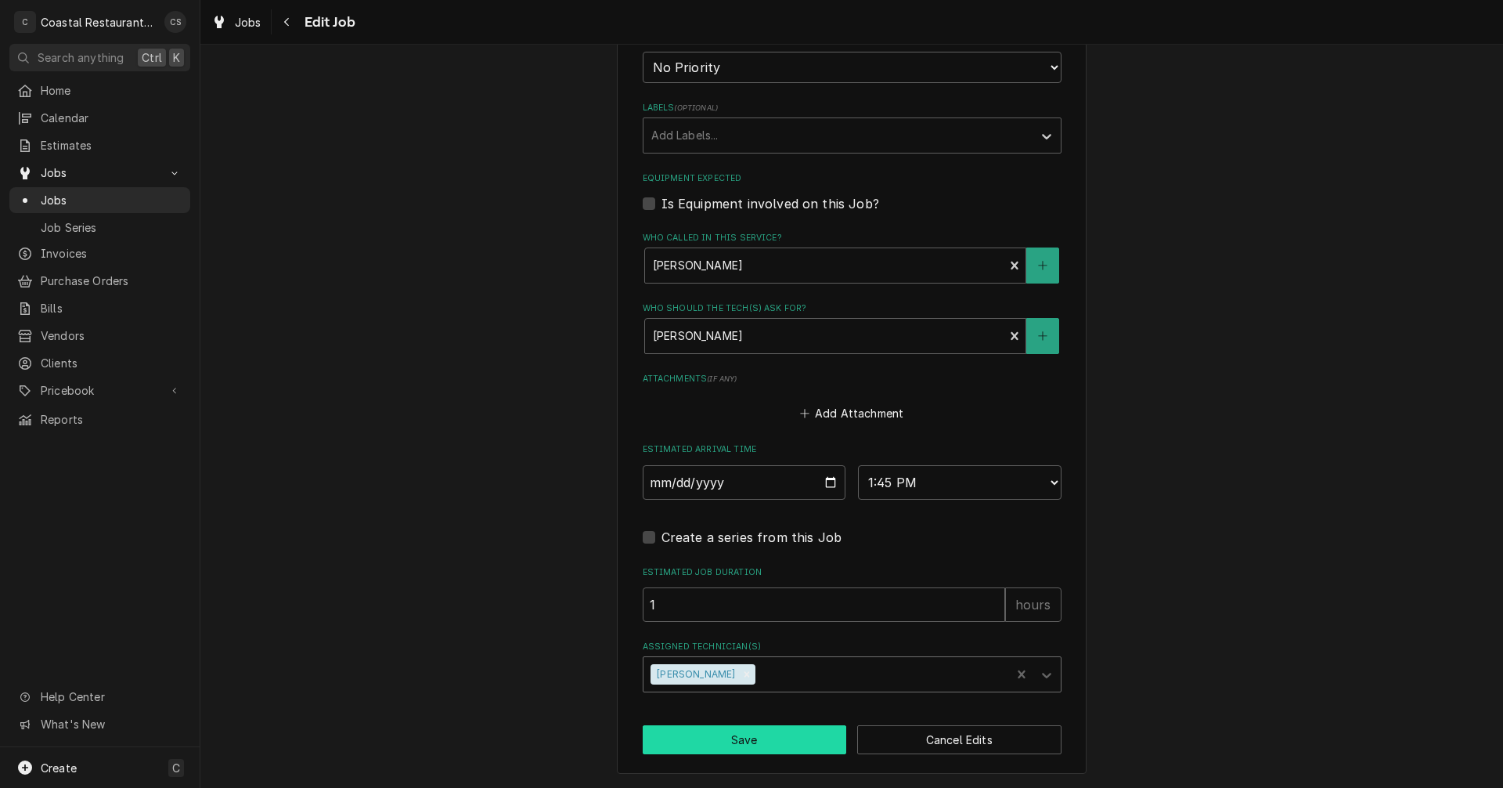
type textarea "x"
click at [891, 478] on select "AM / PM 6:00 AM 6:15 AM 6:30 AM 6:45 AM 7:00 AM 7:15 AM 7:30 AM 7:45 AM 8:00 AM…" at bounding box center [960, 482] width 204 height 34
select select "08:30:00"
click at [858, 465] on select "AM / PM 6:00 AM 6:15 AM 6:30 AM 6:45 AM 7:00 AM 7:15 AM 7:30 AM 7:45 AM 8:00 AM…" at bounding box center [960, 482] width 204 height 34
click at [759, 738] on button "Save" at bounding box center [745, 739] width 204 height 29
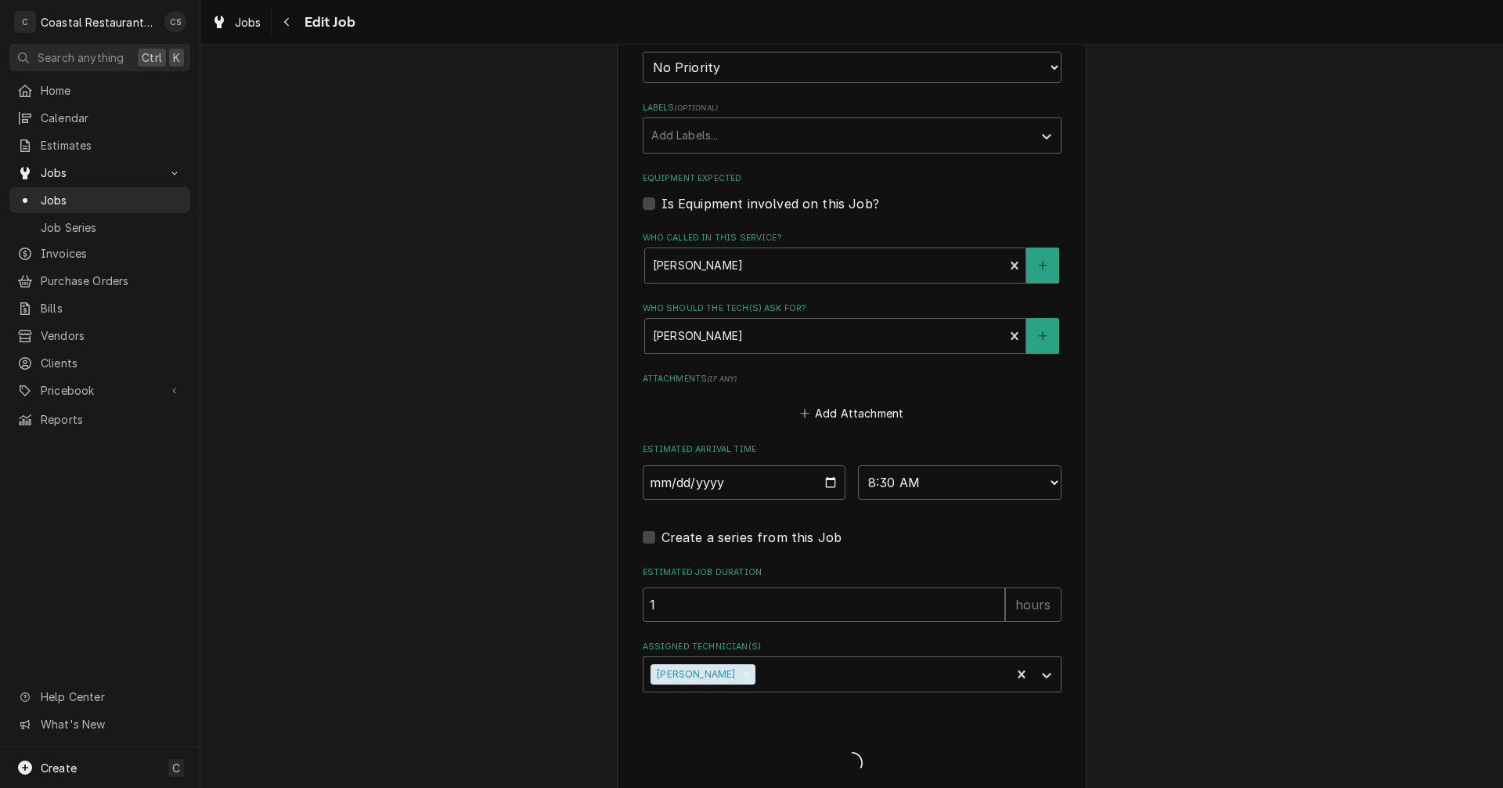
type textarea "x"
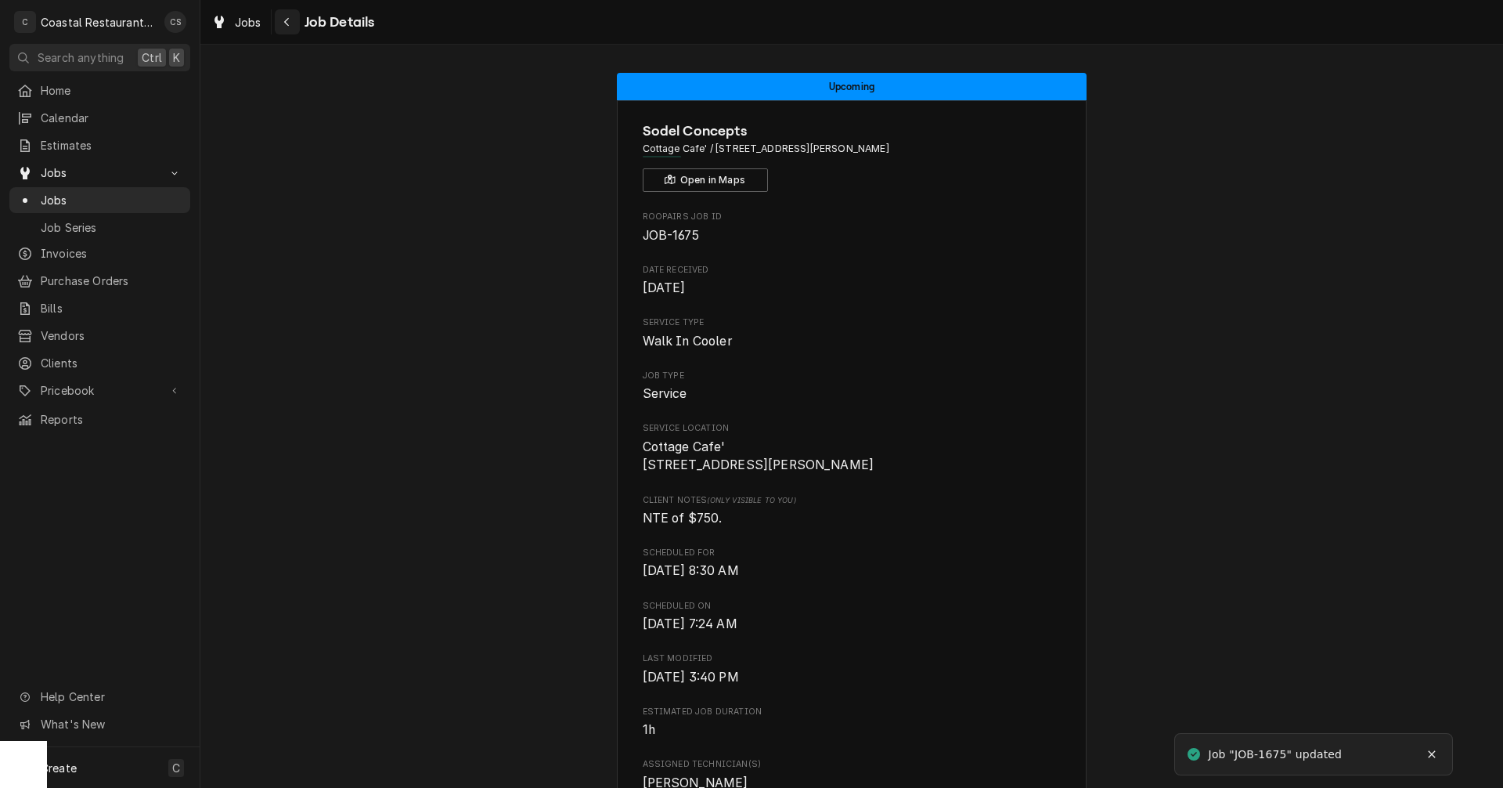
click at [287, 21] on icon "Navigate back" at bounding box center [286, 21] width 7 height 11
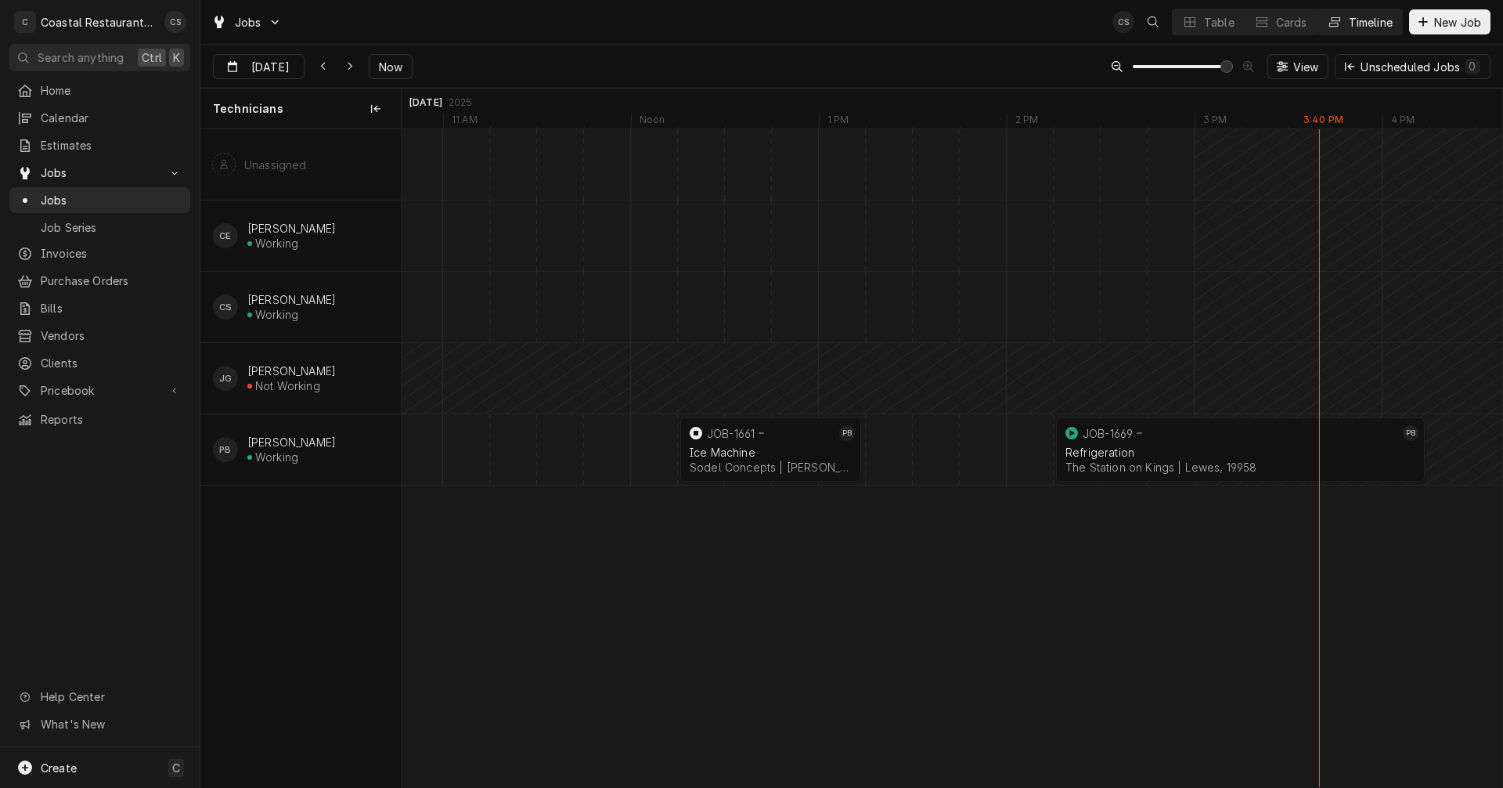
scroll to position [0, 21760]
click at [348, 63] on icon "Dynamic Content Wrapper" at bounding box center [350, 66] width 7 height 11
type input "Sep 23"
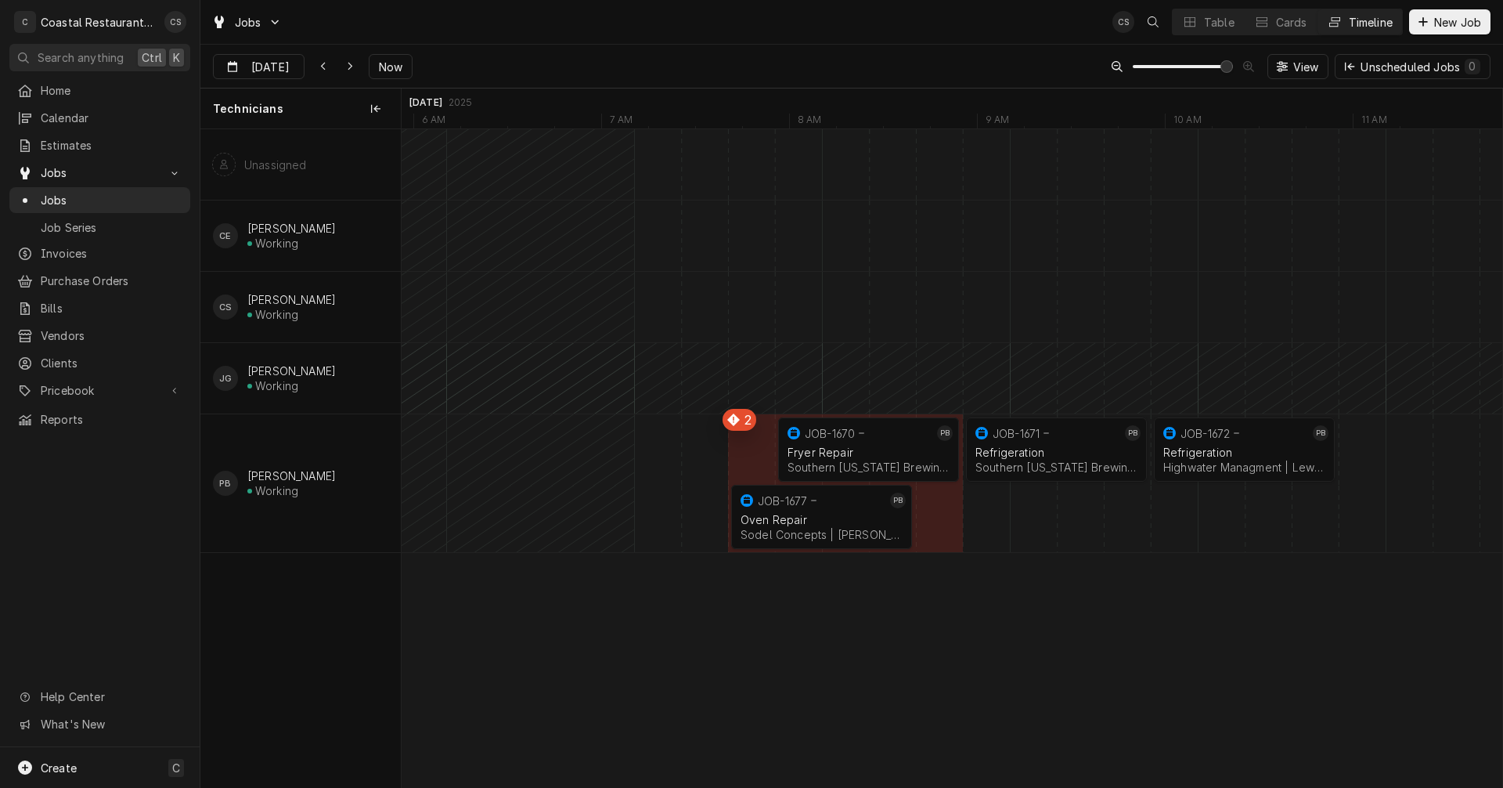
scroll to position [0, 25359]
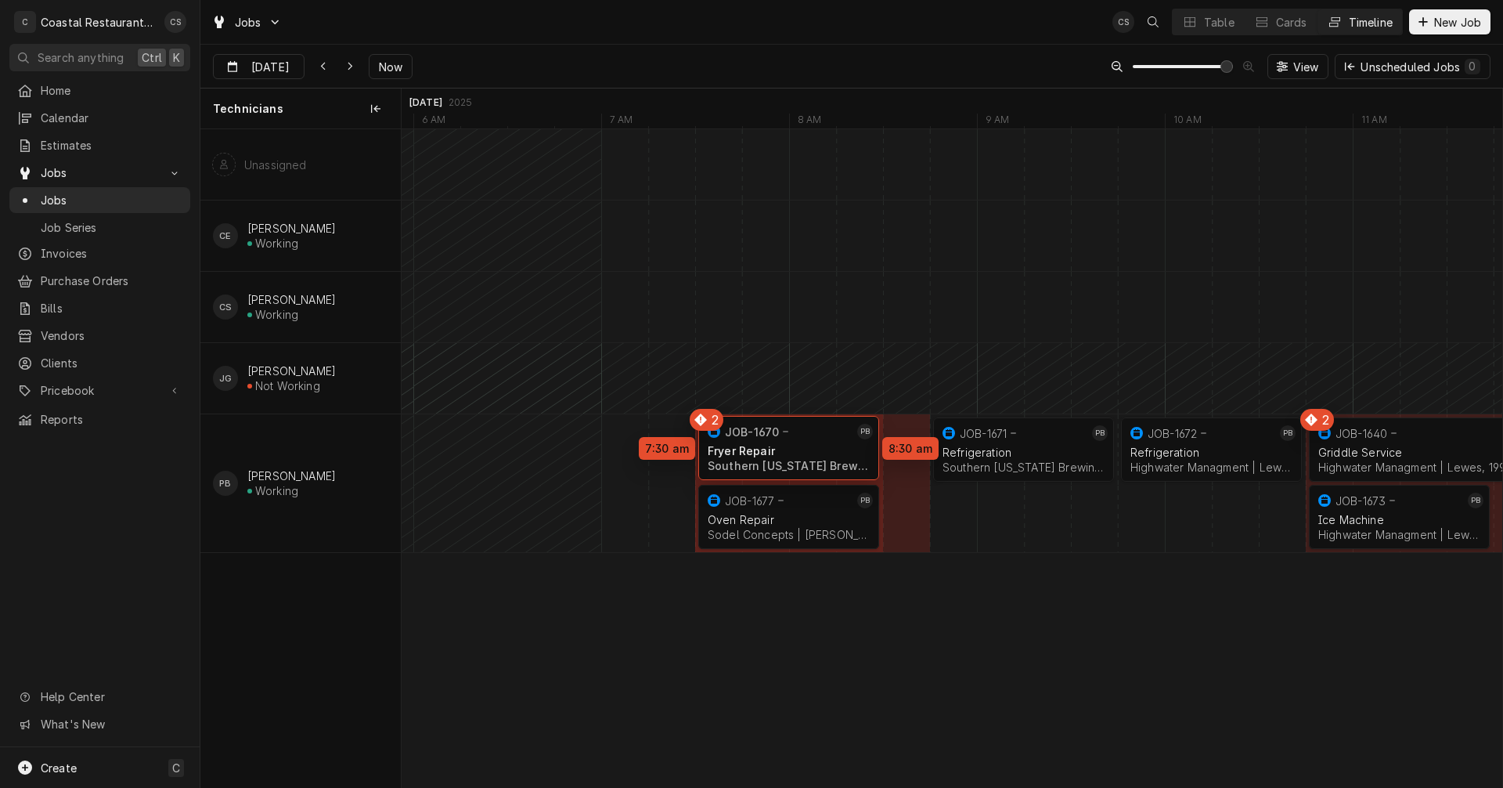
drag, startPoint x: 800, startPoint y: 443, endPoint x: 763, endPoint y: 442, distance: 36.8
click at [763, 442] on div "7:30 AM 8:30 AM JOB-1670 PB Fryer Repair Southern Delaware Brewing Company | Re…" at bounding box center [952, 458] width 1101 height 658
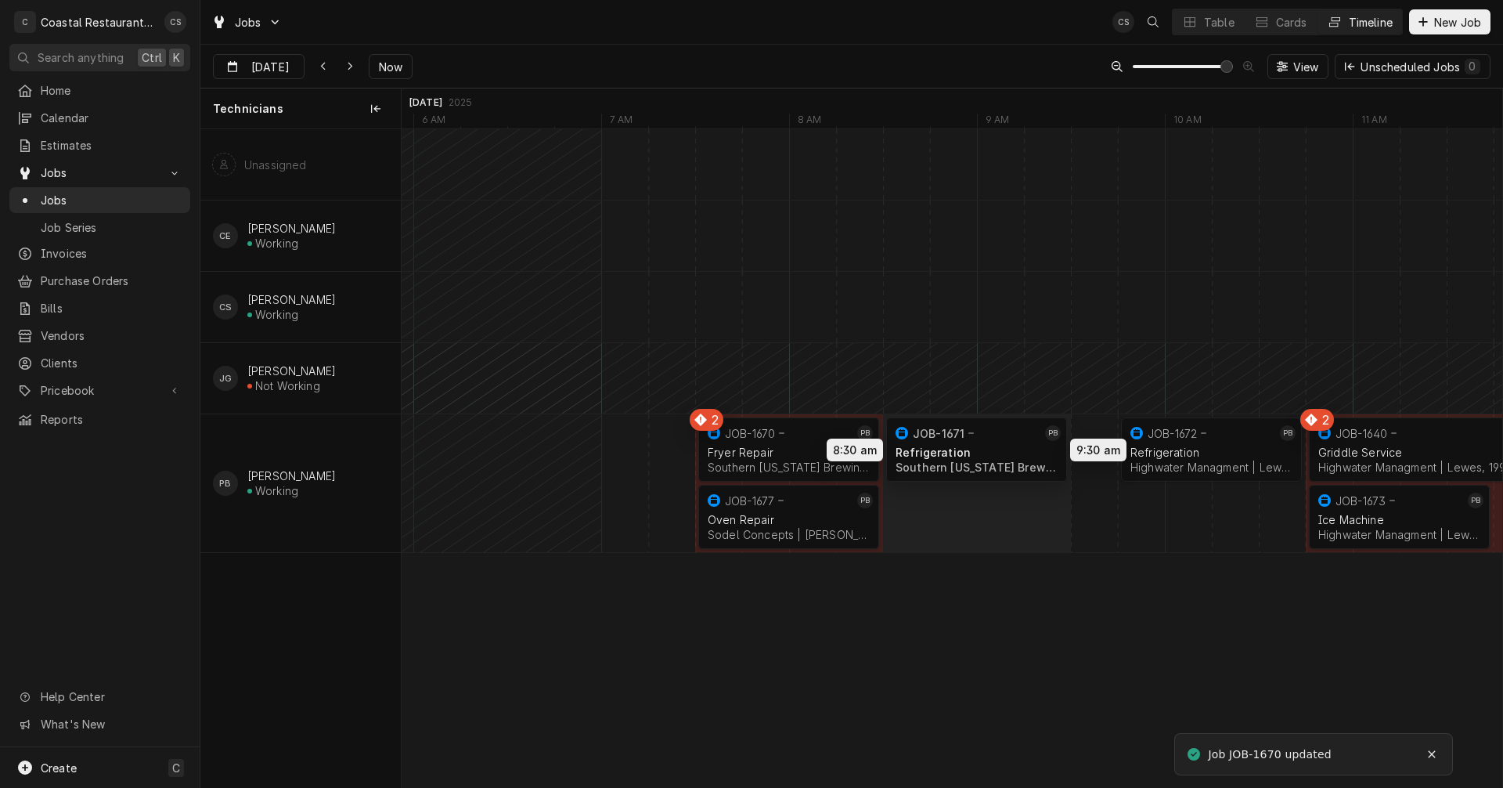
drag, startPoint x: 993, startPoint y: 443, endPoint x: 940, endPoint y: 443, distance: 53.2
click at [940, 443] on div "7:30 AM 8:30 AM JOB-1670 PB Fryer Repair Southern Delaware Brewing Company | Re…" at bounding box center [952, 458] width 1101 height 658
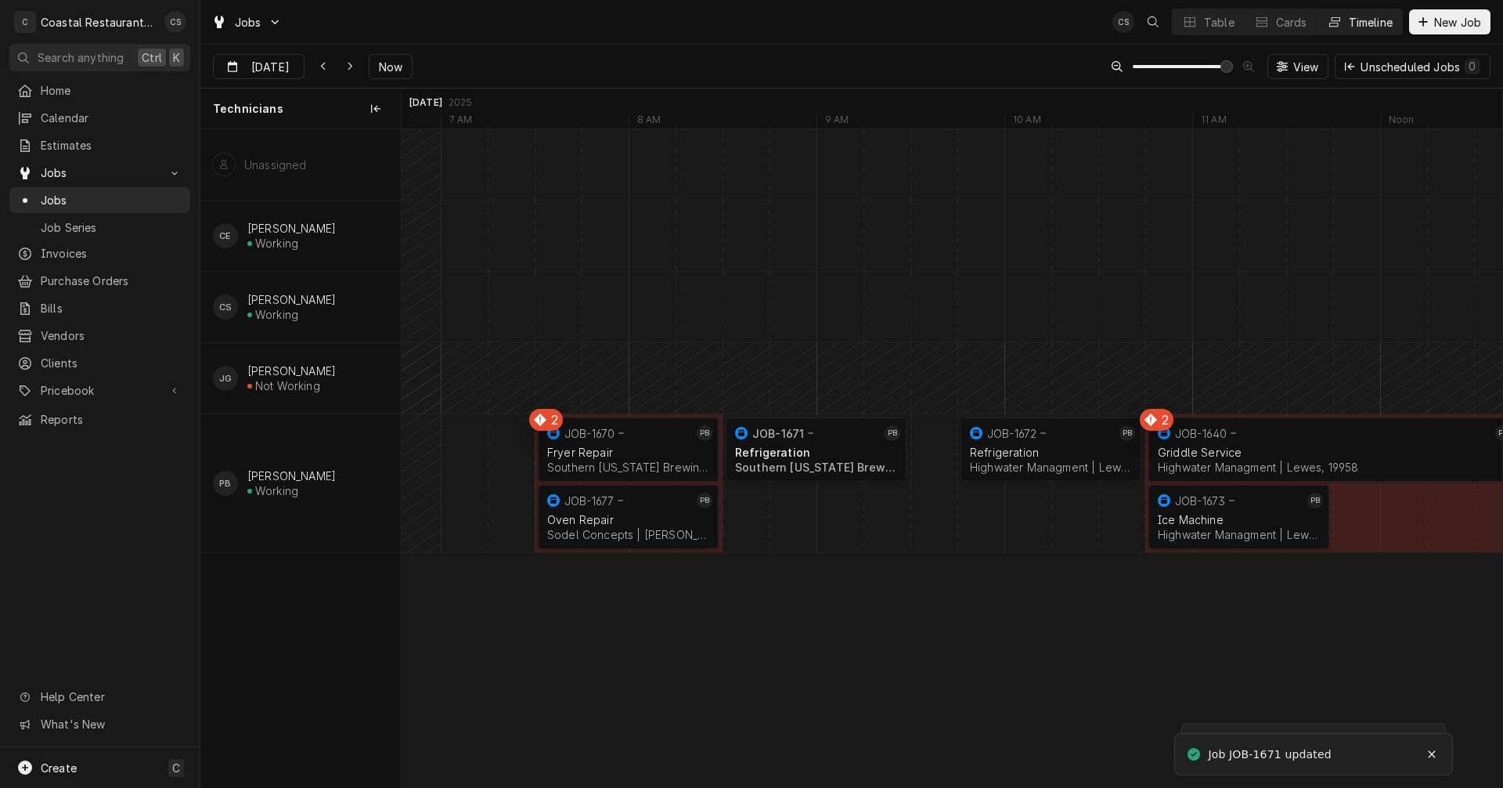
scroll to position [0, 0]
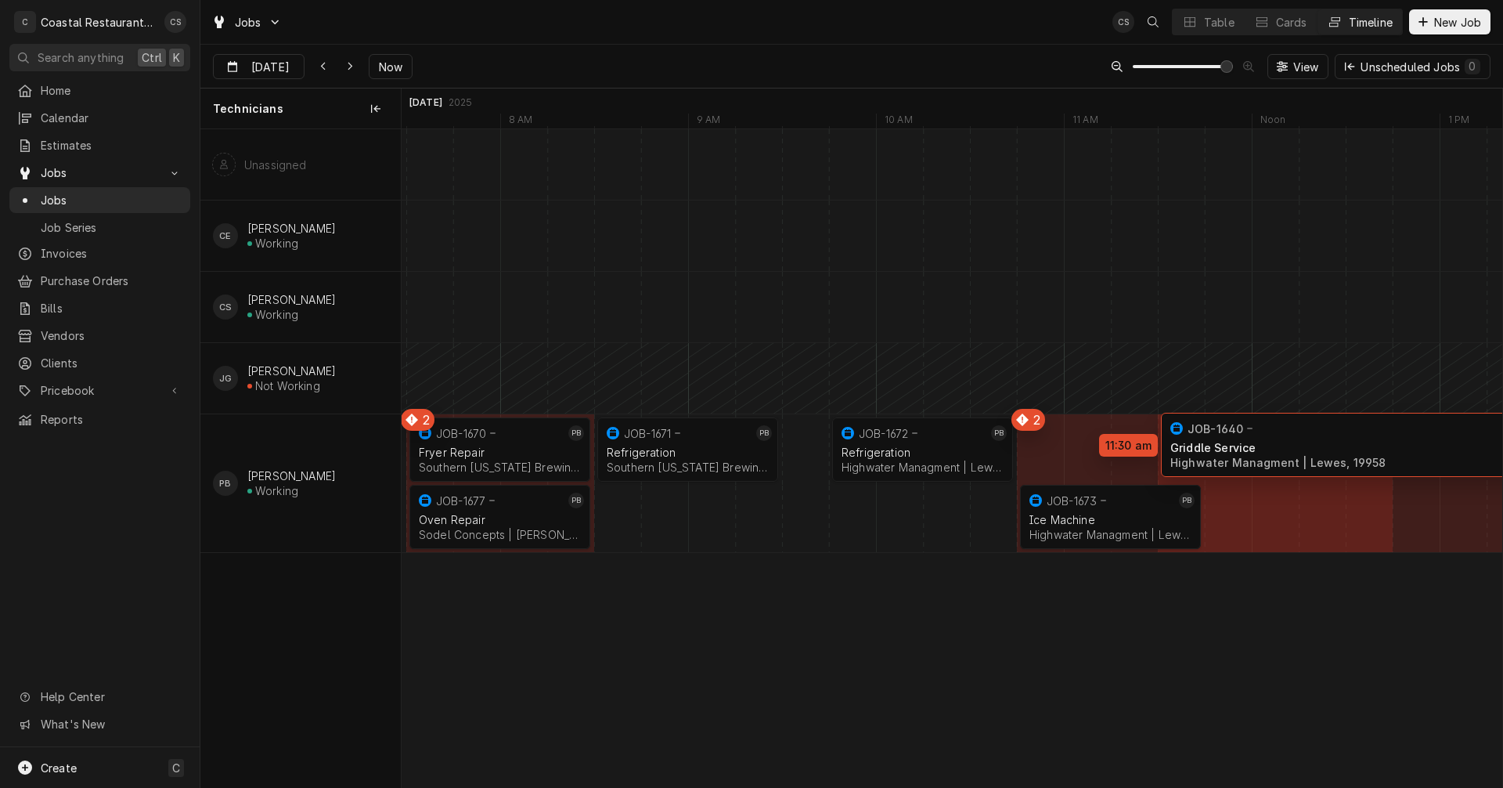
drag, startPoint x: 1165, startPoint y: 456, endPoint x: 1298, endPoint y: 451, distance: 133.2
click at [1298, 451] on div "7:30 AM 8:30 AM JOB-1677 PB Oven Repair Sodel Concepts | Bethany Beach, 19930 1…" at bounding box center [952, 458] width 1101 height 658
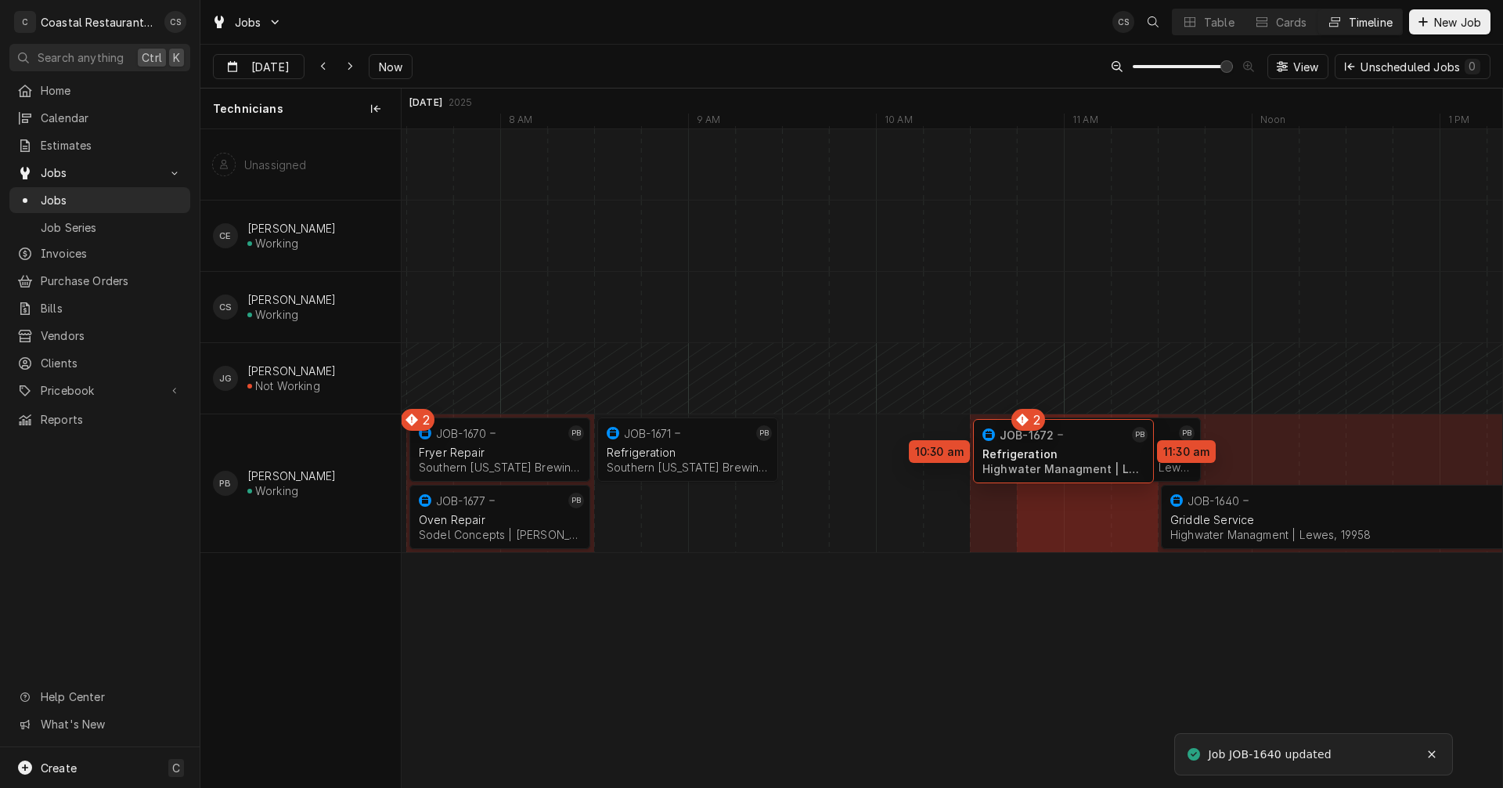
drag, startPoint x: 905, startPoint y: 439, endPoint x: 1067, endPoint y: 441, distance: 161.3
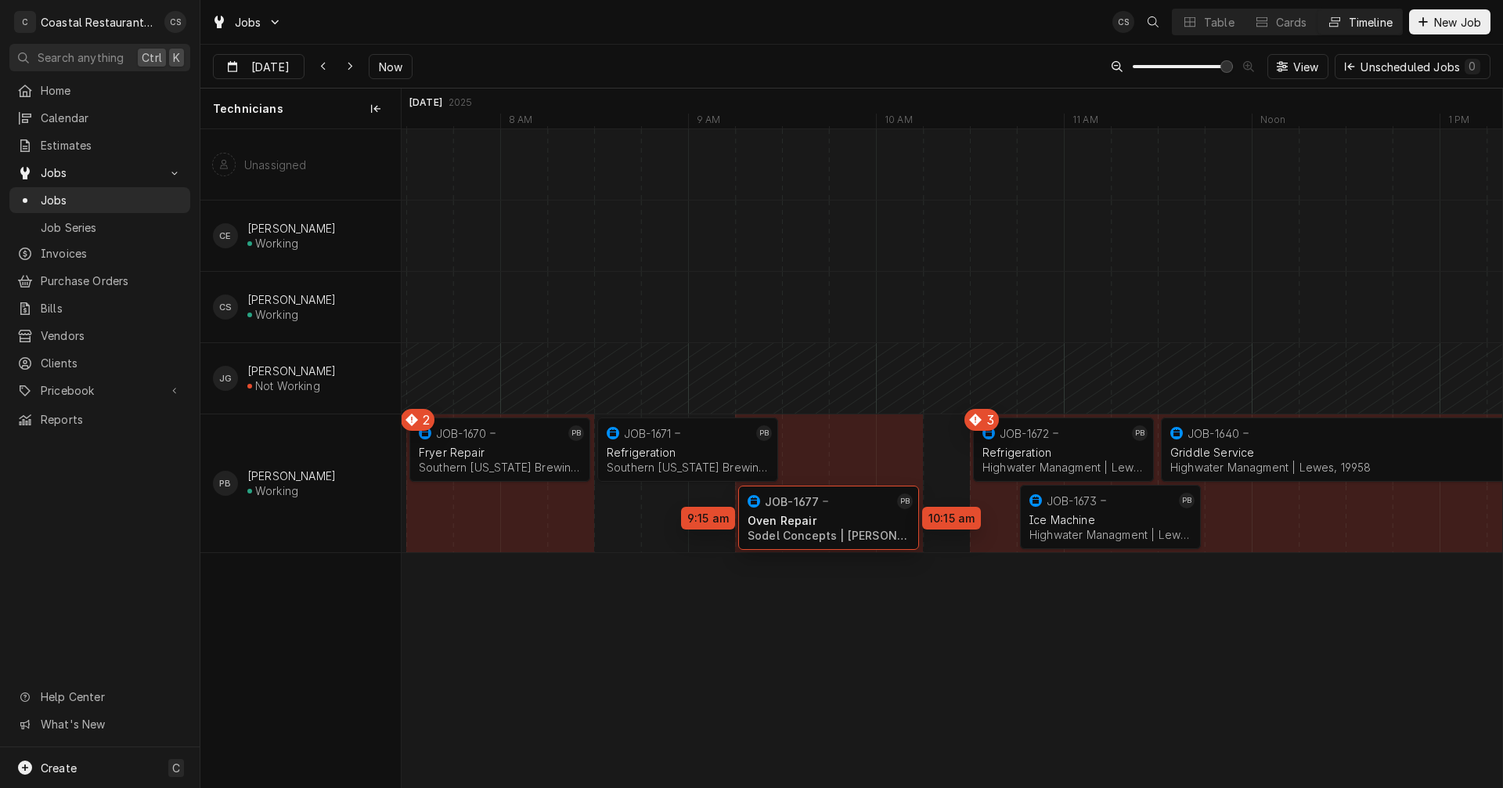
drag, startPoint x: 502, startPoint y: 520, endPoint x: 826, endPoint y: 521, distance: 324.2
click at [826, 521] on div "3 9:15 AM 10:15 AM JOB-1677 PB Oven Repair Sodel Concepts | Bethany Beach, 1993…" at bounding box center [952, 458] width 1101 height 658
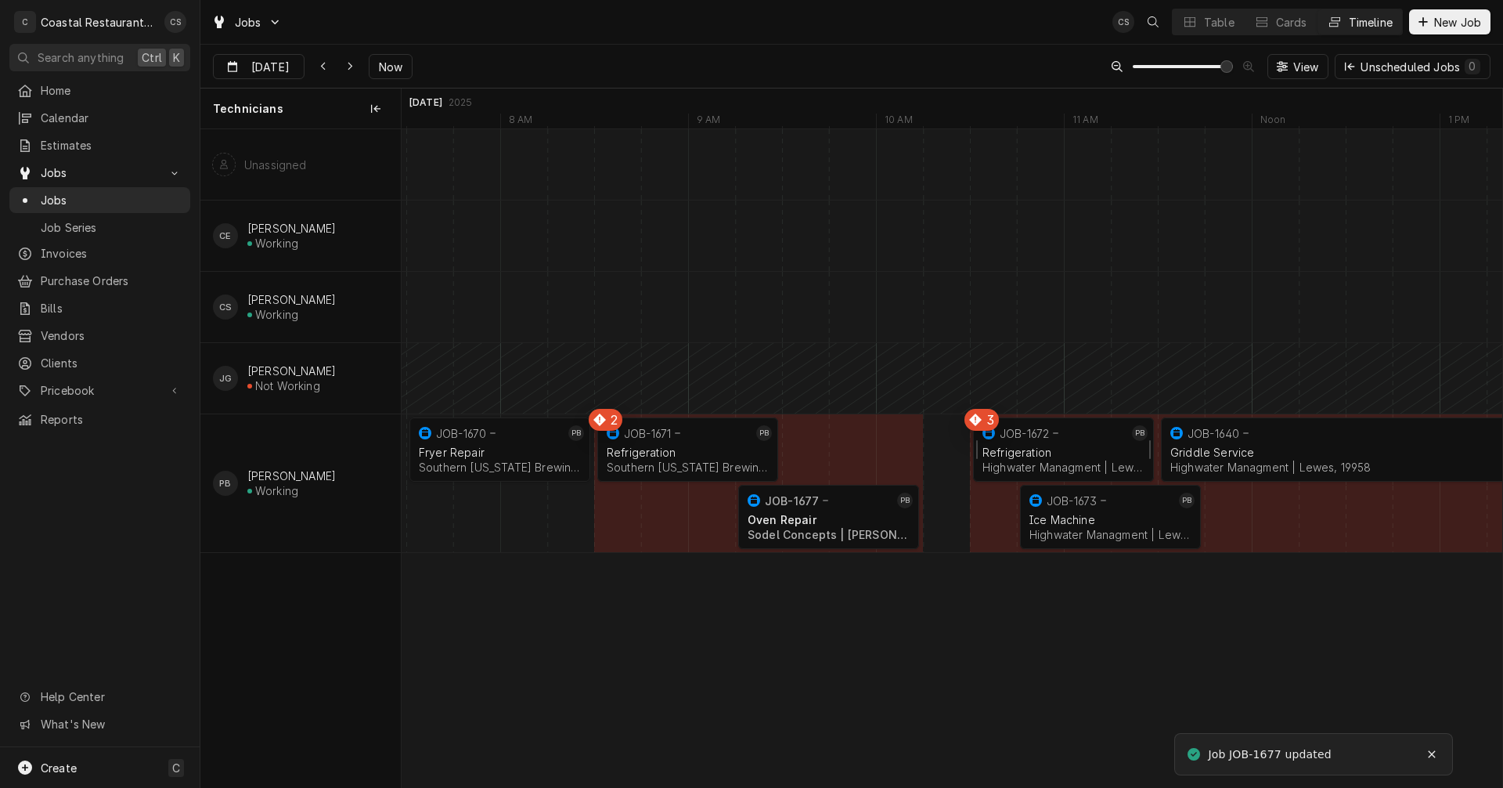
click at [1027, 444] on div "Refrigeration Highwater Managment | Lewes, 19958" at bounding box center [1064, 459] width 168 height 34
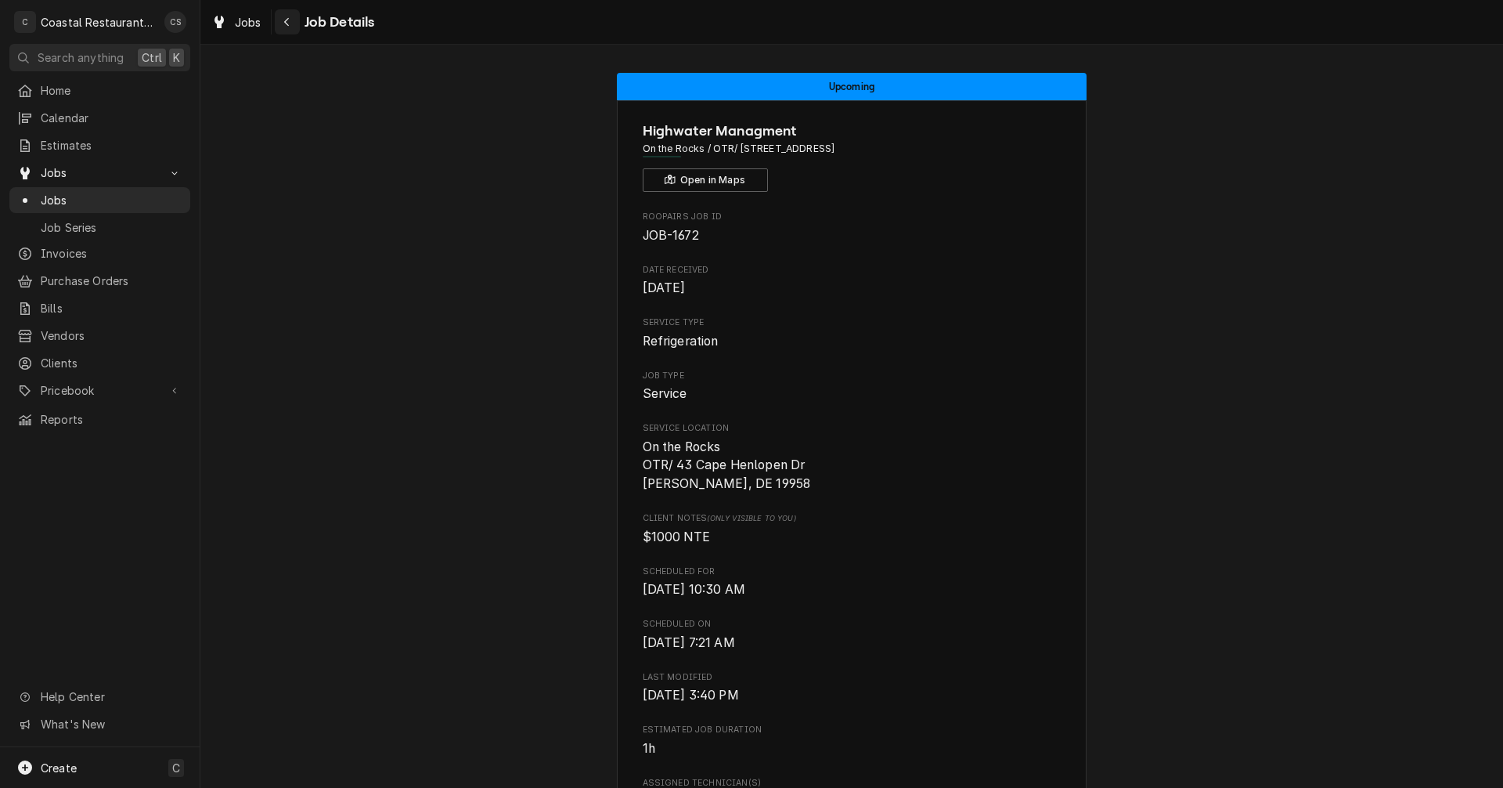
click at [286, 20] on icon "Navigate back" at bounding box center [286, 22] width 5 height 9
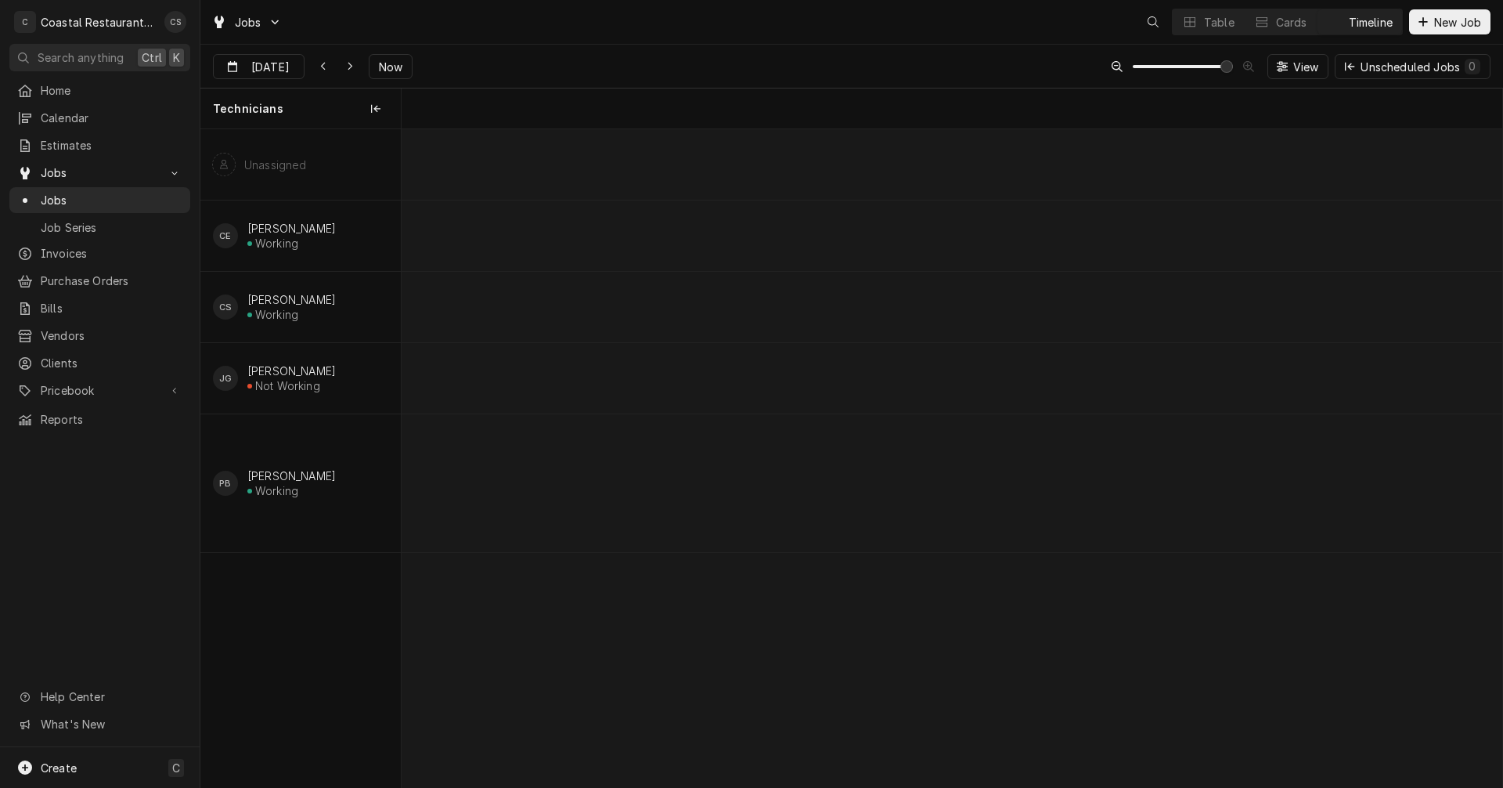
scroll to position [0, 21843]
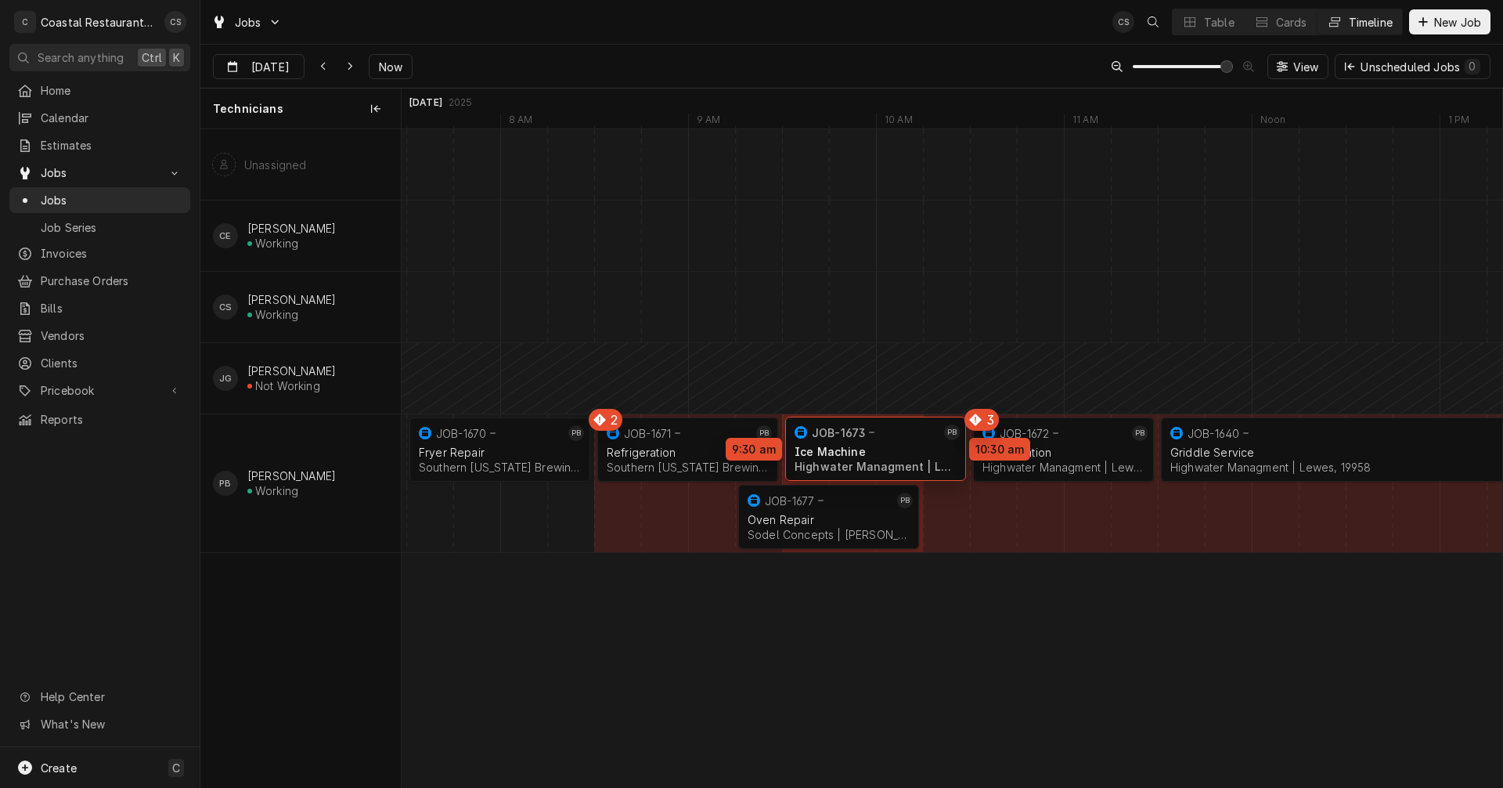
drag, startPoint x: 1087, startPoint y: 512, endPoint x: 855, endPoint y: 444, distance: 241.6
click at [855, 444] on div "7:30 AM 8:30 AM JOB-1670 PB Fryer Repair Southern Delaware Brewing Company | Re…" at bounding box center [952, 458] width 1101 height 658
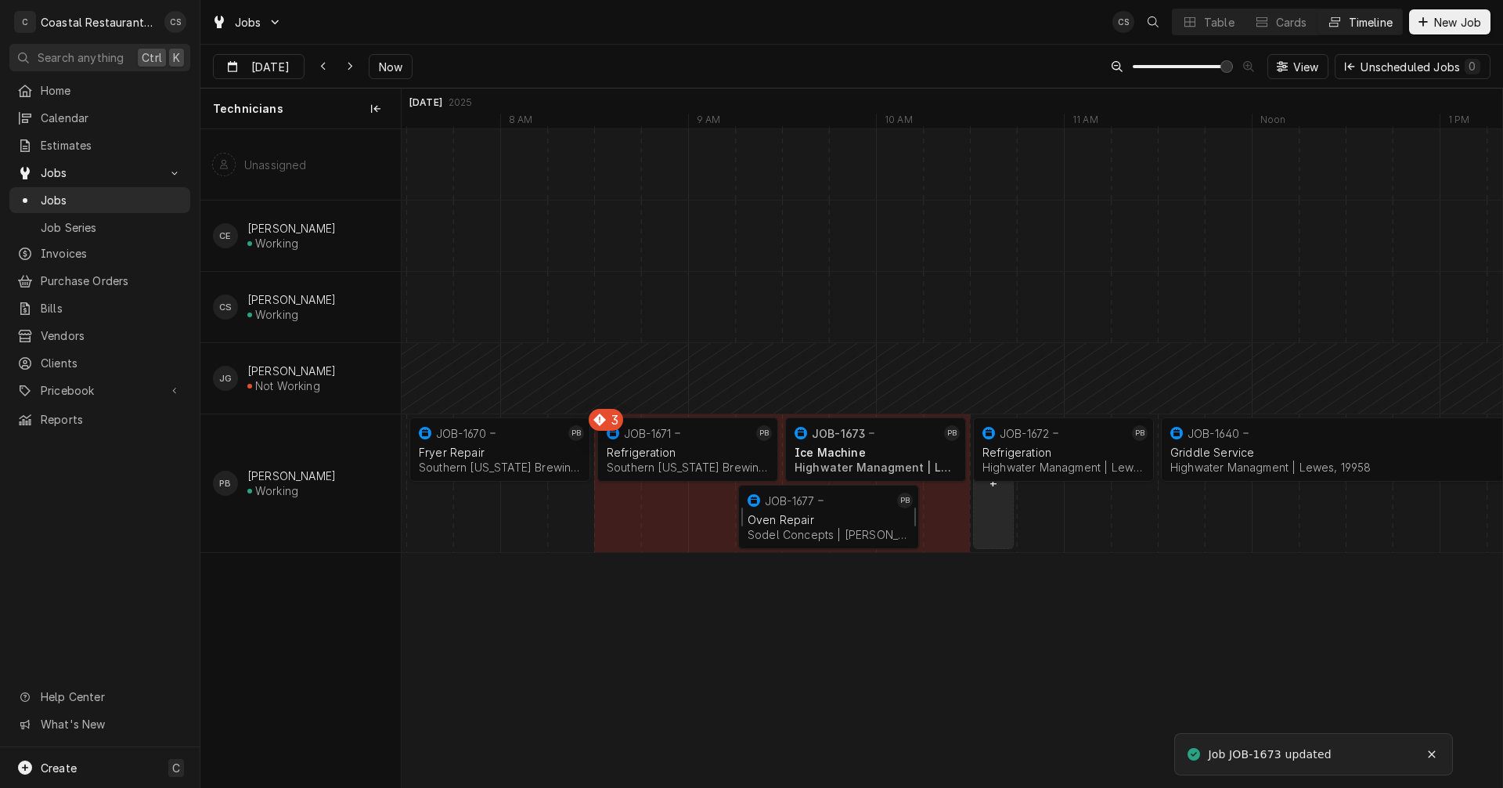
click at [850, 518] on div "Oven Repair" at bounding box center [829, 519] width 162 height 13
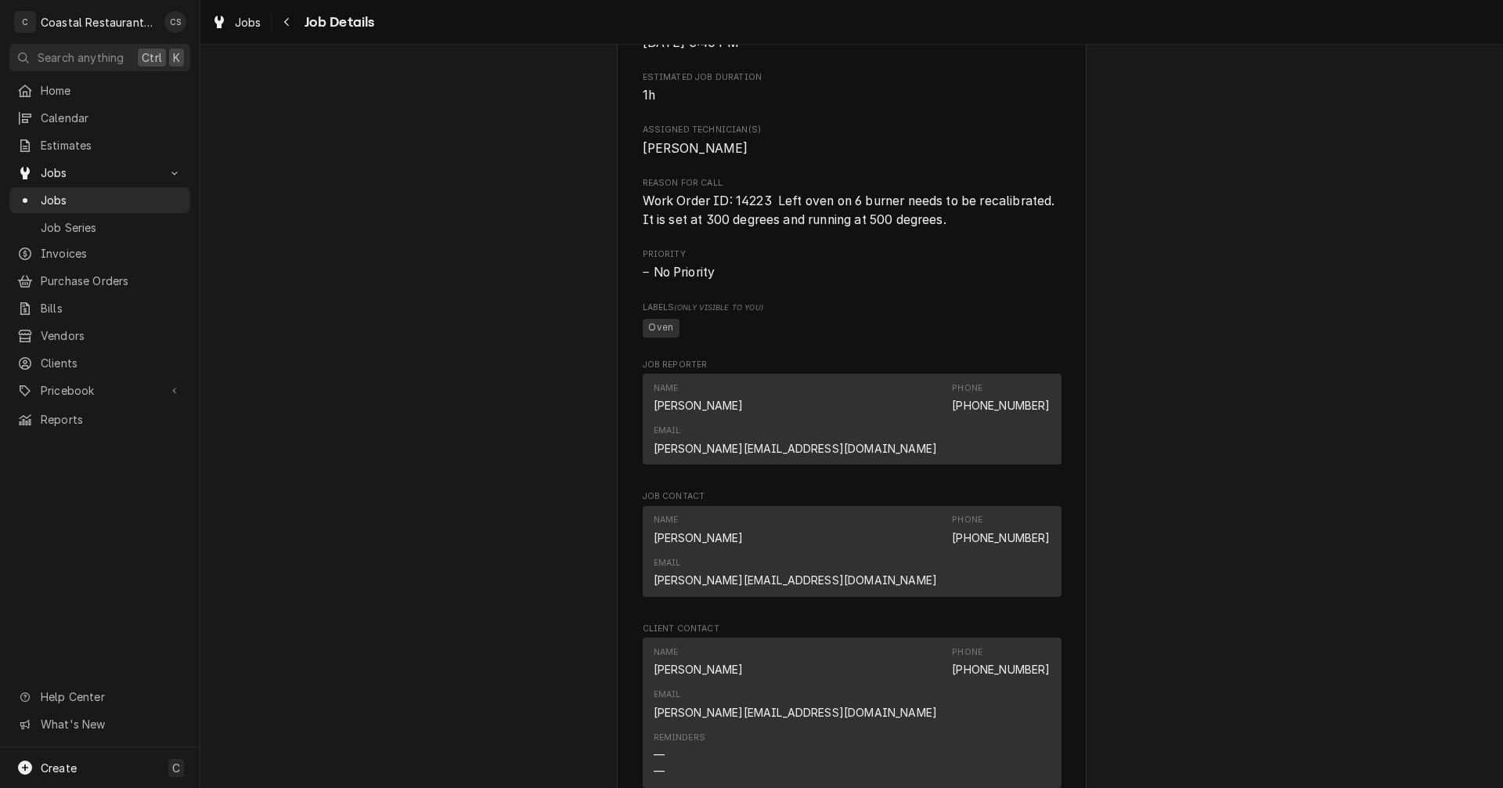
scroll to position [861, 0]
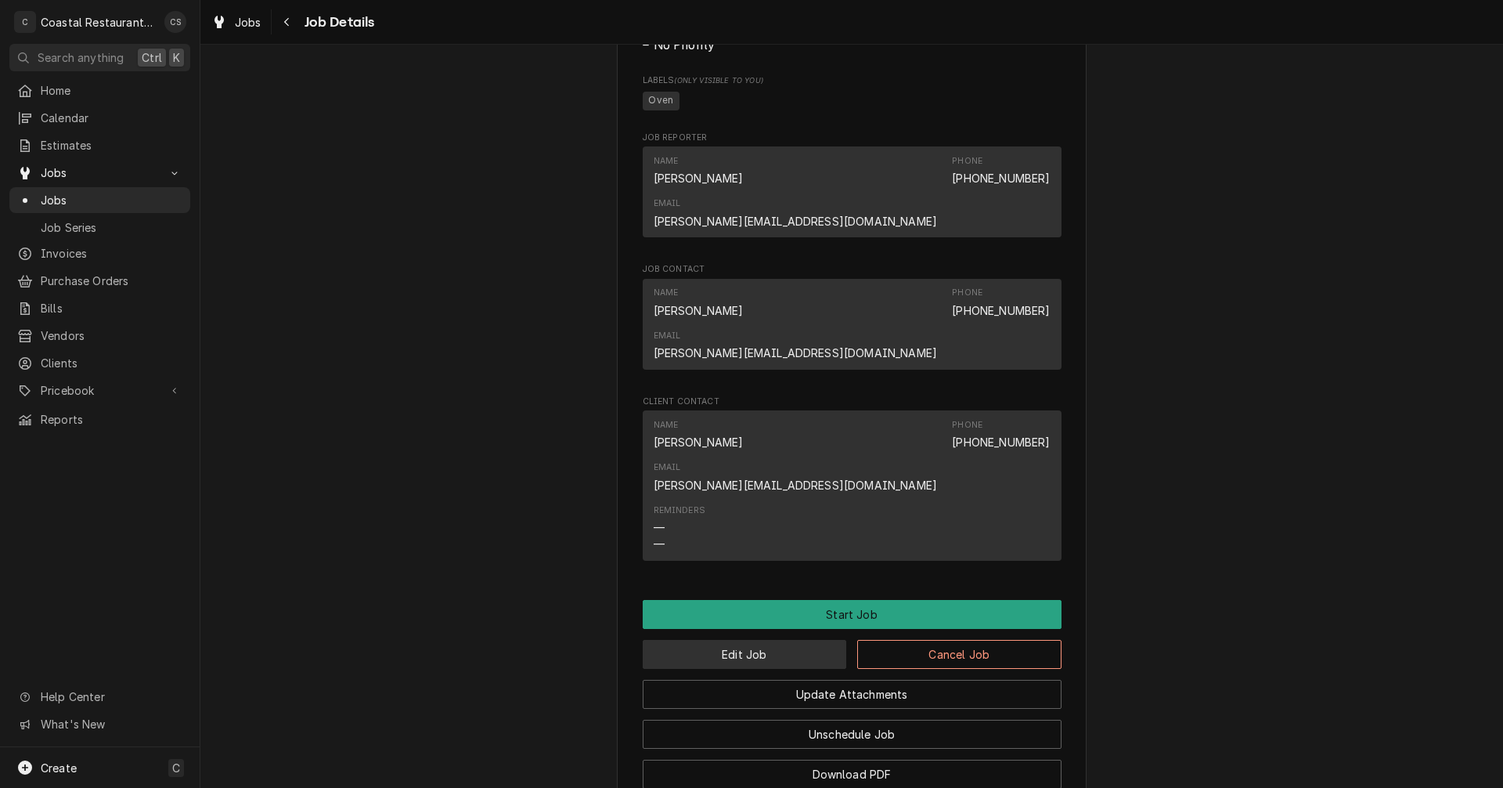
click at [764, 640] on button "Edit Job" at bounding box center [745, 654] width 204 height 29
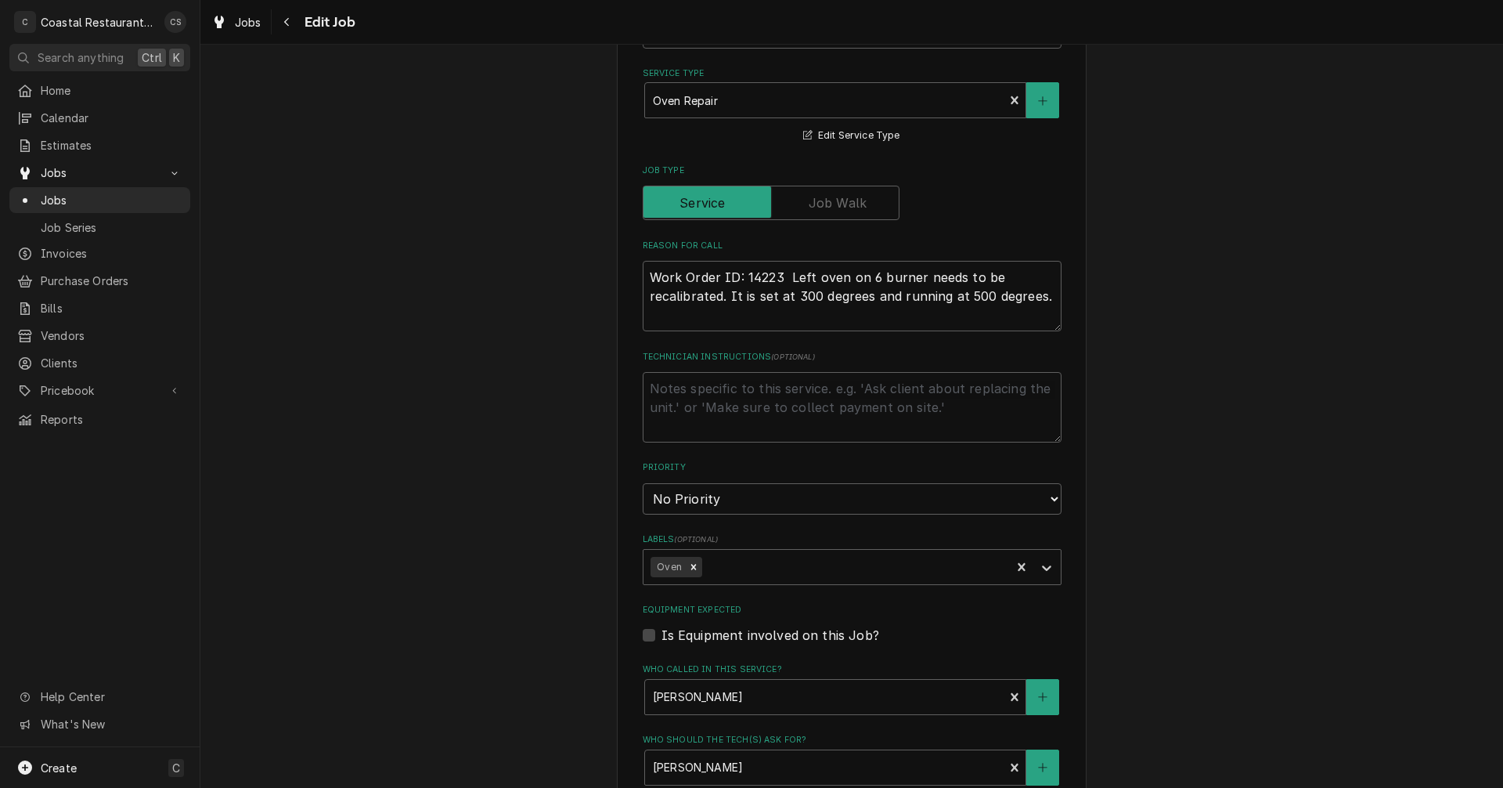
scroll to position [783, 0]
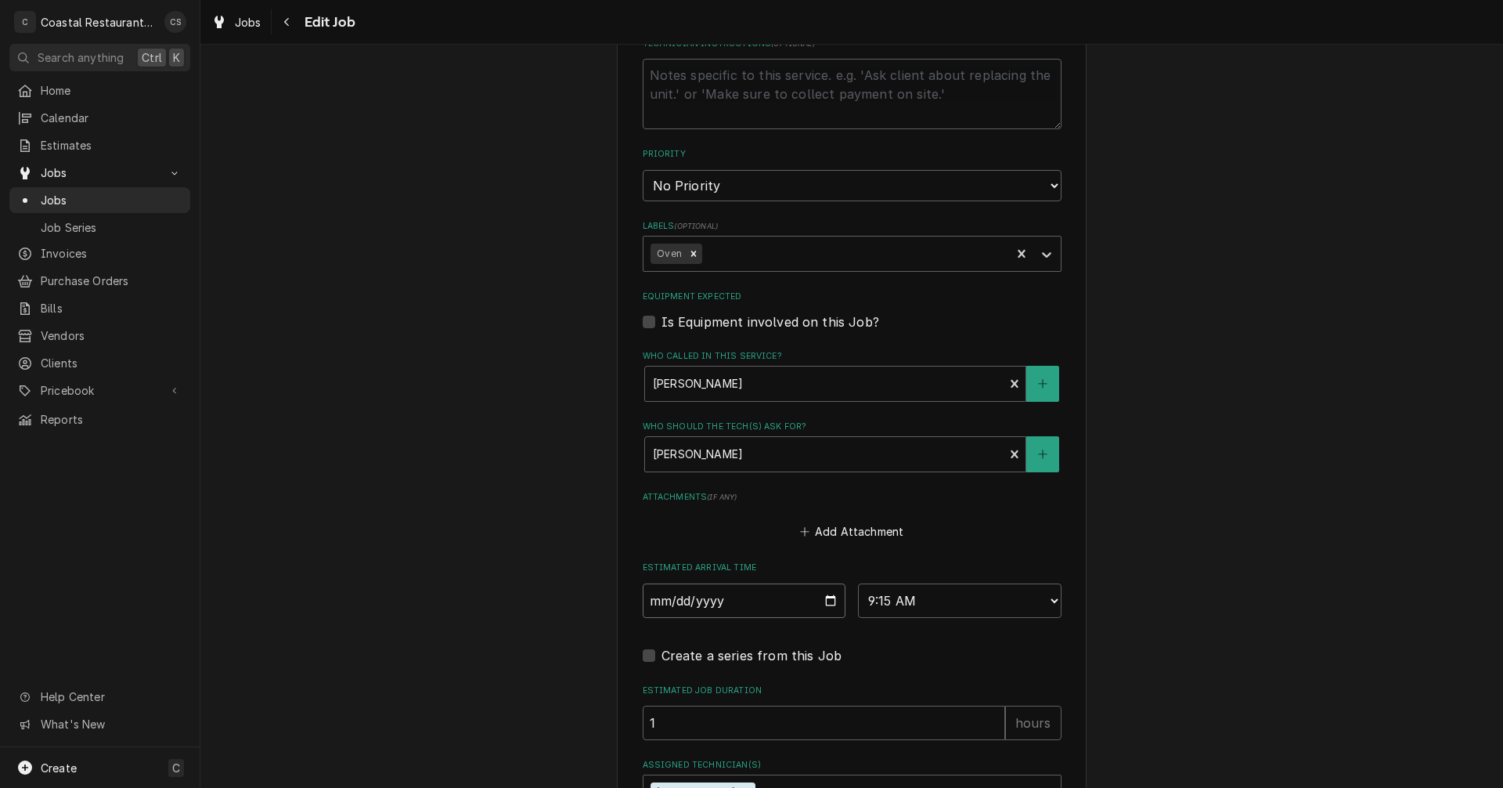
click at [826, 600] on input "[DATE]" at bounding box center [745, 600] width 204 height 34
type textarea "x"
type input "[DATE]"
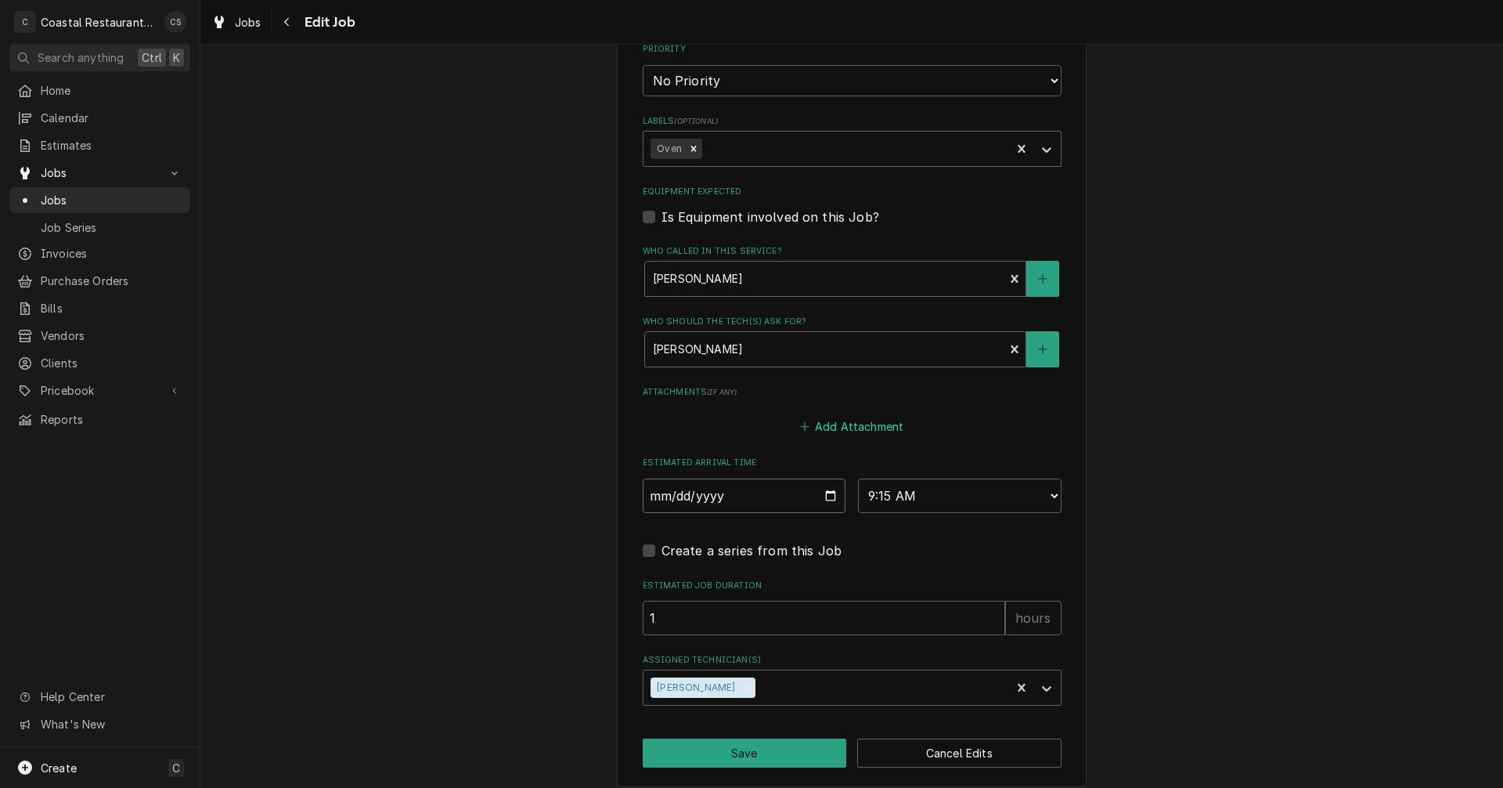
type textarea "x"
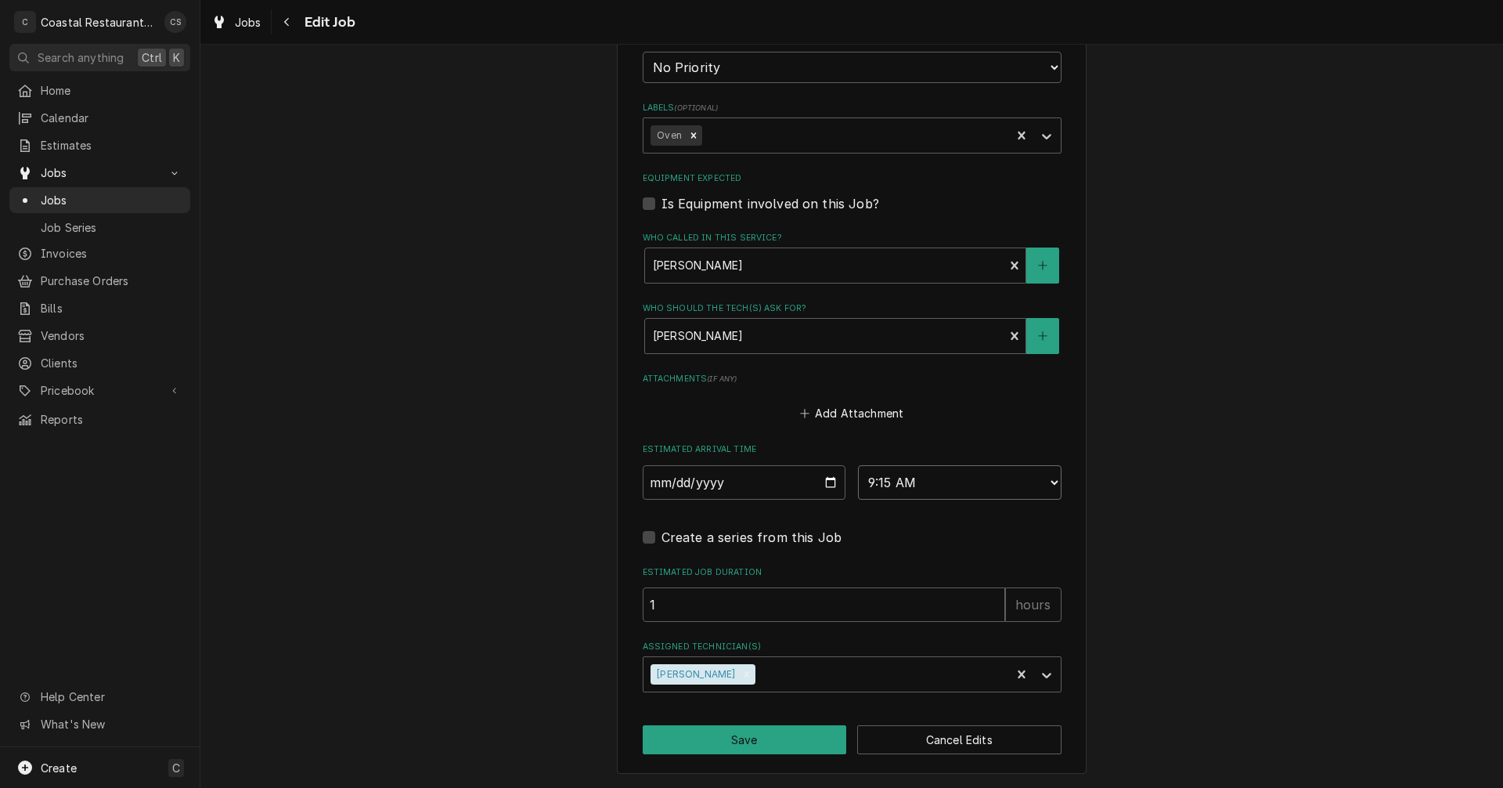
click at [917, 478] on select "AM / PM 6:00 AM 6:15 AM 6:30 AM 6:45 AM 7:00 AM 7:15 AM 7:30 AM 7:45 AM 8:00 AM…" at bounding box center [960, 482] width 204 height 34
select select "09:30:00"
click at [858, 465] on select "AM / PM 6:00 AM 6:15 AM 6:30 AM 6:45 AM 7:00 AM 7:15 AM 7:30 AM 7:45 AM 8:00 AM…" at bounding box center [960, 482] width 204 height 34
click at [750, 743] on button "Save" at bounding box center [745, 739] width 204 height 29
type textarea "x"
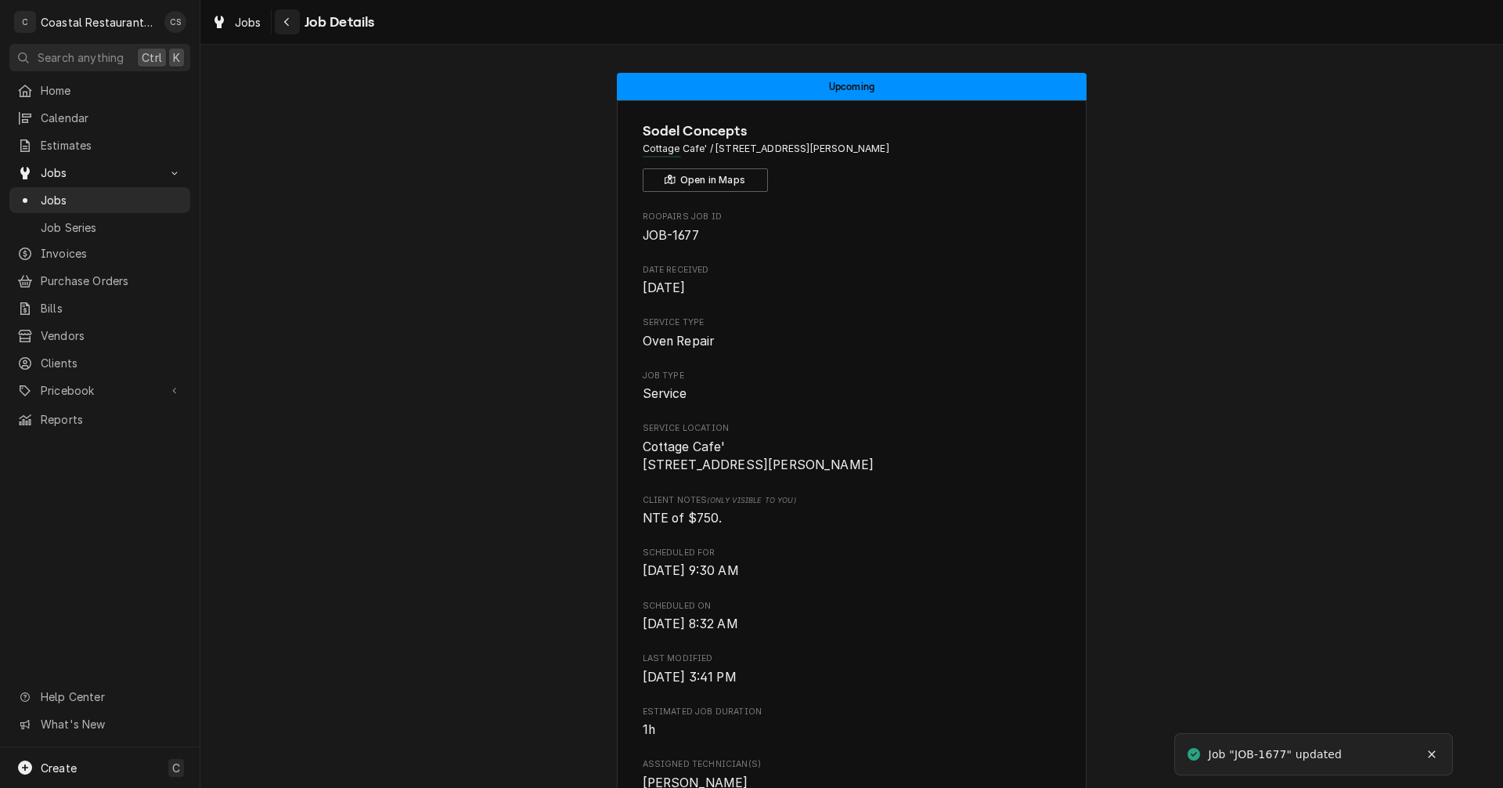
click at [291, 21] on div "Navigate back" at bounding box center [288, 22] width 16 height 16
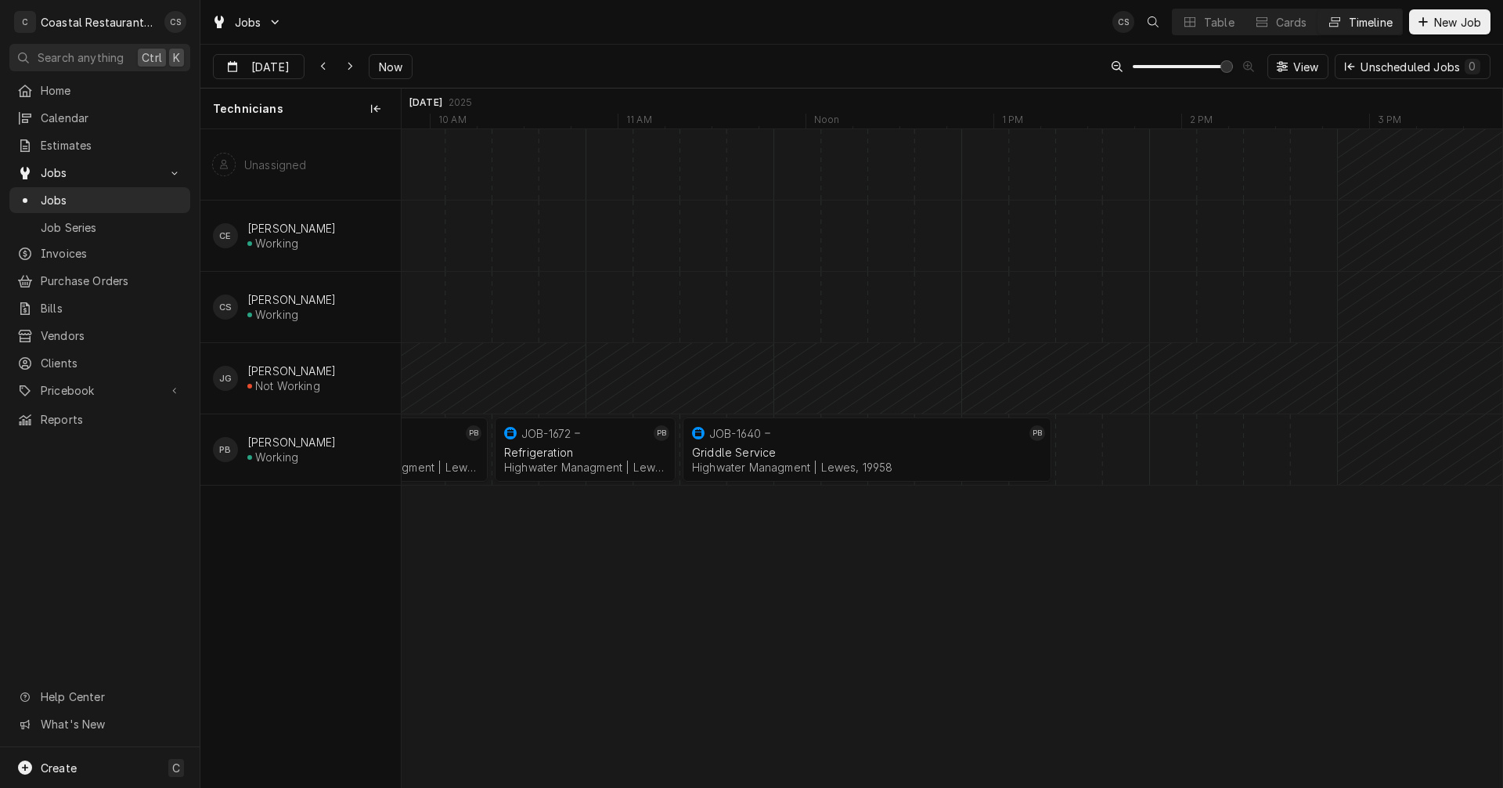
scroll to position [0, 22353]
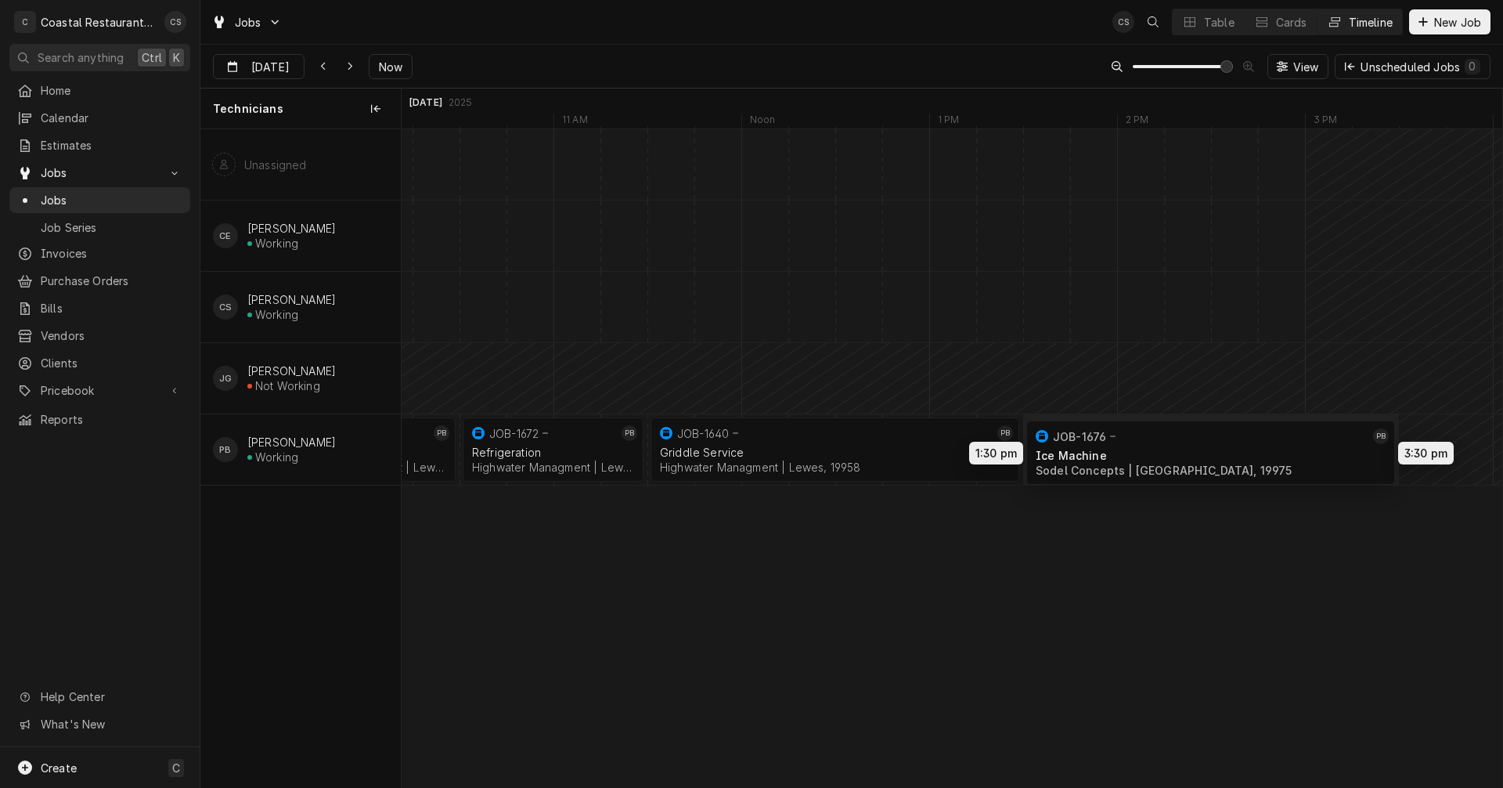
drag, startPoint x: 1368, startPoint y: 442, endPoint x: 1126, endPoint y: 446, distance: 242.0
click at [1126, 446] on div "9:30 AM 10:30 AM JOB-1673 PB Ice Machine Highwater Managment | Lewes, 19958 1h …" at bounding box center [952, 458] width 1101 height 658
click at [799, 446] on div "Griddle Service" at bounding box center [835, 452] width 350 height 13
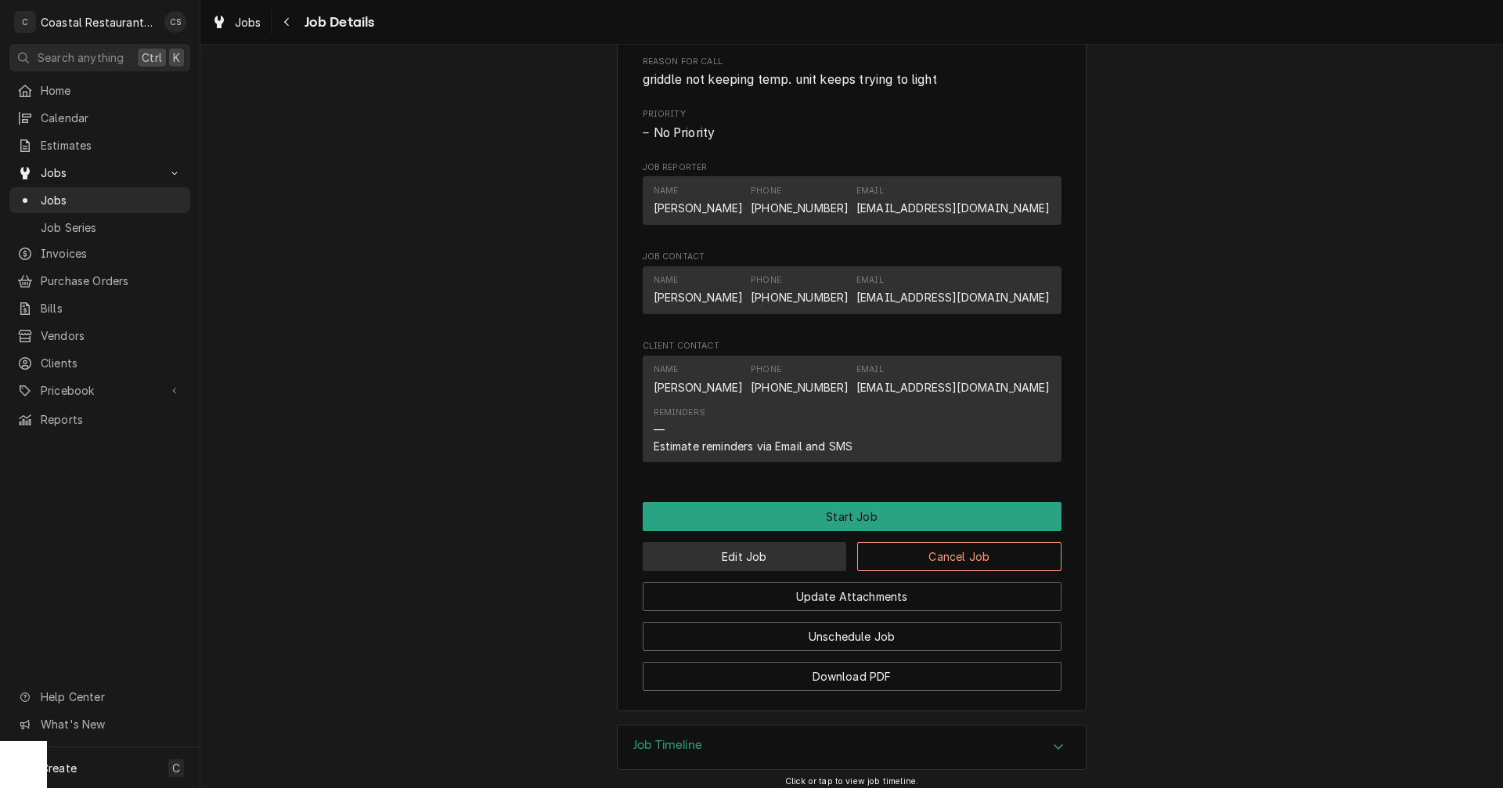
scroll to position [861, 0]
click at [758, 561] on button "Edit Job" at bounding box center [745, 555] width 204 height 29
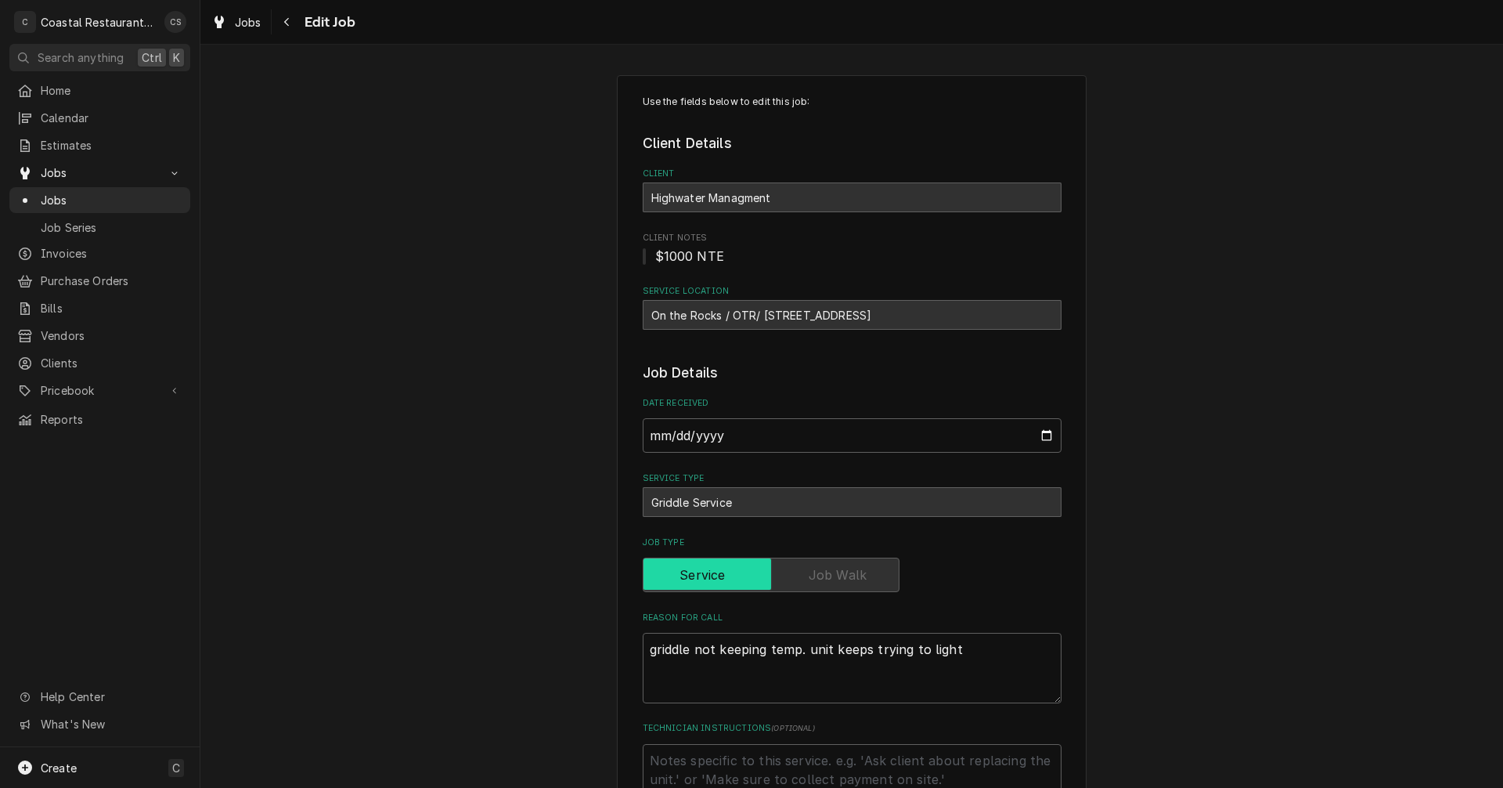
type textarea "x"
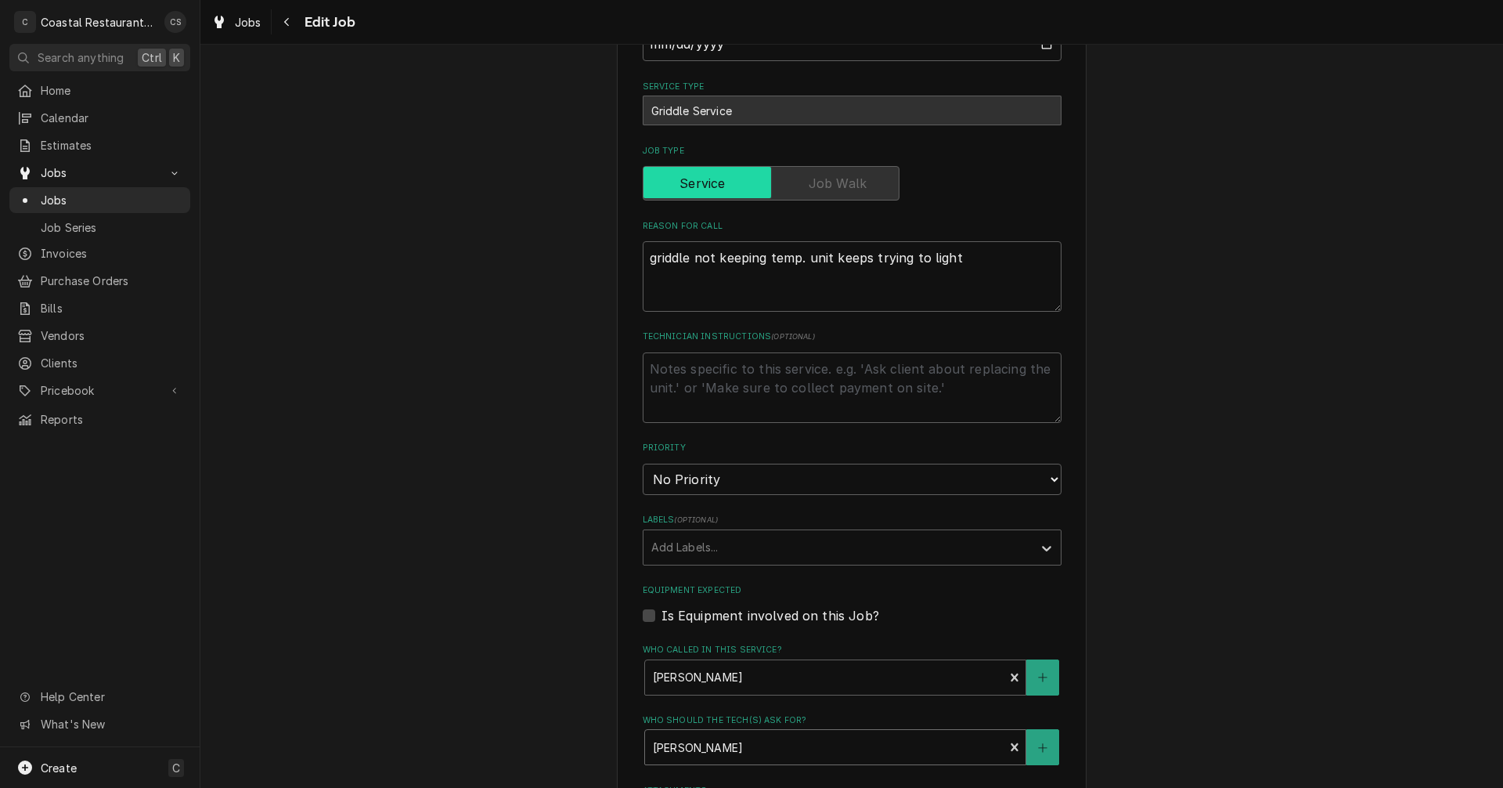
scroll to position [756, 0]
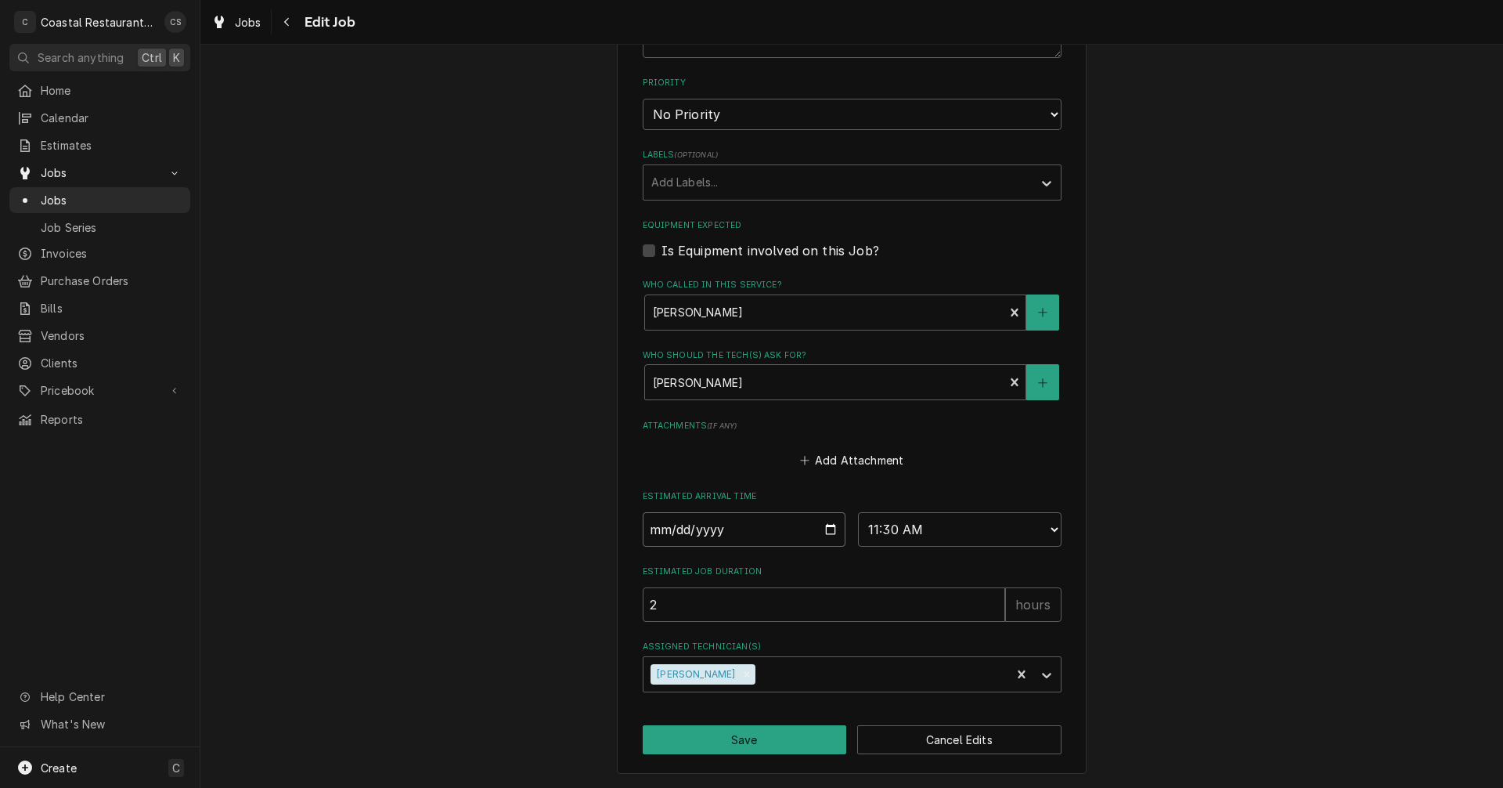
click at [826, 529] on input "[DATE]" at bounding box center [745, 529] width 204 height 34
type input "[DATE]"
type textarea "x"
click at [895, 515] on select "AM / PM 6:00 AM 6:15 AM 6:30 AM 6:45 AM 7:00 AM 7:15 AM 7:30 AM 7:45 AM 8:00 AM…" at bounding box center [960, 529] width 204 height 34
select select "08:00:00"
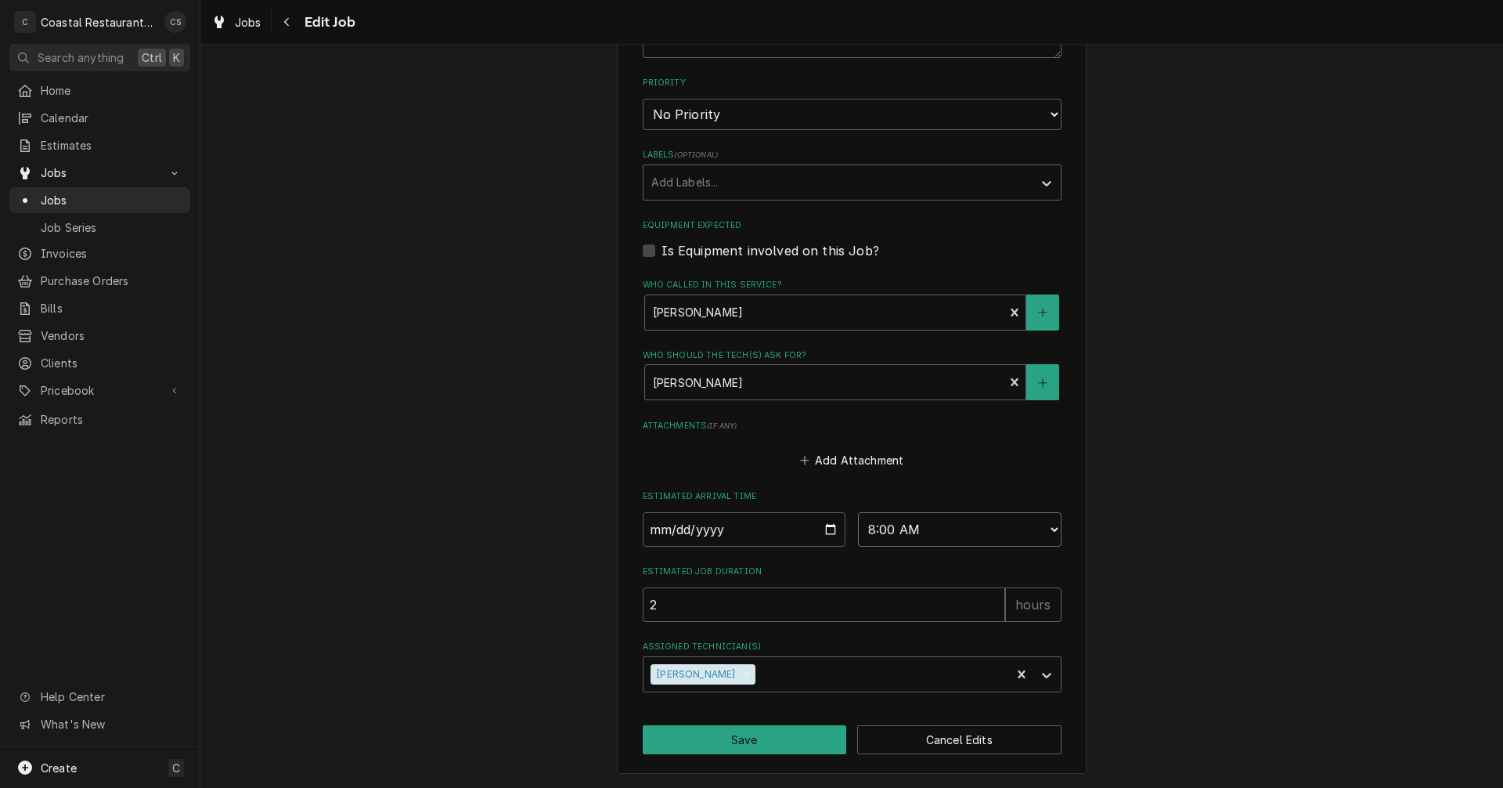
click at [858, 512] on select "AM / PM 6:00 AM 6:15 AM 6:30 AM 6:45 AM 7:00 AM 7:15 AM 7:30 AM 7:45 AM 8:00 AM…" at bounding box center [960, 529] width 204 height 34
click at [737, 734] on button "Save" at bounding box center [745, 739] width 204 height 29
type textarea "x"
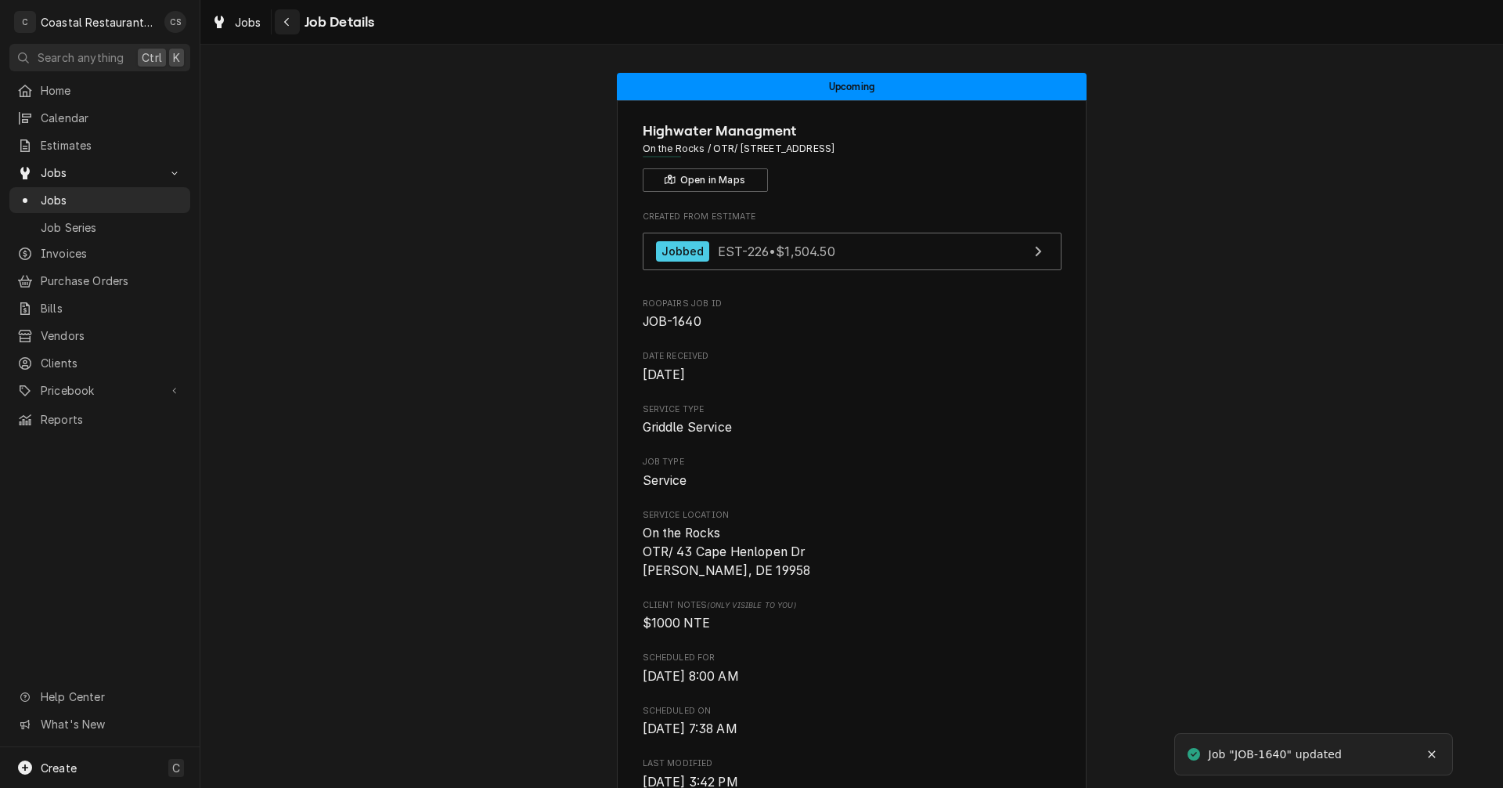
click at [287, 22] on icon "Navigate back" at bounding box center [286, 21] width 7 height 11
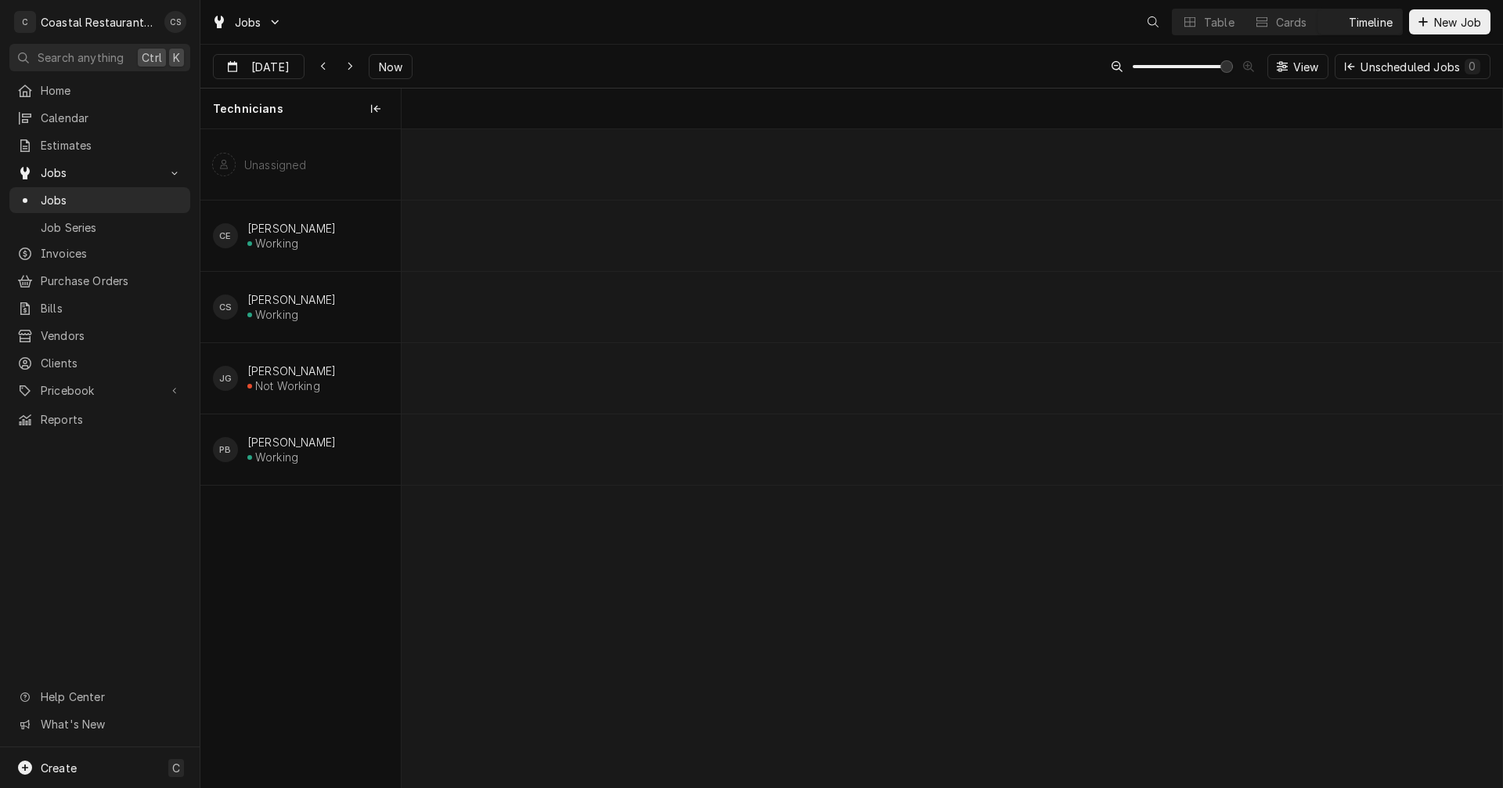
scroll to position [0, 21836]
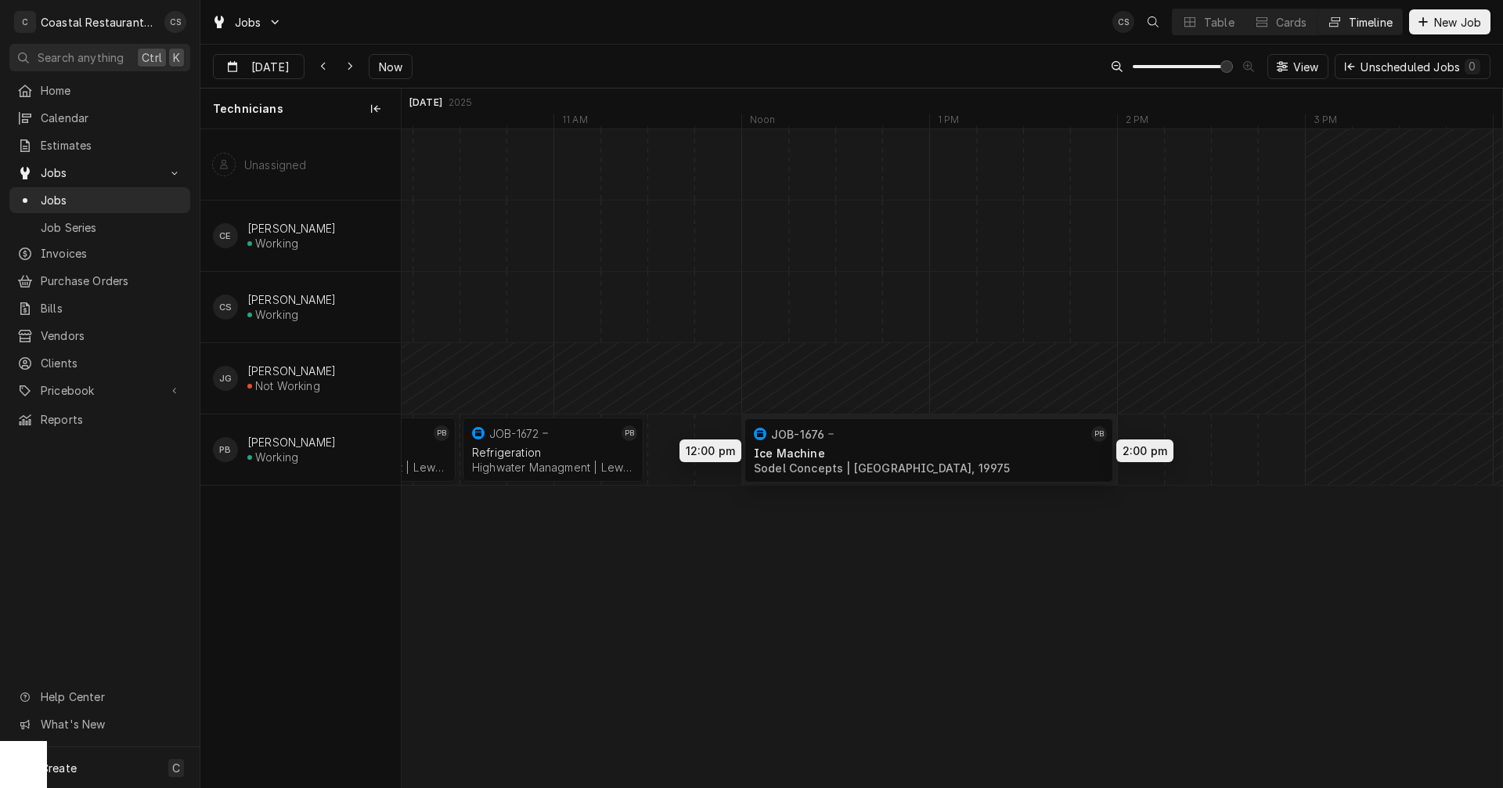
drag, startPoint x: 1121, startPoint y: 447, endPoint x: 831, endPoint y: 448, distance: 289.7
click at [831, 448] on div "9:30 AM 10:30 AM JOB-1673 PB Ice Machine Highwater Managment | Lewes, 19958 1h …" at bounding box center [952, 458] width 1101 height 658
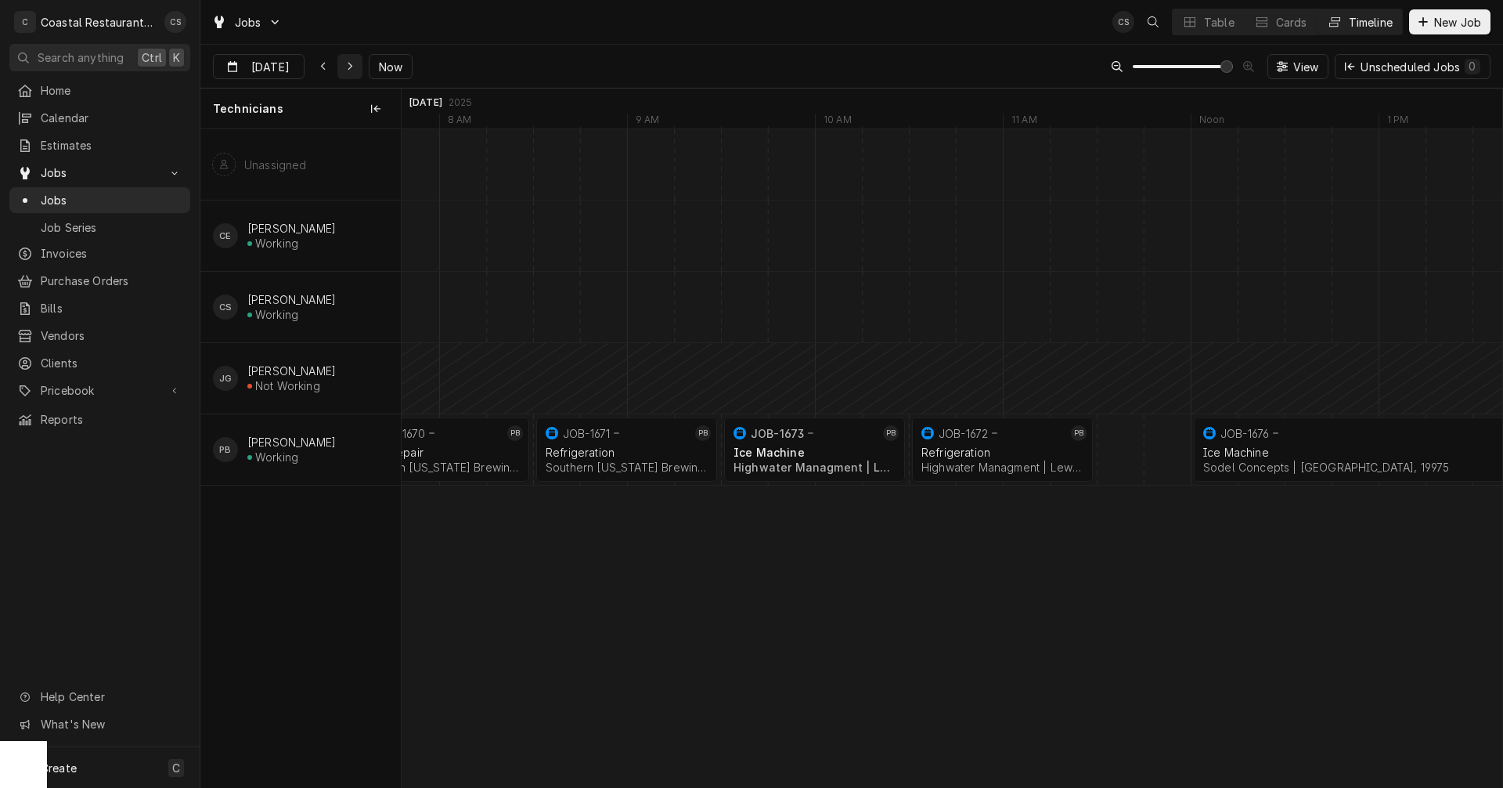
click at [350, 62] on icon "Dynamic Content Wrapper" at bounding box center [350, 66] width 7 height 11
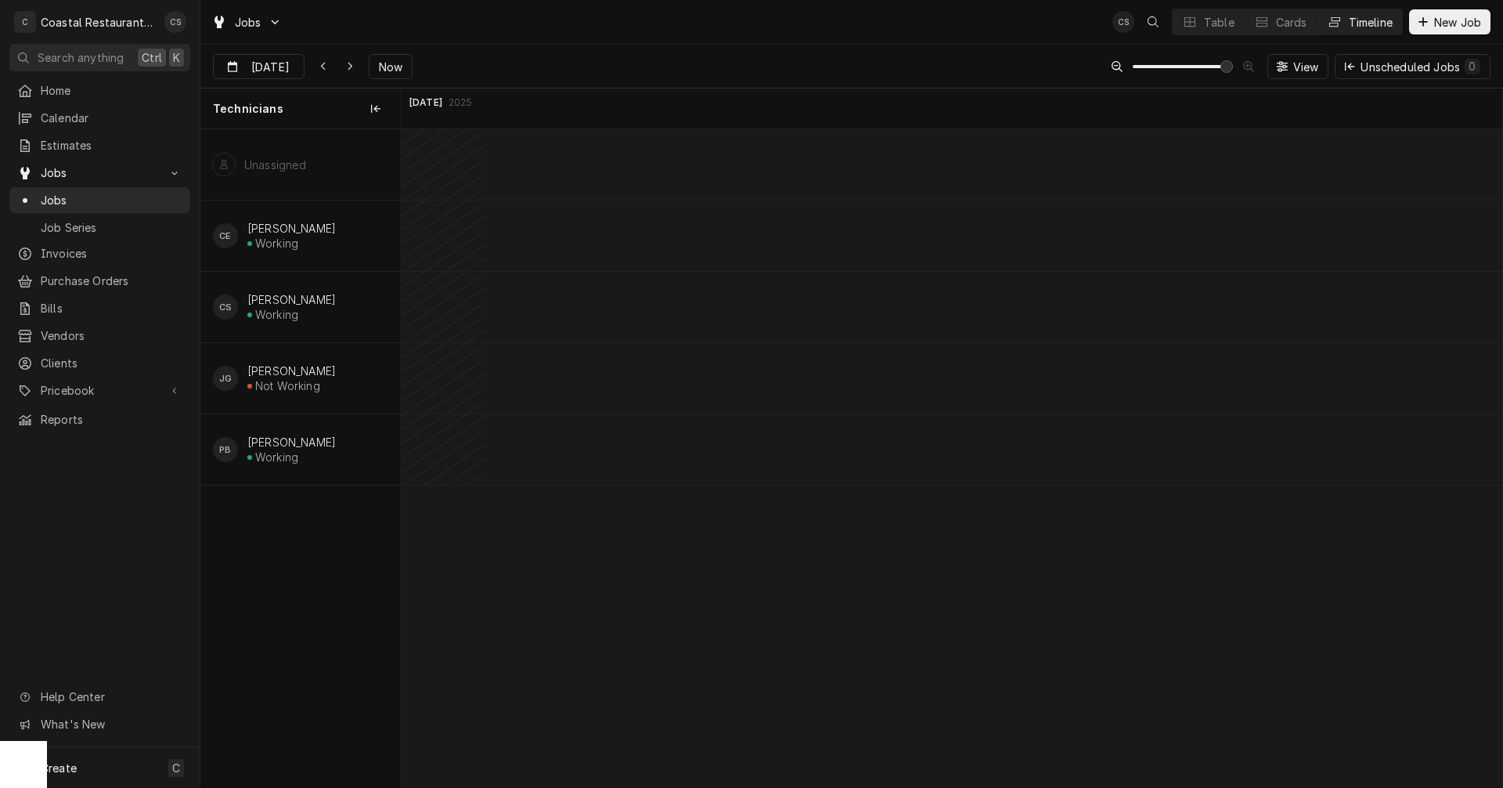
scroll to position [0, 25220]
type input "Sep 24"
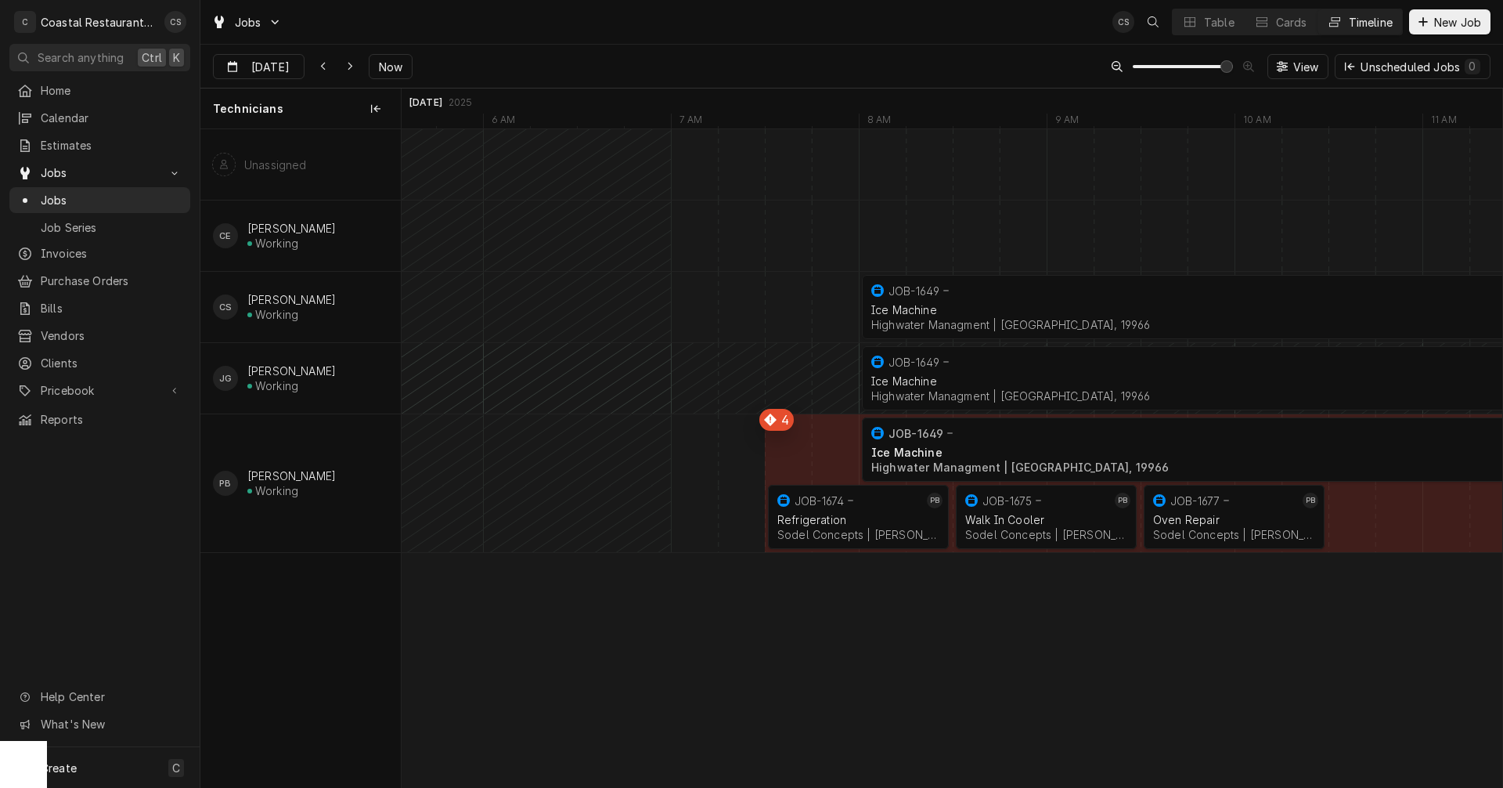
scroll to position [0, 0]
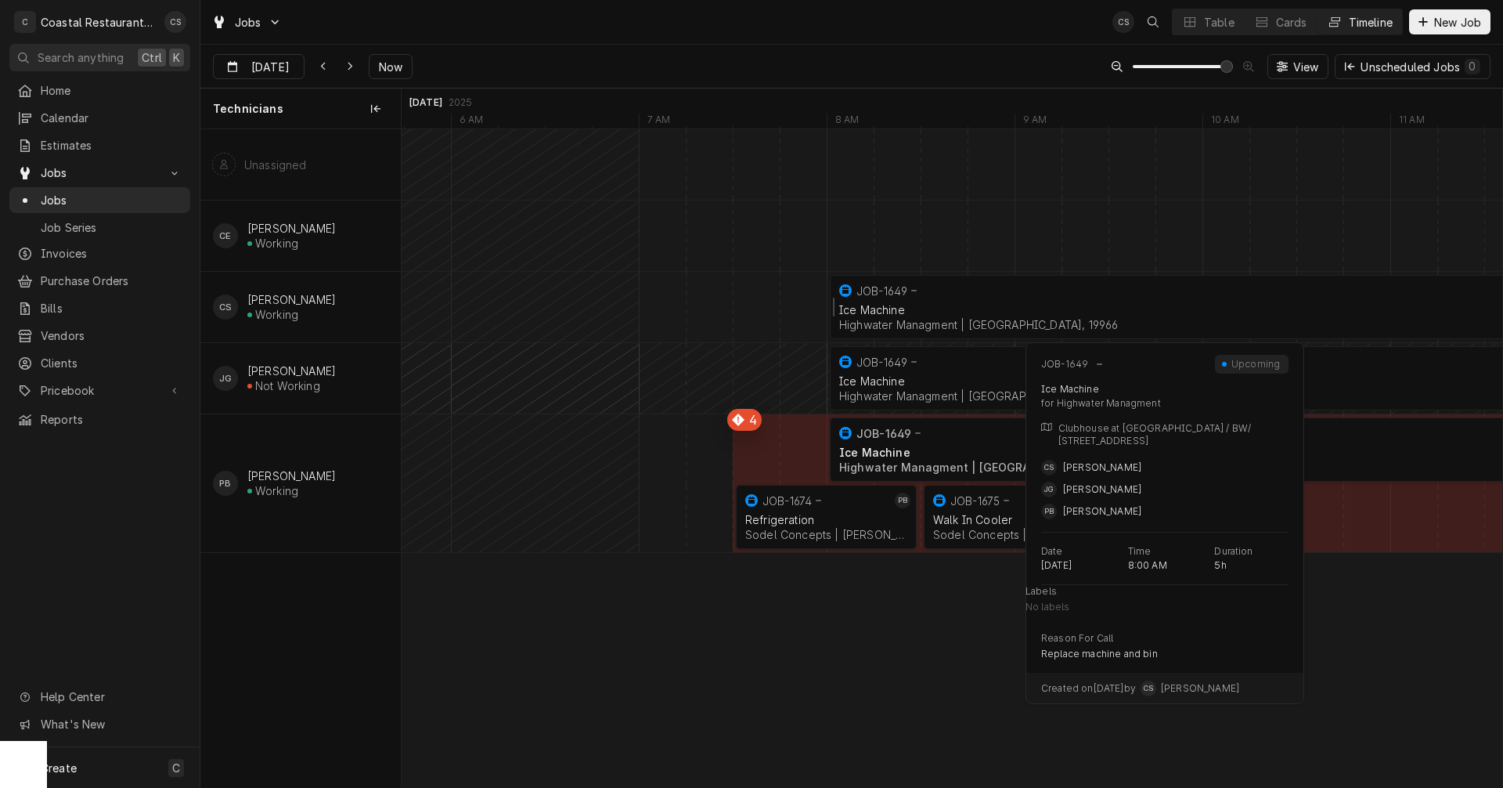
click at [913, 307] on div "Ice Machine" at bounding box center [1296, 309] width 914 height 13
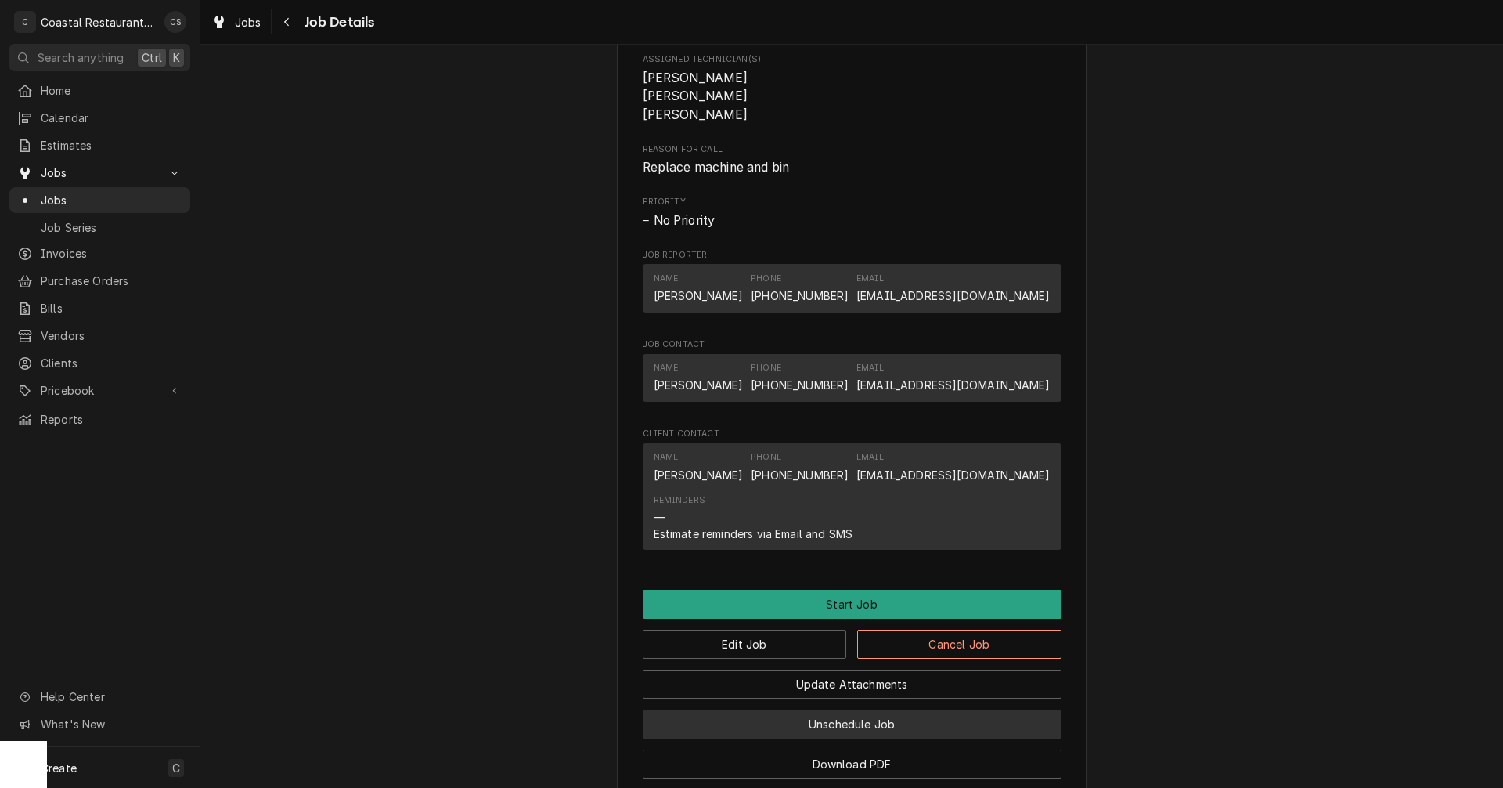
scroll to position [940, 0]
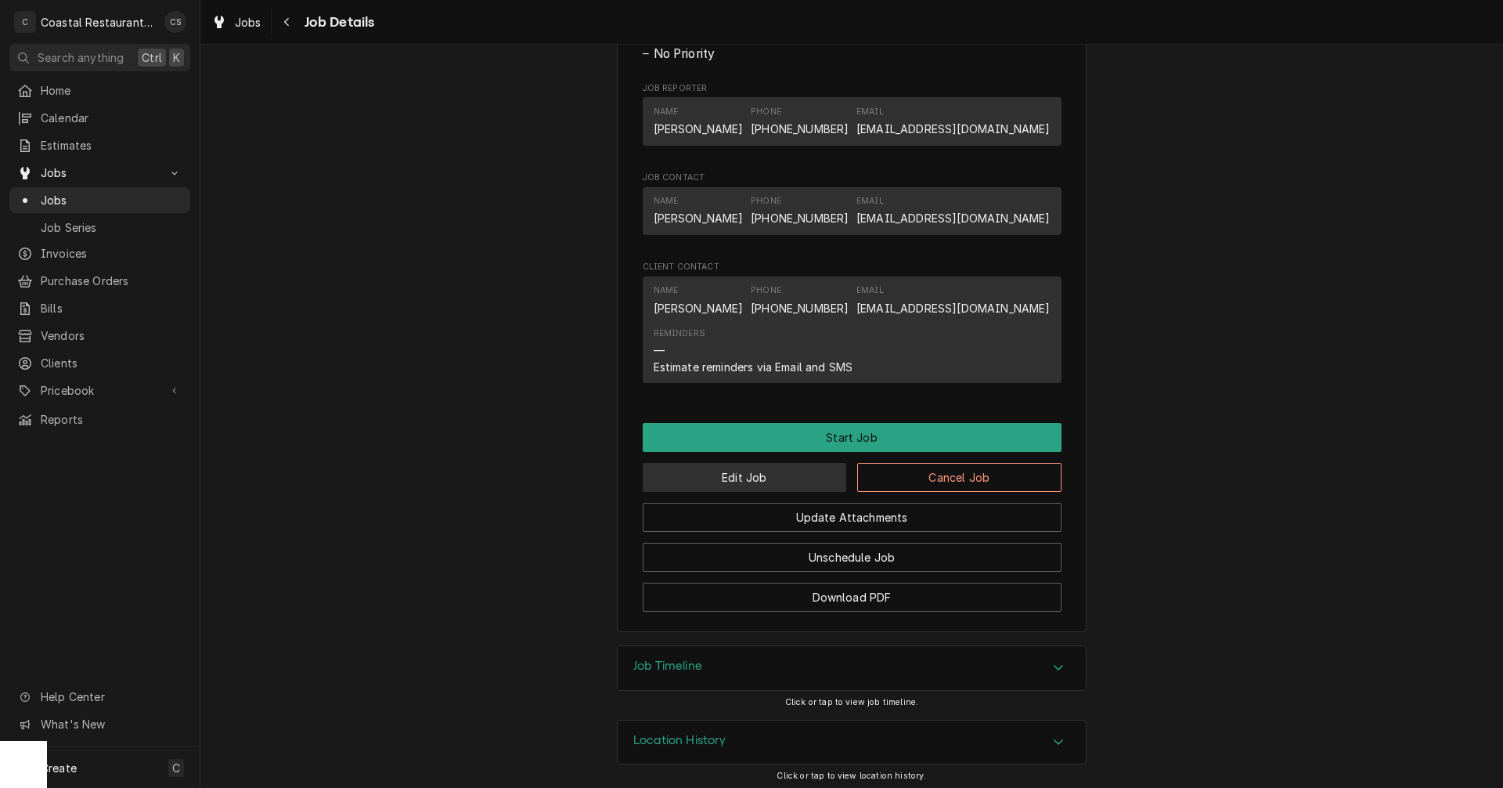
click at [763, 492] on button "Edit Job" at bounding box center [745, 477] width 204 height 29
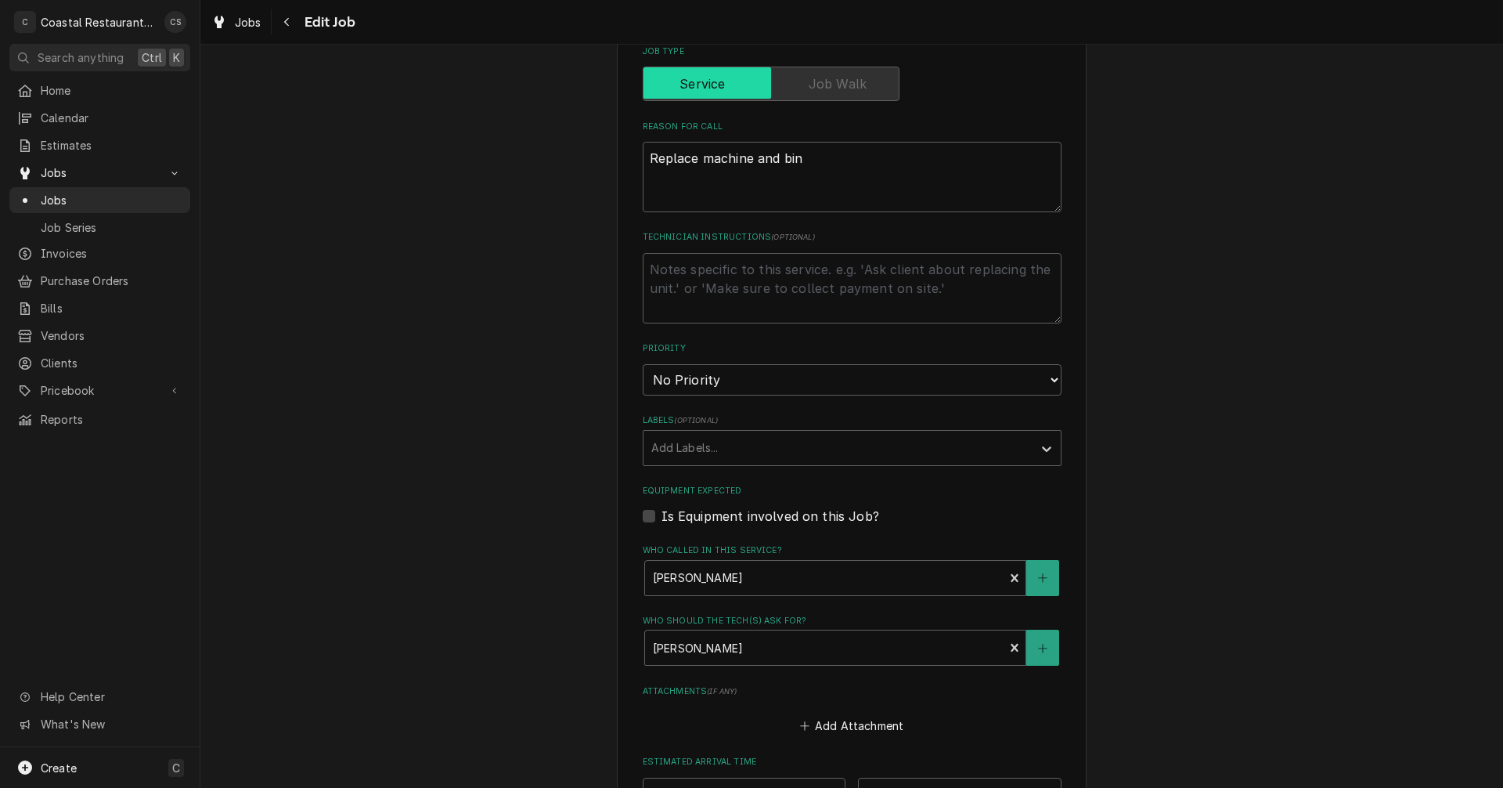
scroll to position [705, 0]
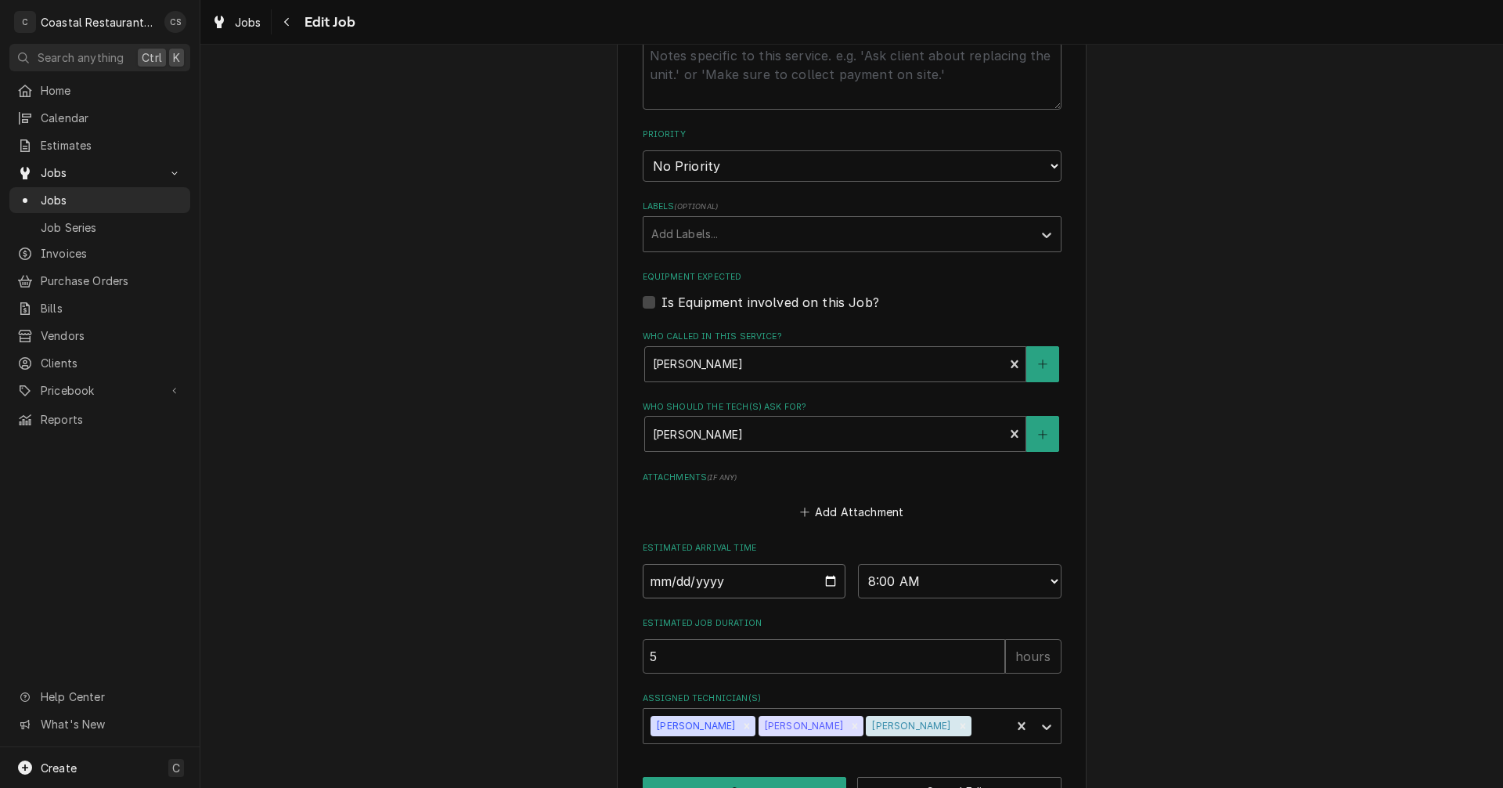
click at [826, 579] on input "2025-09-24" at bounding box center [745, 581] width 204 height 34
type textarea "x"
type input "2025-09-25"
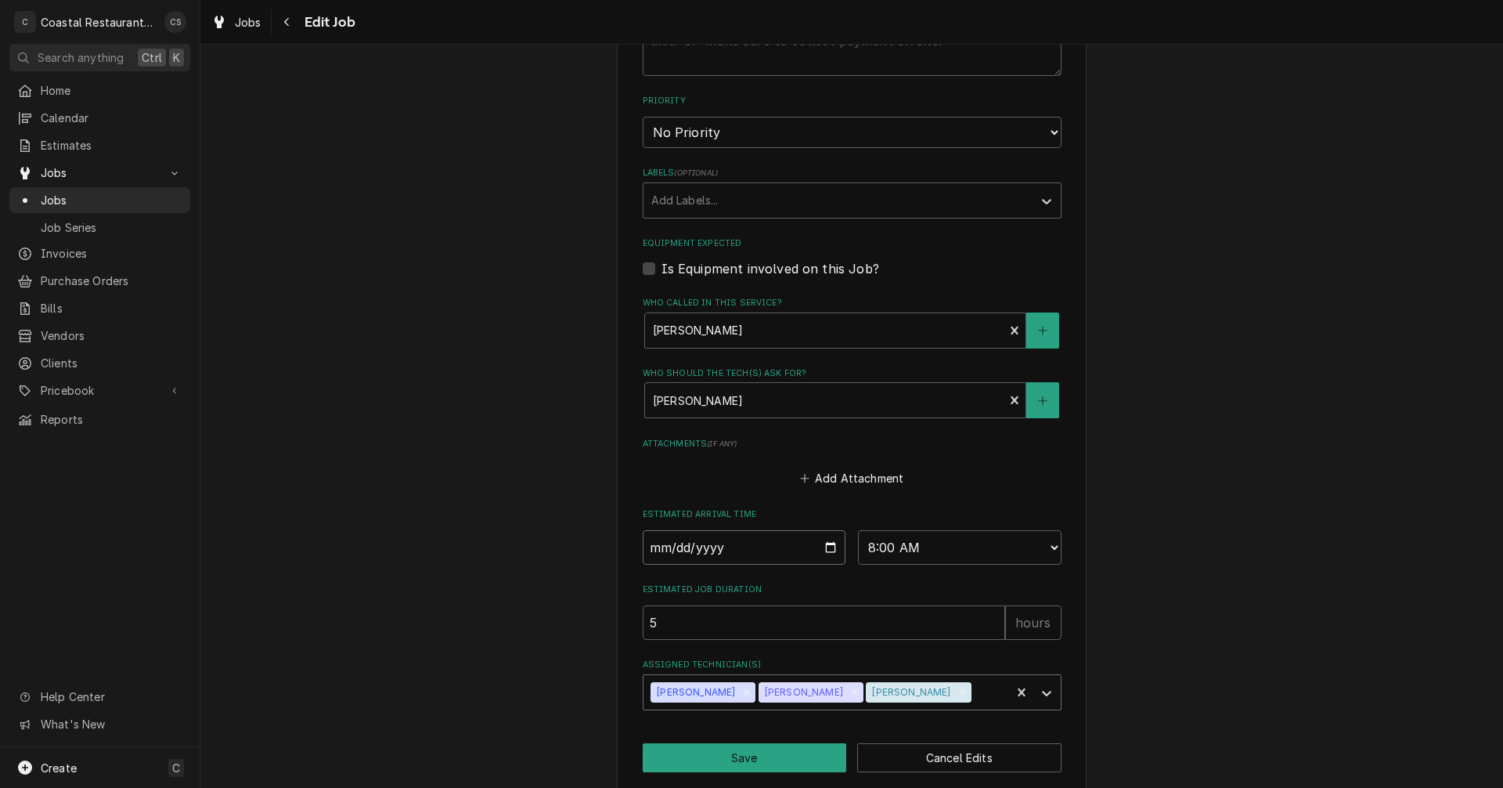
scroll to position [756, 0]
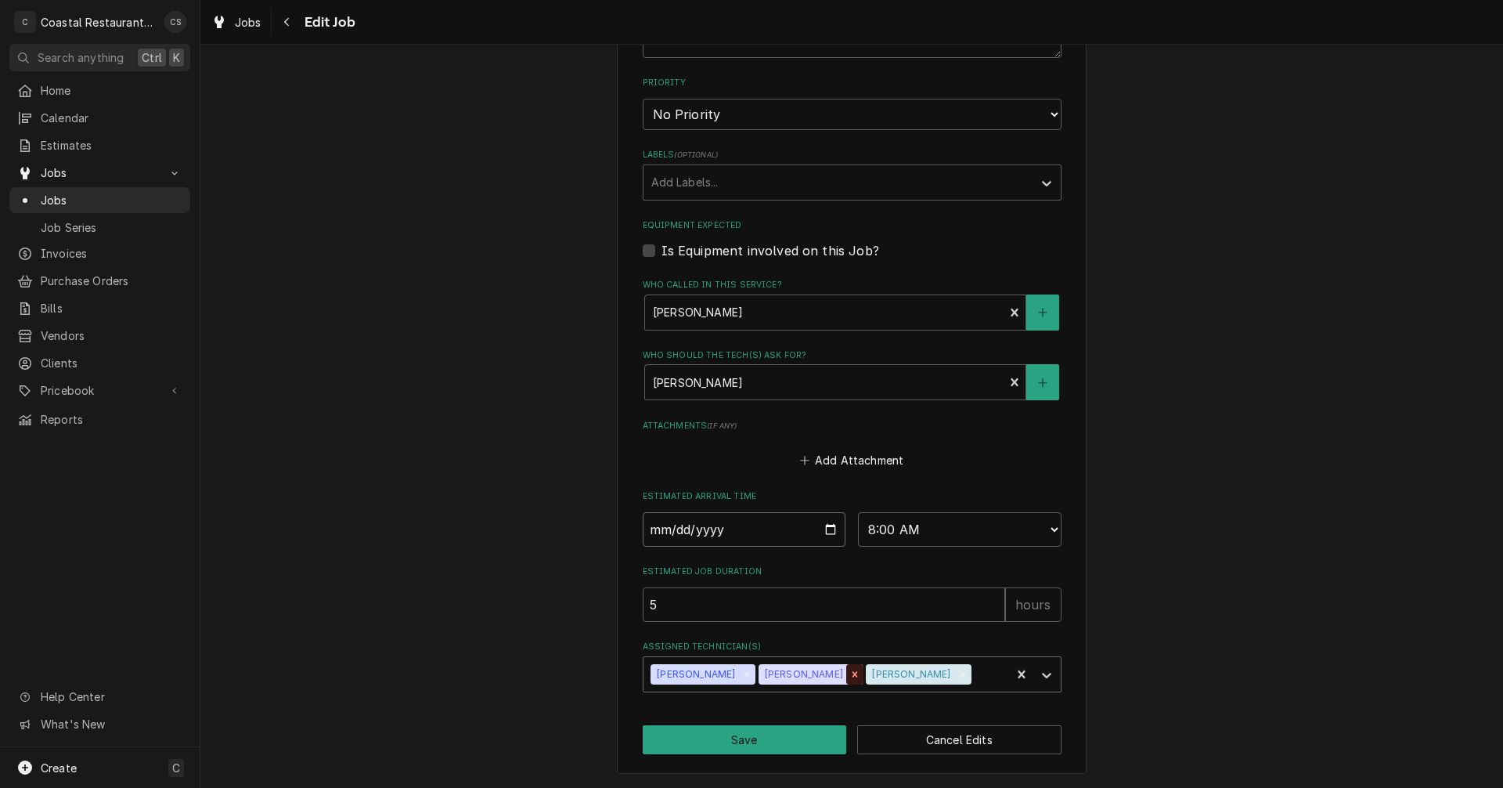
click at [850, 675] on icon "Remove James Gatton" at bounding box center [855, 674] width 11 height 11
click at [867, 672] on div "Assigned Technician(s)" at bounding box center [935, 674] width 137 height 28
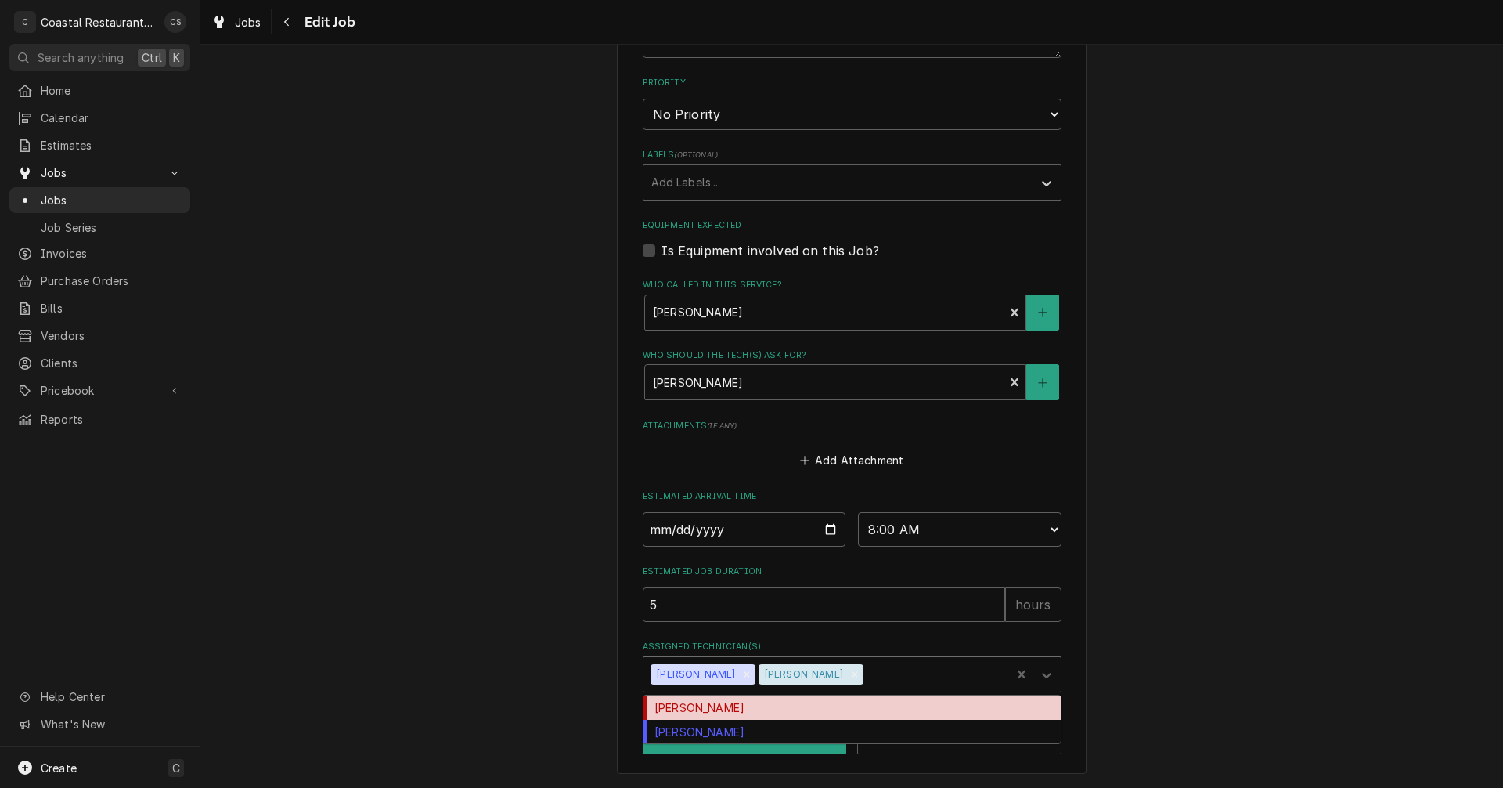
click at [782, 710] on div "[PERSON_NAME]" at bounding box center [852, 707] width 417 height 24
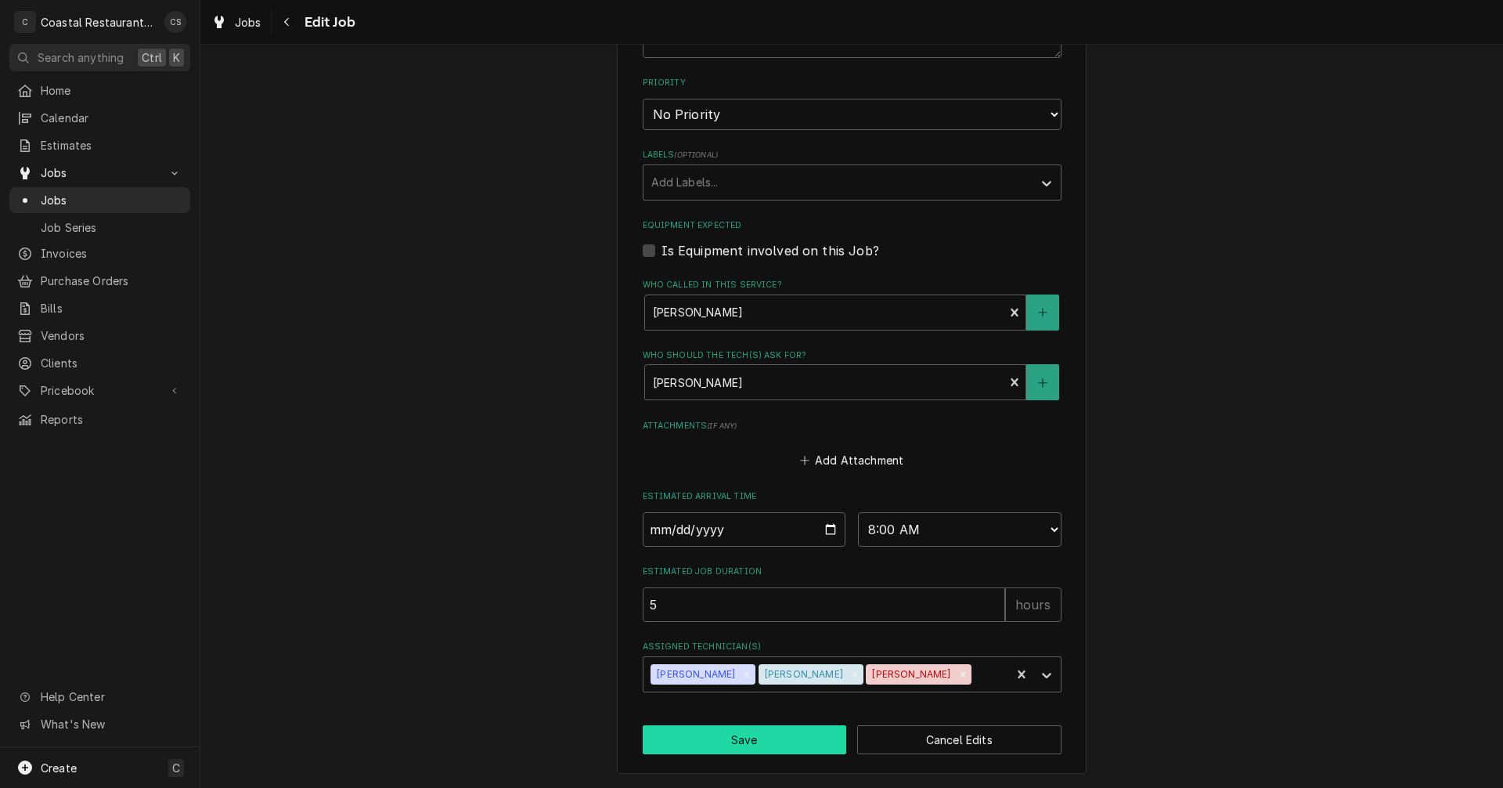
click at [781, 736] on button "Save" at bounding box center [745, 739] width 204 height 29
type textarea "x"
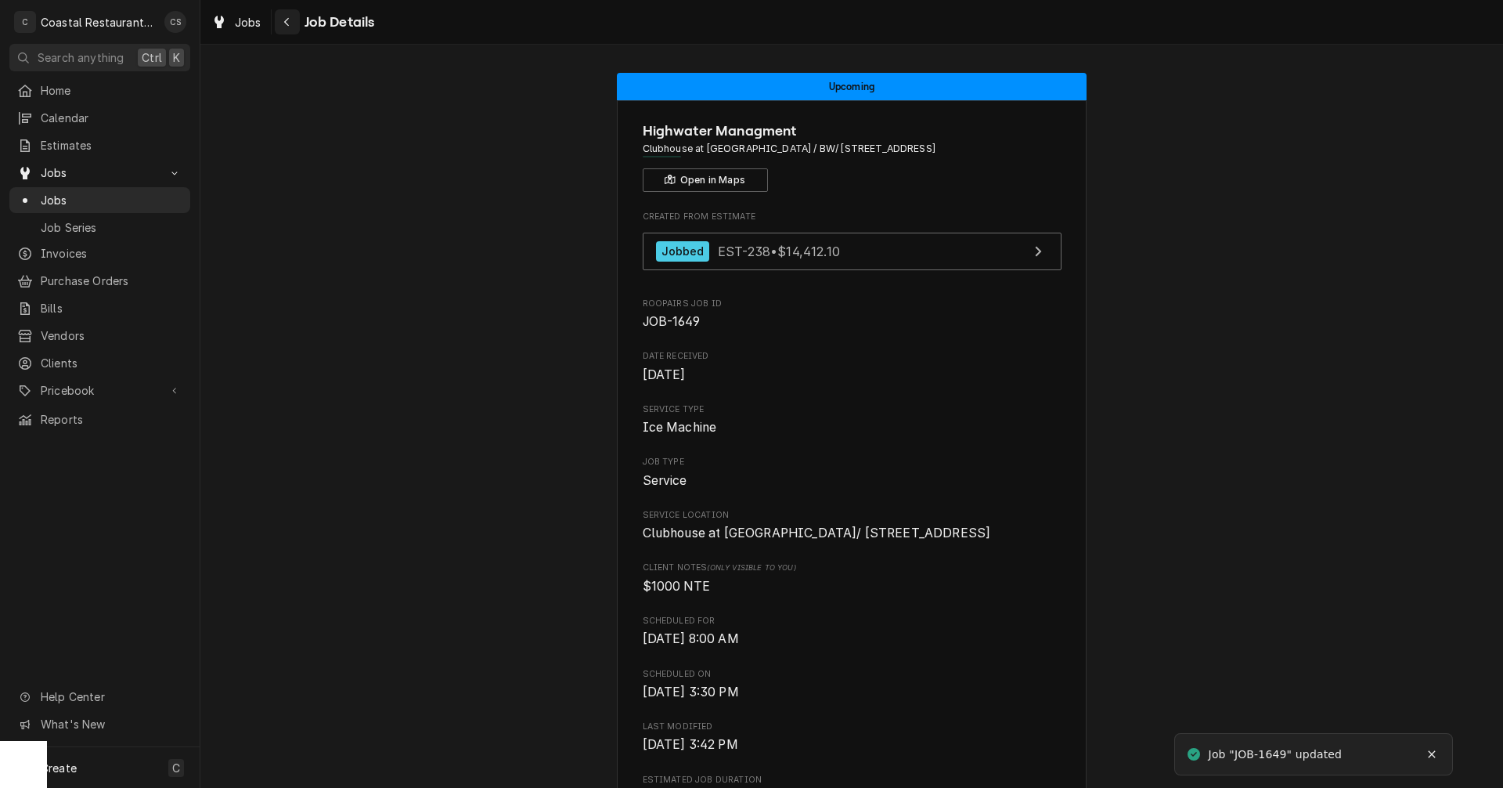
click at [289, 20] on icon "Navigate back" at bounding box center [286, 21] width 7 height 11
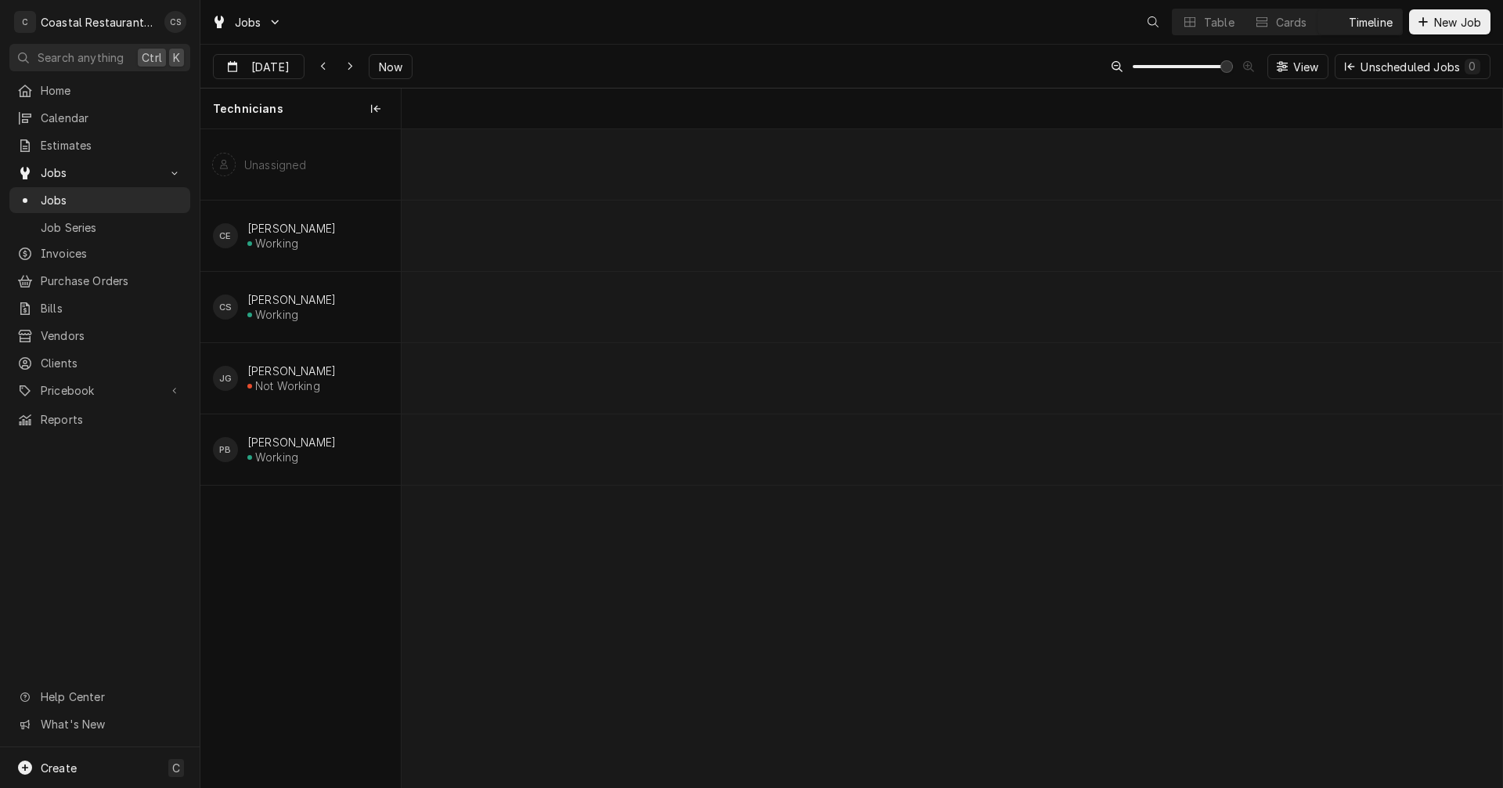
scroll to position [0, 21845]
click at [349, 64] on icon "Dynamic Content Wrapper" at bounding box center [350, 67] width 5 height 9
click at [348, 67] on icon "Dynamic Content Wrapper" at bounding box center [350, 66] width 7 height 11
type input "[DATE]"
